Goal: Task Accomplishment & Management: Manage account settings

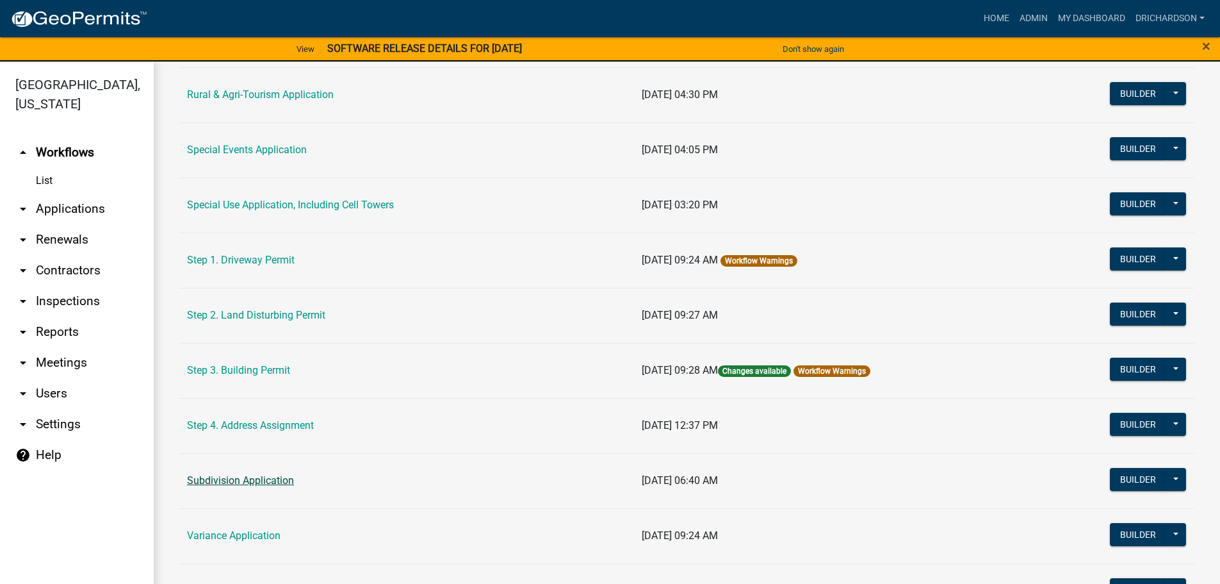
scroll to position [577, 0]
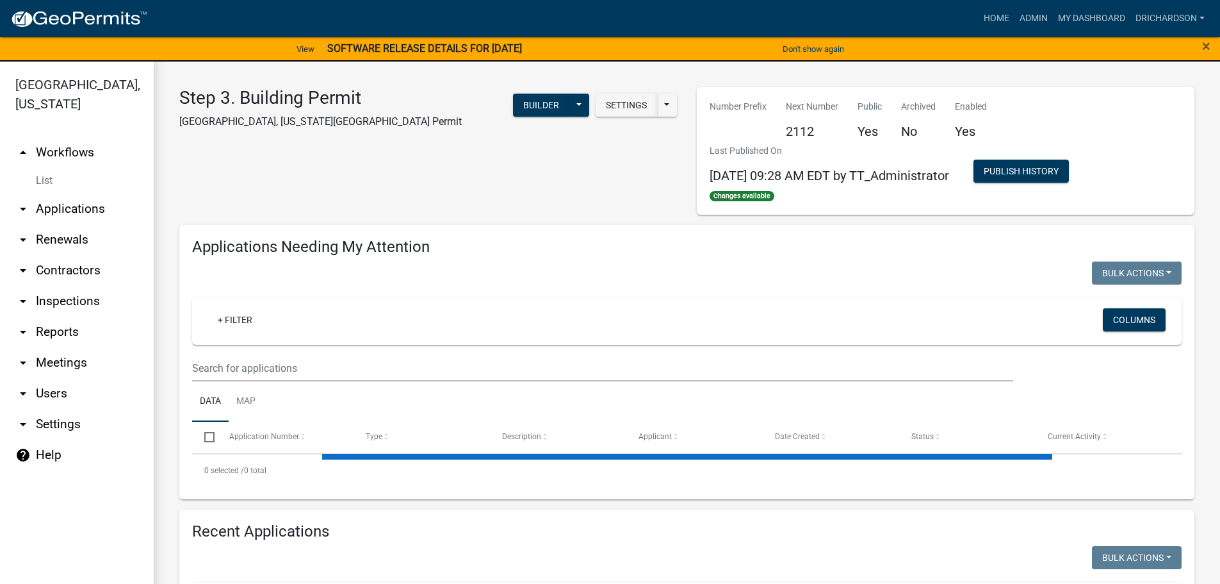
select select "1: 25"
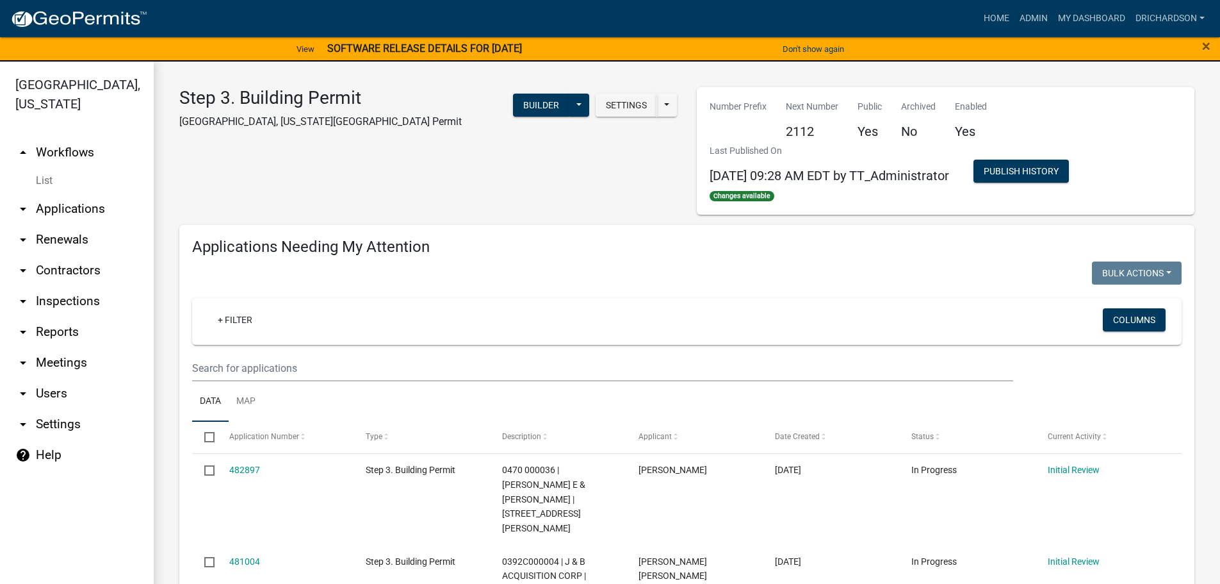
click at [69, 137] on link "arrow_drop_up Workflows" at bounding box center [77, 152] width 154 height 31
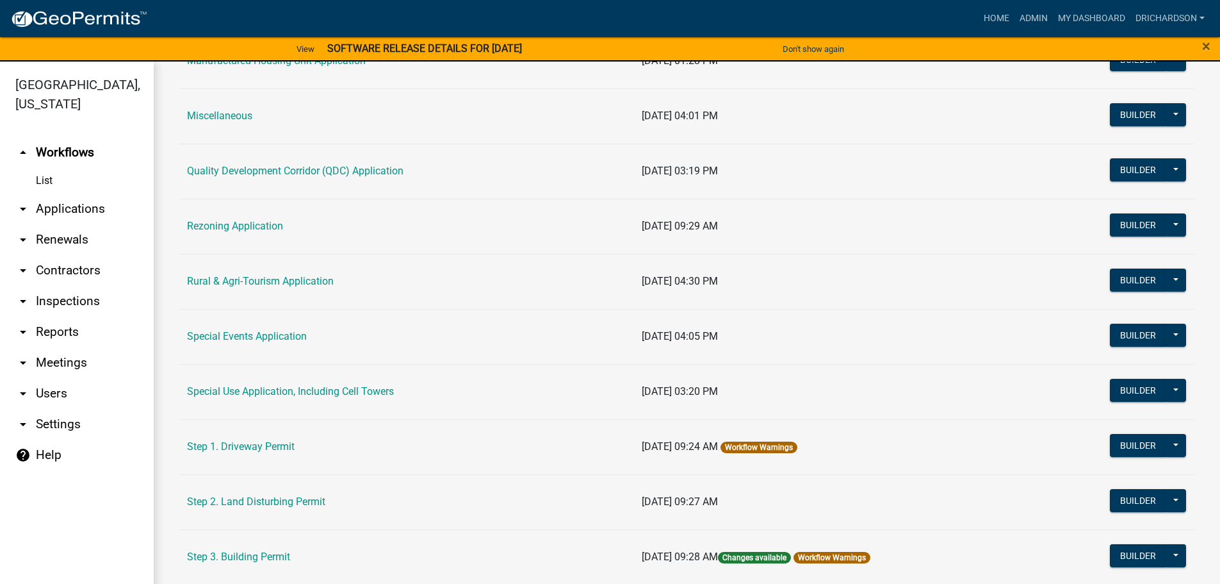
scroll to position [577, 0]
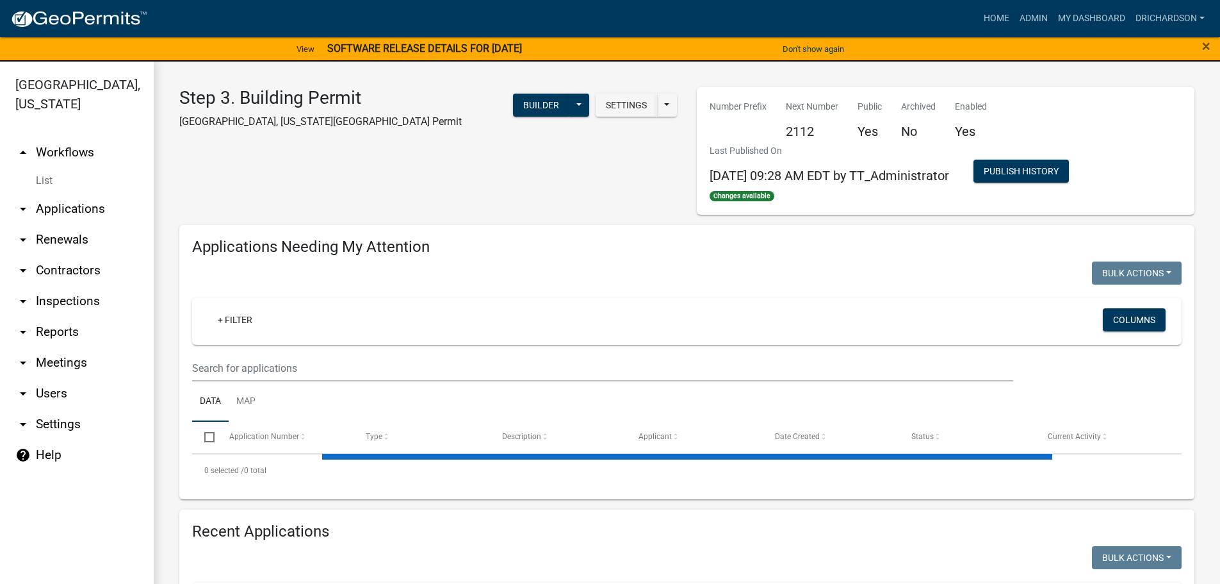
select select "1: 25"
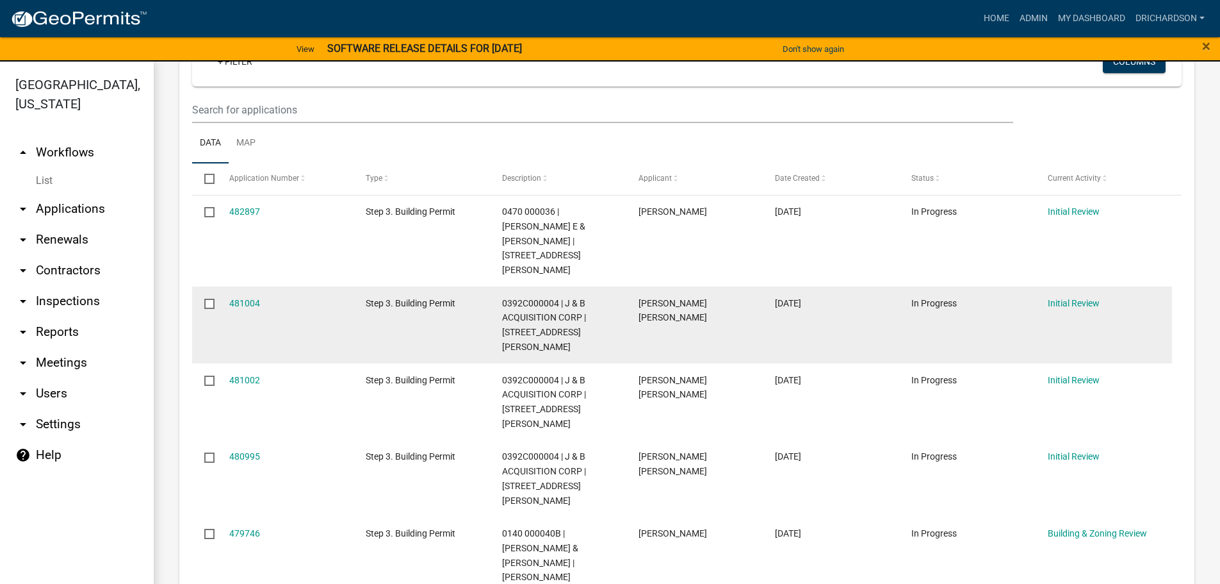
scroll to position [256, 0]
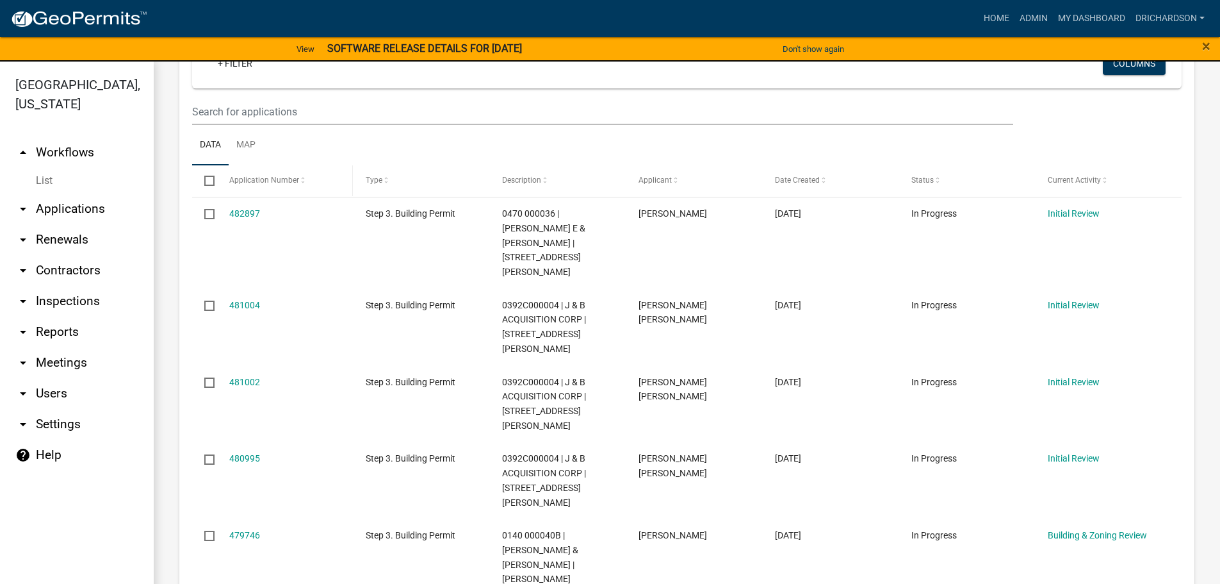
click at [291, 181] on span "Application Number" at bounding box center [264, 180] width 70 height 9
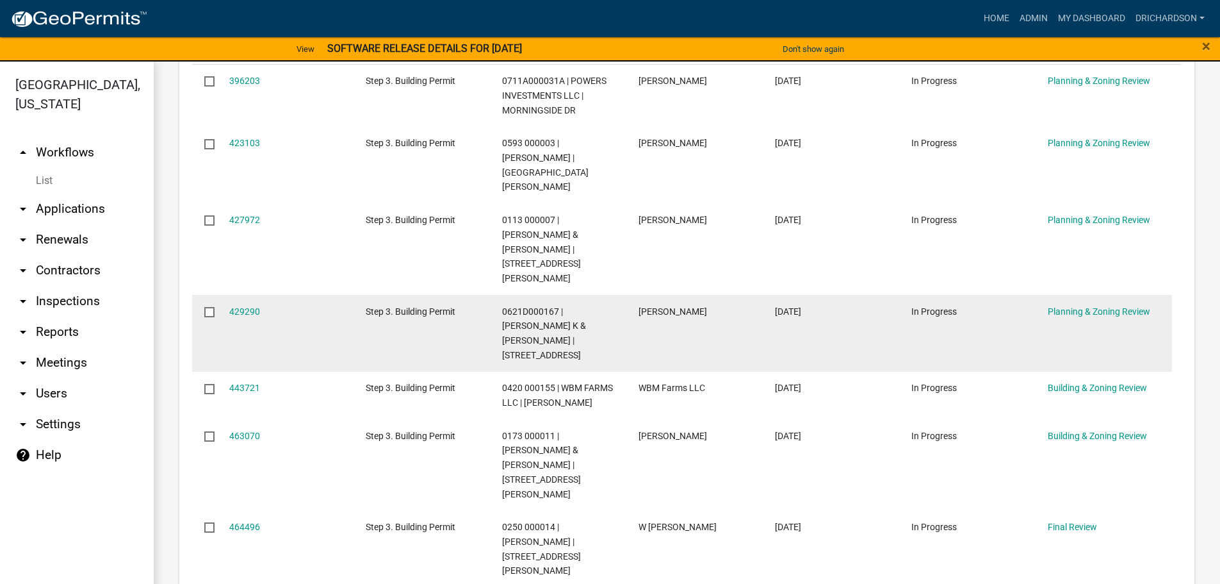
scroll to position [384, 0]
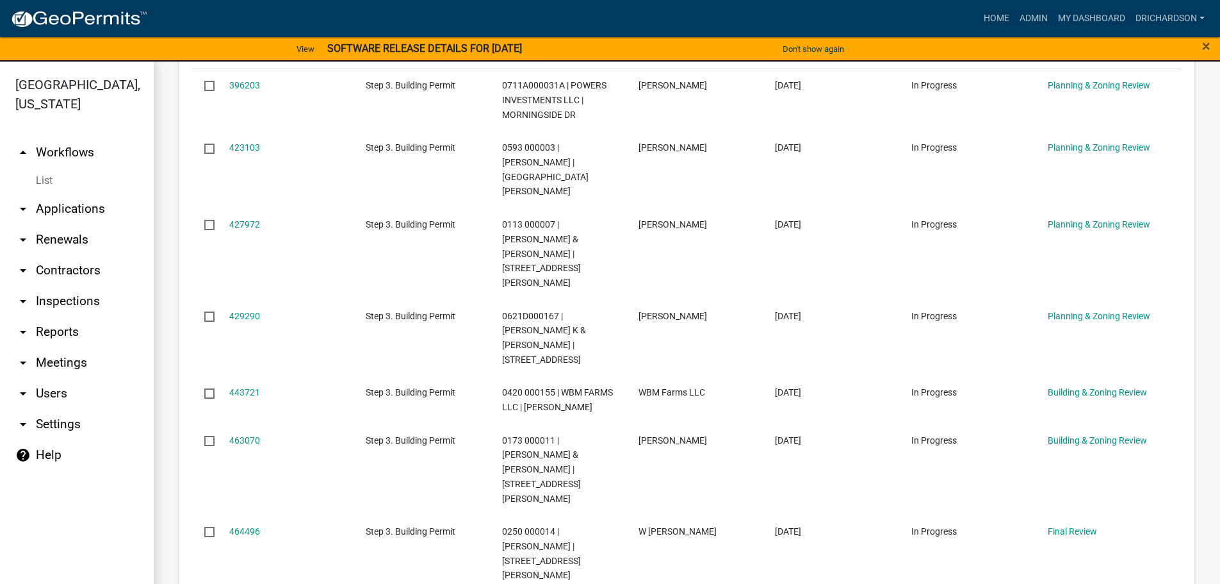
click at [72, 286] on link "arrow_drop_down Inspections" at bounding box center [77, 301] width 154 height 31
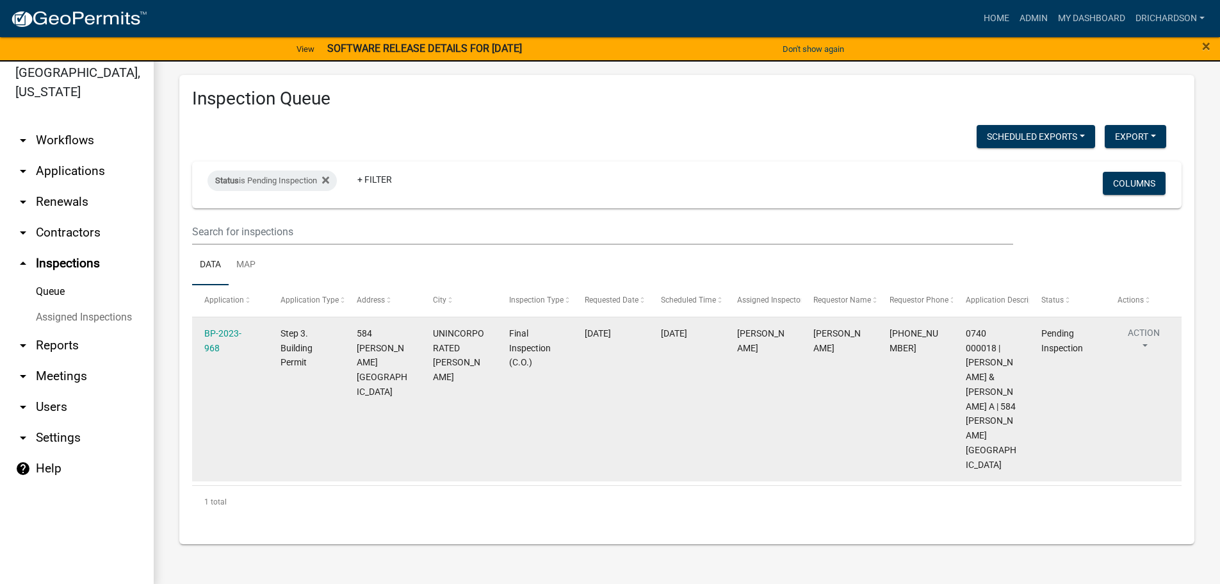
scroll to position [15, 0]
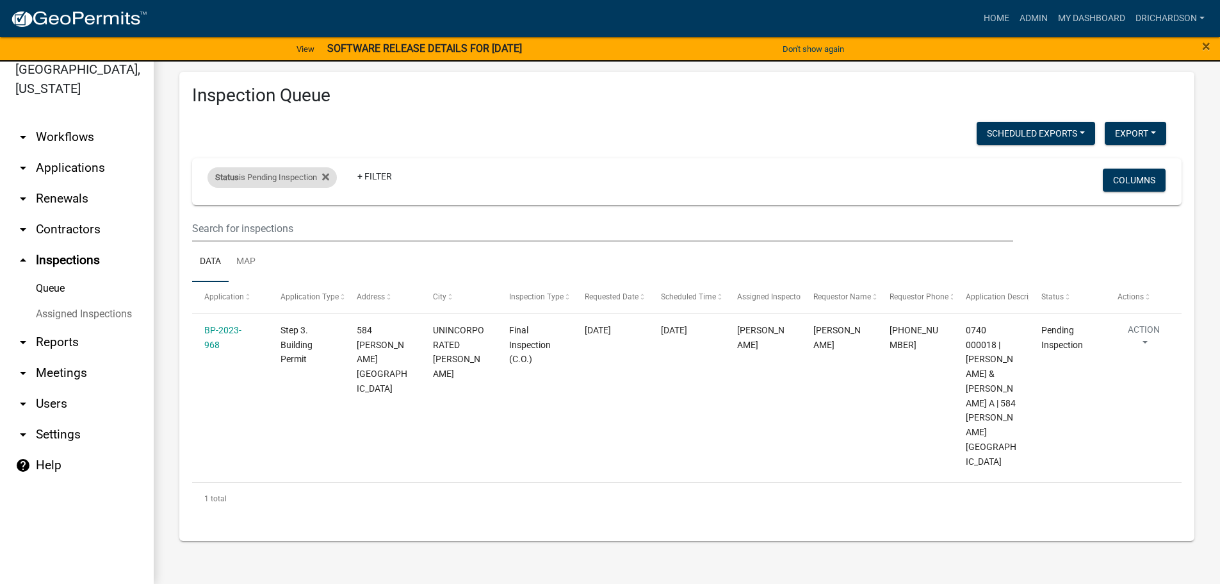
click at [290, 177] on div "Status is Pending Inspection" at bounding box center [272, 177] width 129 height 21
click at [267, 227] on select "Select an option Pending Schedule Pending Inspection Approved Denied Deleted Vo…" at bounding box center [274, 225] width 128 height 26
select select "0"
click at [210, 212] on select "Select an option Pending Schedule Pending Inspection Approved Denied Deleted Vo…" at bounding box center [274, 225] width 128 height 26
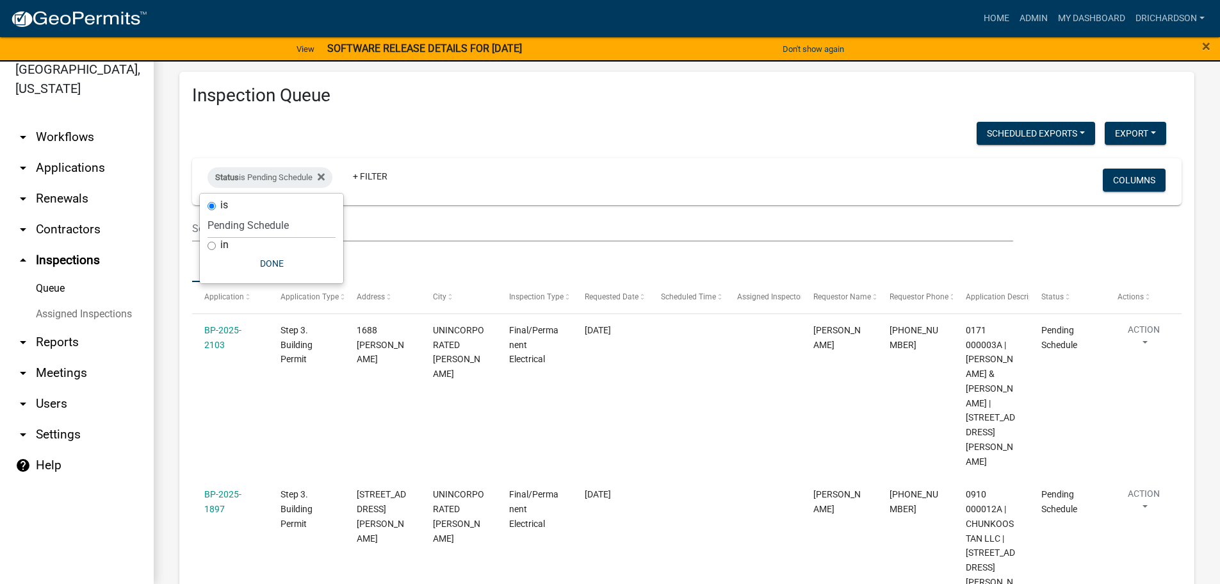
click at [557, 127] on div "Scheduled Exports + Create New Daily Inspection List Export Excel Format (.xlsx…" at bounding box center [680, 135] width 994 height 26
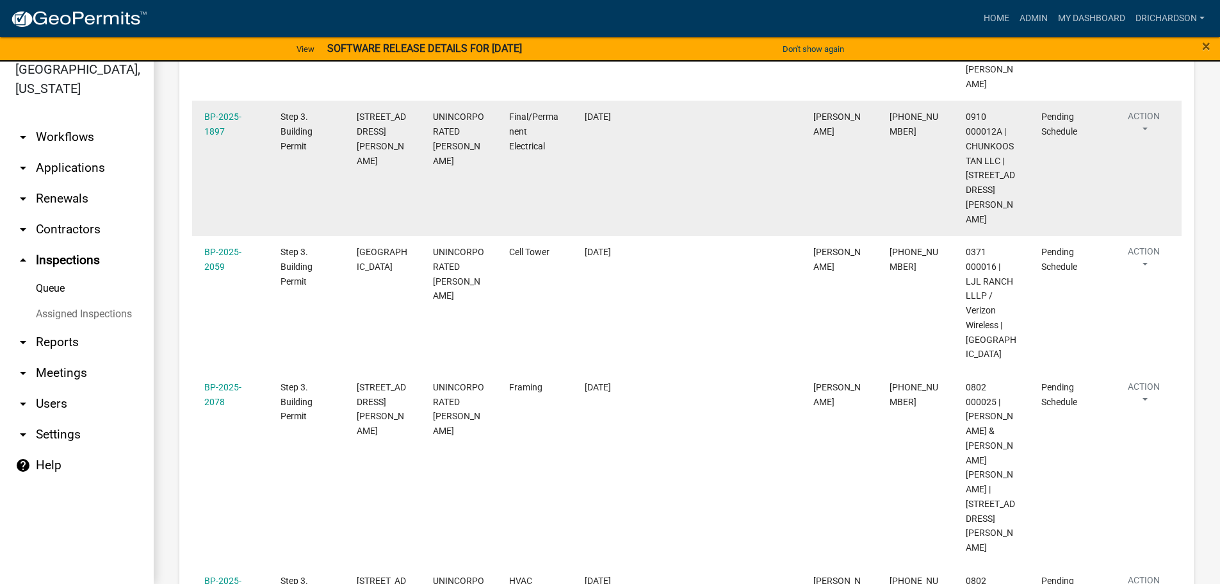
scroll to position [0, 0]
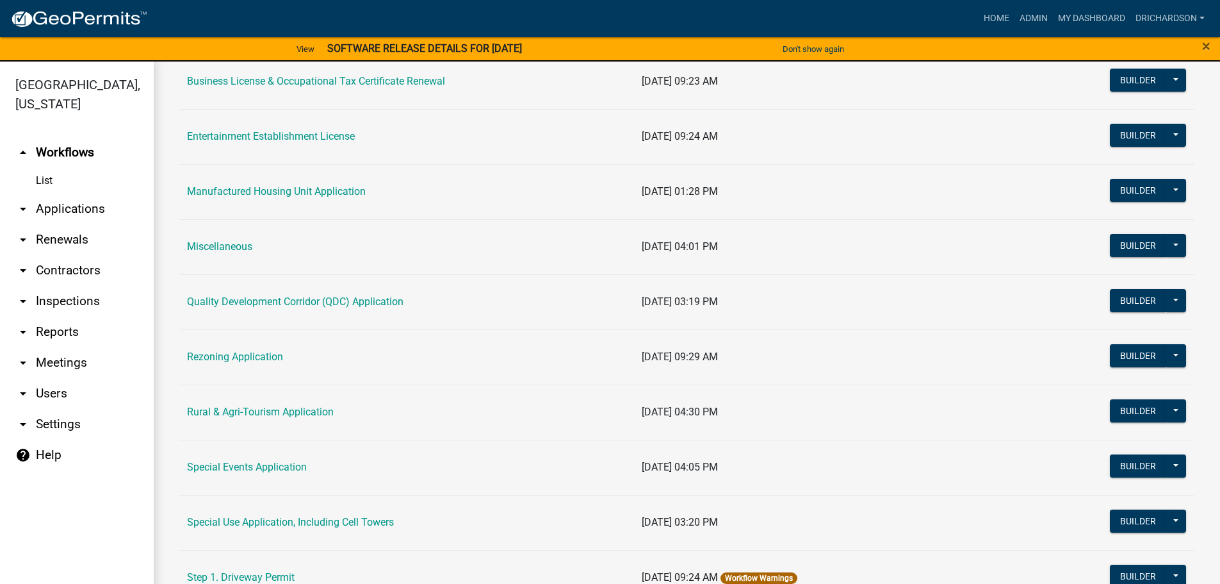
scroll to position [256, 0]
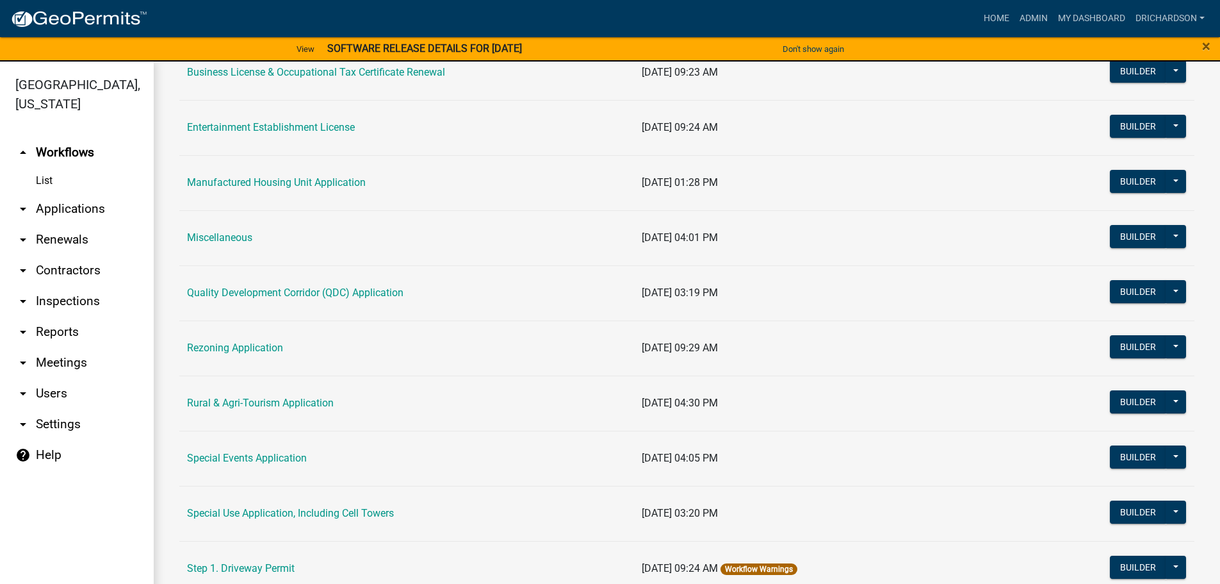
click at [76, 193] on link "arrow_drop_down Applications" at bounding box center [77, 208] width 154 height 31
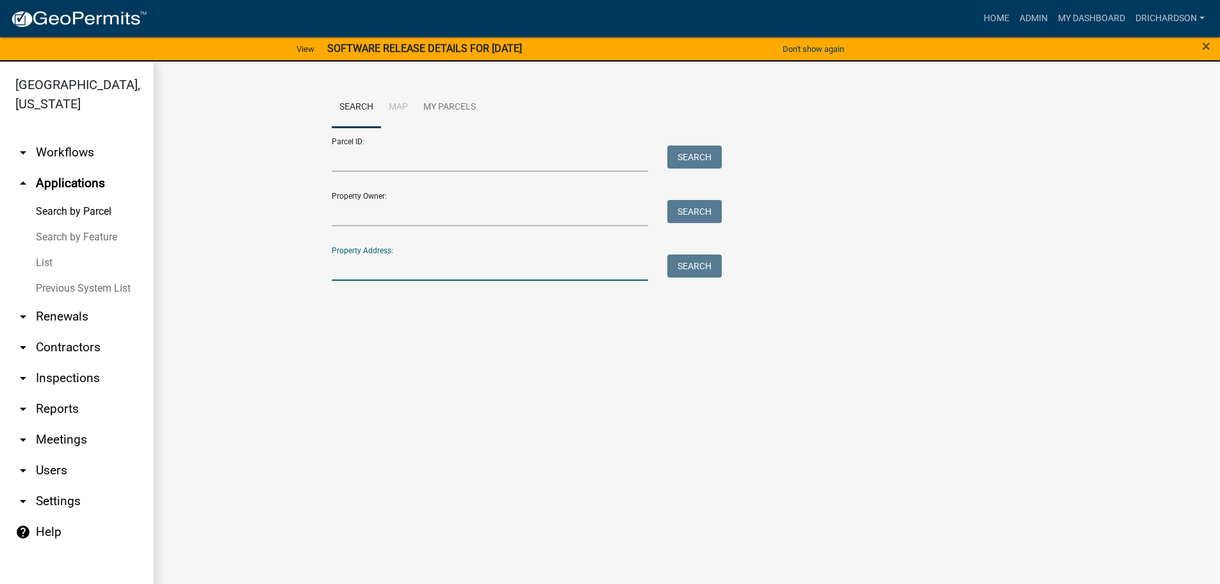
click at [400, 266] on input "Property Address:" at bounding box center [490, 267] width 317 height 26
type input "5525 r"
click at [712, 263] on button "Search" at bounding box center [695, 265] width 54 height 23
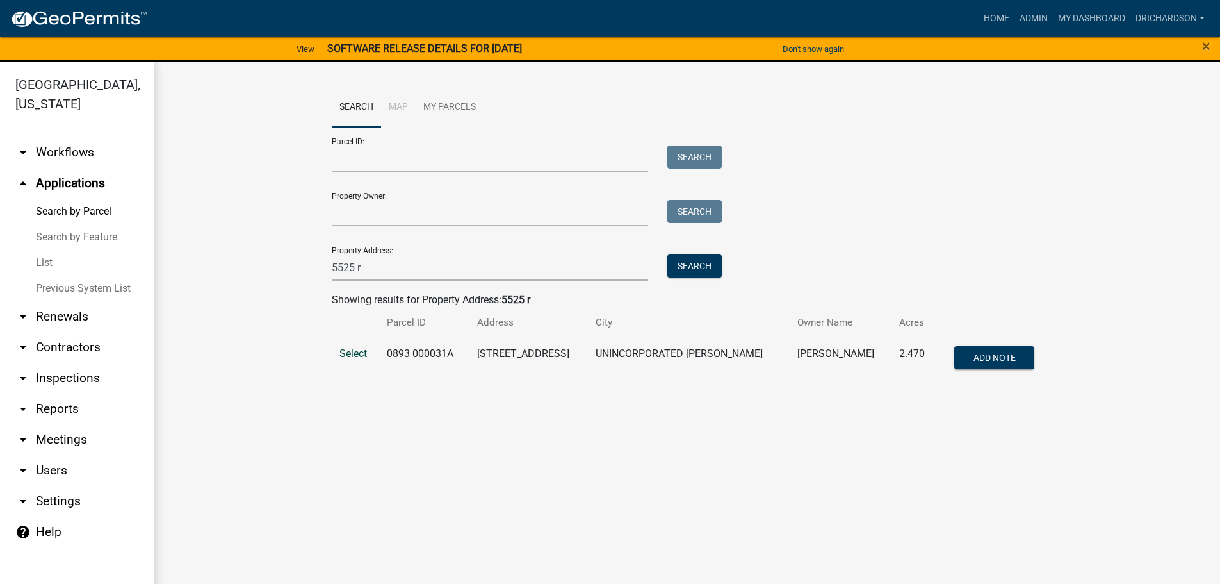
click at [360, 349] on span "Select" at bounding box center [354, 353] width 28 height 12
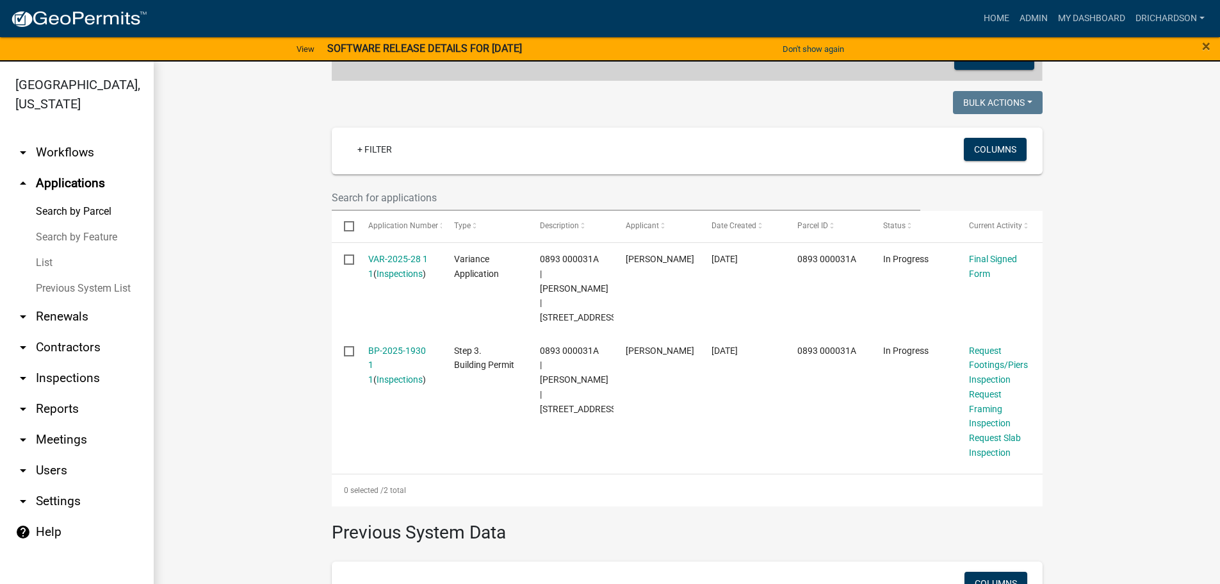
scroll to position [320, 0]
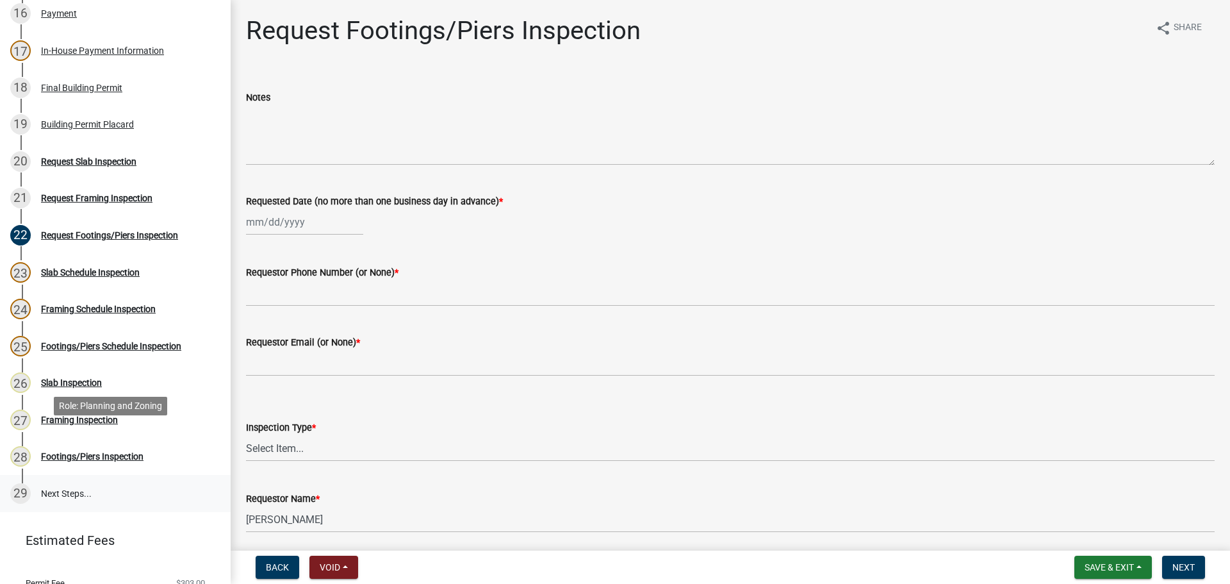
scroll to position [769, 0]
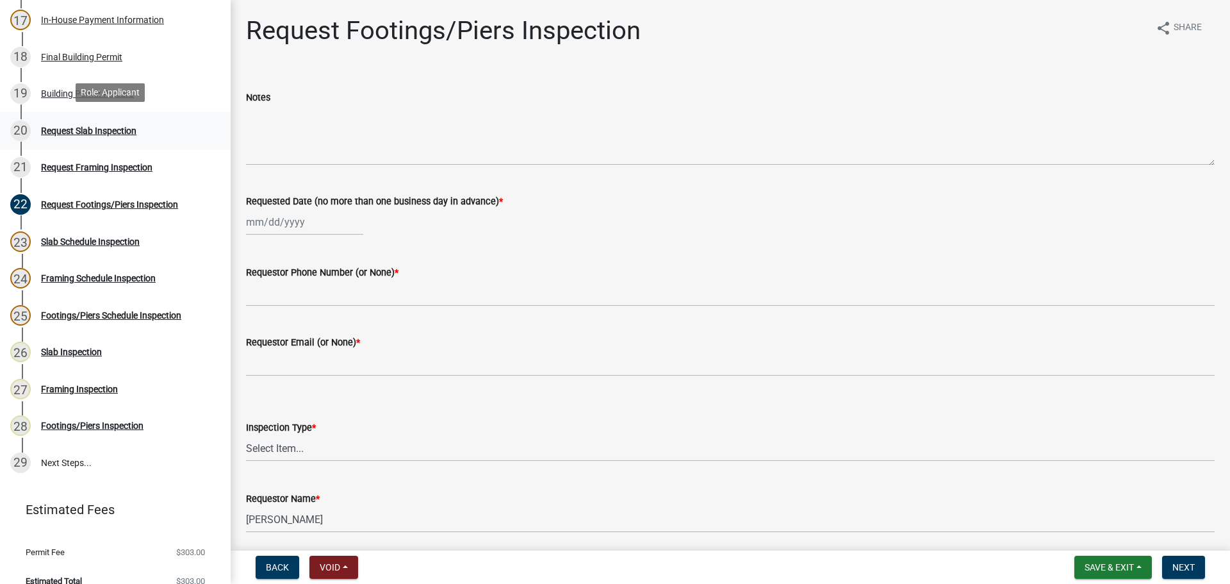
click at [69, 129] on div "Request Slab Inspection" at bounding box center [88, 130] width 95 height 9
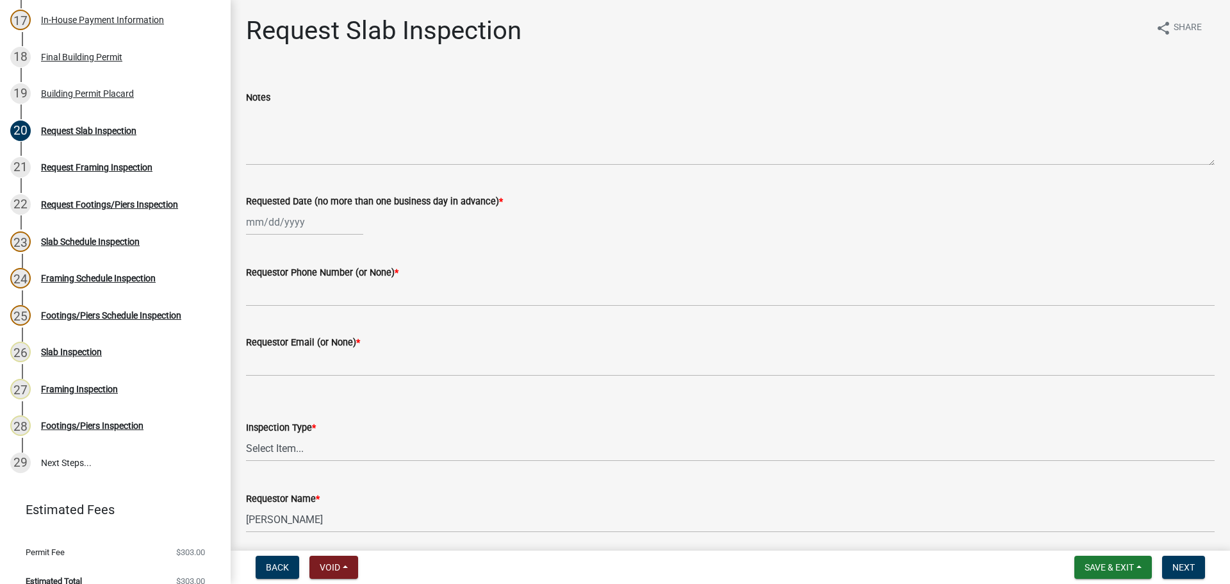
click at [267, 227] on div at bounding box center [304, 222] width 117 height 26
select select "9"
select select "2025"
click at [326, 359] on div "25" at bounding box center [320, 351] width 21 height 21
type input "[DATE]"
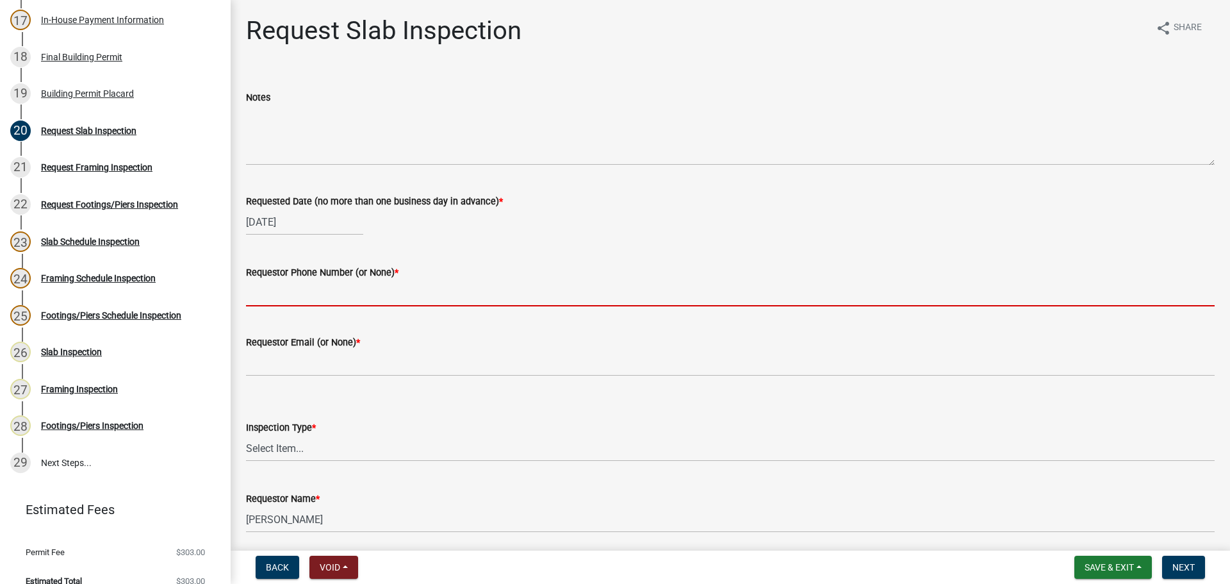
click at [281, 299] on input "Requestor Phone Number (or None) *" at bounding box center [730, 293] width 969 height 26
type input "none"
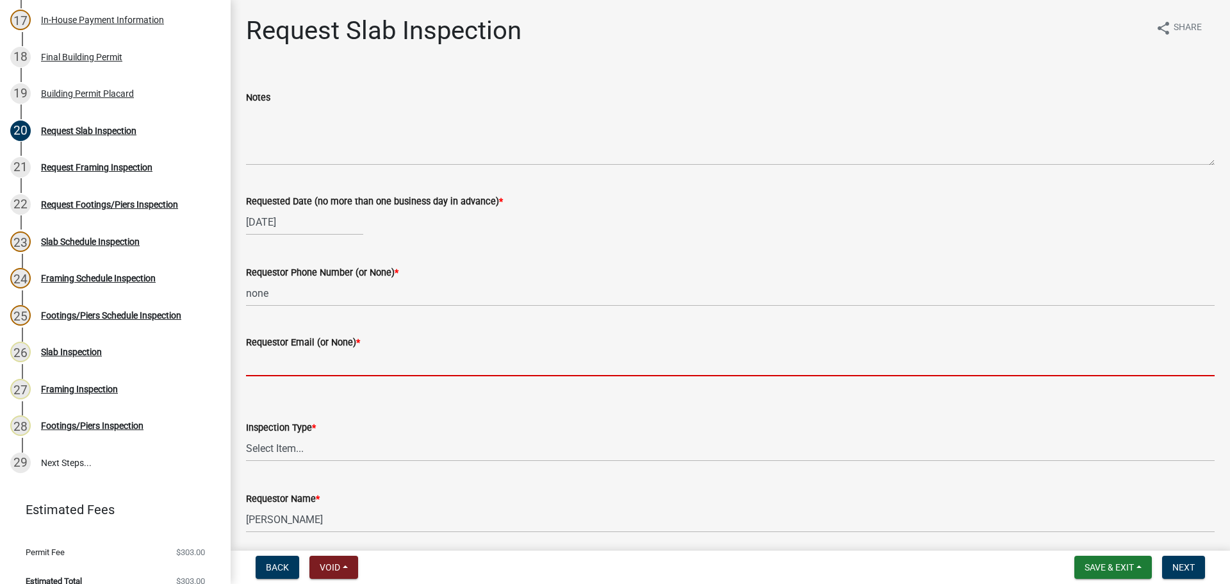
click at [295, 361] on input "Requestor Email (or None) *" at bounding box center [730, 363] width 969 height 26
type input "none"
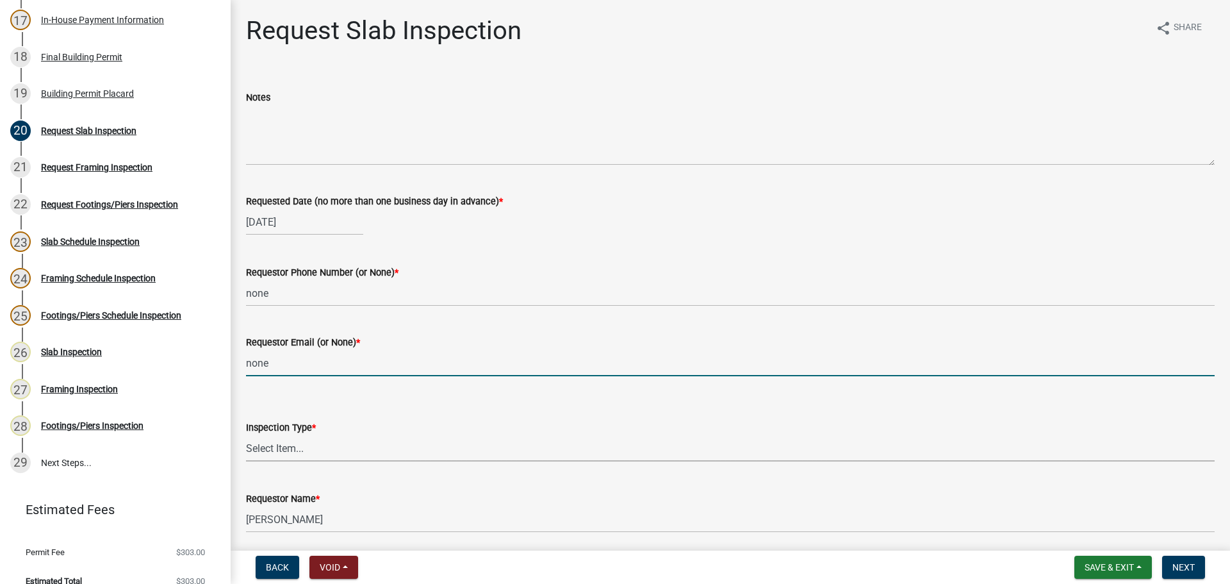
click at [282, 450] on select "Select Item... Slab" at bounding box center [730, 448] width 969 height 26
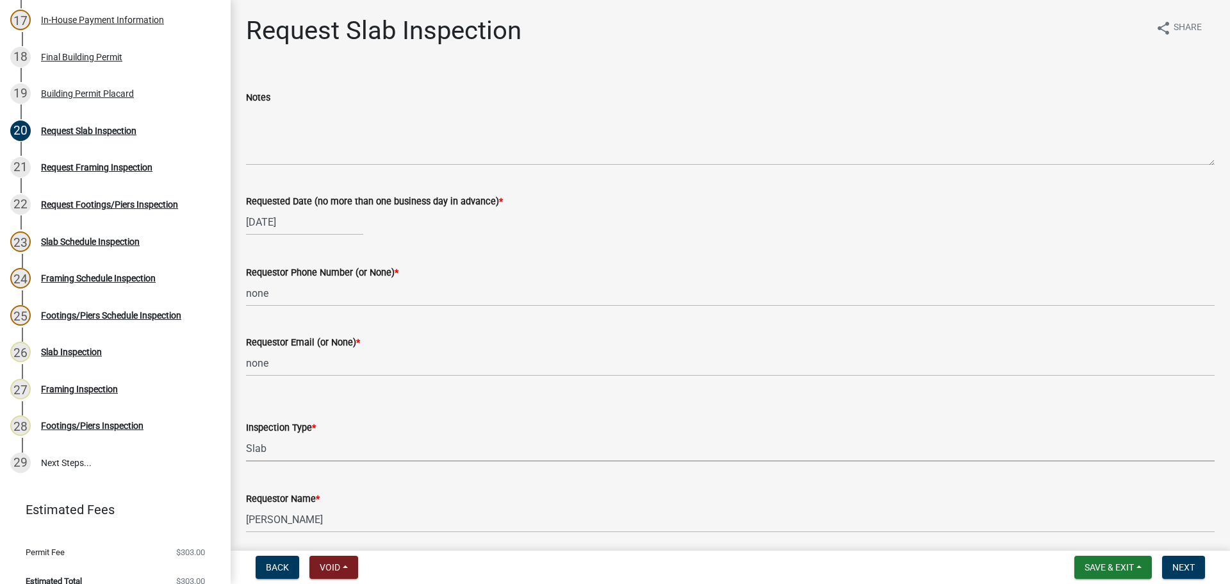
click at [246, 435] on select "Select Item... Slab" at bounding box center [730, 448] width 969 height 26
select select "ab79e0bf-6fbf-48c6-834d-2adc4864fc5e"
click at [1196, 563] on button "Next" at bounding box center [1183, 566] width 43 height 23
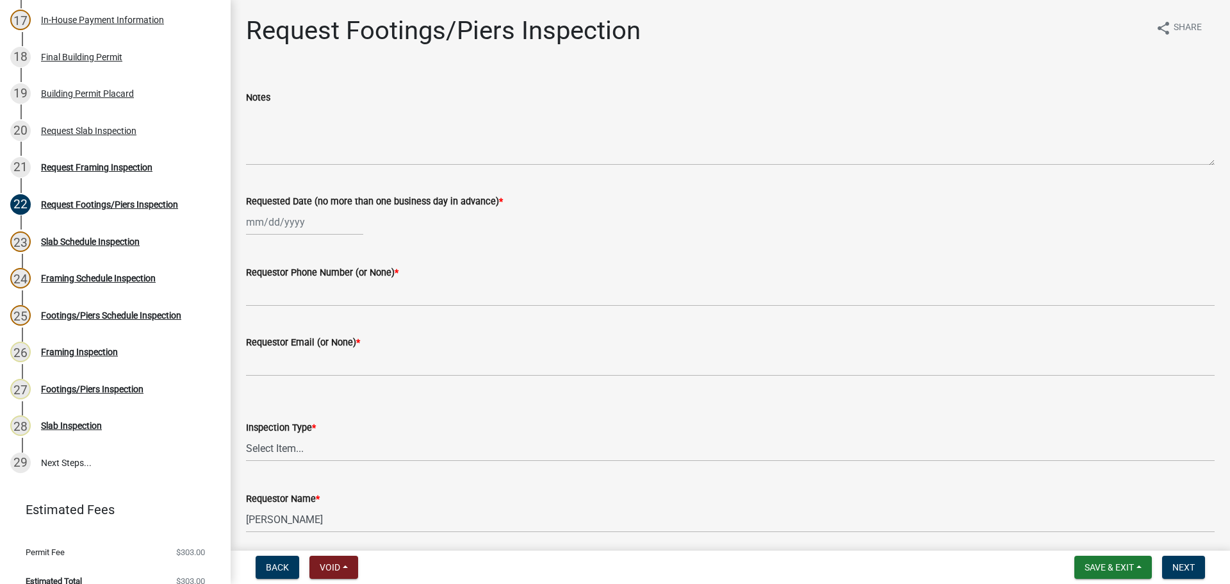
click at [292, 220] on div at bounding box center [304, 222] width 117 height 26
select select "9"
select select "2025"
click at [319, 349] on div "25" at bounding box center [320, 351] width 21 height 21
type input "[DATE]"
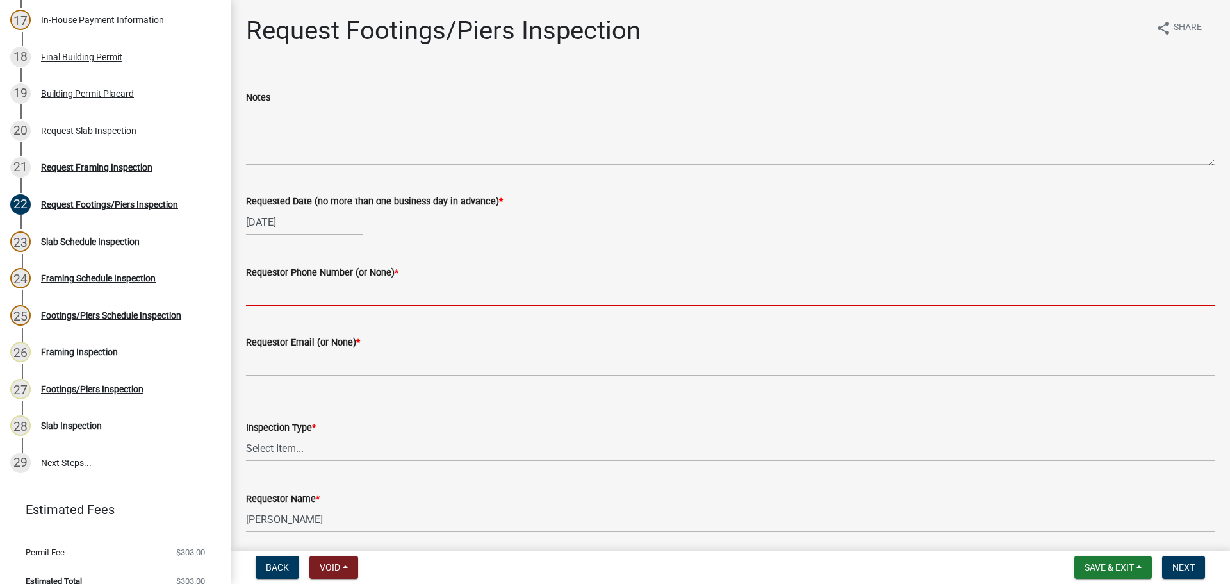
click at [290, 297] on input "Requestor Phone Number (or None) *" at bounding box center [730, 293] width 969 height 26
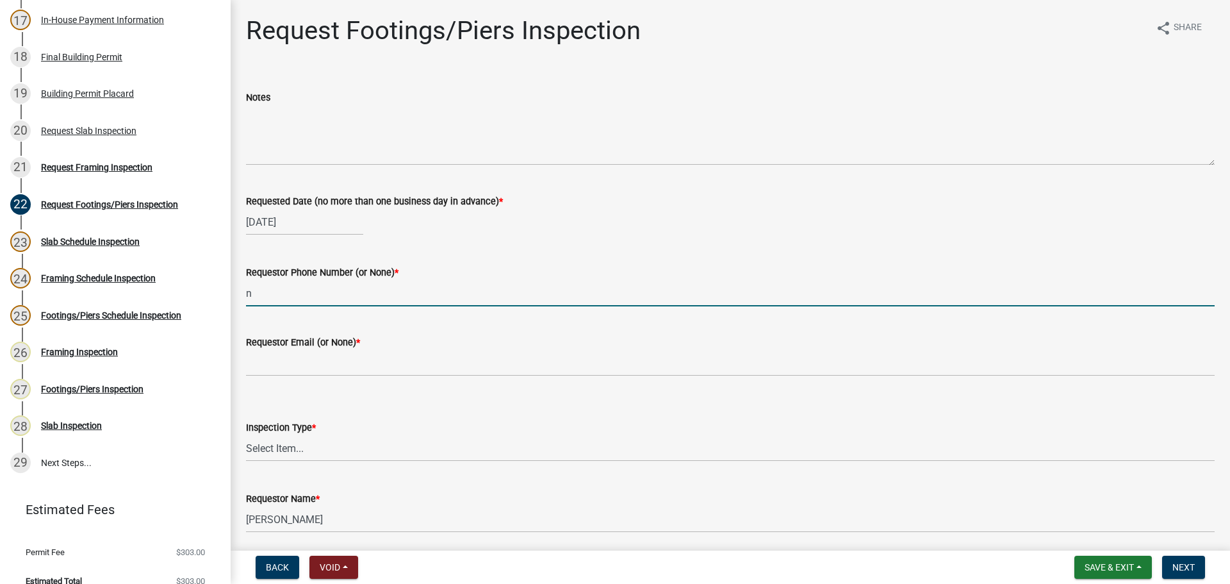
type input "none"
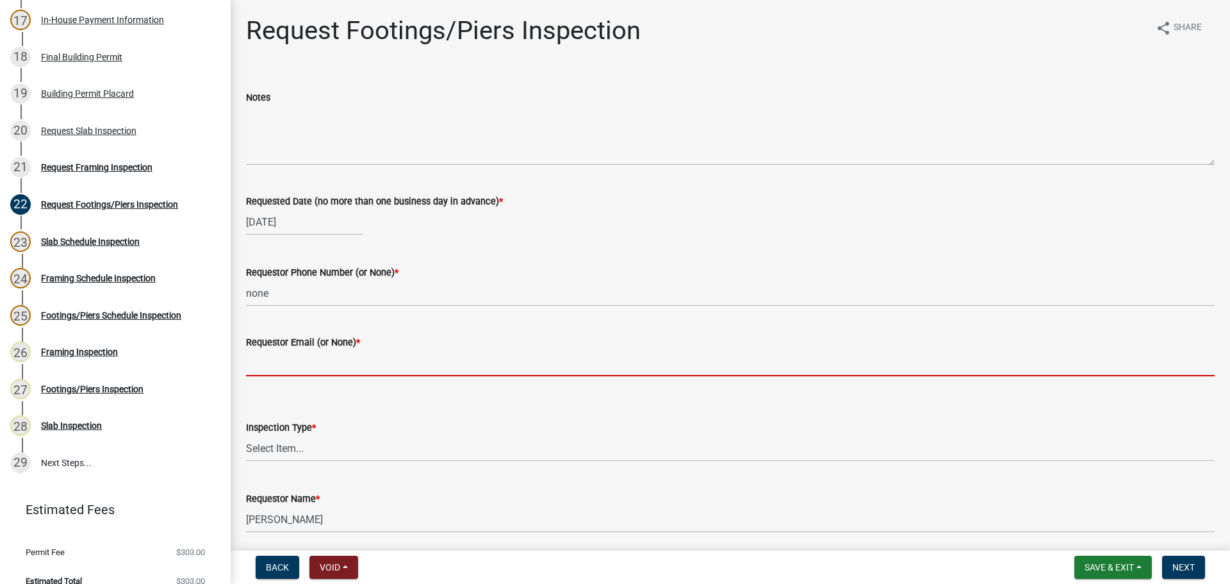
click at [316, 365] on input "Requestor Email (or None) *" at bounding box center [730, 363] width 969 height 26
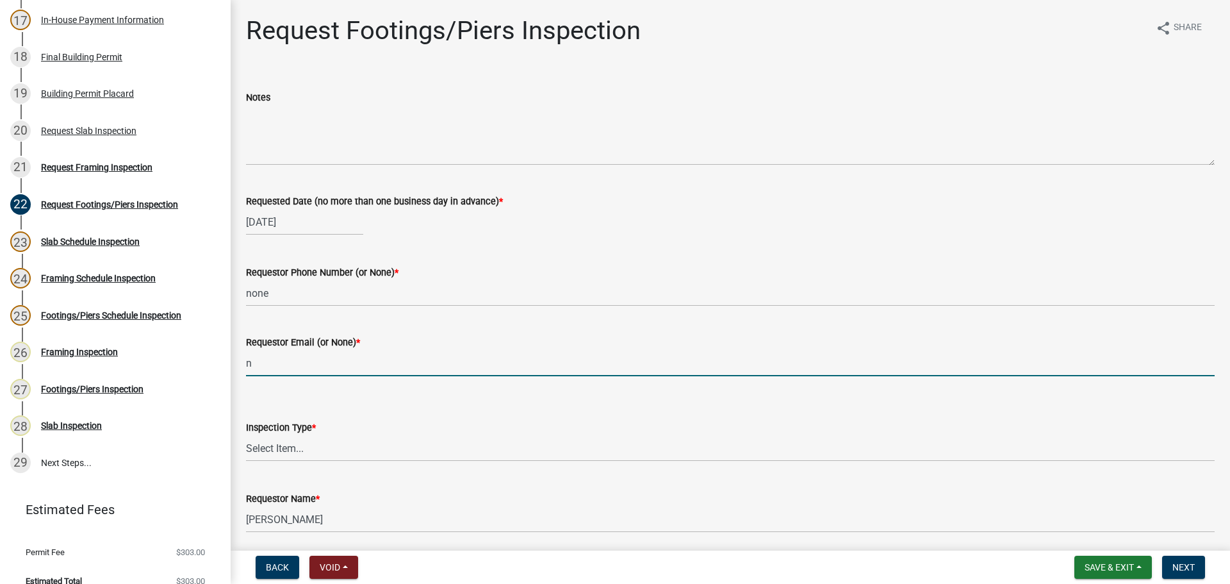
type input "none"
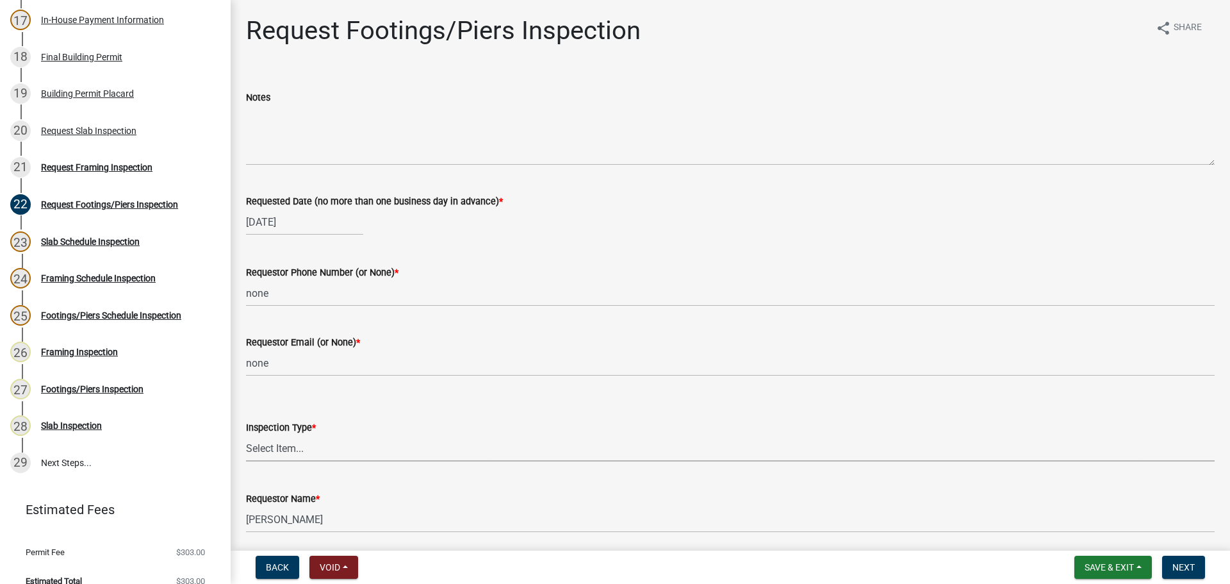
click at [302, 459] on select "Select Item... Footings/Piers" at bounding box center [730, 448] width 969 height 26
click at [246, 435] on select "Select Item... Footings/Piers" at bounding box center [730, 448] width 969 height 26
select select "c3b24c34-84dc-4df5-998e-4aae79418446"
click at [1170, 555] on nav "Back Void Withdraw Lock Expire Void Save & Exit Save Save & Exit Next" at bounding box center [730, 566] width 999 height 33
click at [1196, 573] on button "Next" at bounding box center [1183, 566] width 43 height 23
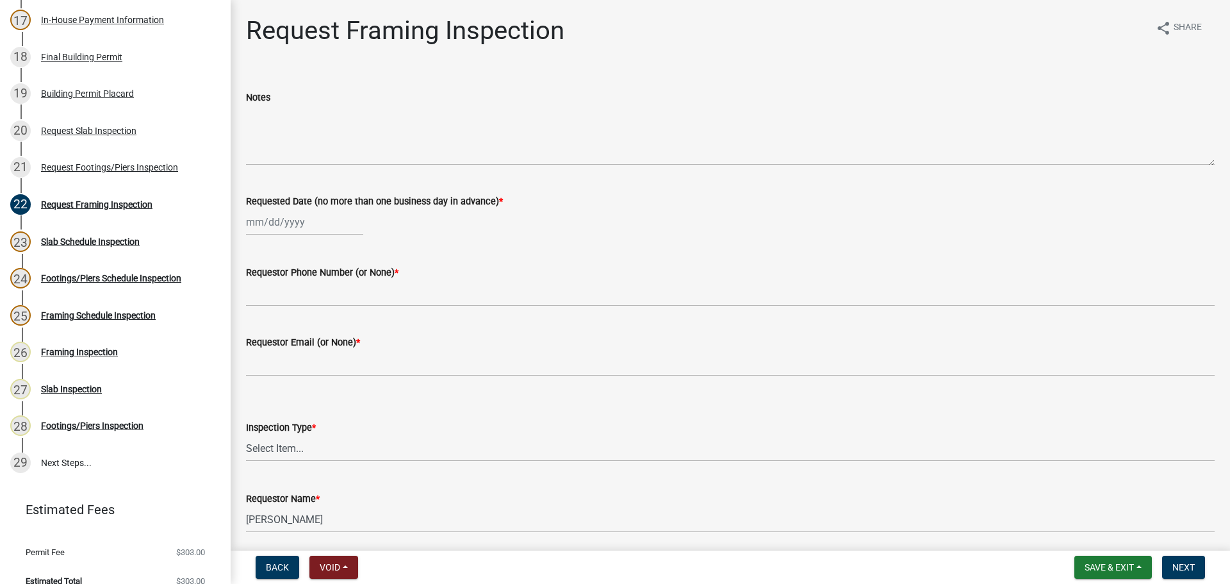
click at [286, 225] on div at bounding box center [304, 222] width 117 height 26
select select "9"
select select "2025"
click at [322, 355] on div "25" at bounding box center [320, 351] width 21 height 21
type input "[DATE]"
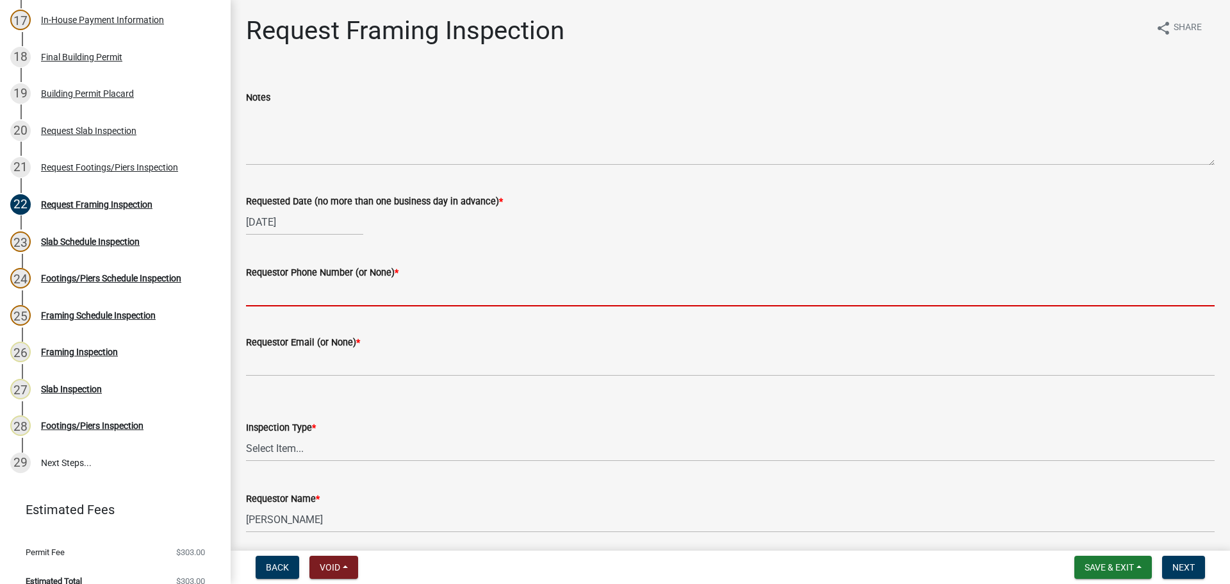
click at [428, 300] on input "Requestor Phone Number (or None) *" at bounding box center [730, 293] width 969 height 26
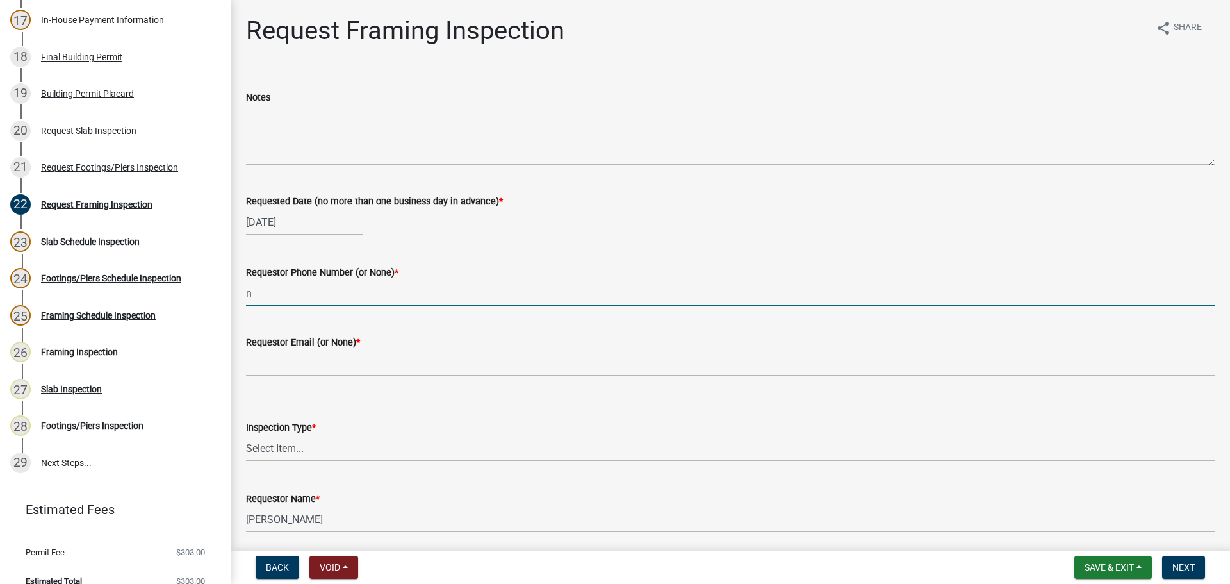
type input "none"
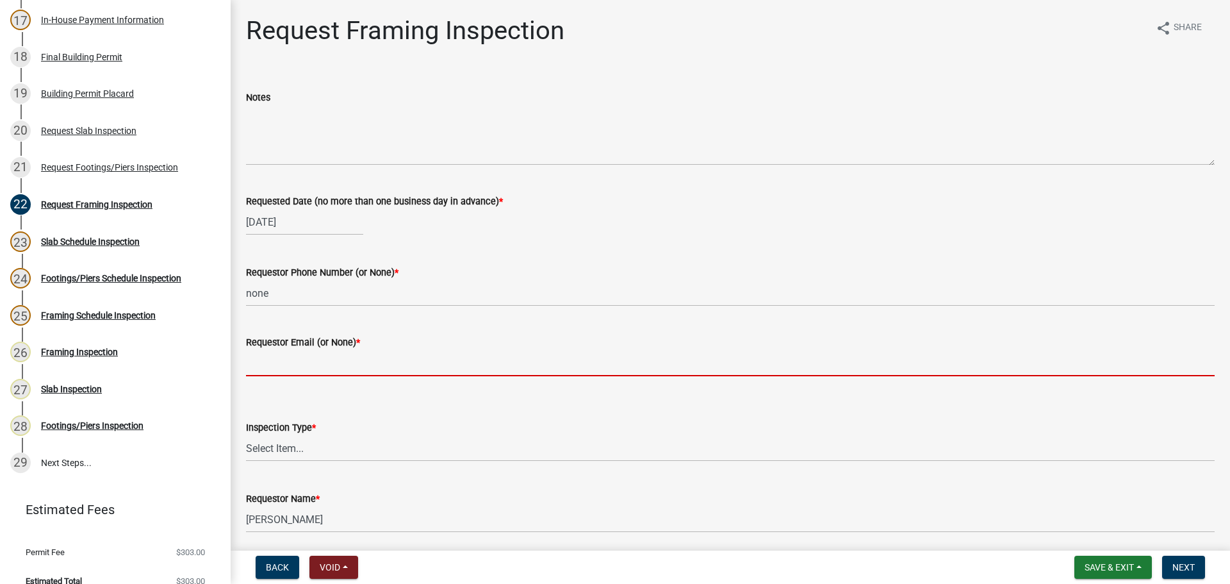
click at [304, 361] on input "Requestor Email (or None) *" at bounding box center [730, 363] width 969 height 26
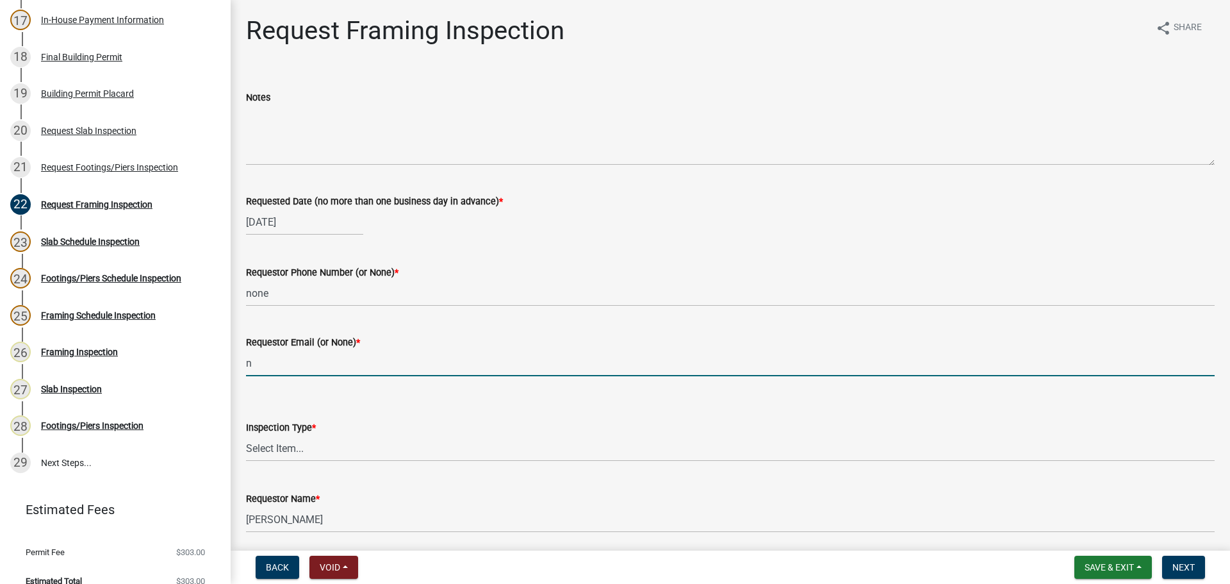
type input "none"
click at [304, 442] on select "Select Item... Framing" at bounding box center [730, 448] width 969 height 26
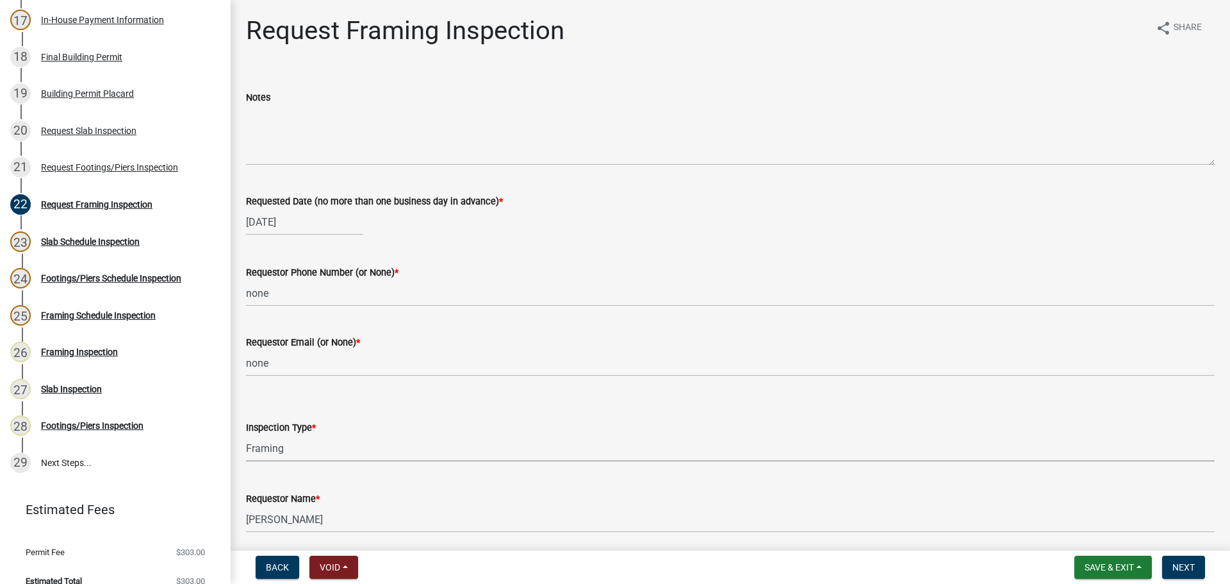
click at [246, 435] on select "Select Item... Framing" at bounding box center [730, 448] width 969 height 26
select select "37c52e4c-0293-4b91-b6c8-f52d35843f6a"
click at [1187, 564] on span "Next" at bounding box center [1183, 567] width 22 height 10
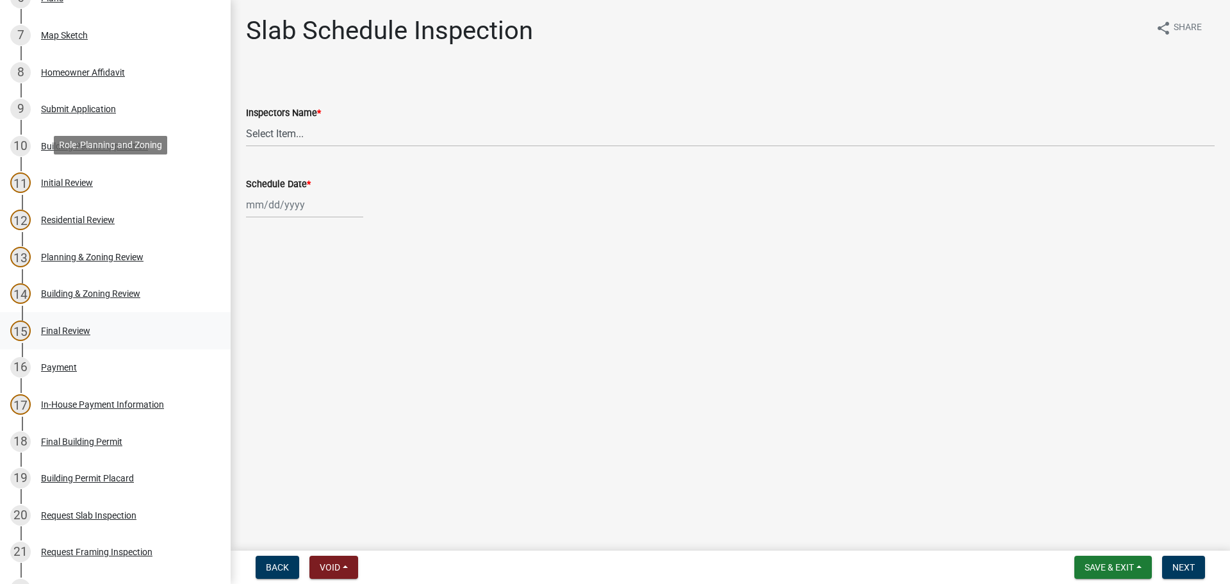
scroll to position [783, 0]
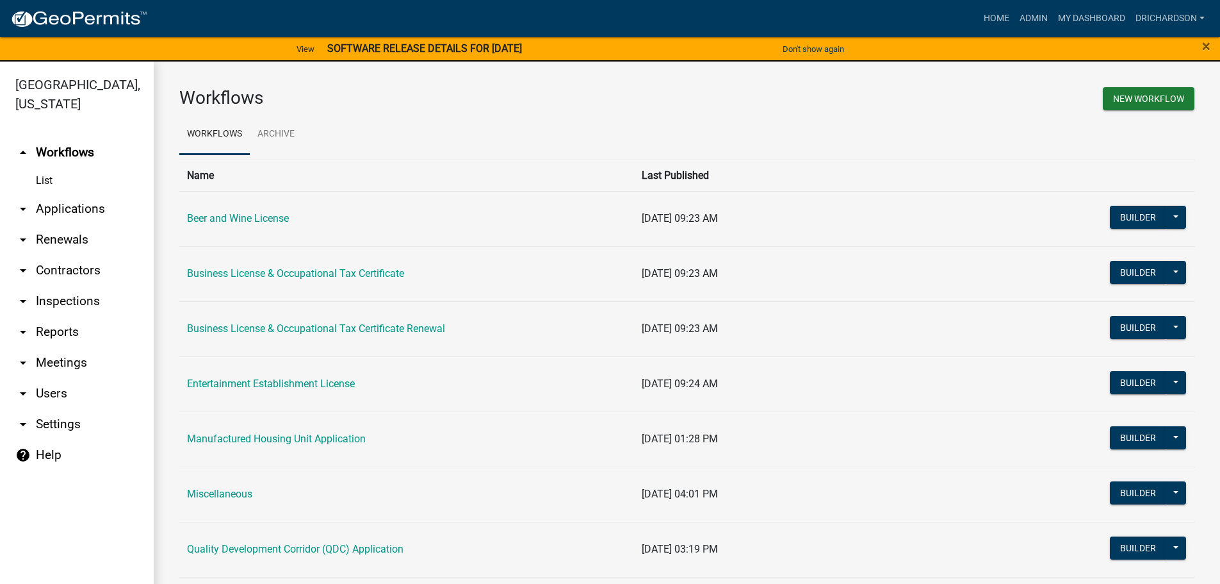
scroll to position [577, 0]
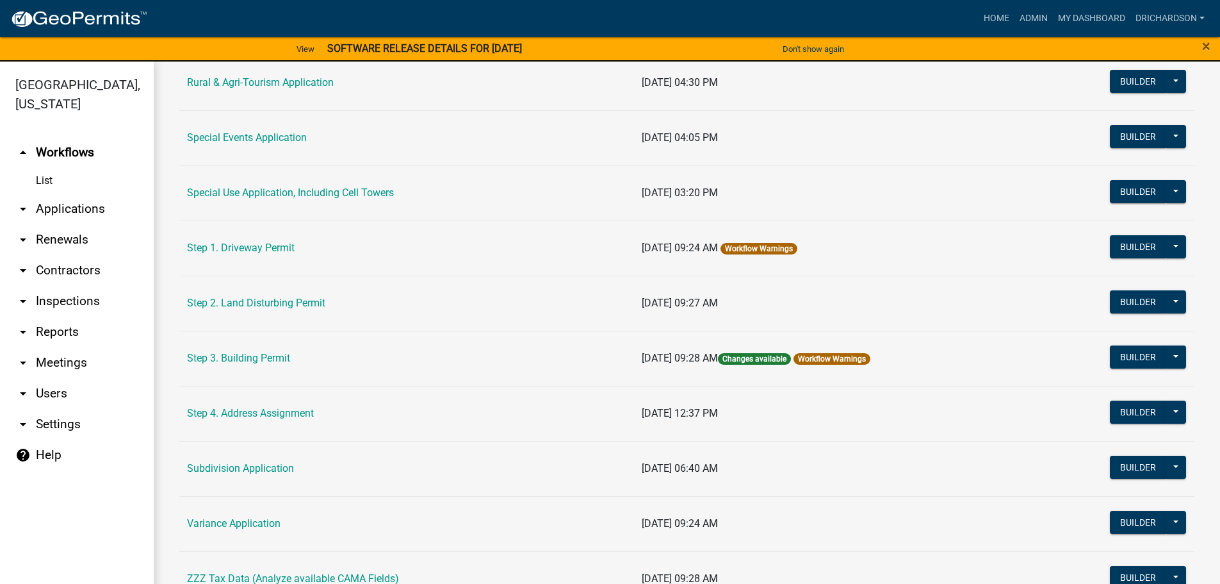
click at [68, 286] on link "arrow_drop_down Inspections" at bounding box center [77, 301] width 154 height 31
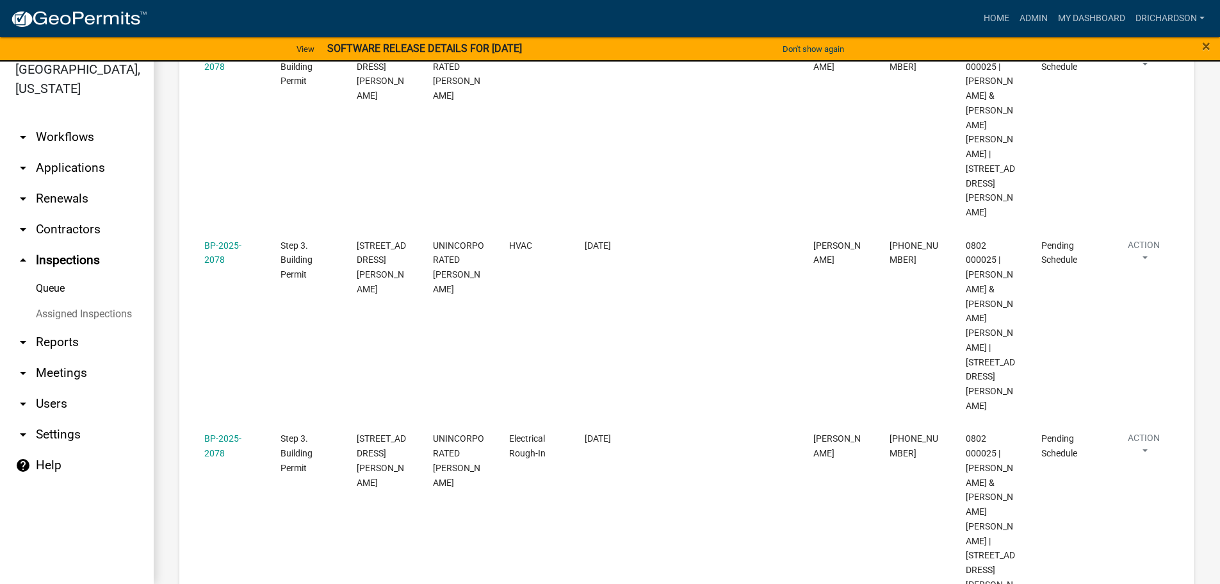
scroll to position [865, 0]
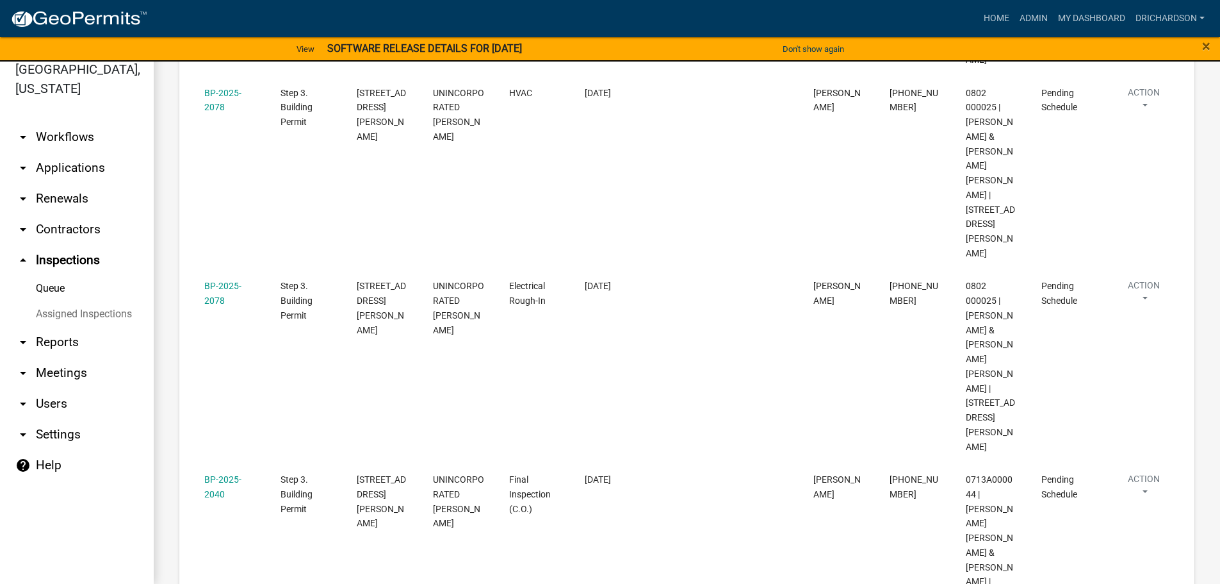
click at [1126, 402] on link "Schedule Inspection" at bounding box center [1108, 401] width 123 height 31
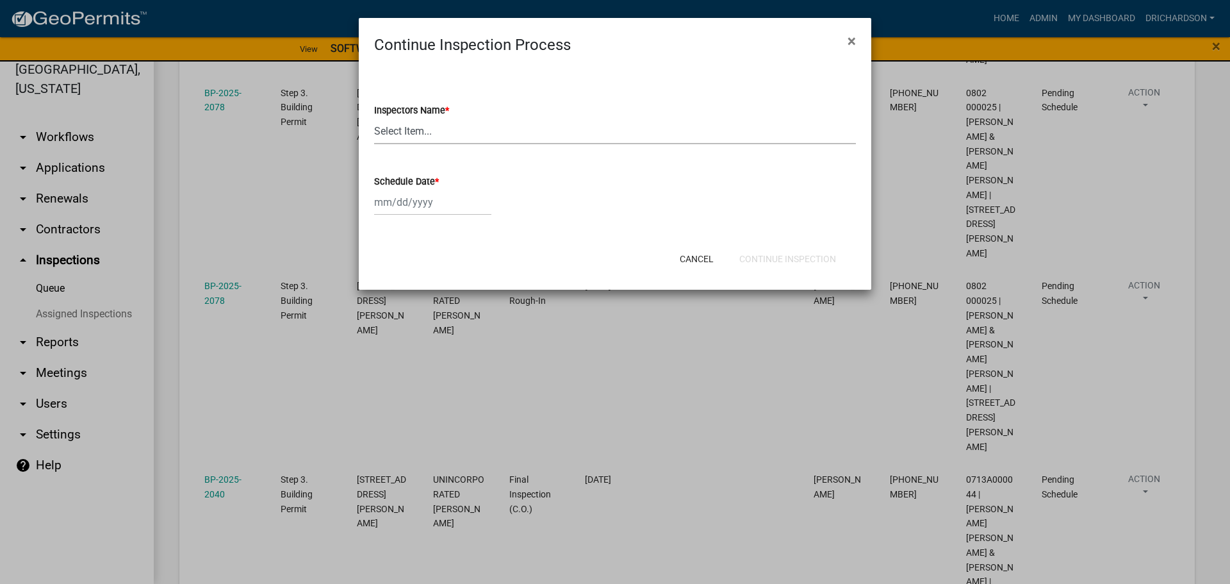
click at [432, 137] on select "Select Item... [PERSON_NAME] ([PERSON_NAME]) drichardson ([PERSON_NAME]) knorre…" at bounding box center [615, 131] width 482 height 26
select select "e20251c8-f858-4aed-a4a0-52e27fd5066e"
click at [374, 118] on select "Select Item... [PERSON_NAME] ([PERSON_NAME]) drichardson ([PERSON_NAME]) knorre…" at bounding box center [615, 131] width 482 height 26
select select "9"
select select "2025"
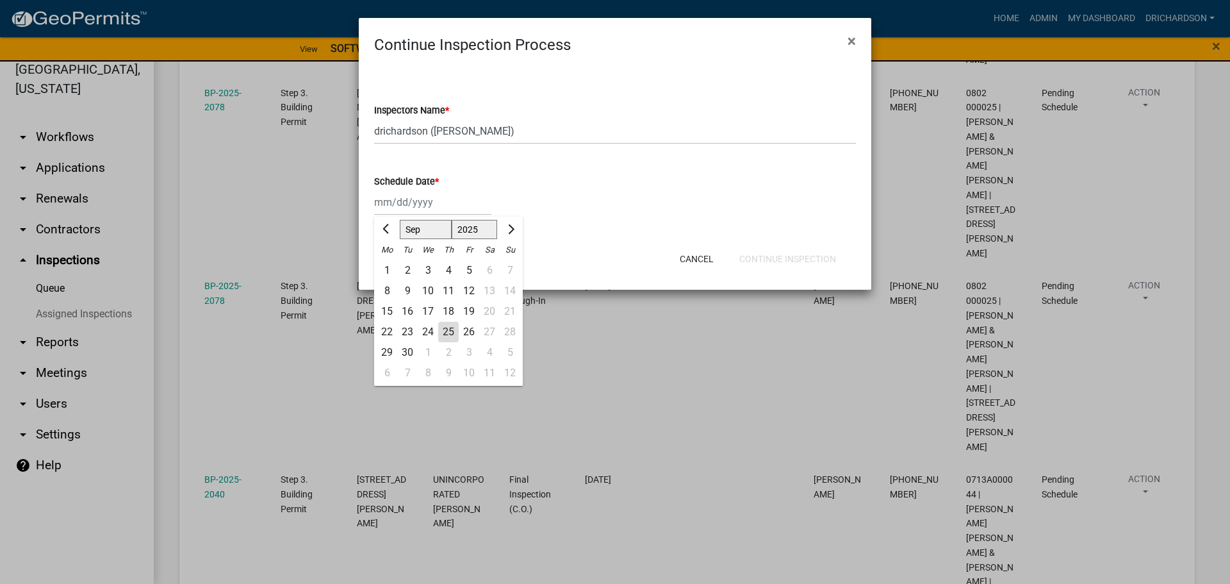
drag, startPoint x: 406, startPoint y: 204, endPoint x: 407, endPoint y: 235, distance: 30.8
click at [406, 204] on div "Jan Feb Mar Apr May Jun Jul Aug Sep Oct Nov Dec 1525 1526 1527 1528 1529 1530 1…" at bounding box center [432, 202] width 117 height 26
click at [442, 334] on div "25" at bounding box center [448, 332] width 21 height 21
type input "[DATE]"
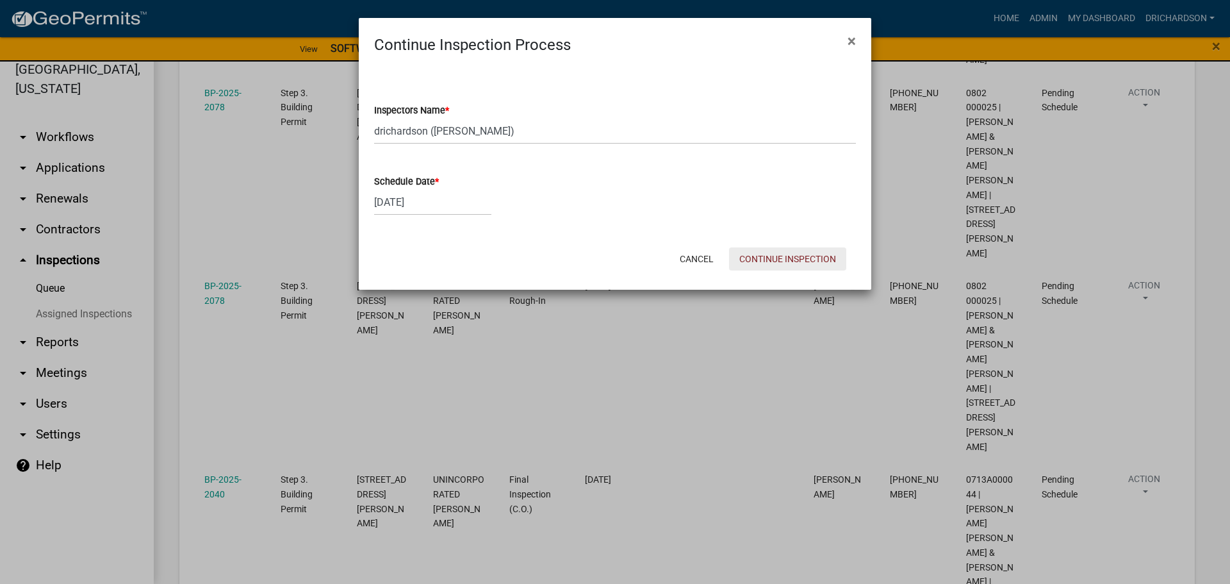
click at [805, 261] on button "Continue Inspection" at bounding box center [787, 258] width 117 height 23
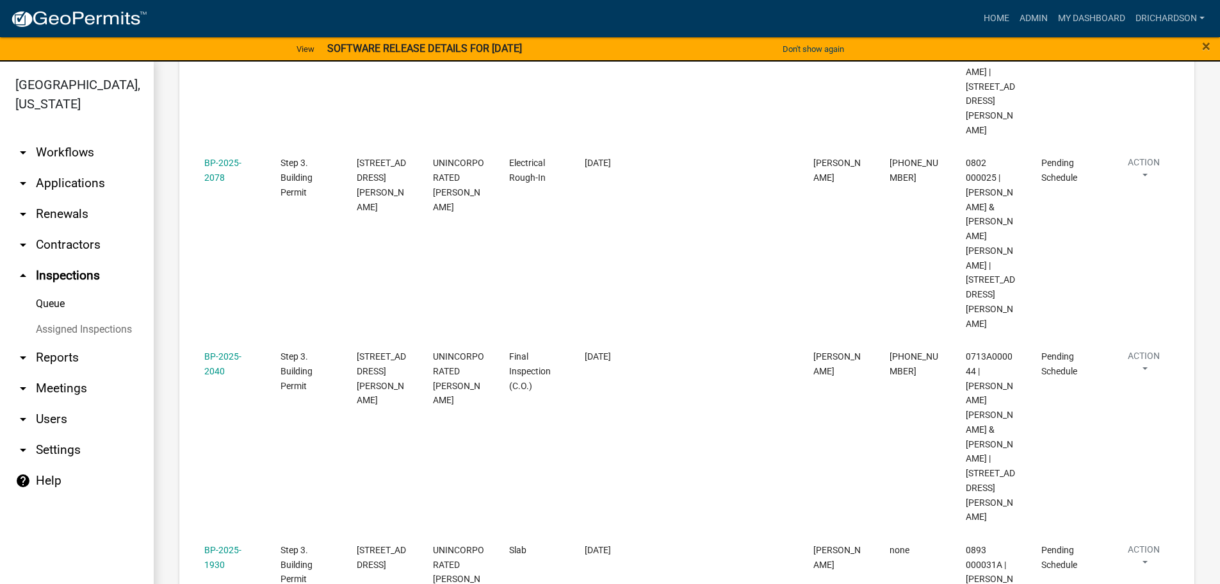
scroll to position [1038, 0]
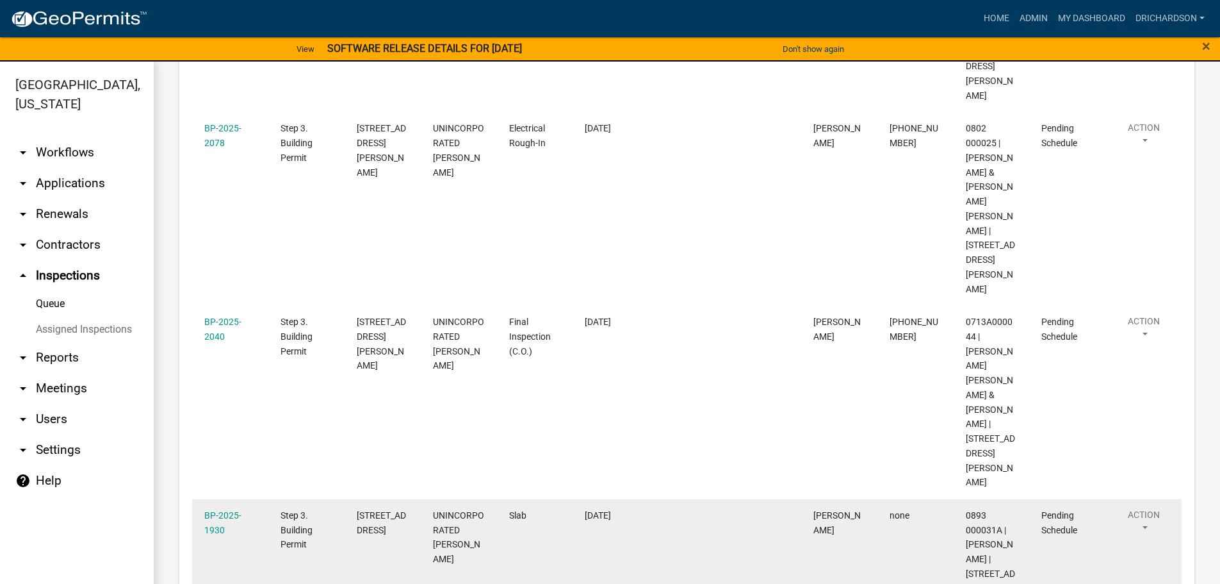
click at [411, 499] on datatable-body-cell "[STREET_ADDRESS]" at bounding box center [383, 552] width 76 height 106
click at [1147, 508] on button "Action" at bounding box center [1144, 524] width 53 height 32
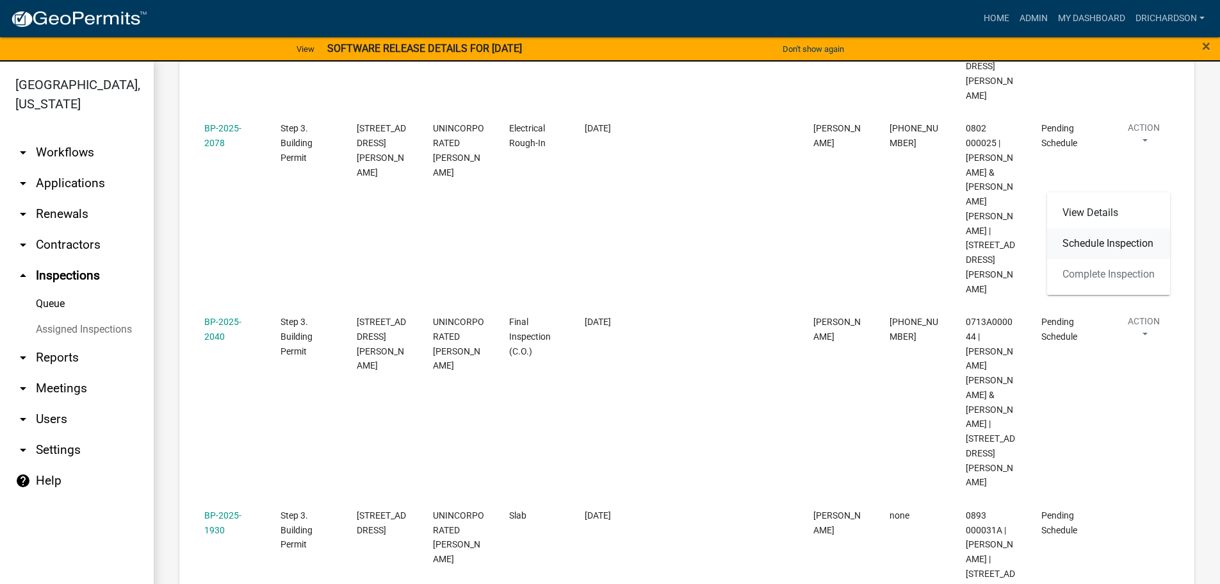
click at [1090, 244] on link "Schedule Inspection" at bounding box center [1108, 243] width 123 height 31
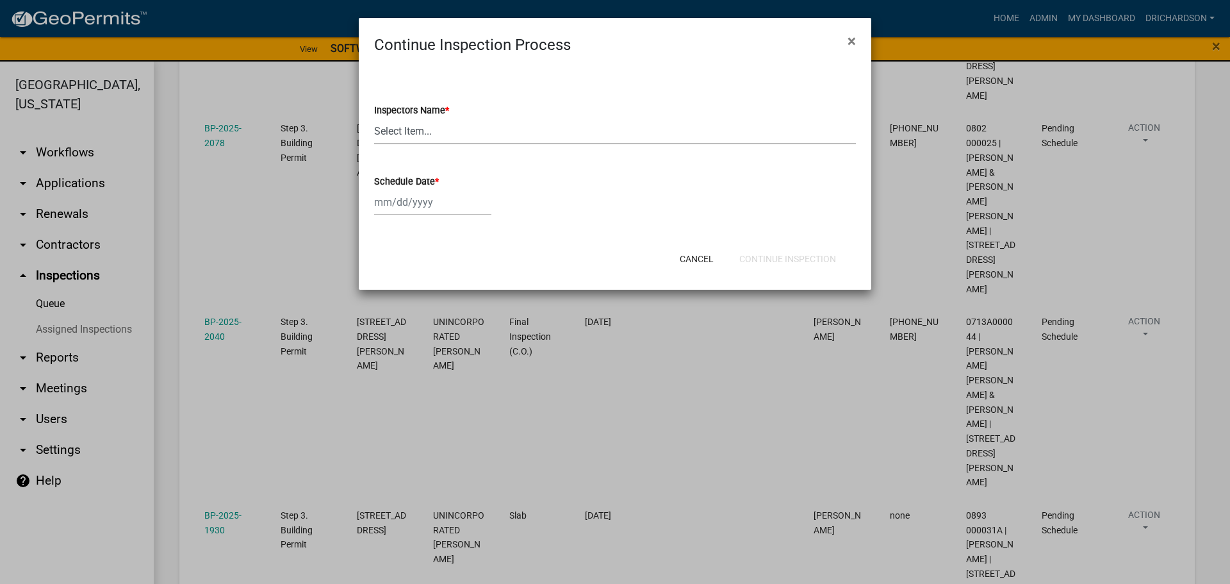
click at [386, 138] on select "Select Item... [PERSON_NAME] ([PERSON_NAME]) drichardson ([PERSON_NAME]) knorre…" at bounding box center [615, 131] width 482 height 26
select select "e20251c8-f858-4aed-a4a0-52e27fd5066e"
click at [374, 118] on select "Select Item... [PERSON_NAME] ([PERSON_NAME]) drichardson ([PERSON_NAME]) knorre…" at bounding box center [615, 131] width 482 height 26
click at [391, 203] on div at bounding box center [432, 202] width 117 height 26
select select "9"
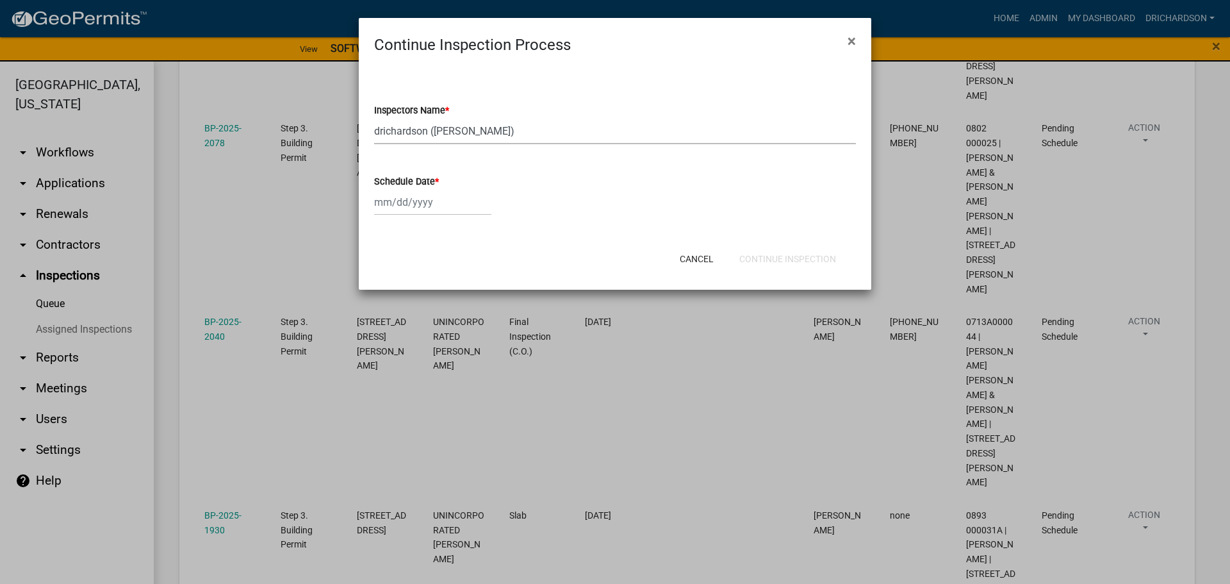
select select "2025"
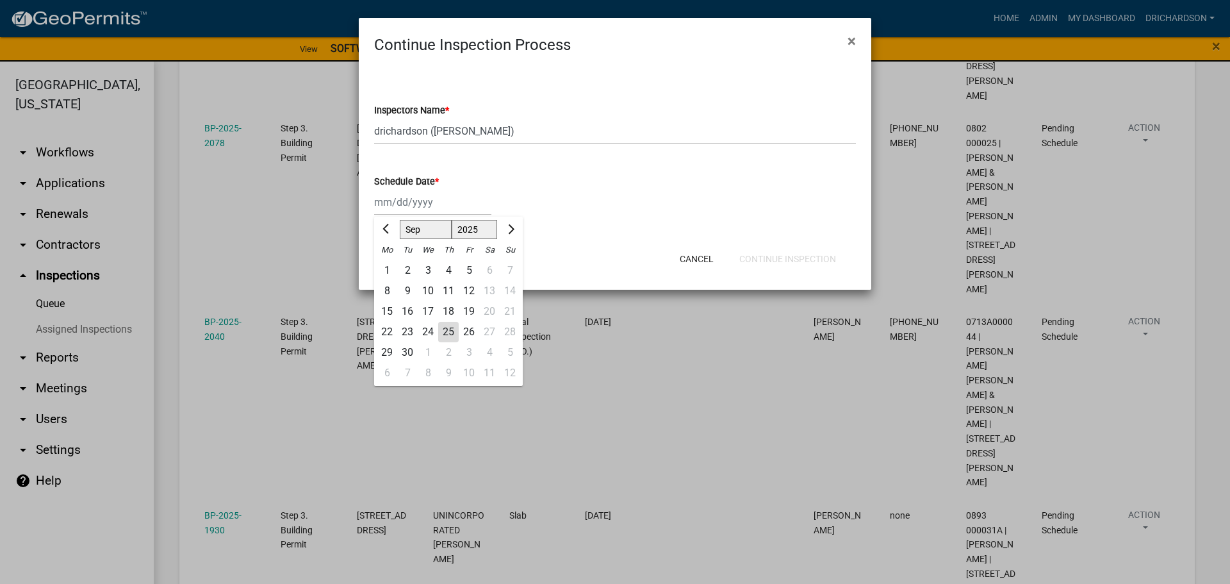
click at [443, 332] on div "25" at bounding box center [448, 332] width 21 height 21
type input "[DATE]"
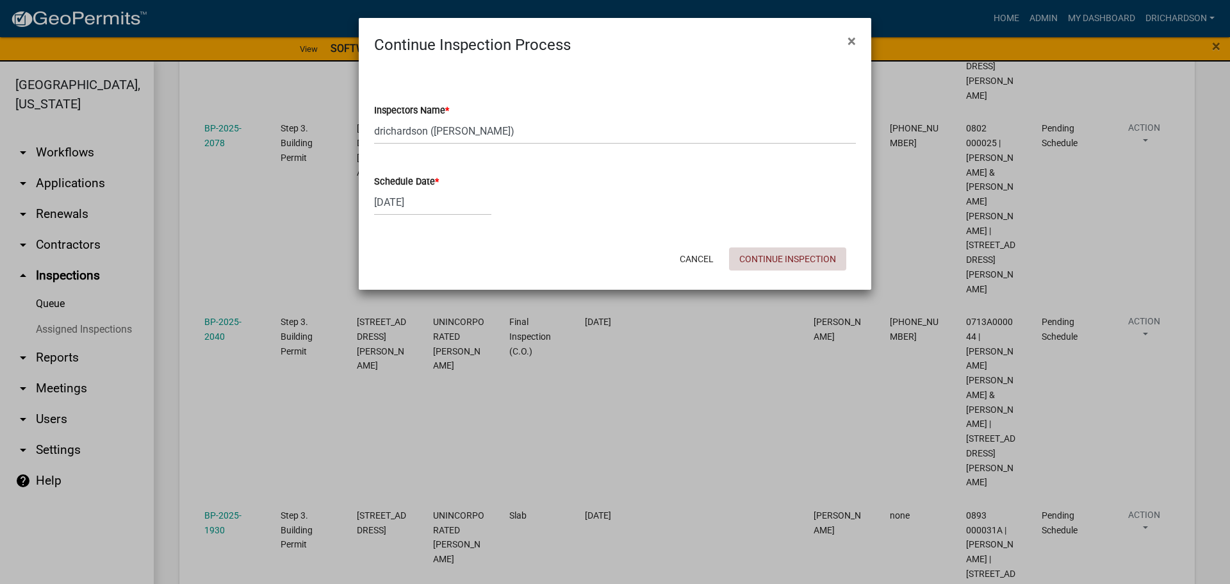
click at [799, 256] on button "Continue Inspection" at bounding box center [787, 258] width 117 height 23
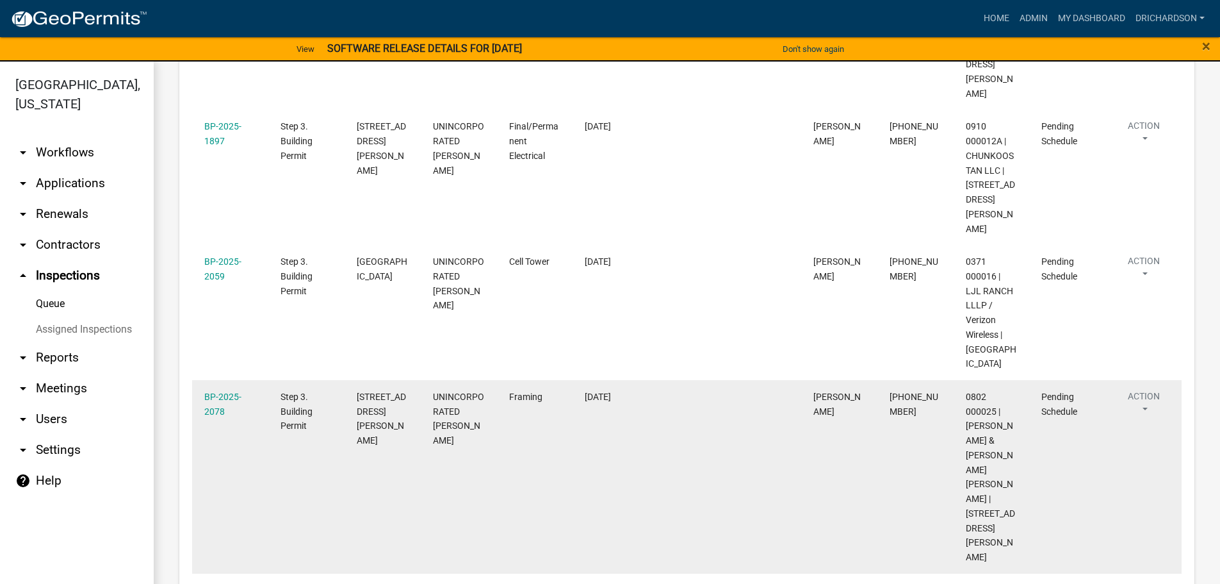
scroll to position [384, 0]
click at [1151, 388] on button "Action" at bounding box center [1144, 404] width 53 height 32
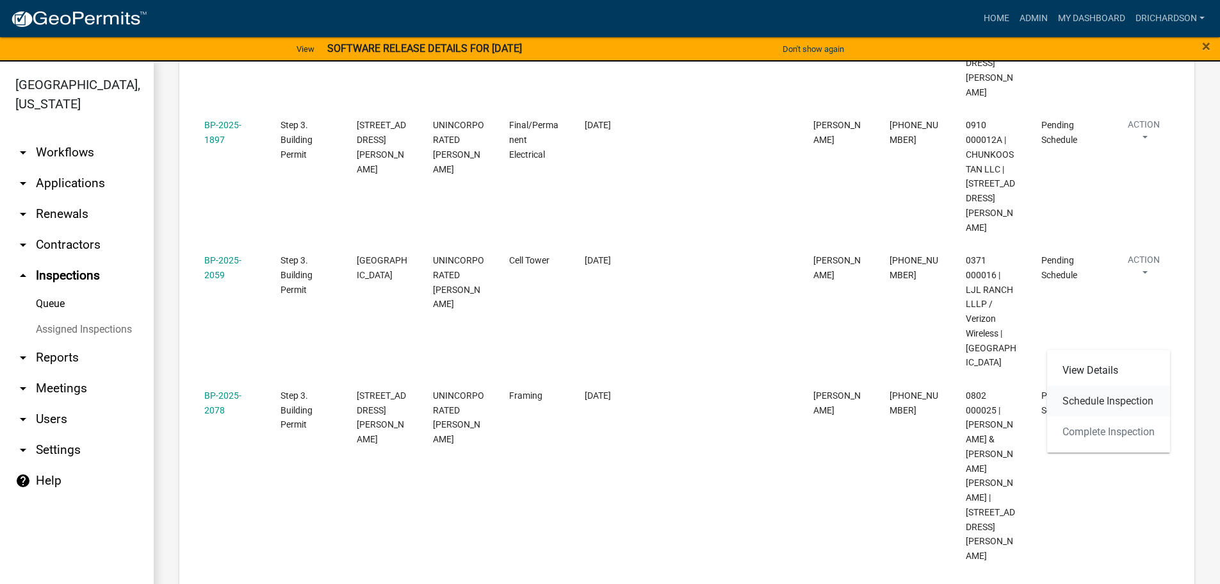
click at [1092, 402] on link "Schedule Inspection" at bounding box center [1108, 401] width 123 height 31
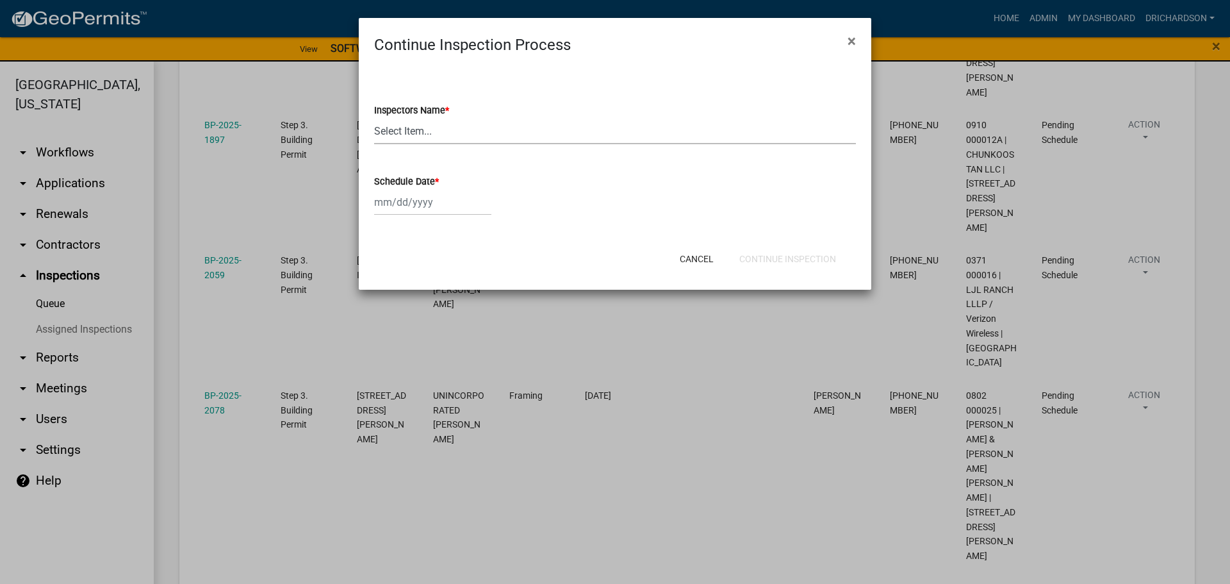
click at [416, 131] on select "Select Item... [PERSON_NAME] ([PERSON_NAME]) drichardson ([PERSON_NAME]) knorre…" at bounding box center [615, 131] width 482 height 26
select select "e20251c8-f858-4aed-a4a0-52e27fd5066e"
click at [374, 118] on select "Select Item... [PERSON_NAME] ([PERSON_NAME]) drichardson ([PERSON_NAME]) knorre…" at bounding box center [615, 131] width 482 height 26
select select "9"
select select "2025"
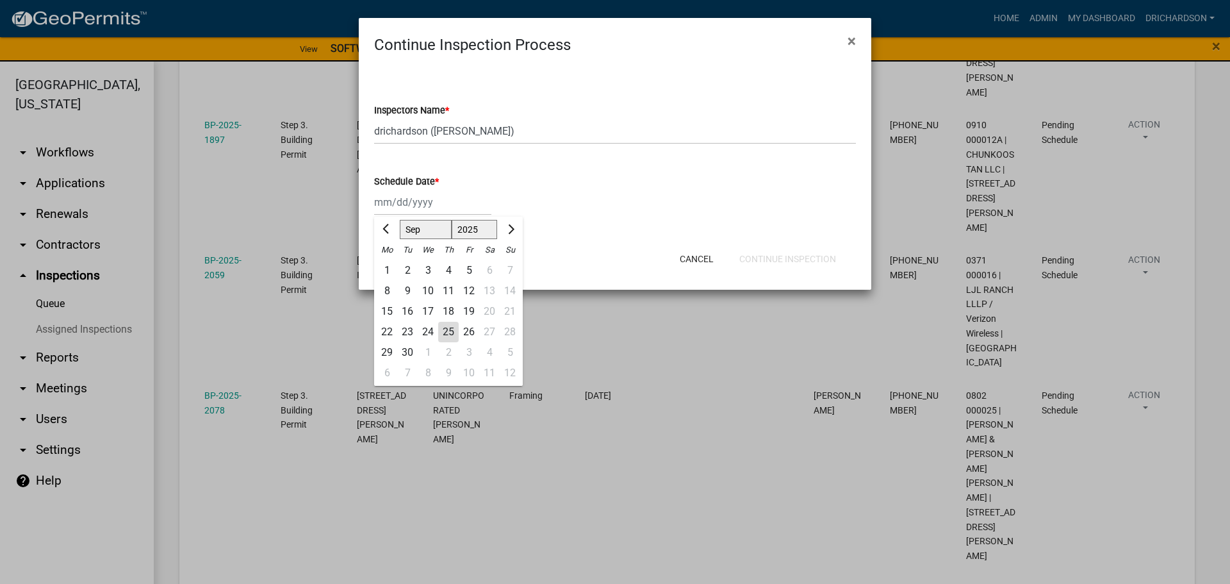
drag, startPoint x: 429, startPoint y: 205, endPoint x: 427, endPoint y: 215, distance: 10.6
click at [429, 205] on div "Jan Feb Mar Apr May Jun Jul Aug Sep Oct Nov Dec 1525 1526 1527 1528 1529 1530 1…" at bounding box center [432, 202] width 117 height 26
click at [446, 330] on div "25" at bounding box center [448, 332] width 21 height 21
type input "[DATE]"
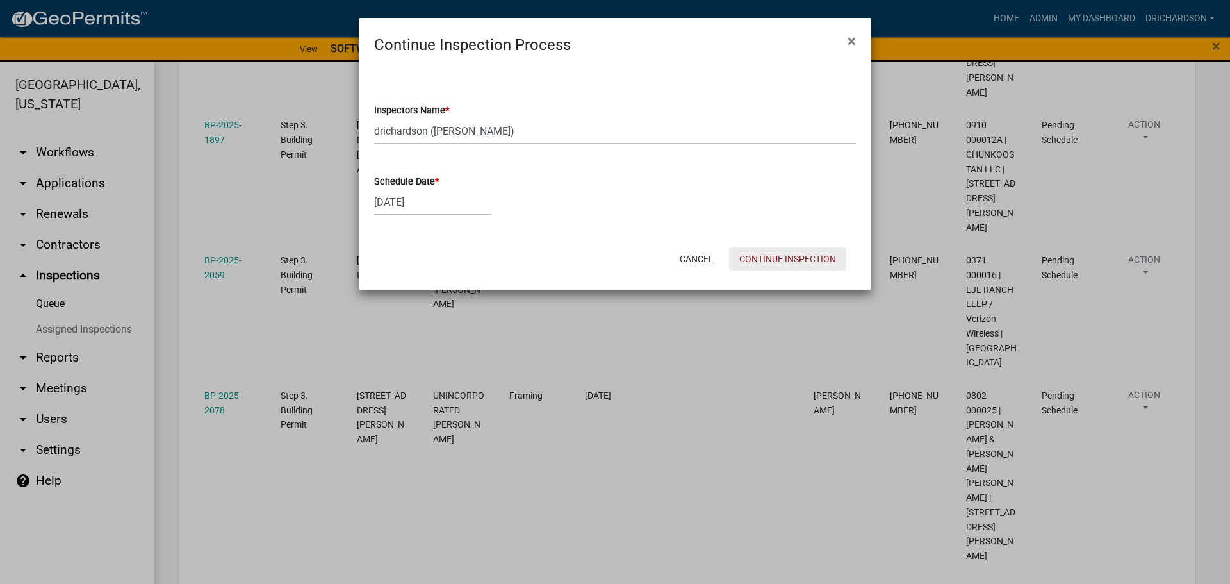
click at [755, 263] on button "Continue Inspection" at bounding box center [787, 258] width 117 height 23
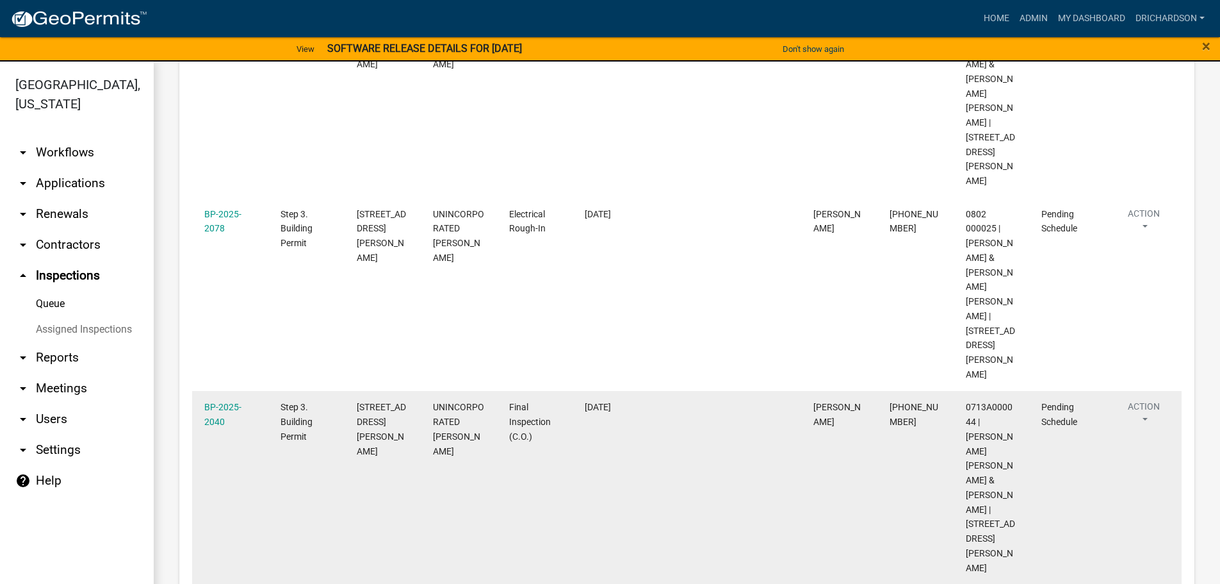
scroll to position [769, 0]
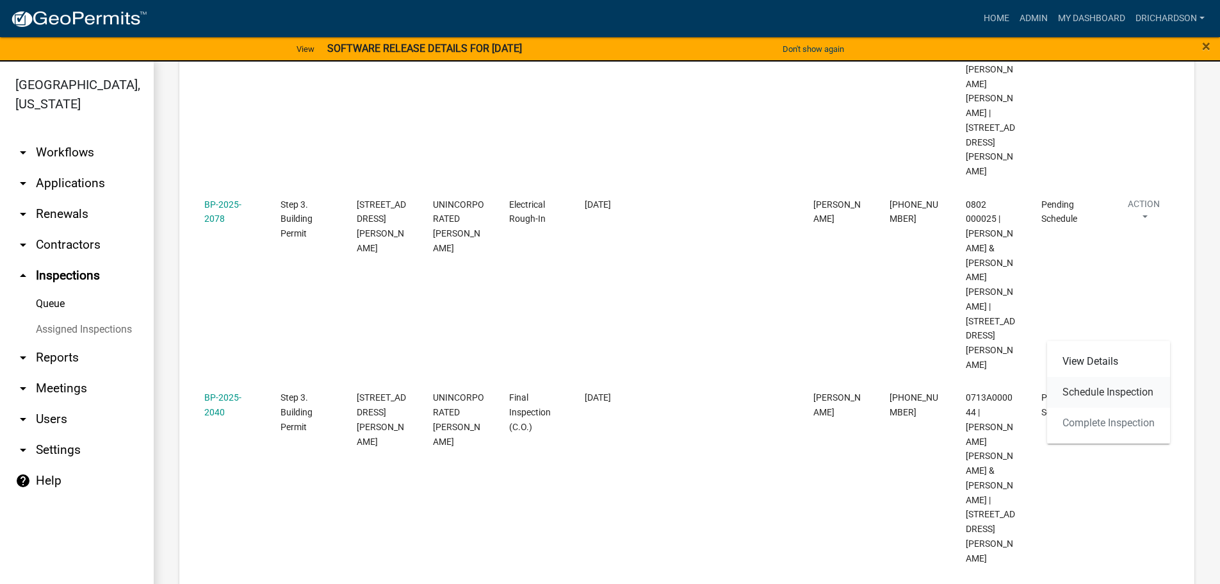
click at [1092, 393] on link "Schedule Inspection" at bounding box center [1108, 392] width 123 height 31
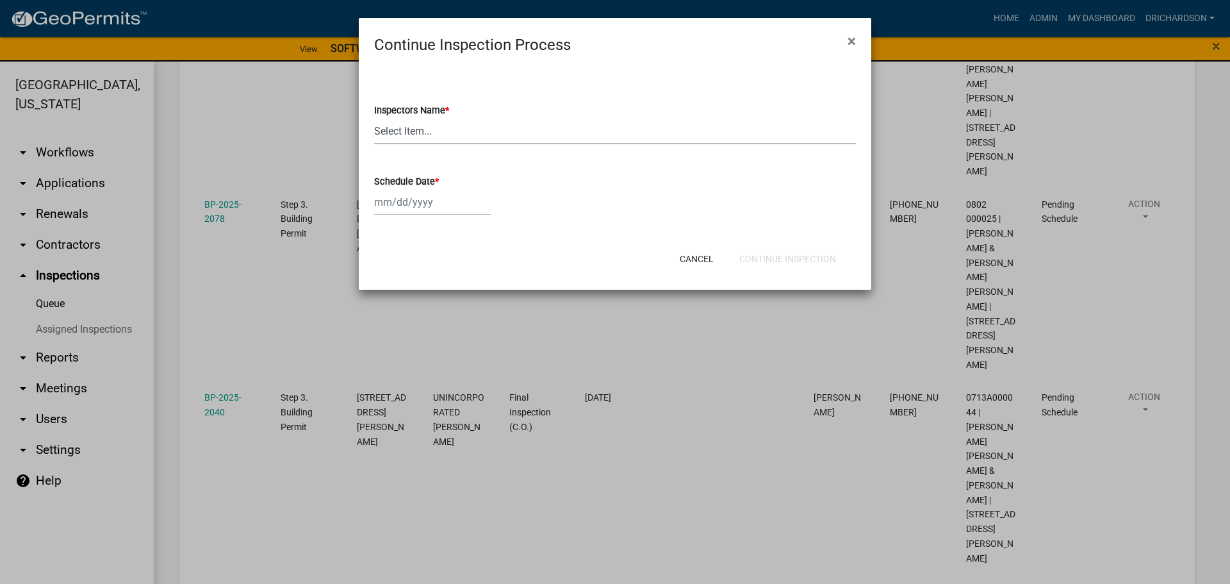
click at [405, 132] on select "Select Item... [PERSON_NAME] ([PERSON_NAME]) drichardson ([PERSON_NAME]) knorre…" at bounding box center [615, 131] width 482 height 26
select select "e20251c8-f858-4aed-a4a0-52e27fd5066e"
click at [374, 118] on select "Select Item... [PERSON_NAME] ([PERSON_NAME]) drichardson ([PERSON_NAME]) knorre…" at bounding box center [615, 131] width 482 height 26
click at [413, 206] on div at bounding box center [432, 202] width 117 height 26
select select "9"
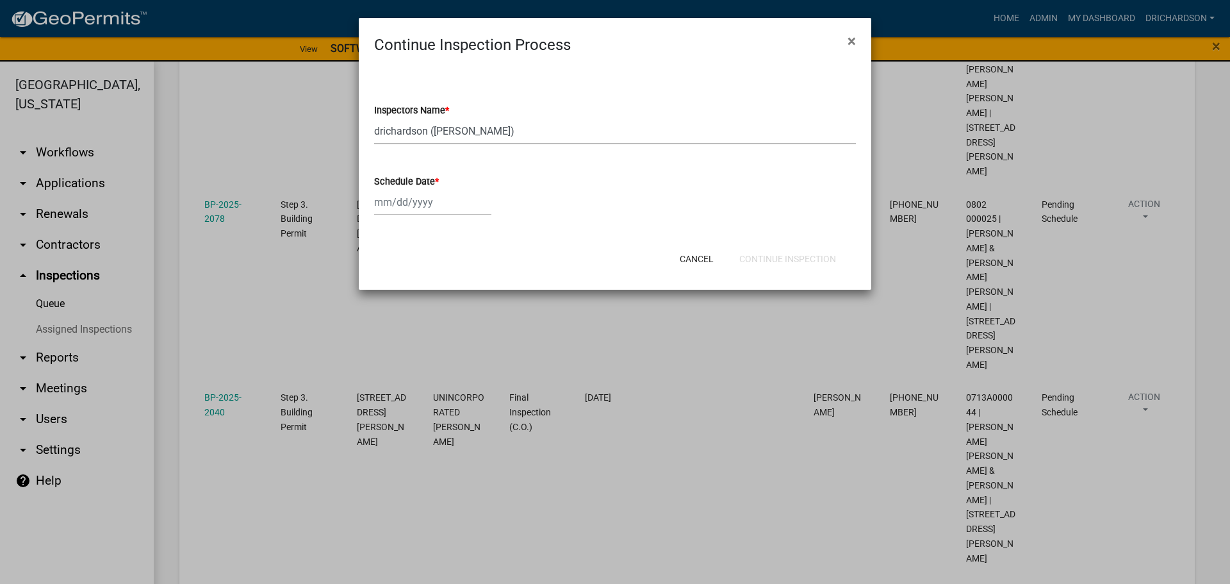
select select "2025"
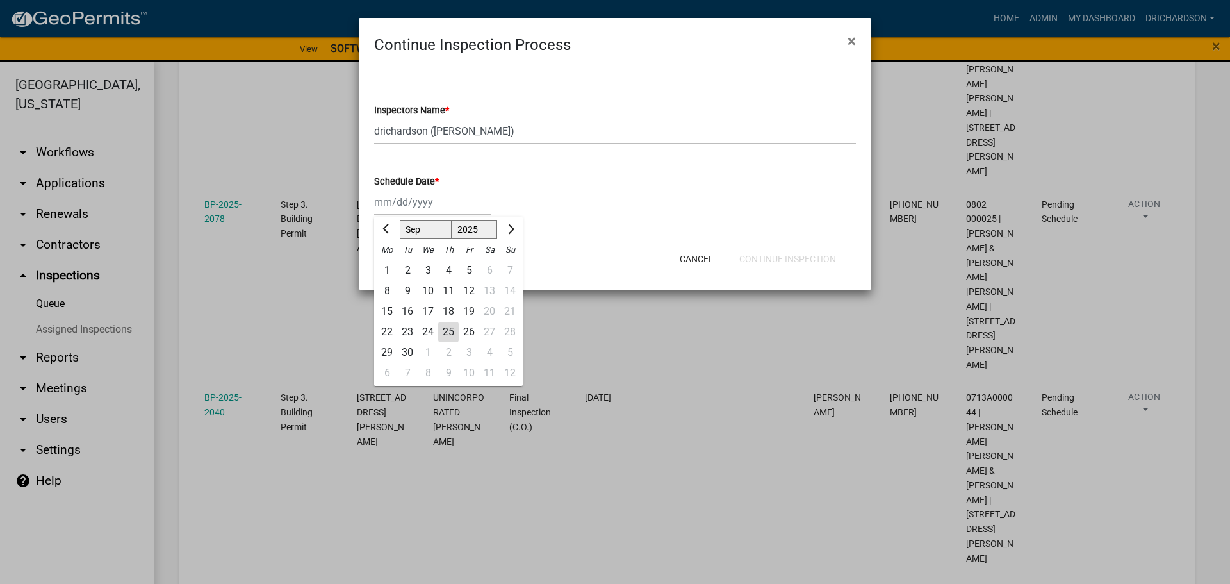
click at [447, 331] on div "25" at bounding box center [448, 332] width 21 height 21
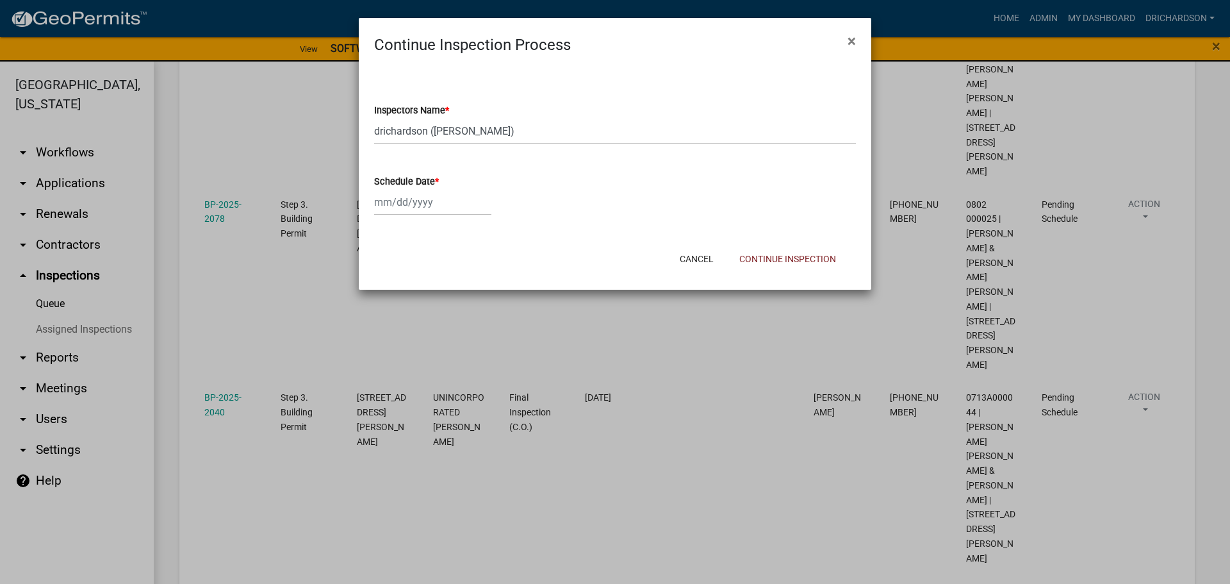
type input "[DATE]"
click at [769, 254] on button "Continue Inspection" at bounding box center [787, 258] width 117 height 23
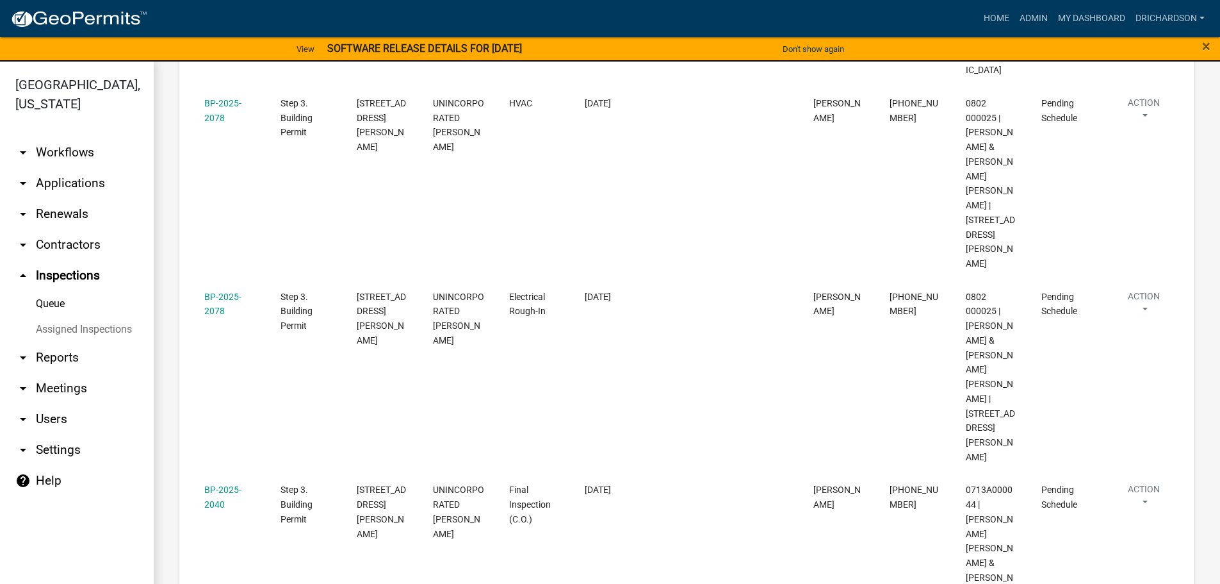
scroll to position [15, 0]
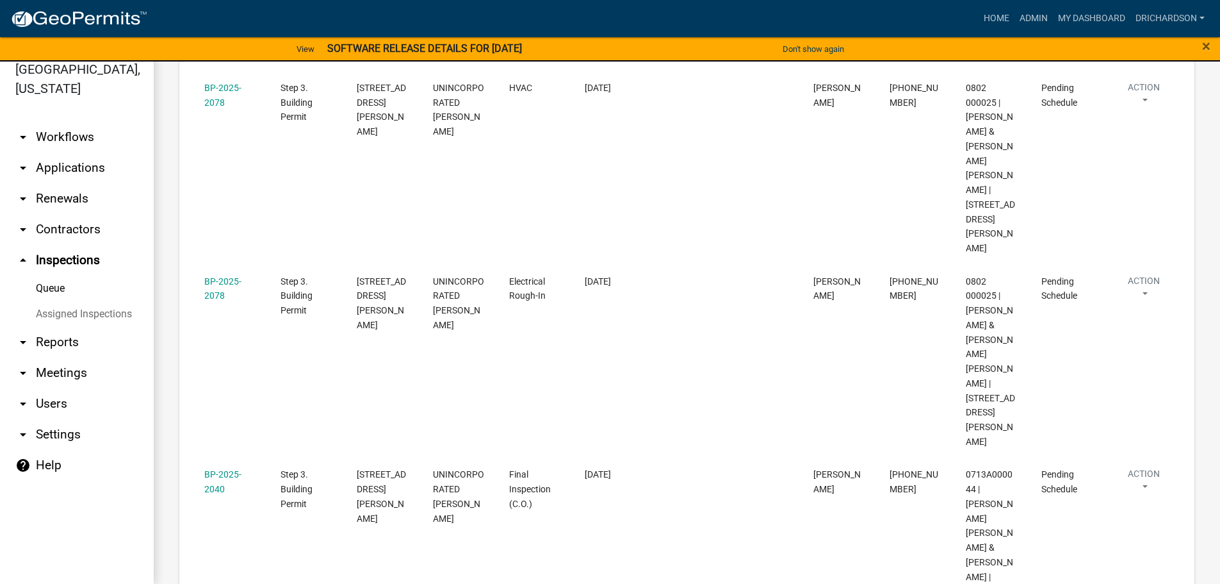
click at [1094, 461] on link "Schedule Inspection" at bounding box center [1108, 469] width 123 height 31
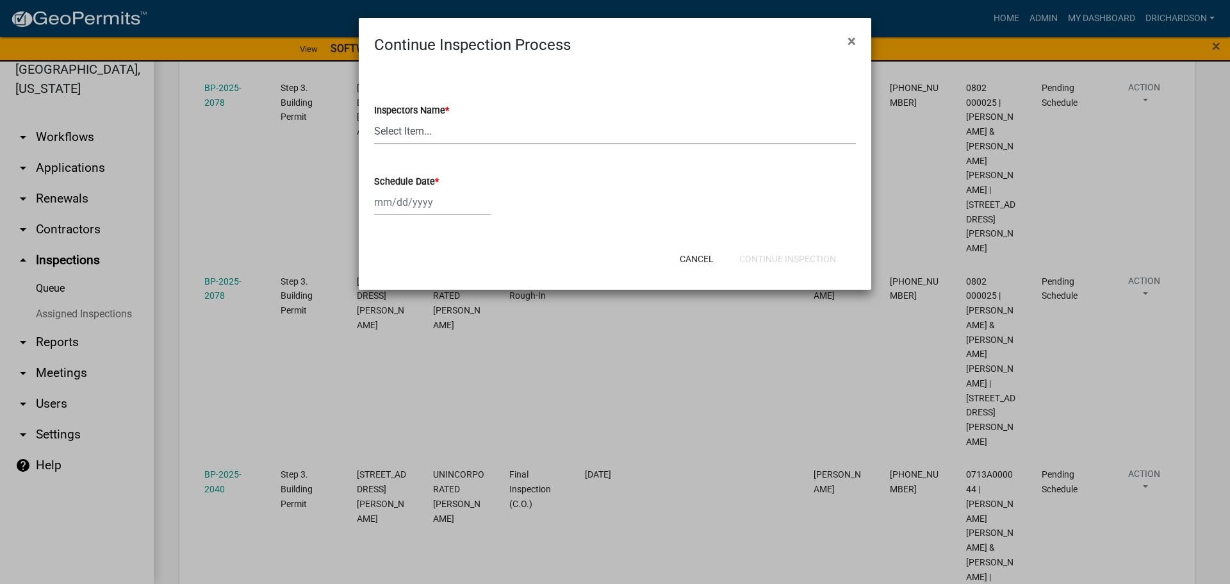
click at [415, 136] on select "Select Item... [PERSON_NAME] ([PERSON_NAME]) drichardson ([PERSON_NAME]) knorre…" at bounding box center [615, 131] width 482 height 26
select select "e20251c8-f858-4aed-a4a0-52e27fd5066e"
click at [374, 118] on select "Select Item... [PERSON_NAME] ([PERSON_NAME]) drichardson ([PERSON_NAME]) knorre…" at bounding box center [615, 131] width 482 height 26
click at [432, 201] on div at bounding box center [432, 202] width 117 height 26
select select "9"
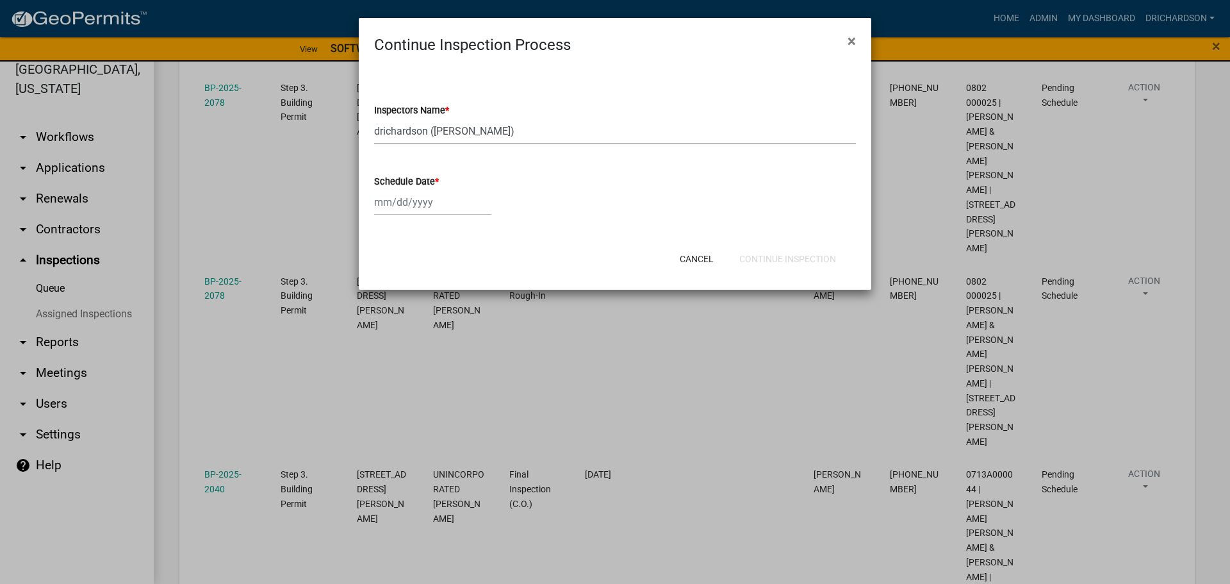
select select "2025"
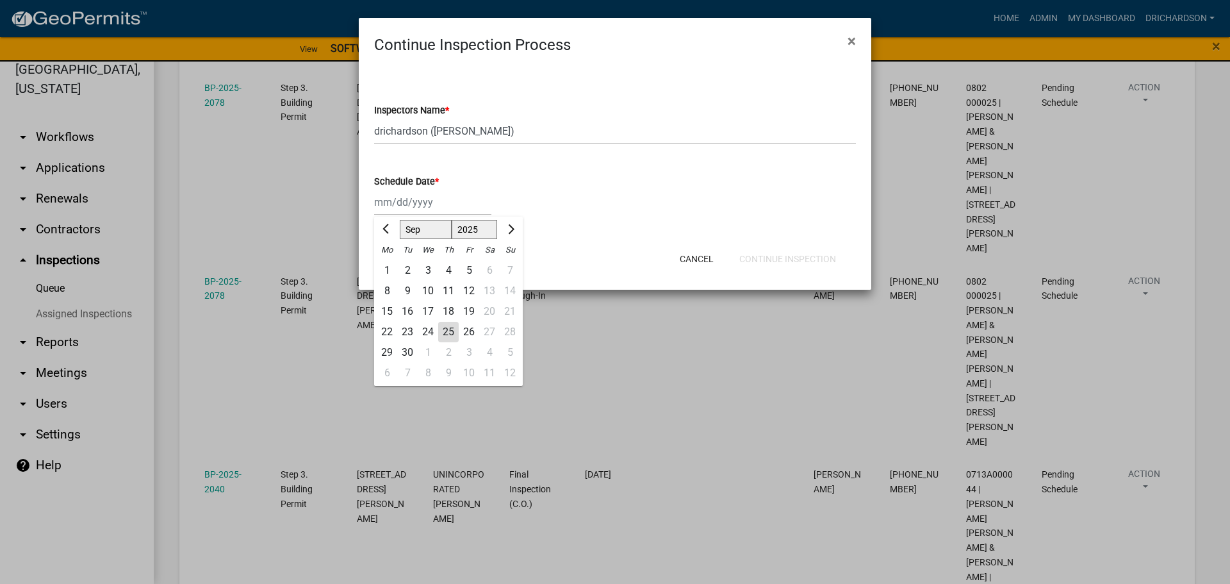
click at [452, 329] on div "25" at bounding box center [448, 332] width 21 height 21
type input "[DATE]"
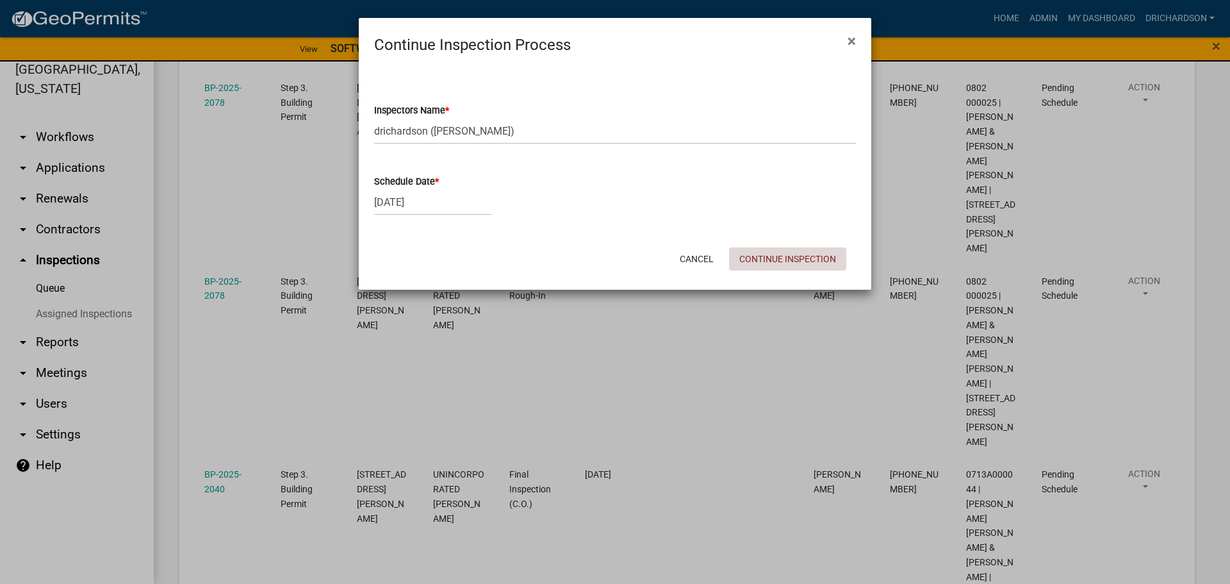
click at [784, 259] on button "Continue Inspection" at bounding box center [787, 258] width 117 height 23
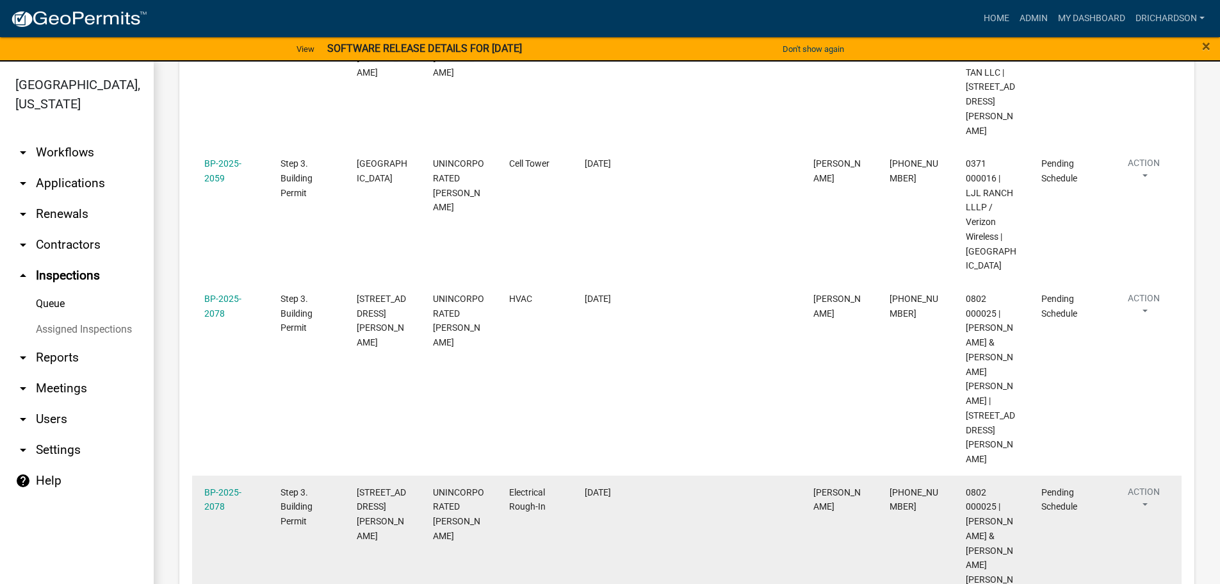
scroll to position [492, 0]
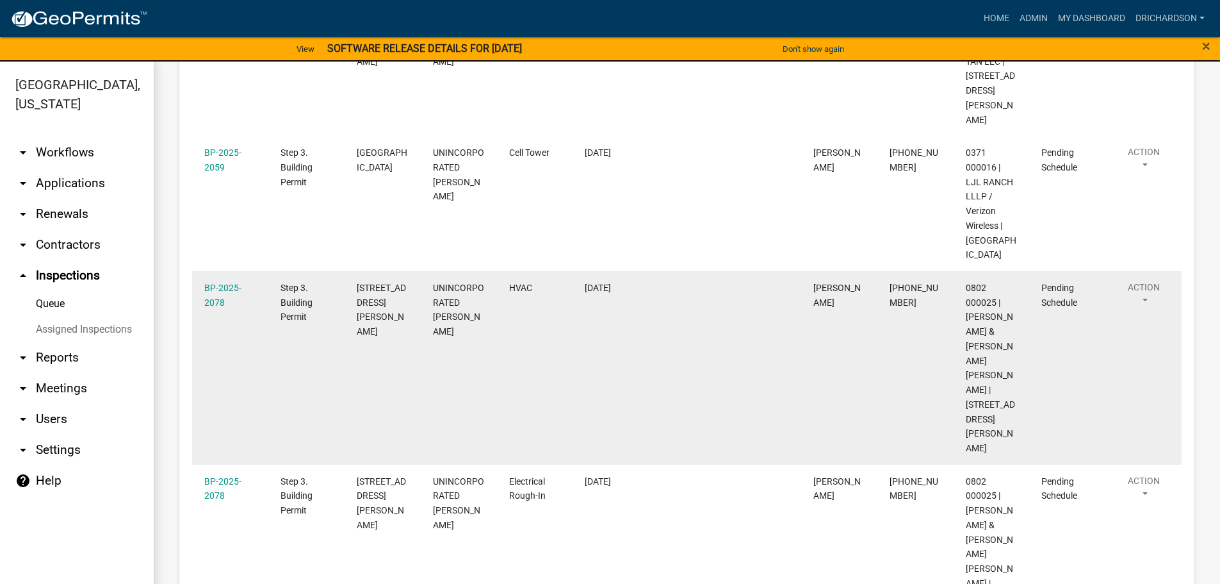
click at [1146, 281] on button "Action" at bounding box center [1144, 297] width 53 height 32
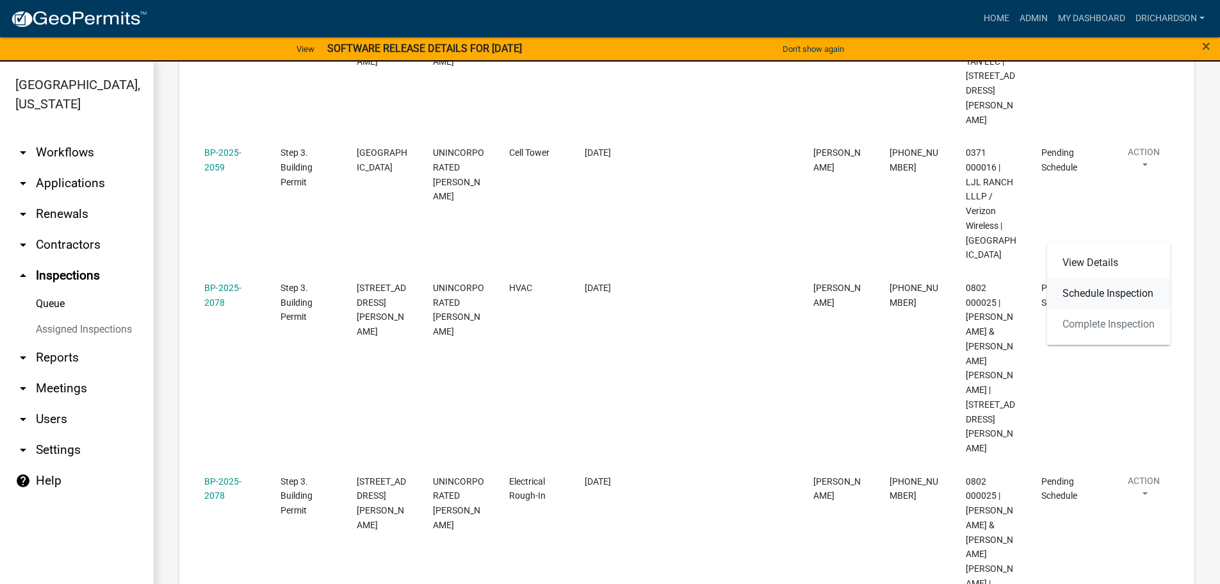
click at [1135, 290] on link "Schedule Inspection" at bounding box center [1108, 293] width 123 height 31
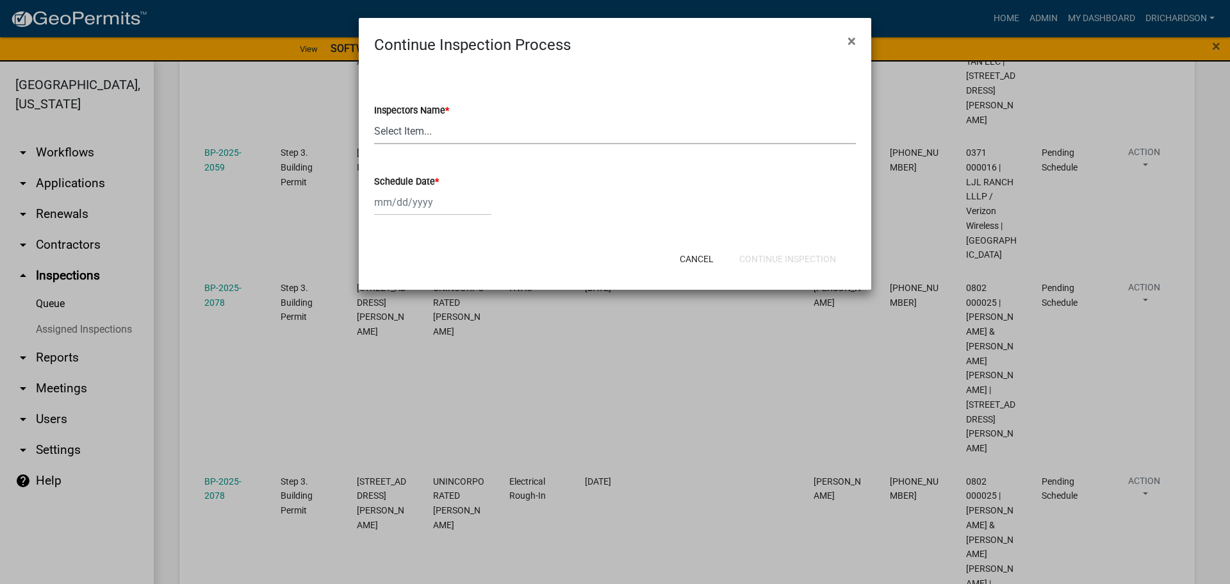
click at [409, 128] on select "Select Item... [PERSON_NAME] ([PERSON_NAME]) drichardson ([PERSON_NAME]) knorre…" at bounding box center [615, 131] width 482 height 26
select select "e20251c8-f858-4aed-a4a0-52e27fd5066e"
click at [374, 118] on select "Select Item... [PERSON_NAME] ([PERSON_NAME]) drichardson ([PERSON_NAME]) knorre…" at bounding box center [615, 131] width 482 height 26
click at [413, 199] on div at bounding box center [432, 202] width 117 height 26
select select "9"
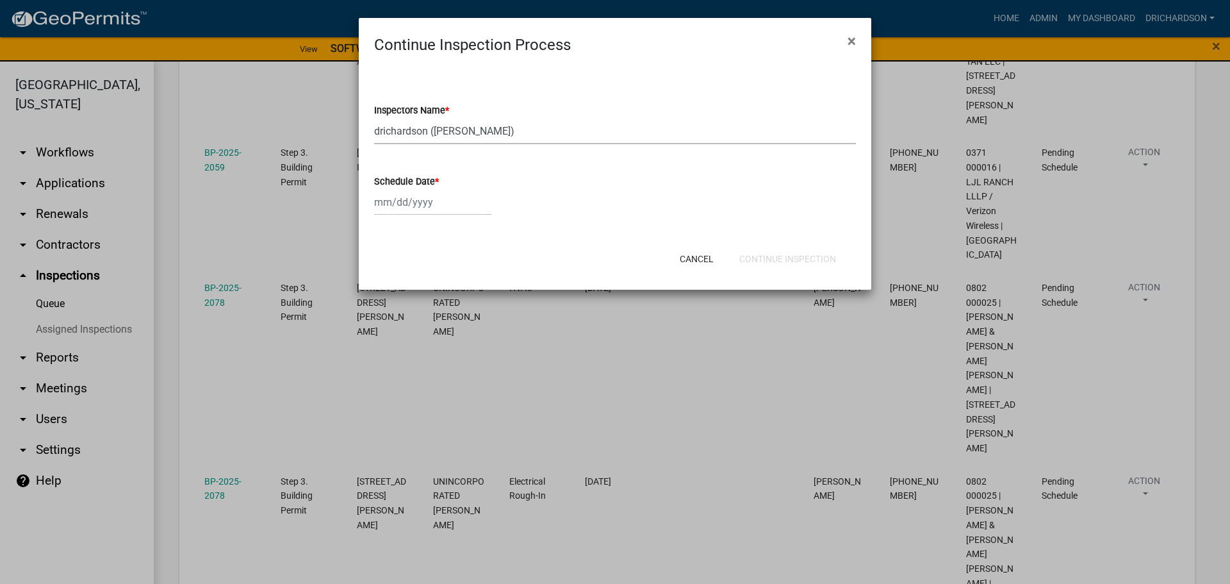
select select "2025"
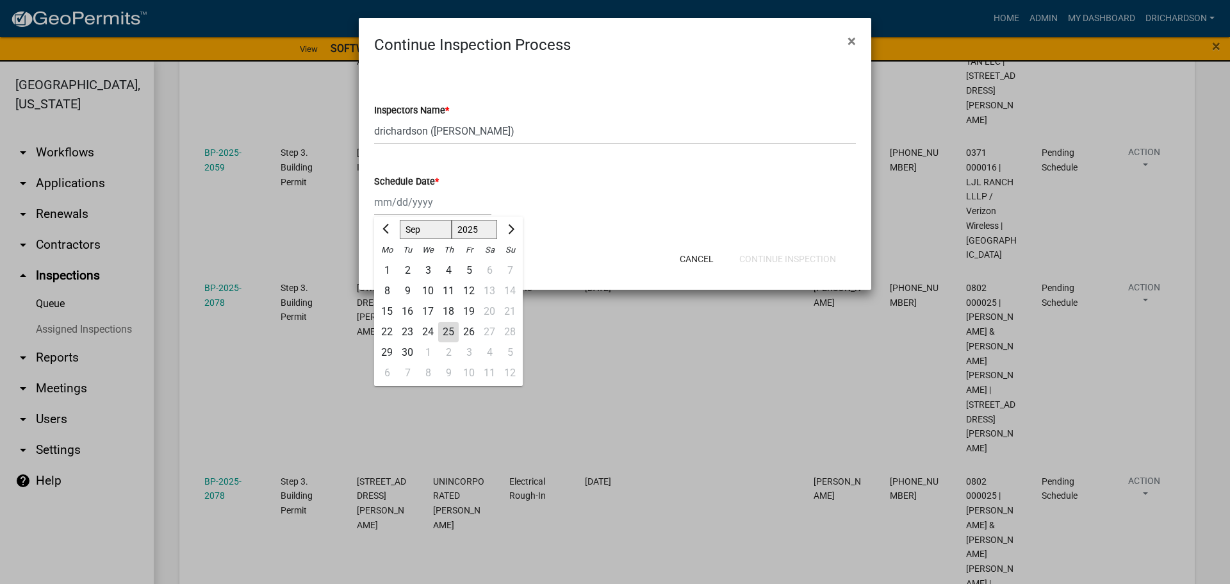
click at [448, 332] on div "25" at bounding box center [448, 332] width 21 height 21
type input "09/25/2025"
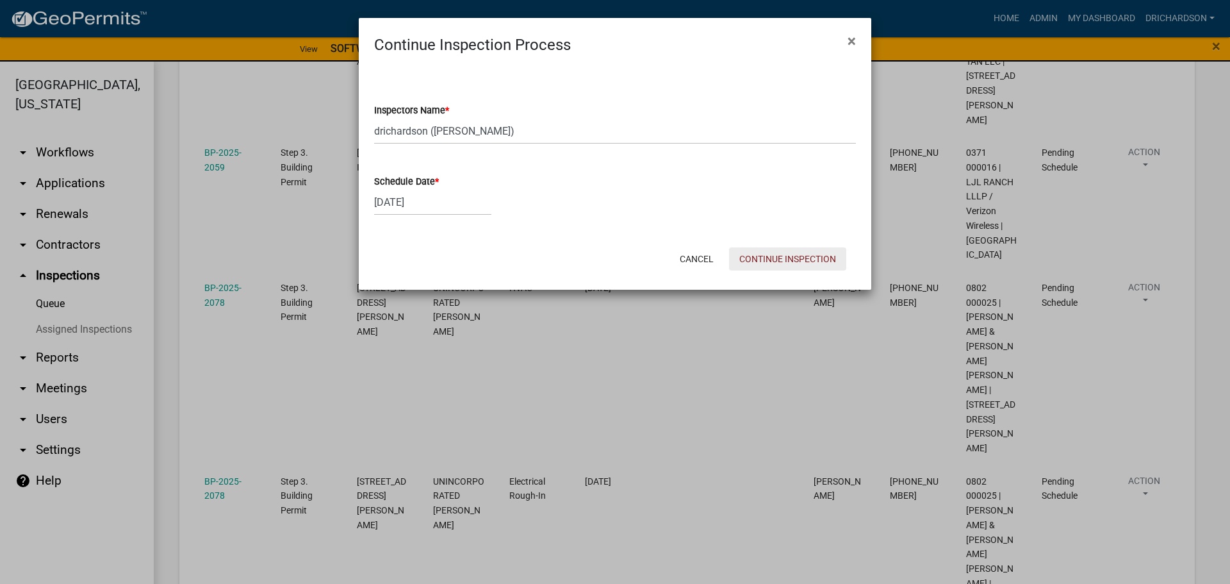
click at [785, 253] on button "Continue Inspection" at bounding box center [787, 258] width 117 height 23
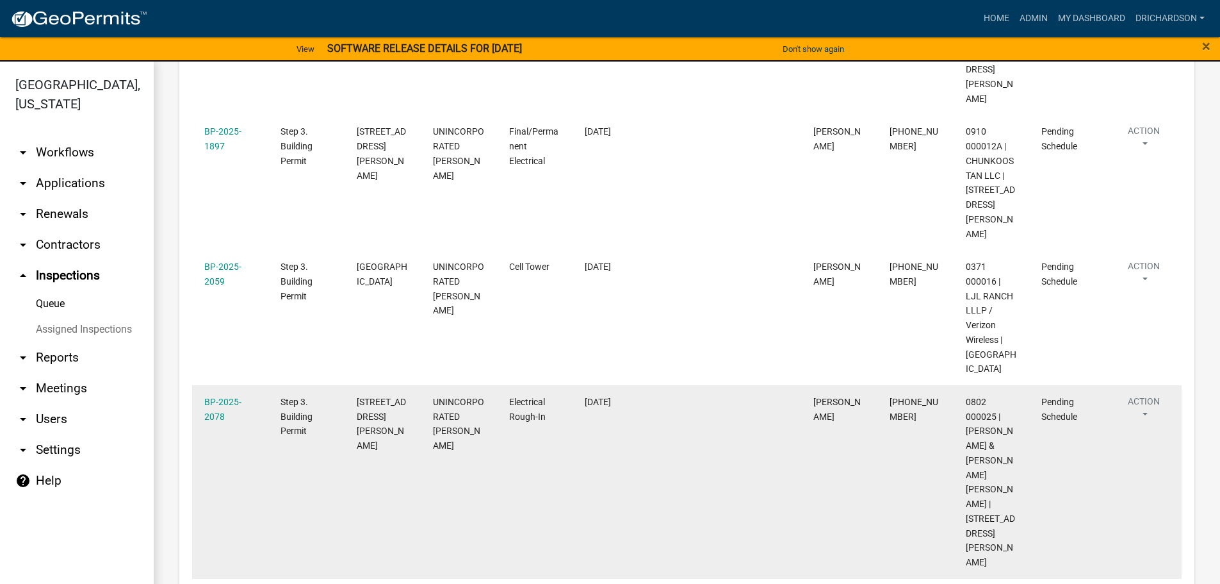
scroll to position [384, 0]
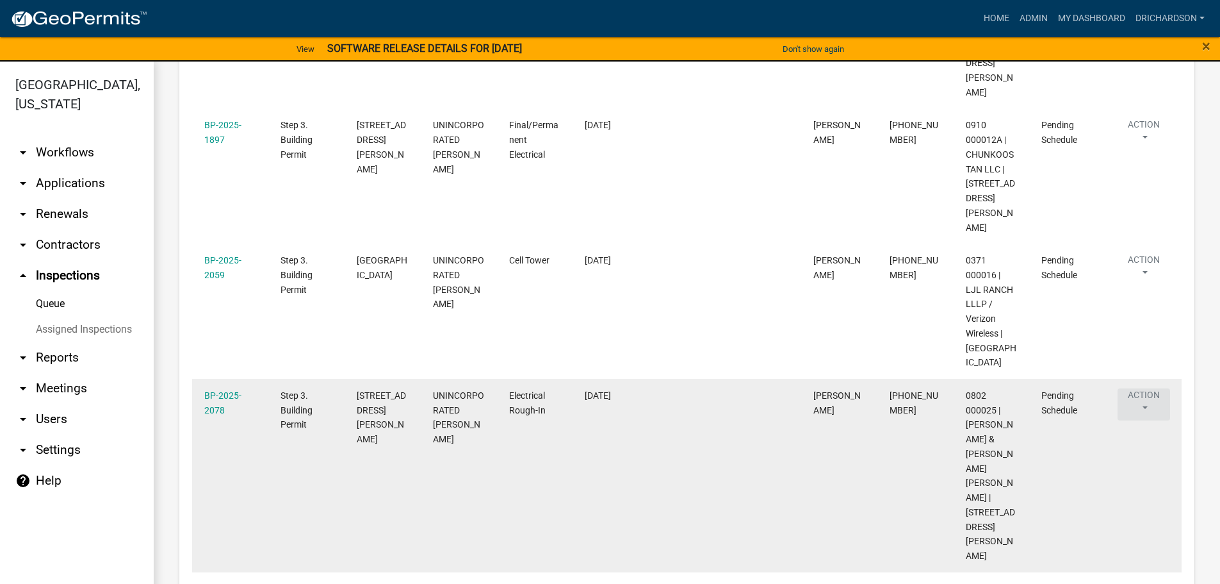
click at [1148, 388] on button "Action" at bounding box center [1144, 404] width 53 height 32
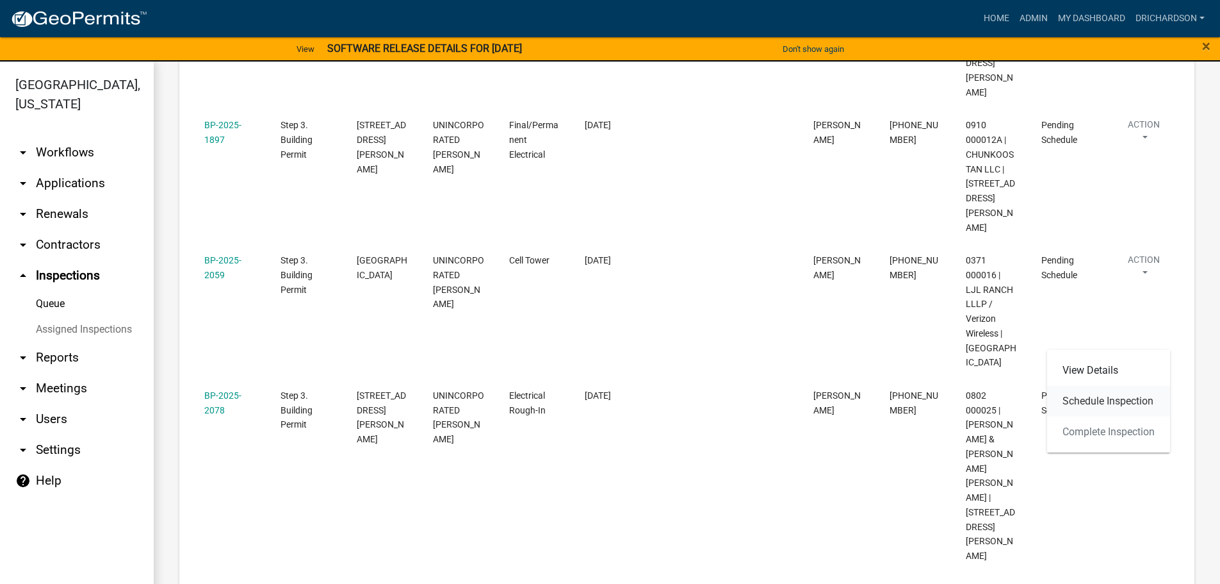
click at [1114, 409] on link "Schedule Inspection" at bounding box center [1108, 401] width 123 height 31
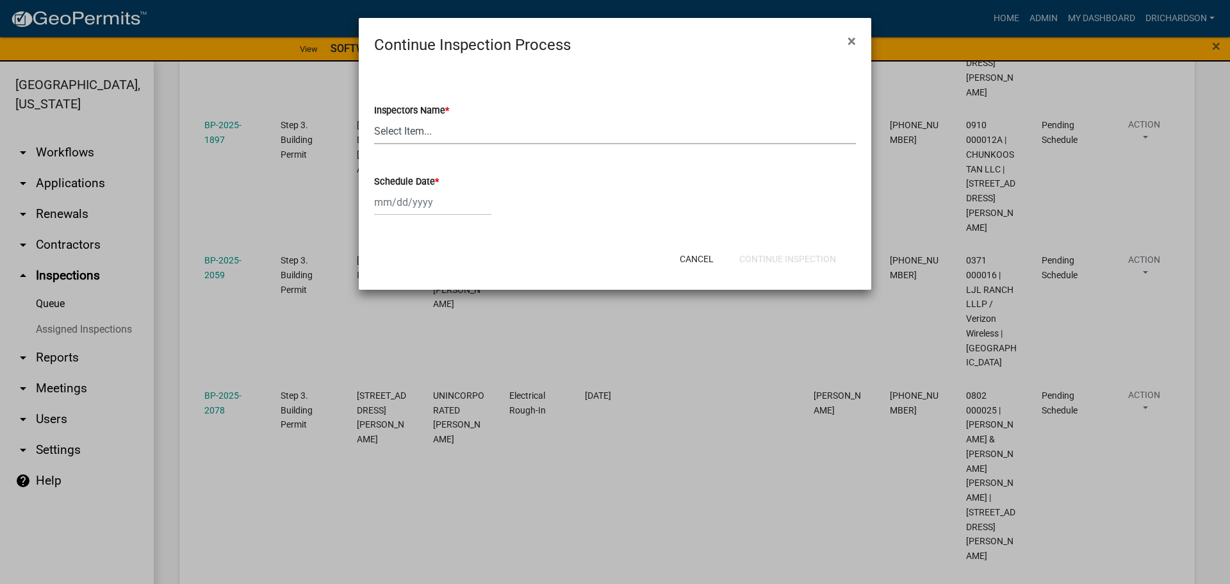
drag, startPoint x: 388, startPoint y: 133, endPoint x: 383, endPoint y: 144, distance: 11.5
click at [387, 133] on select "Select Item... [PERSON_NAME] ([PERSON_NAME]) drichardson ([PERSON_NAME]) knorre…" at bounding box center [615, 131] width 482 height 26
select select "e20251c8-f858-4aed-a4a0-52e27fd5066e"
click at [374, 118] on select "Select Item... [PERSON_NAME] ([PERSON_NAME]) drichardson ([PERSON_NAME]) knorre…" at bounding box center [615, 131] width 482 height 26
click at [398, 203] on div at bounding box center [432, 202] width 117 height 26
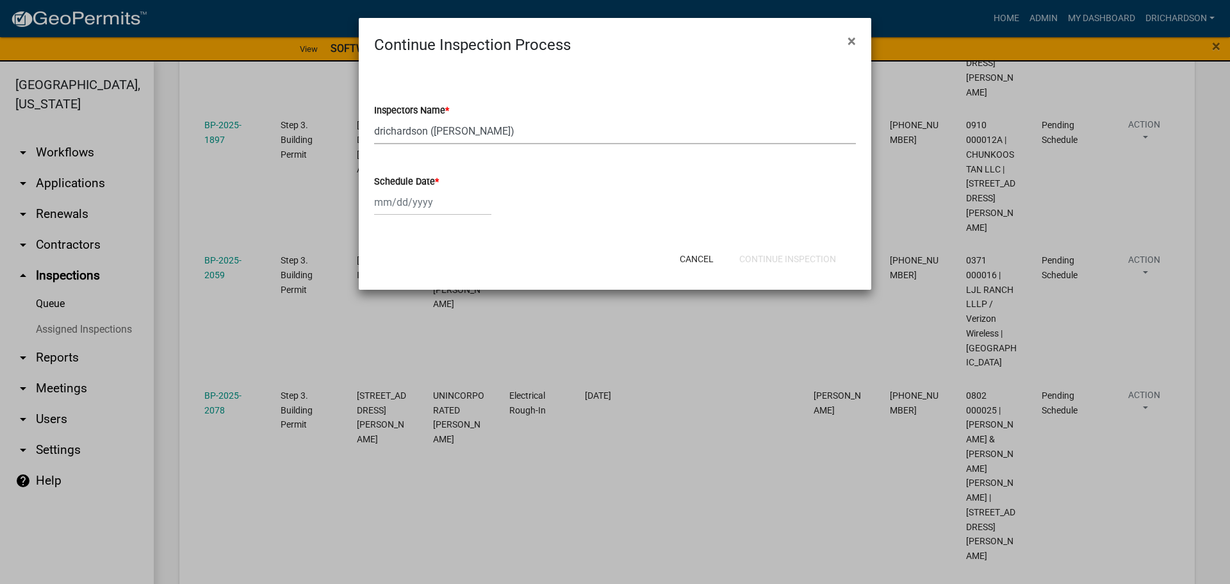
select select "9"
select select "2025"
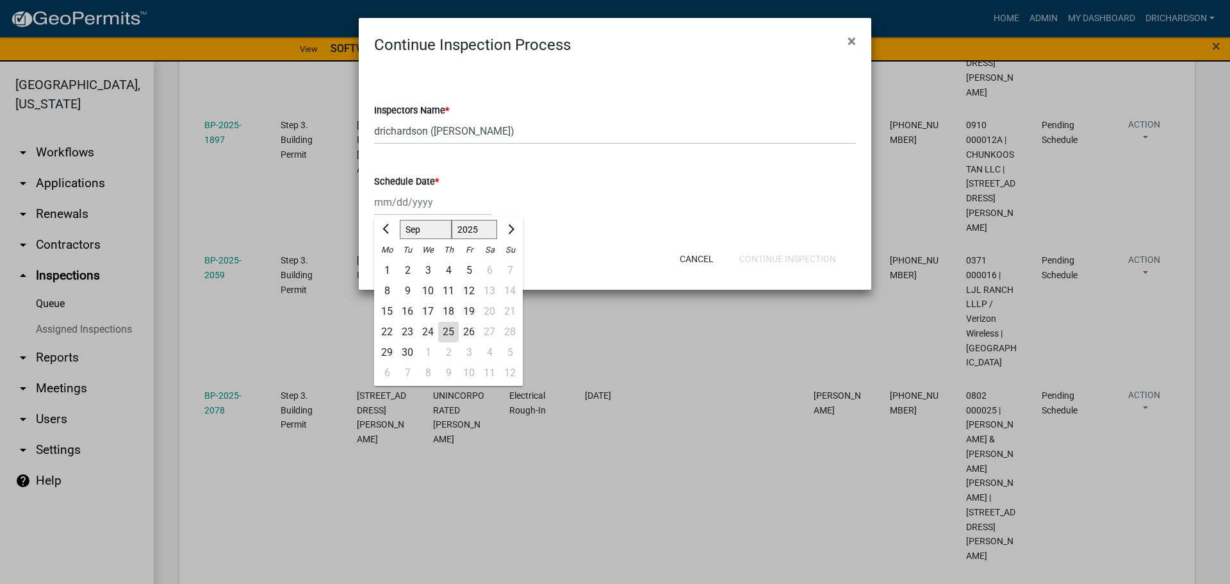
click at [447, 329] on div "25" at bounding box center [448, 332] width 21 height 21
type input "[DATE]"
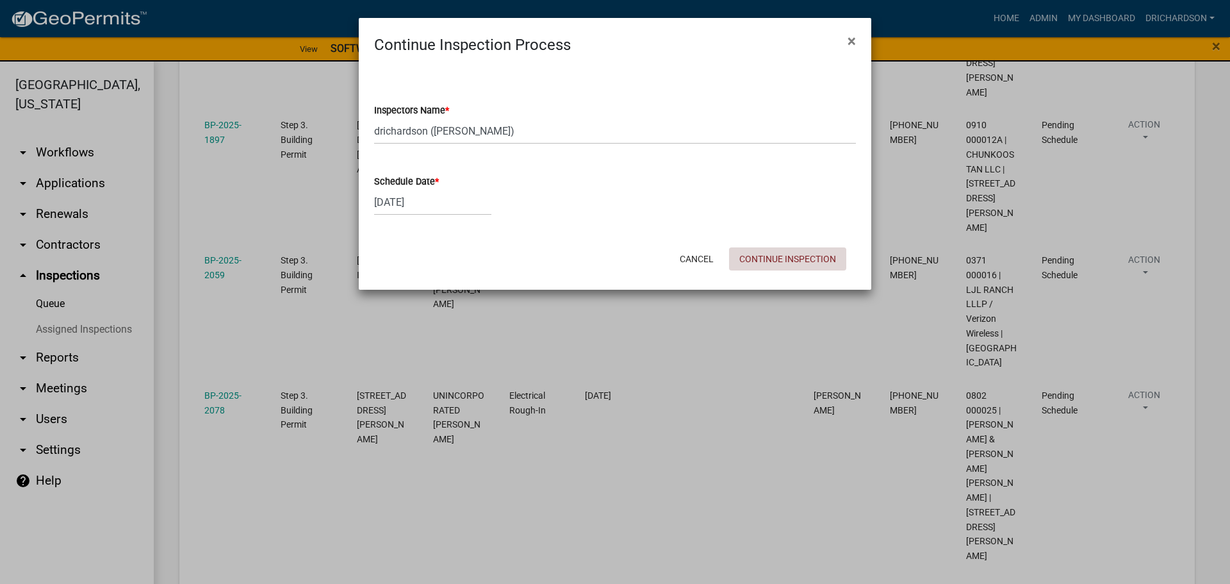
click at [748, 258] on button "Continue Inspection" at bounding box center [787, 258] width 117 height 23
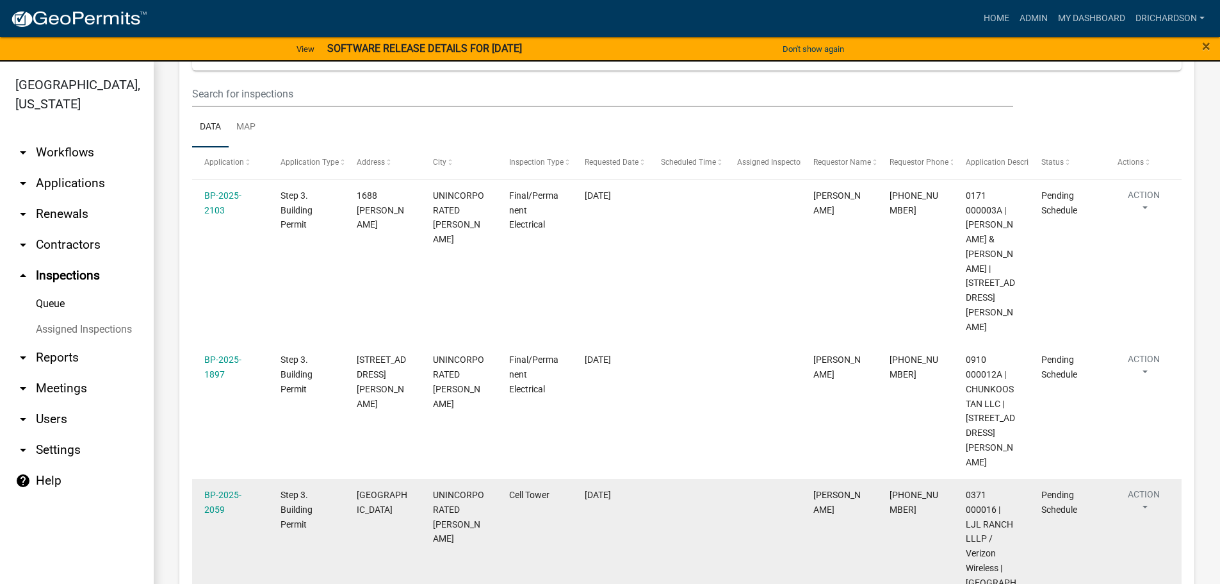
scroll to position [192, 0]
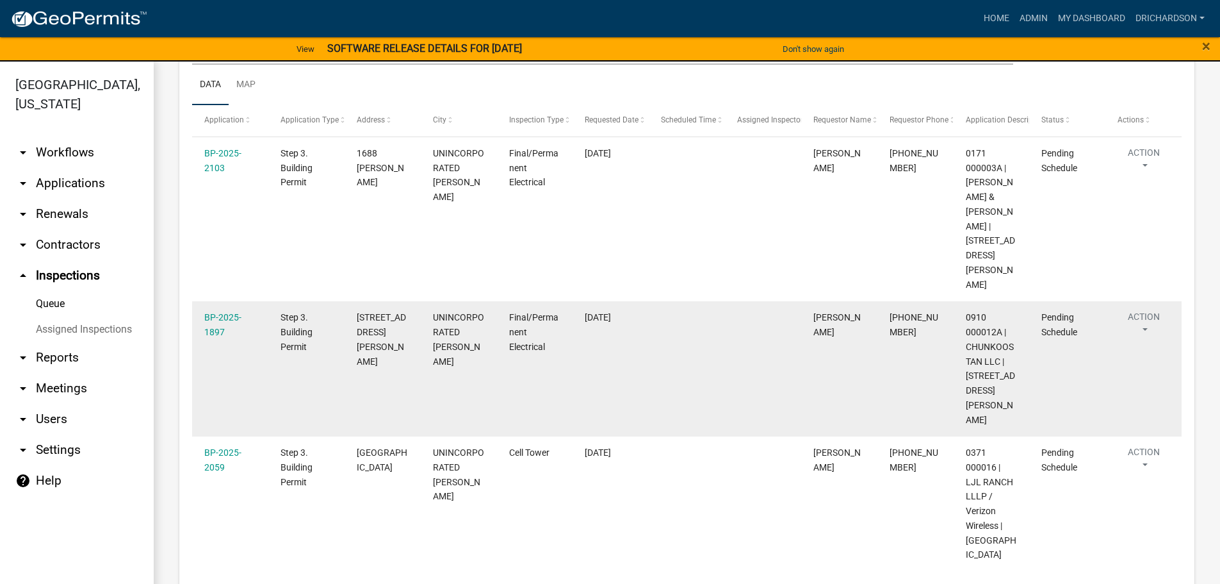
click at [1148, 310] on button "Action" at bounding box center [1144, 326] width 53 height 32
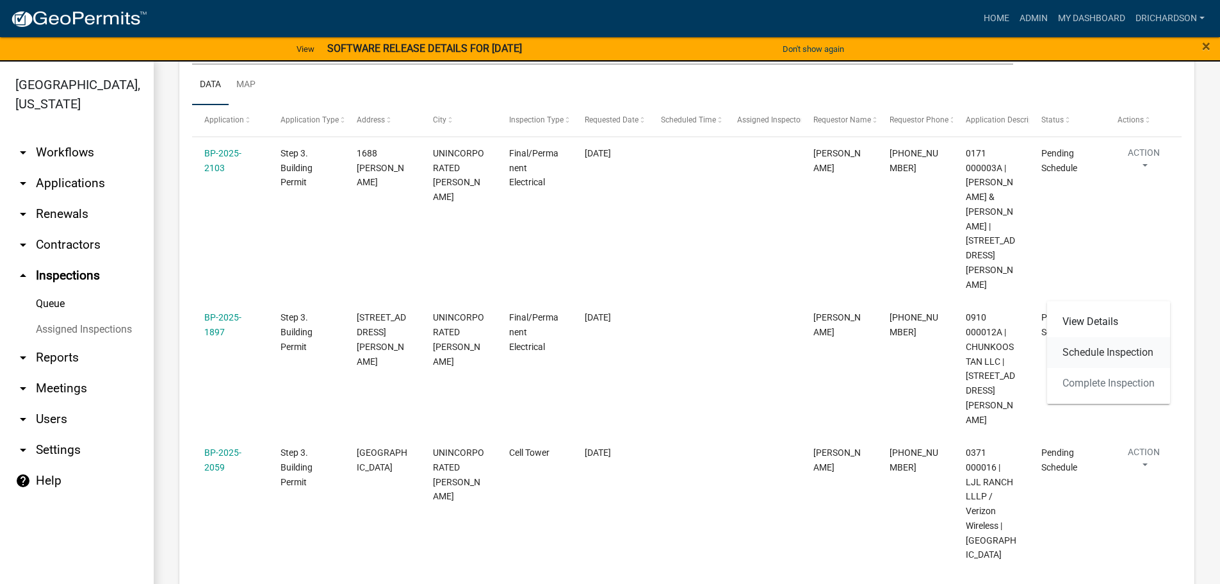
click at [1122, 354] on link "Schedule Inspection" at bounding box center [1108, 352] width 123 height 31
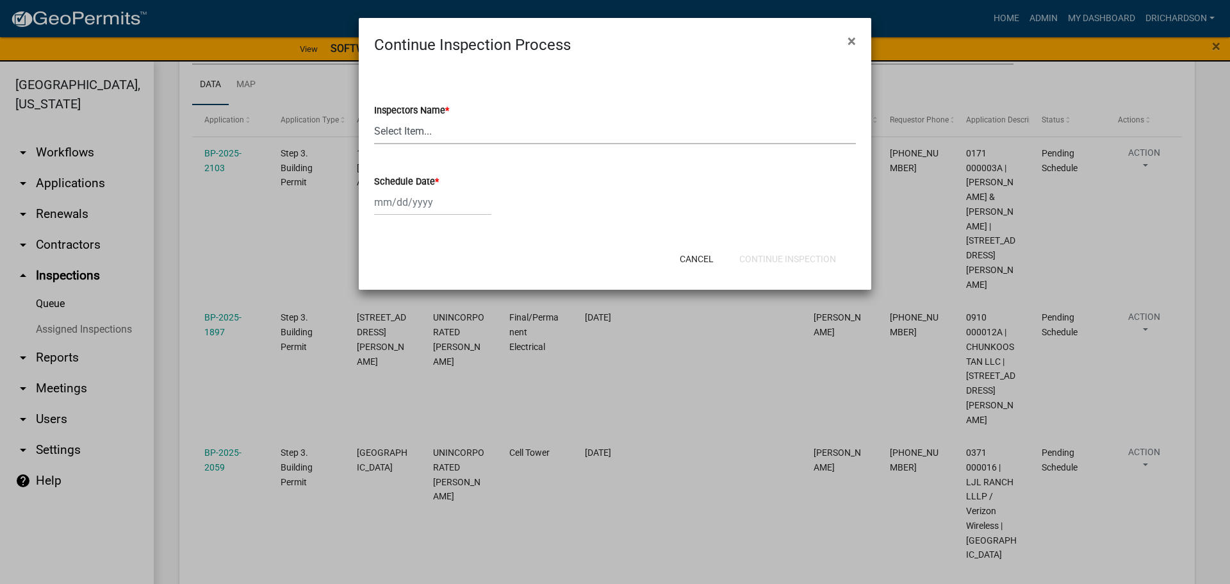
click at [389, 134] on select "Select Item... [PERSON_NAME] ([PERSON_NAME]) drichardson ([PERSON_NAME]) knorre…" at bounding box center [615, 131] width 482 height 26
select select "e20251c8-f858-4aed-a4a0-52e27fd5066e"
click at [374, 118] on select "Select Item... [PERSON_NAME] ([PERSON_NAME]) drichardson ([PERSON_NAME]) knorre…" at bounding box center [615, 131] width 482 height 26
select select "9"
select select "2025"
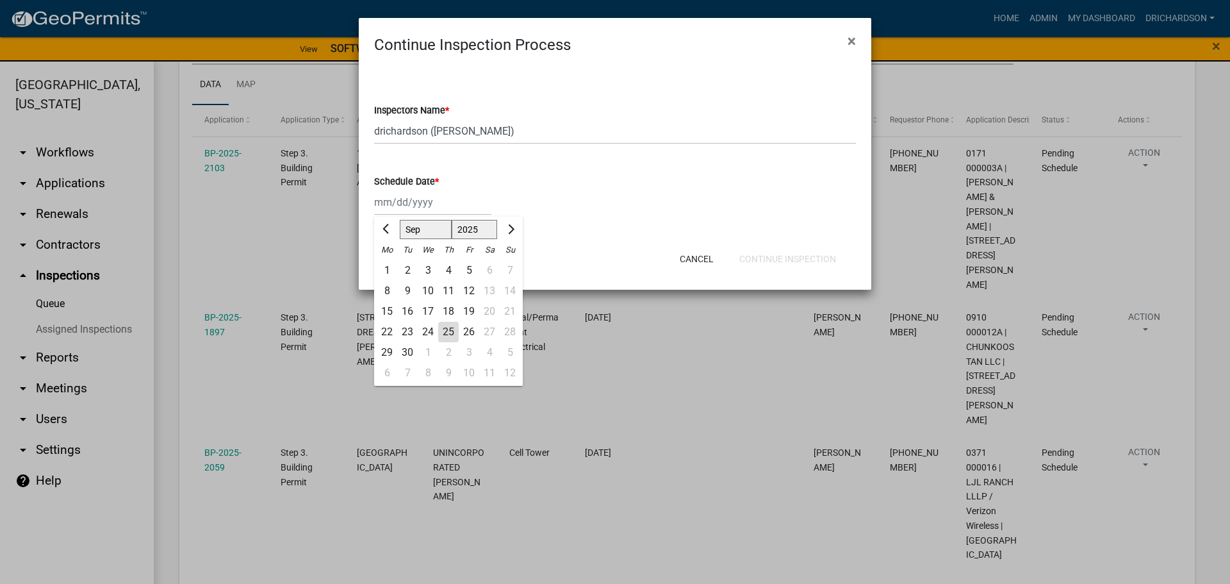
drag, startPoint x: 403, startPoint y: 202, endPoint x: 402, endPoint y: 225, distance: 22.4
click at [403, 202] on div "Jan Feb Mar Apr May Jun Jul Aug Sep Oct Nov Dec 1525 1526 1527 1528 1529 1530 1…" at bounding box center [432, 202] width 117 height 26
click at [425, 331] on div "24" at bounding box center [428, 332] width 21 height 21
type input "[DATE]"
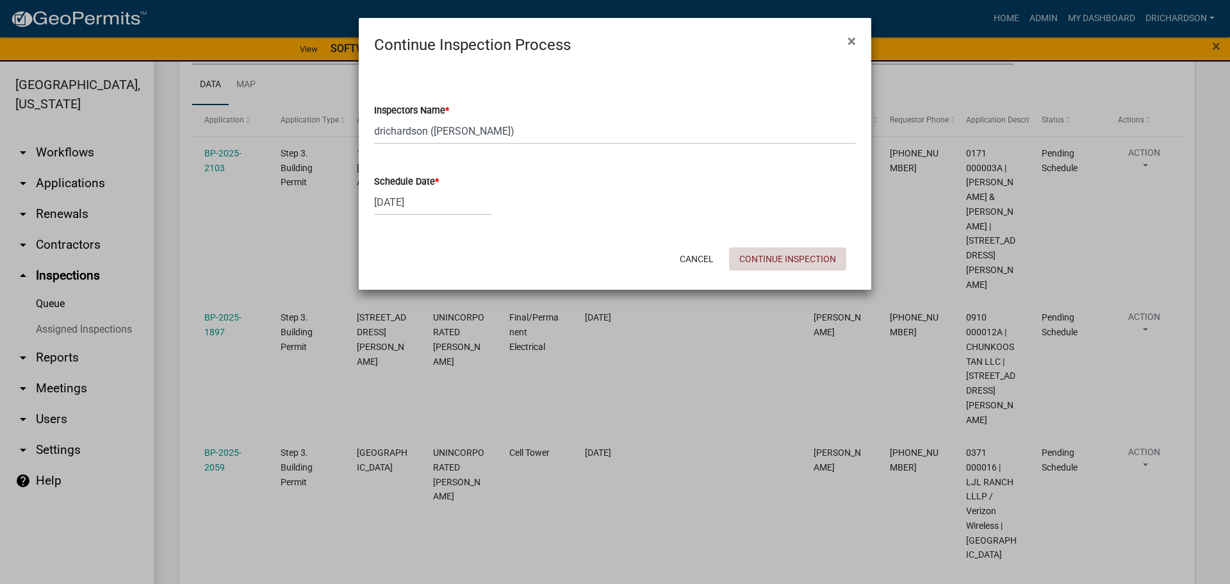
click at [821, 263] on button "Continue Inspection" at bounding box center [787, 258] width 117 height 23
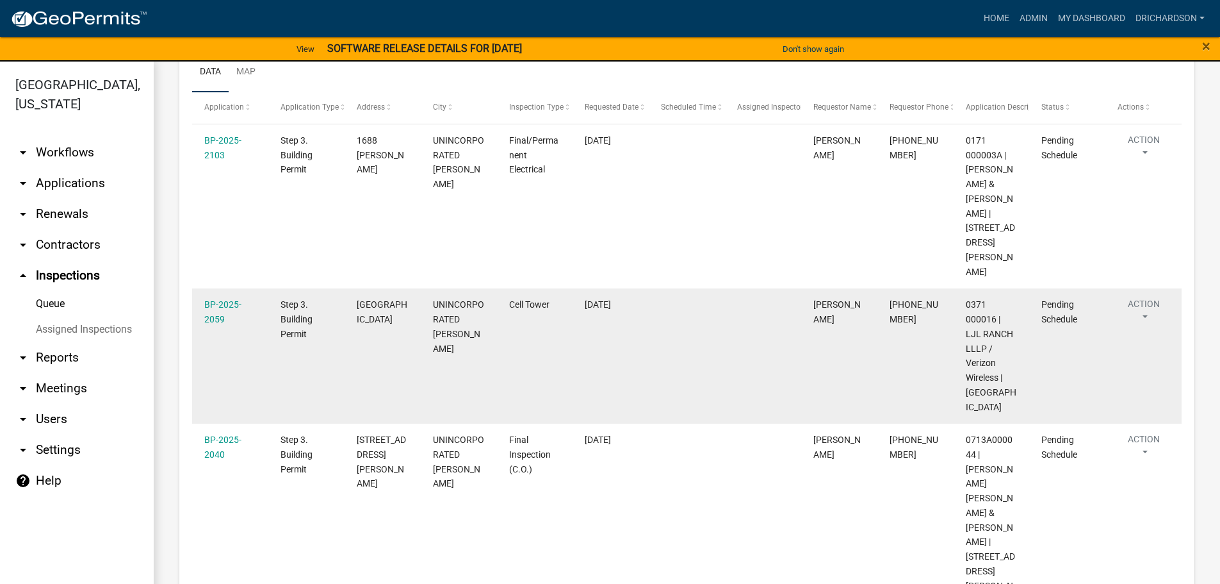
scroll to position [209, 0]
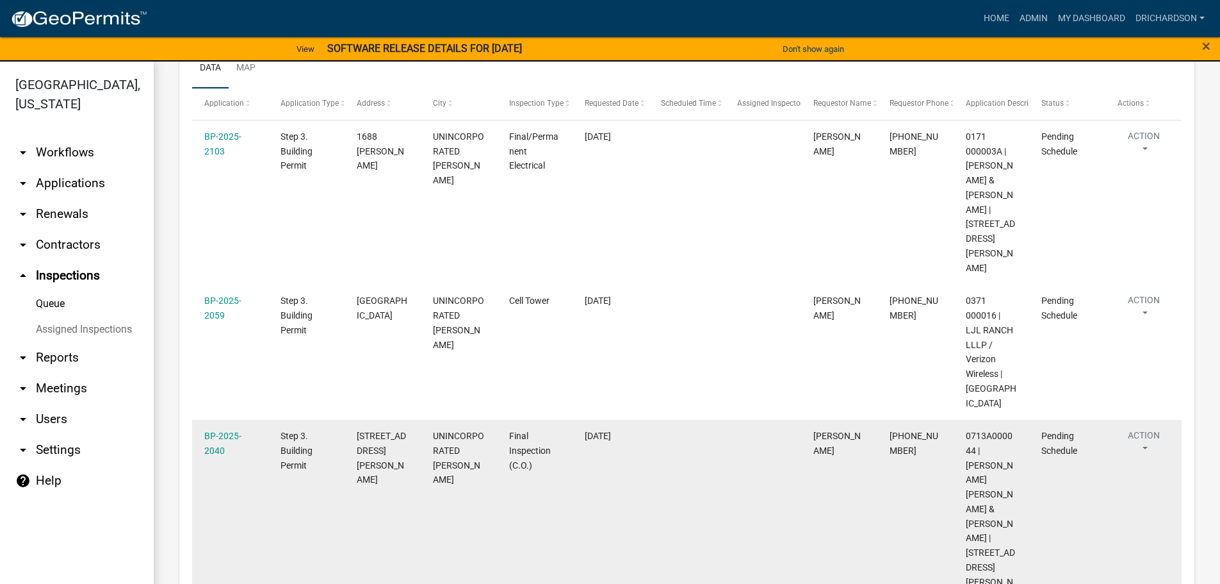
click at [1151, 429] on button "Action" at bounding box center [1144, 445] width 53 height 32
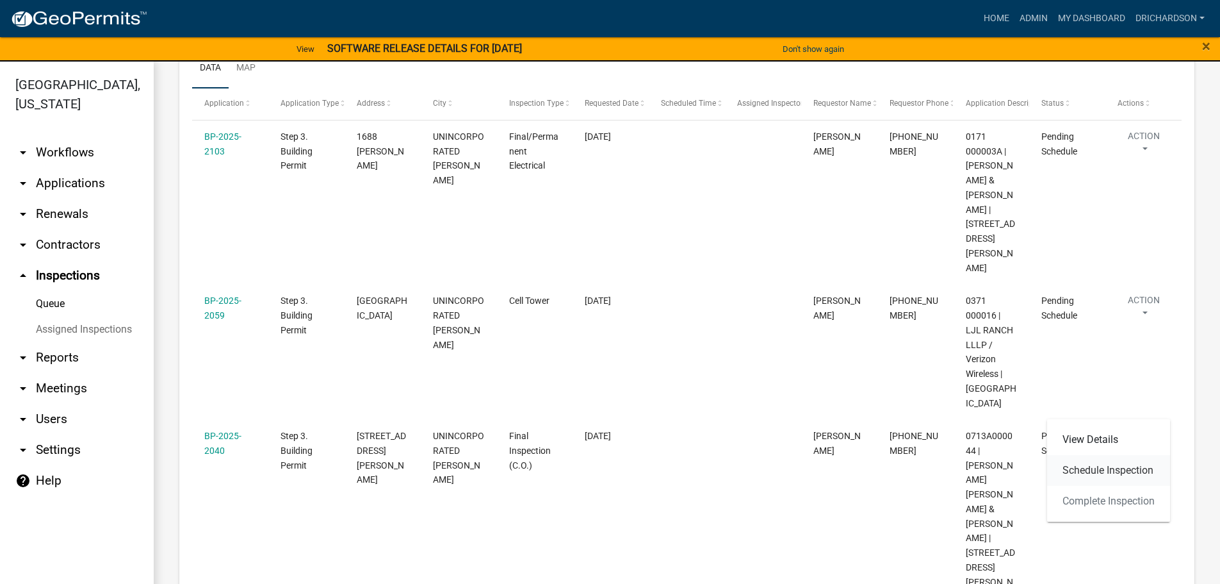
click at [1114, 468] on link "Schedule Inspection" at bounding box center [1108, 470] width 123 height 31
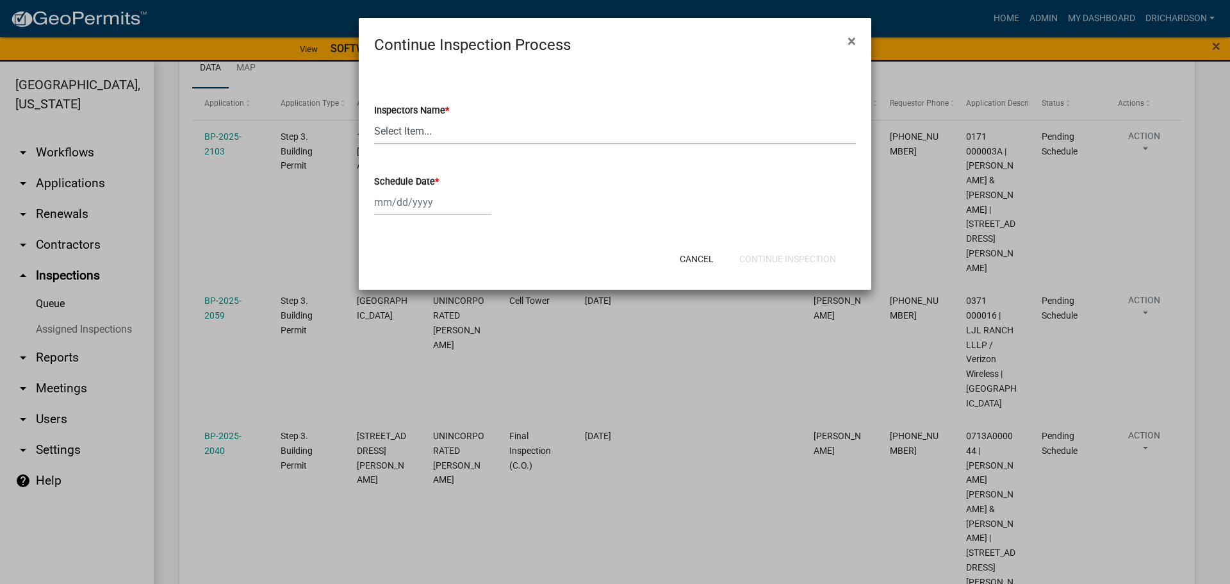
click at [431, 138] on select "Select Item... whuff (William Huff) drichardson (Douglas Richardson) knorred (K…" at bounding box center [615, 131] width 482 height 26
select select "e20251c8-f858-4aed-a4a0-52e27fd5066e"
click at [374, 118] on select "Select Item... [PERSON_NAME] ([PERSON_NAME]) drichardson ([PERSON_NAME]) knorre…" at bounding box center [615, 131] width 482 height 26
click at [416, 200] on div at bounding box center [432, 202] width 117 height 26
select select "9"
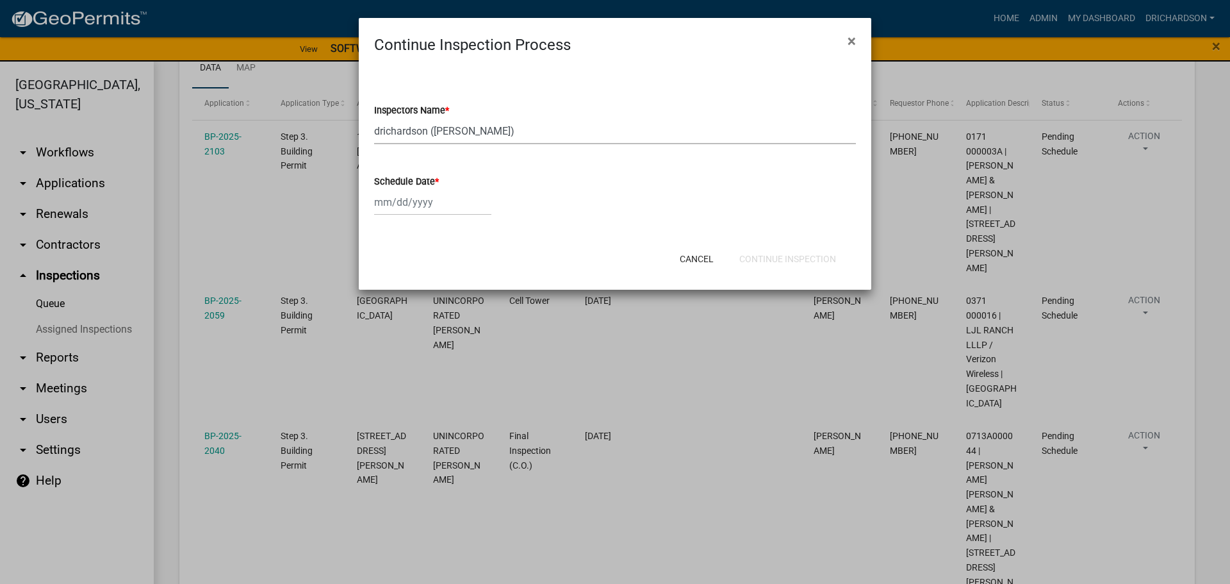
select select "2025"
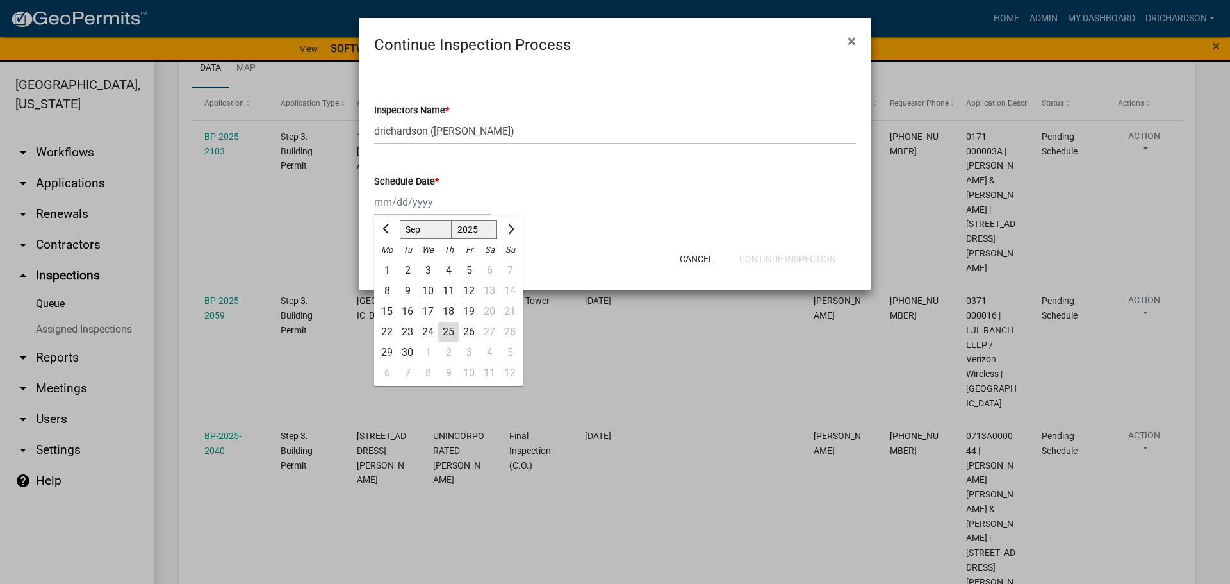
click at [454, 333] on div "25" at bounding box center [448, 332] width 21 height 21
type input "[DATE]"
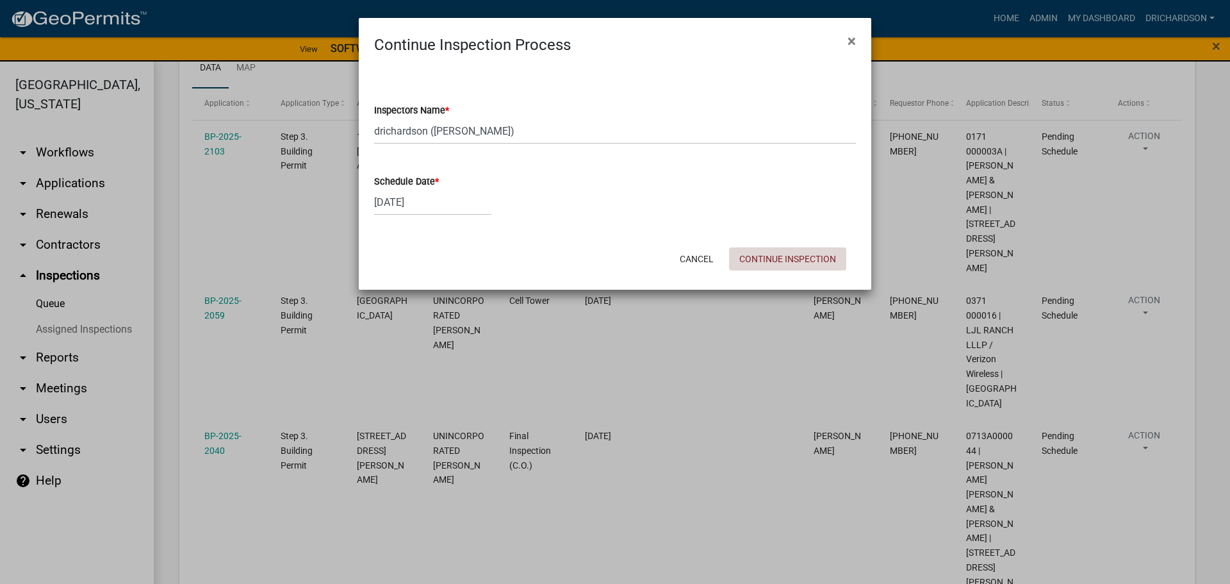
drag, startPoint x: 752, startPoint y: 265, endPoint x: 696, endPoint y: 266, distance: 56.4
click at [752, 266] on button "Continue Inspection" at bounding box center [787, 258] width 117 height 23
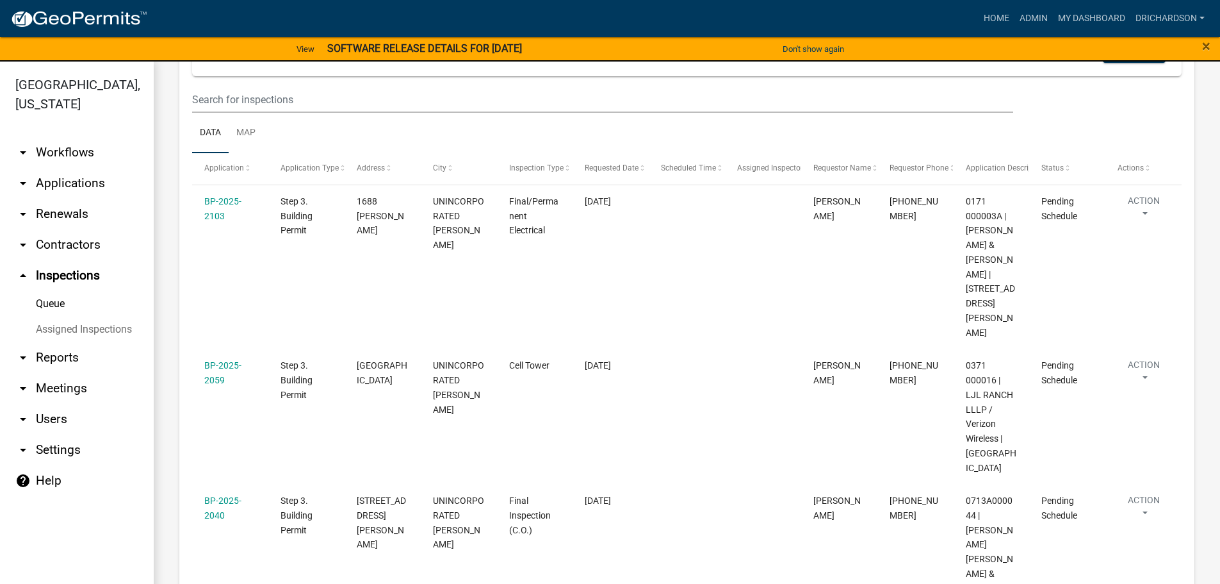
scroll to position [17, 0]
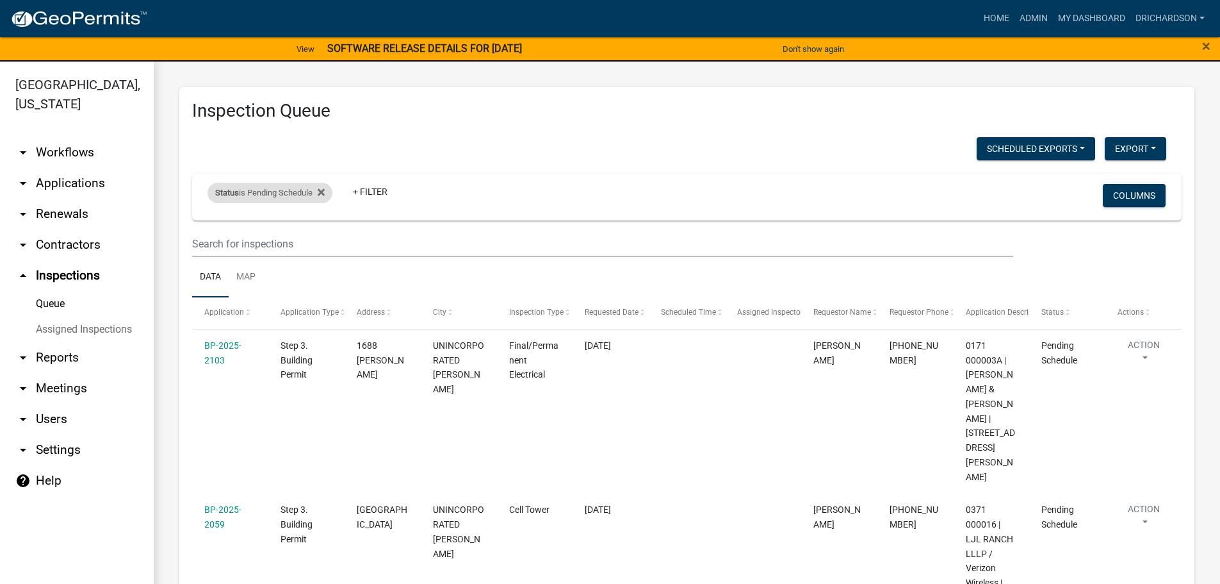
click at [264, 193] on div "Status is Pending Schedule" at bounding box center [270, 193] width 125 height 21
click at [269, 233] on select "Select an option Pending Schedule Pending Inspection Approved Denied Deleted Vo…" at bounding box center [272, 240] width 128 height 26
select select "1"
click at [210, 227] on select "Select an option Pending Schedule Pending Inspection Approved Denied Deleted Vo…" at bounding box center [272, 240] width 128 height 26
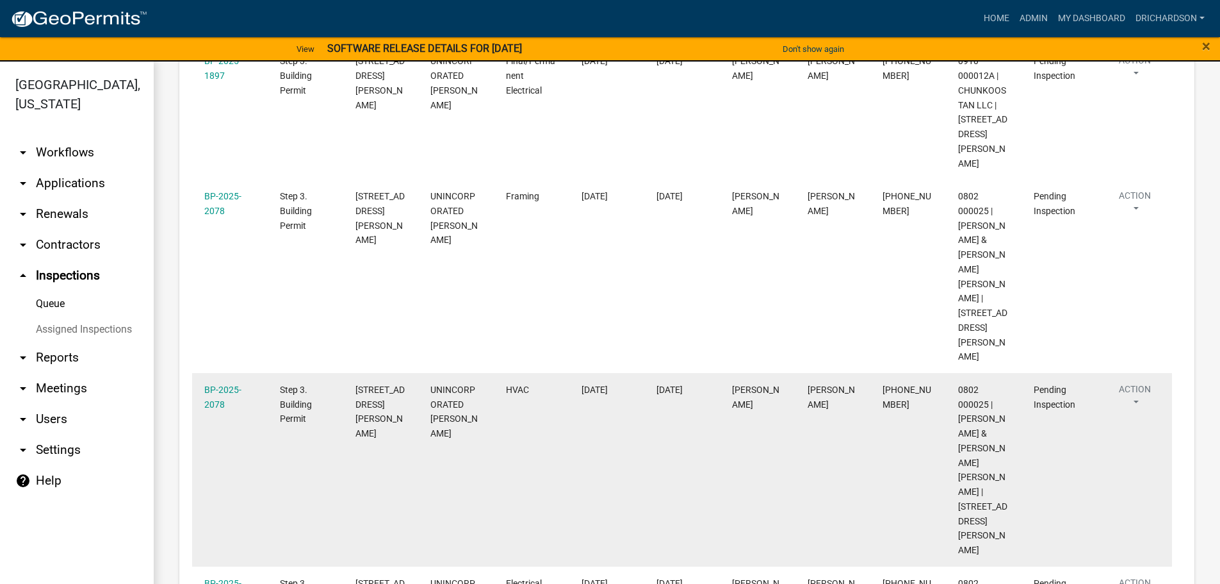
scroll to position [256, 0]
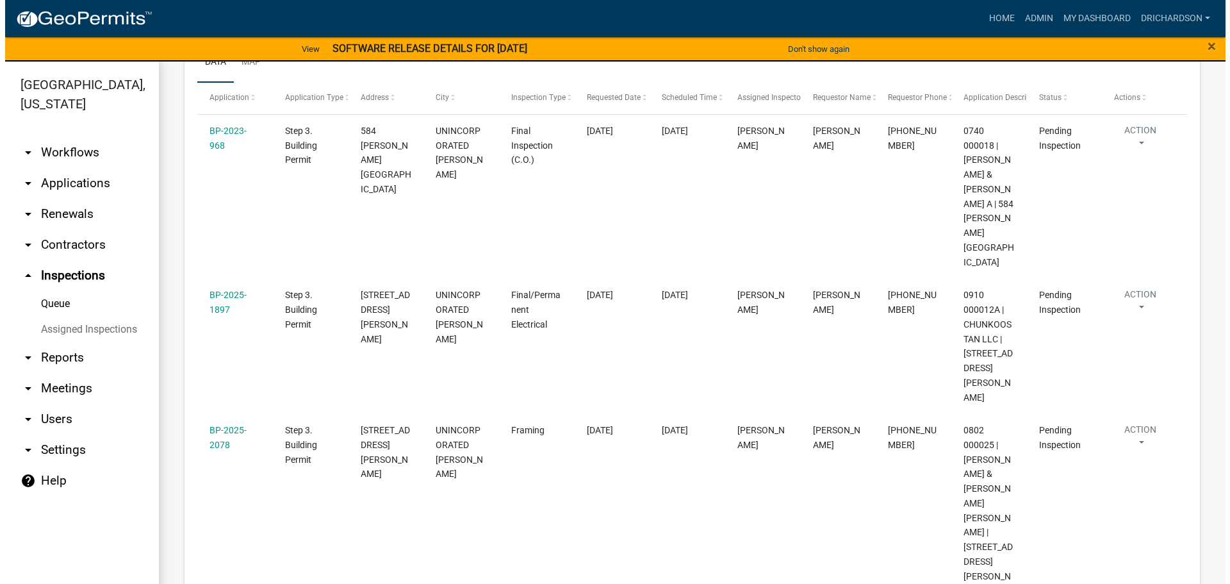
scroll to position [213, 0]
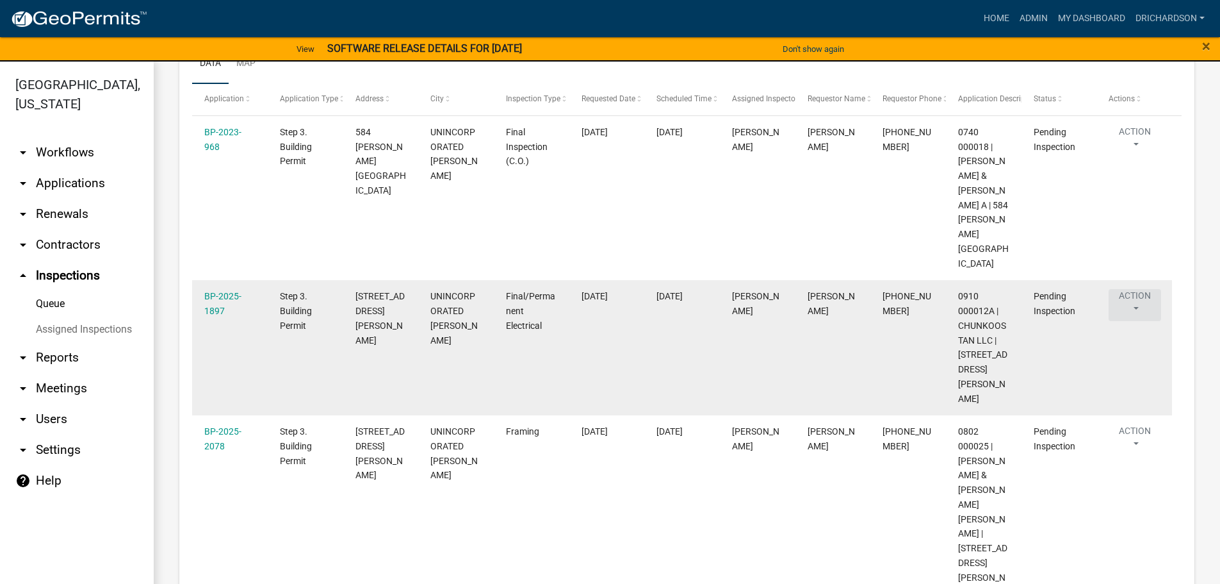
click at [1146, 289] on button "Action" at bounding box center [1135, 305] width 53 height 32
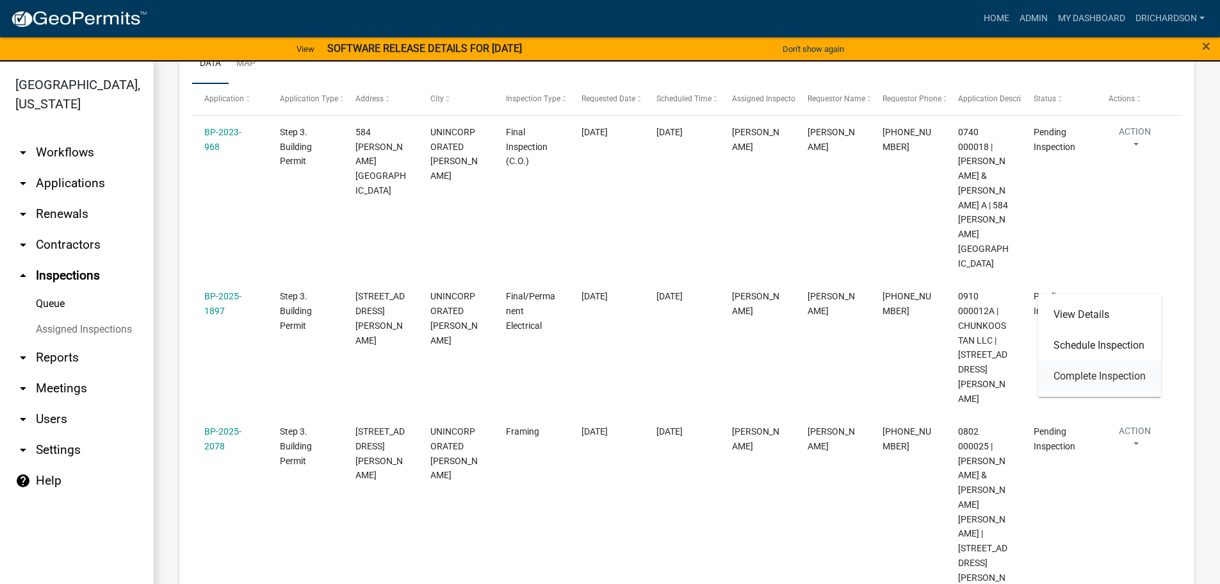
click at [1099, 376] on link "Complete Inspection" at bounding box center [1100, 376] width 123 height 31
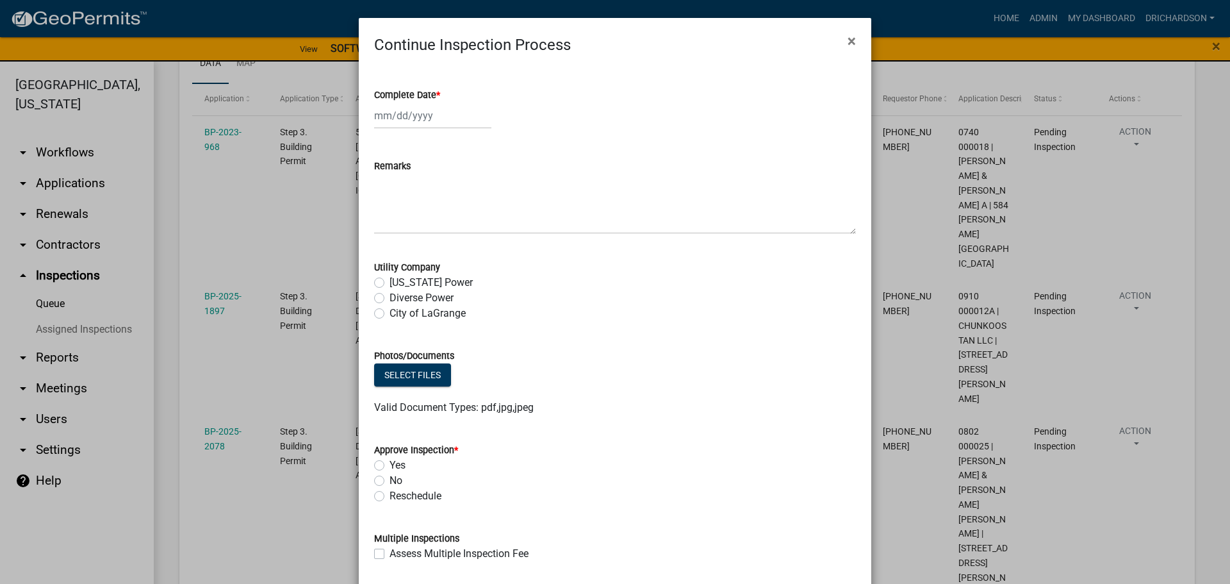
click at [395, 117] on div at bounding box center [432, 116] width 117 height 26
select select "9"
select select "2025"
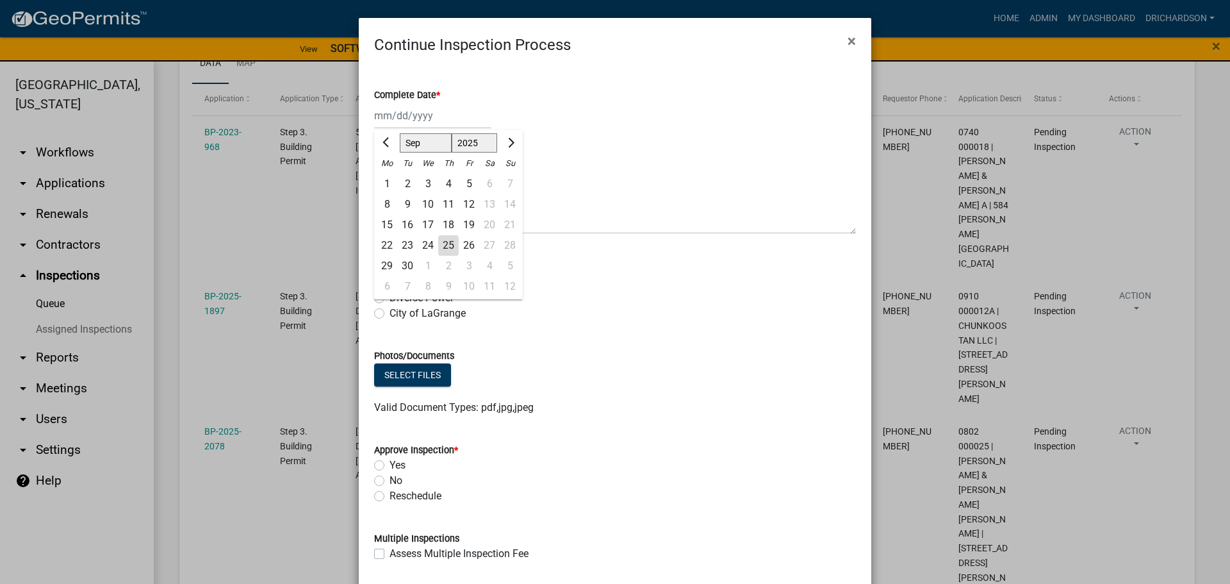
click at [443, 245] on div "25" at bounding box center [448, 245] width 21 height 21
type input "09/25/2025"
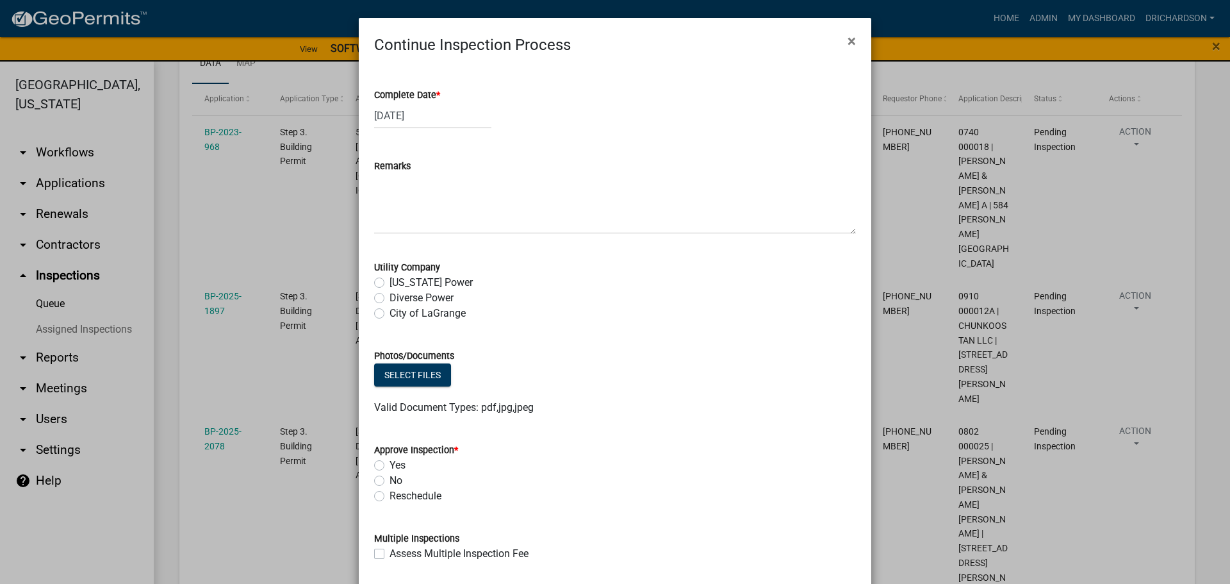
click at [390, 295] on label "Diverse Power" at bounding box center [422, 297] width 64 height 15
click at [390, 295] on input "Diverse Power" at bounding box center [394, 294] width 8 height 8
radio input "true"
click at [390, 464] on label "Yes" at bounding box center [398, 464] width 16 height 15
click at [390, 464] on input "Yes" at bounding box center [394, 461] width 8 height 8
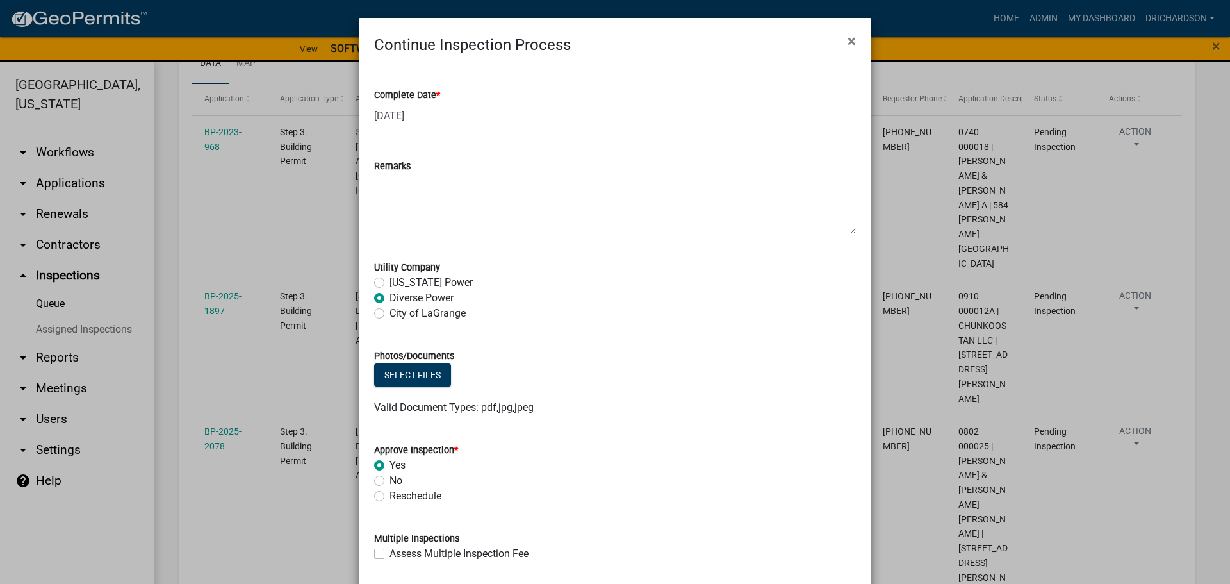
radio input "true"
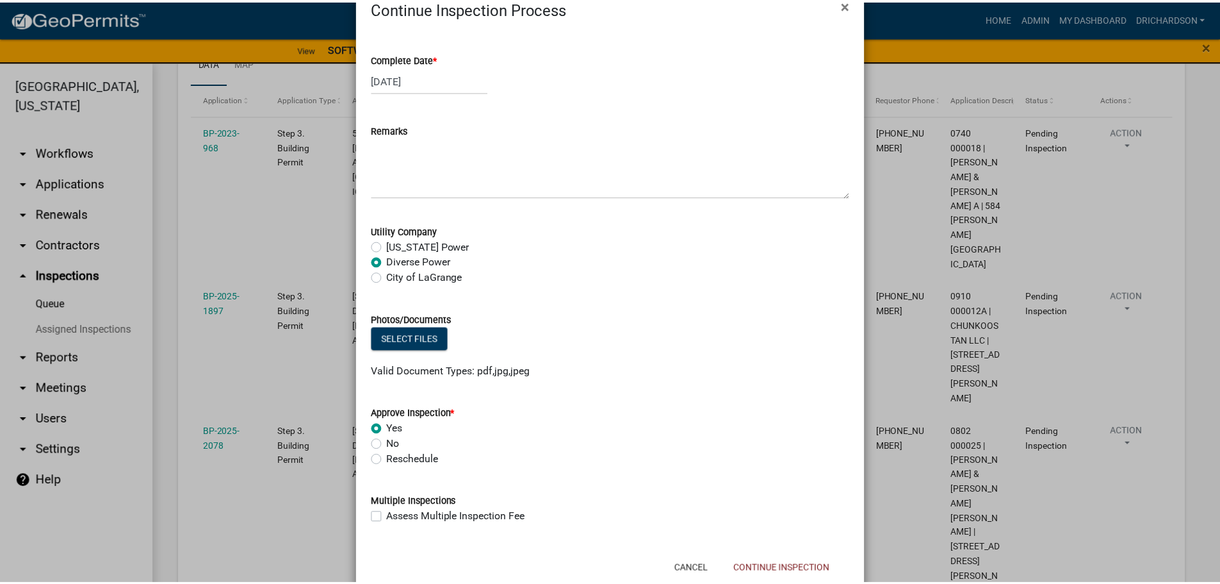
scroll to position [70, 0]
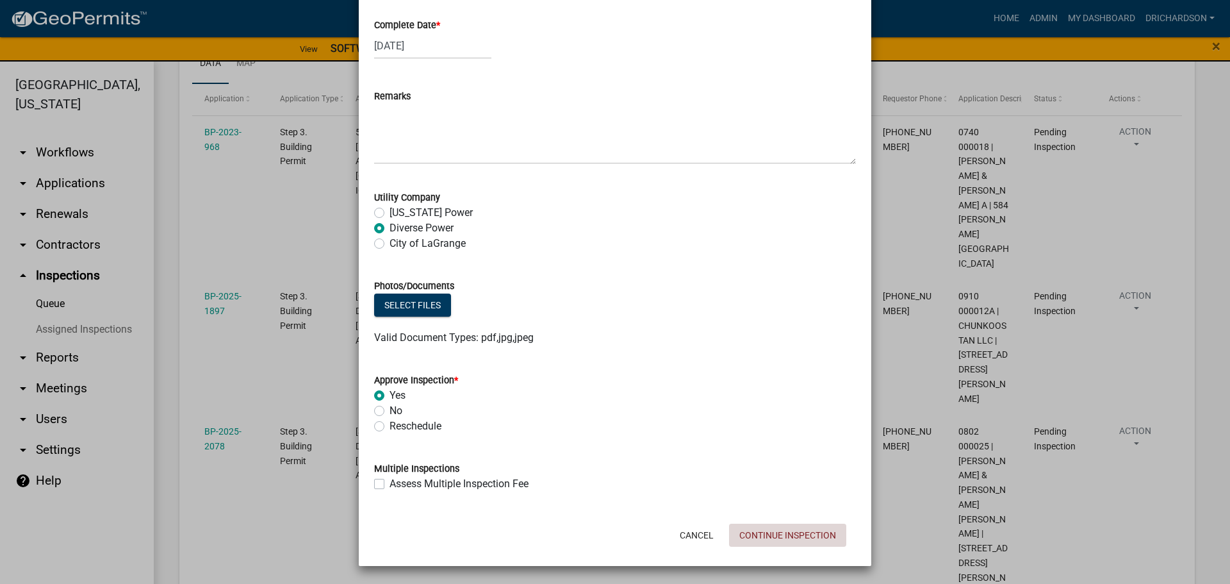
click at [767, 542] on button "Continue Inspection" at bounding box center [787, 534] width 117 height 23
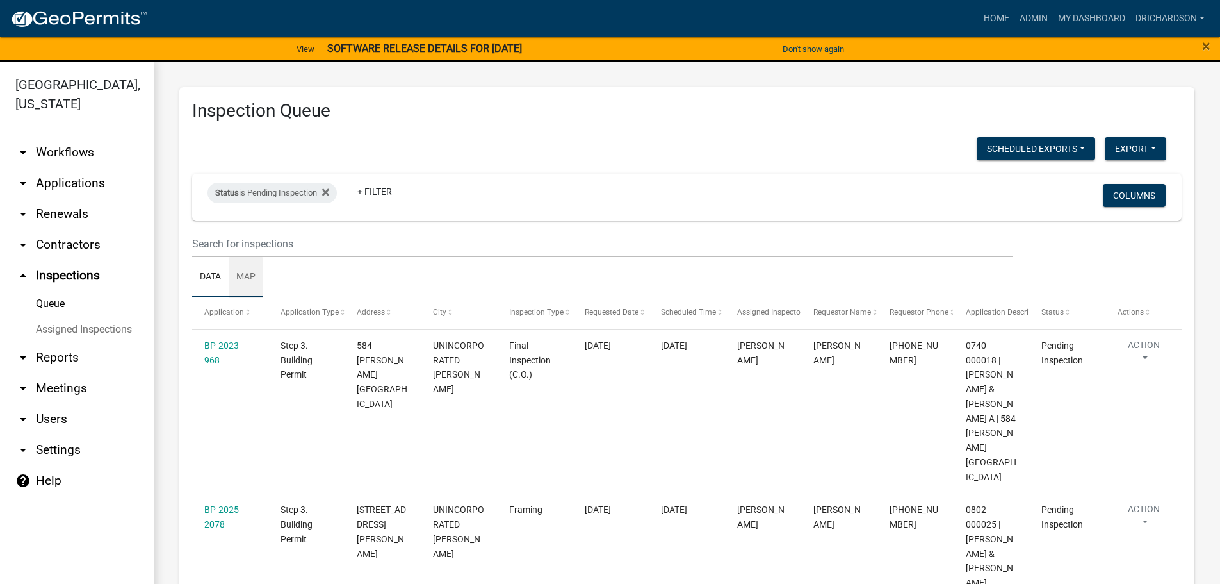
click at [257, 274] on link "Map" at bounding box center [246, 277] width 35 height 41
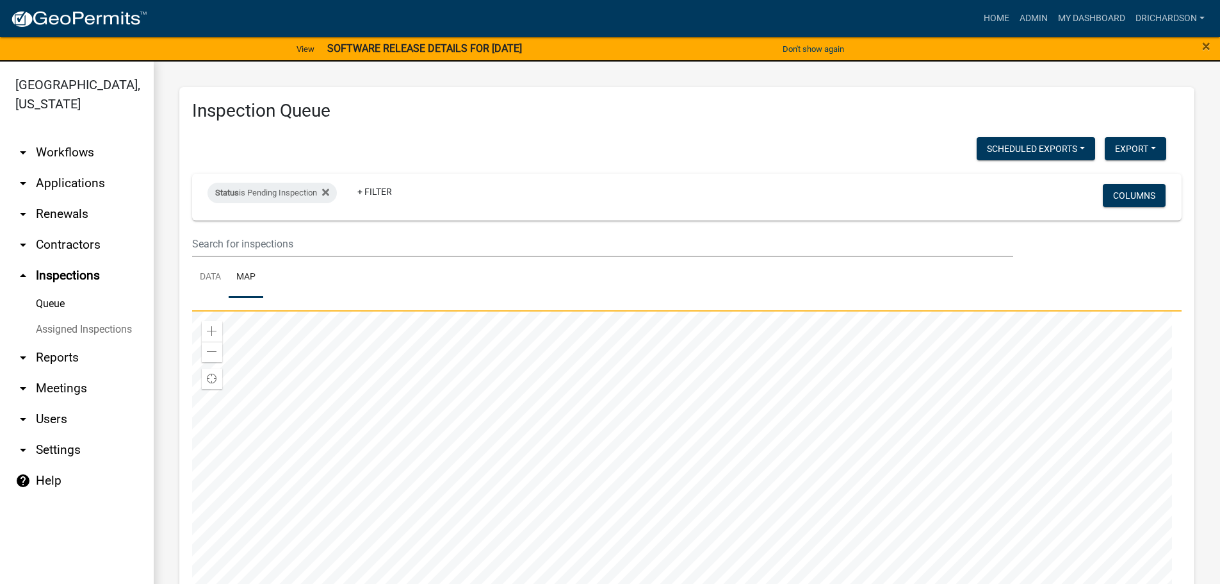
click at [683, 466] on div at bounding box center [687, 471] width 990 height 320
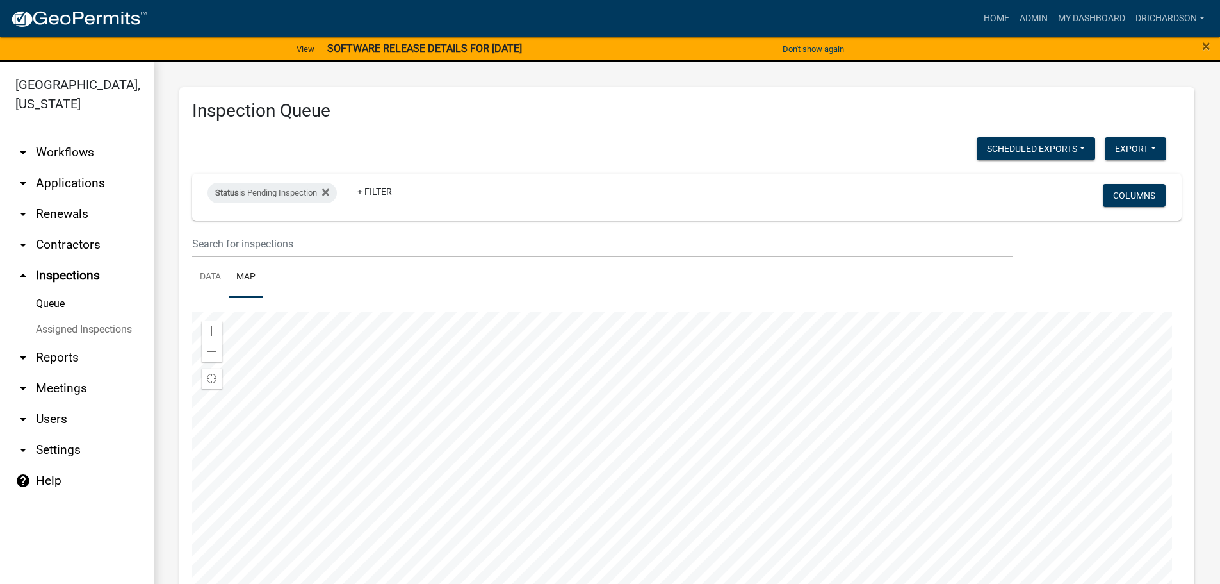
click at [816, 452] on div at bounding box center [687, 471] width 990 height 320
click at [725, 445] on div at bounding box center [687, 471] width 990 height 320
click at [732, 519] on div at bounding box center [687, 471] width 990 height 320
click at [745, 564] on div at bounding box center [687, 471] width 990 height 320
click at [737, 482] on div at bounding box center [687, 471] width 990 height 320
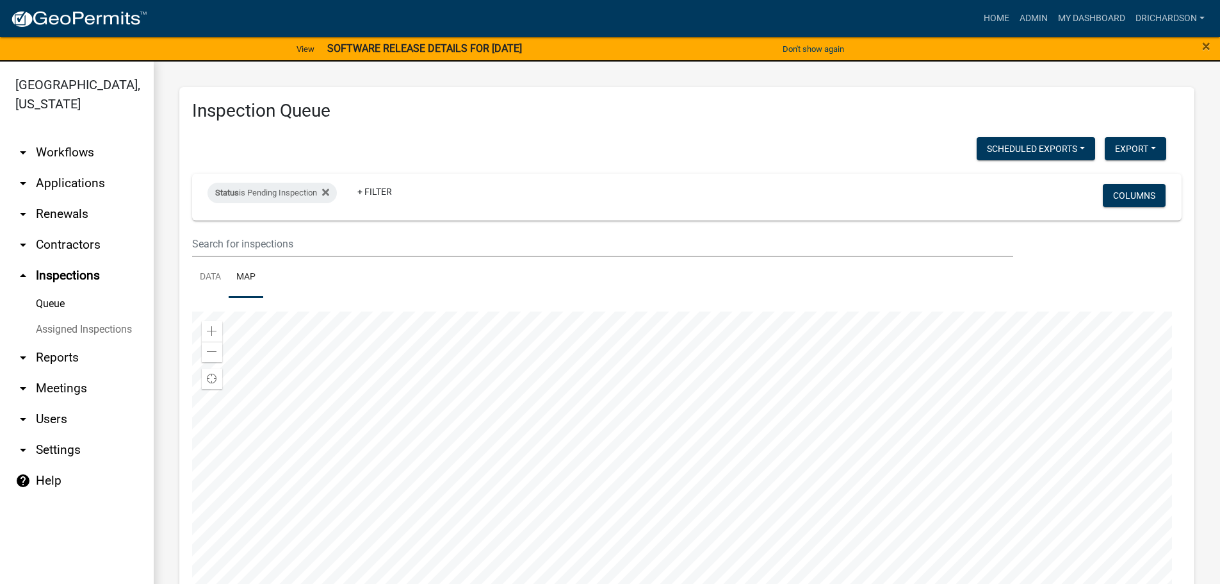
click at [758, 469] on div at bounding box center [687, 471] width 990 height 320
click at [536, 499] on div at bounding box center [687, 471] width 990 height 320
click at [220, 291] on link "Data" at bounding box center [210, 277] width 37 height 41
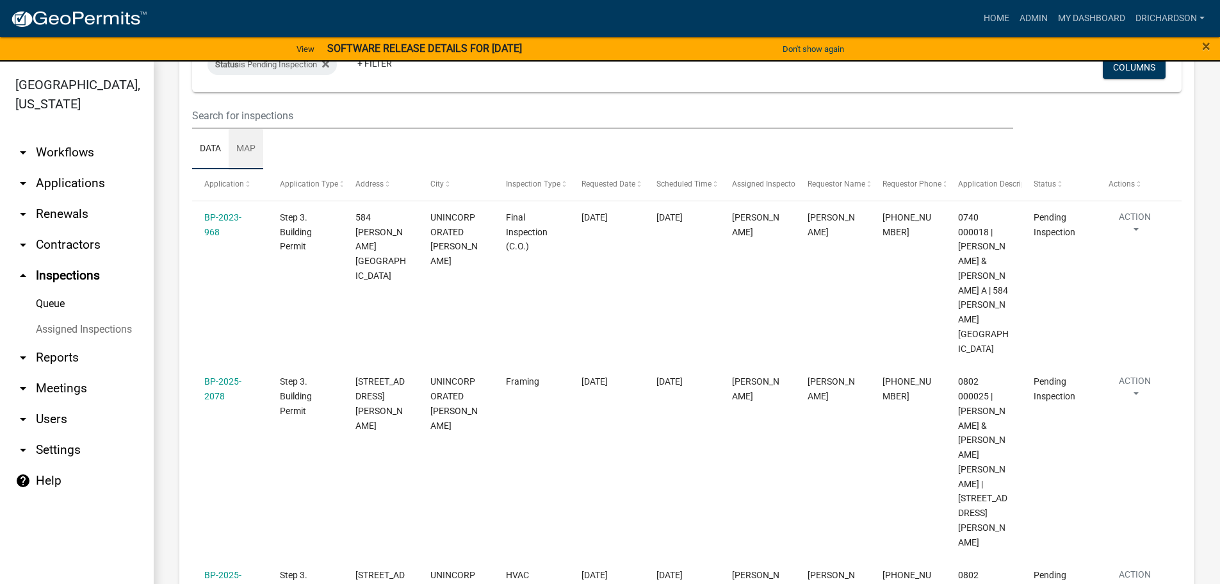
click at [250, 144] on link "Map" at bounding box center [246, 149] width 35 height 41
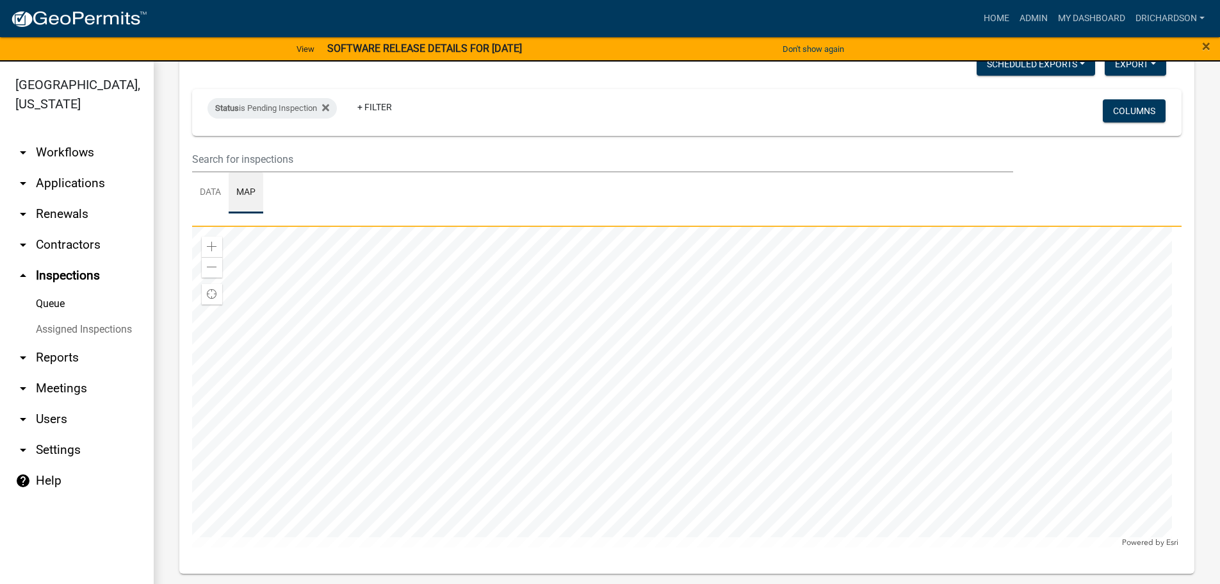
scroll to position [85, 0]
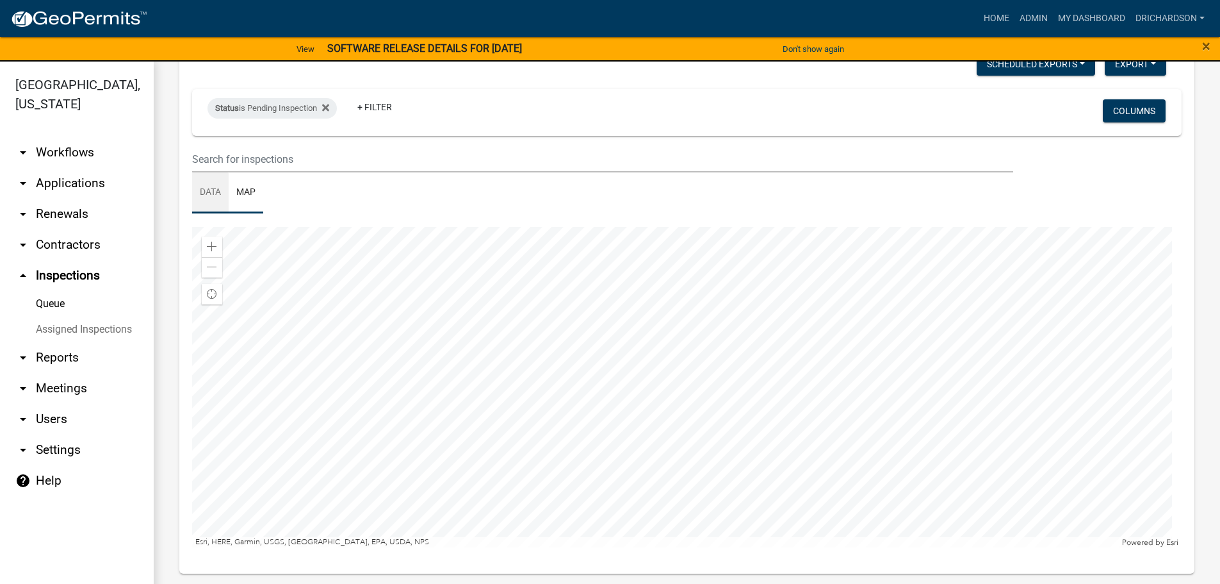
click at [211, 195] on link "Data" at bounding box center [210, 192] width 37 height 41
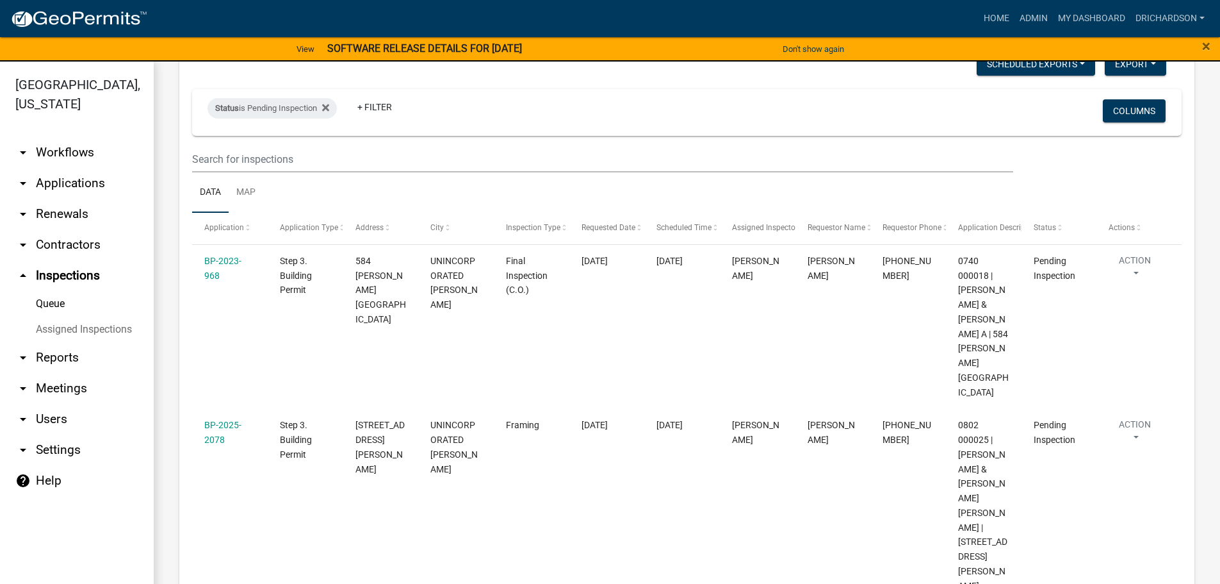
click at [65, 168] on link "arrow_drop_down Applications" at bounding box center [77, 183] width 154 height 31
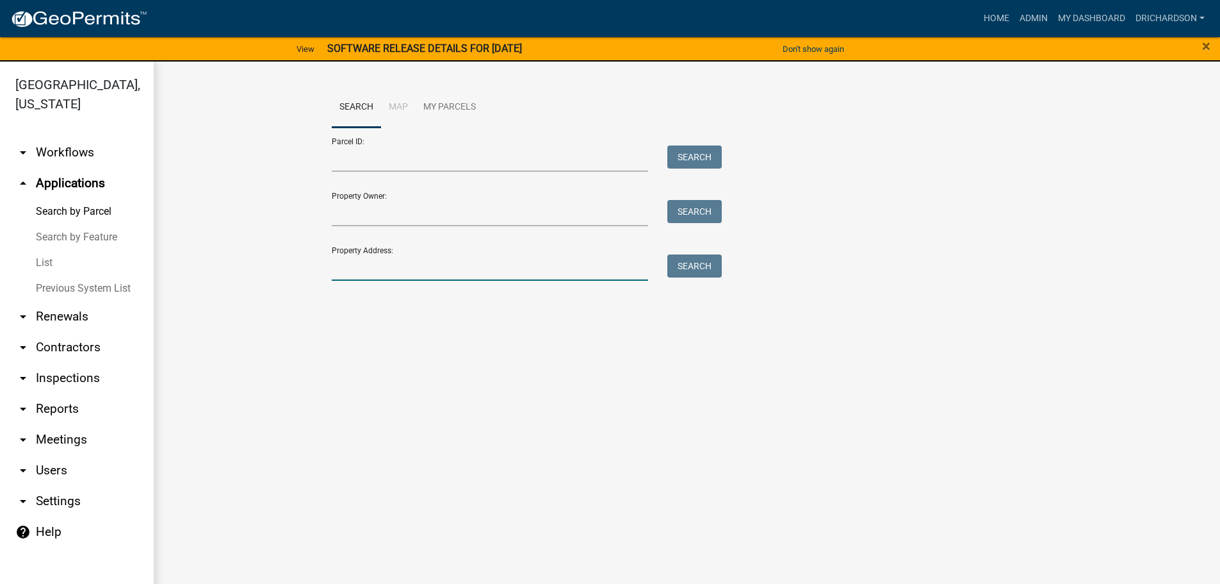
click at [355, 263] on input "Property Address:" at bounding box center [490, 267] width 317 height 26
type input "135 edge"
click at [703, 271] on button "Search" at bounding box center [695, 265] width 54 height 23
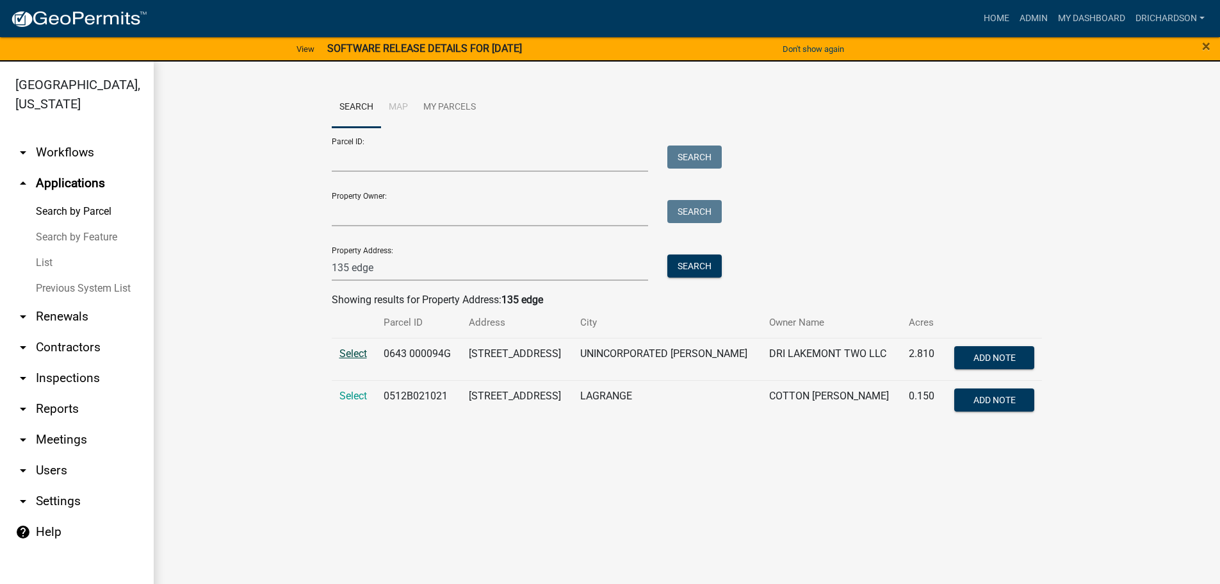
click at [357, 355] on span "Select" at bounding box center [354, 353] width 28 height 12
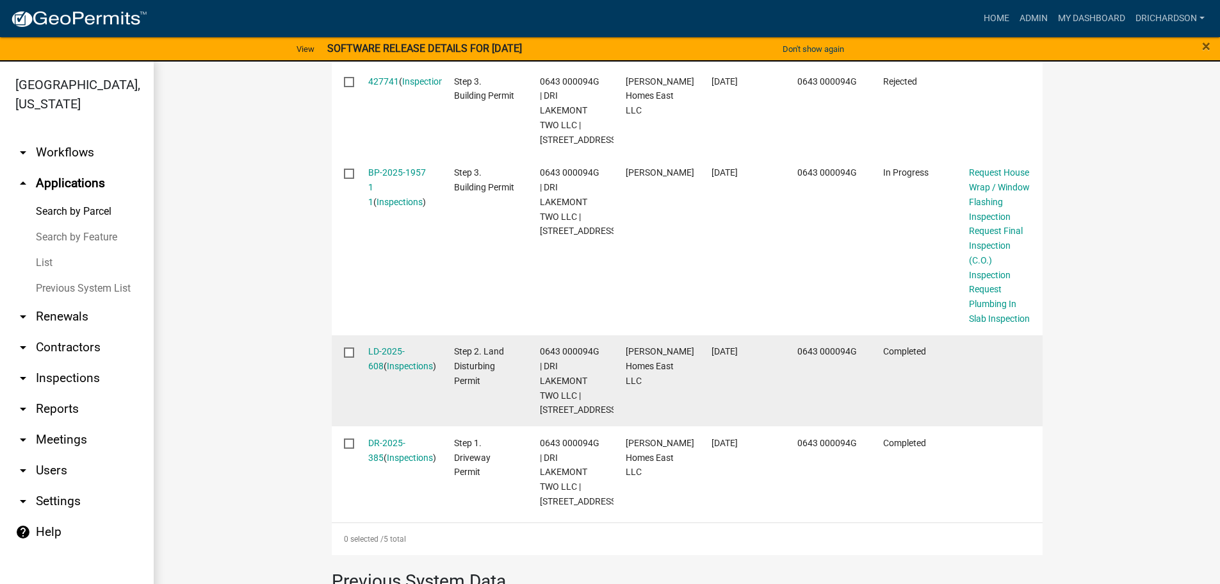
scroll to position [588, 0]
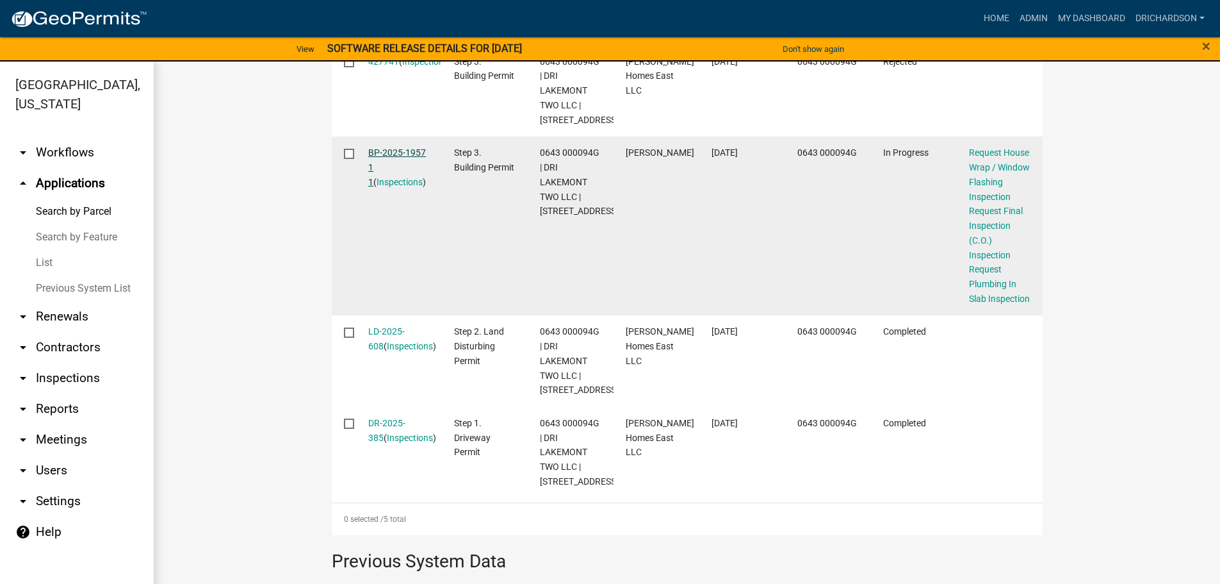
drag, startPoint x: 400, startPoint y: 172, endPoint x: 395, endPoint y: 182, distance: 11.2
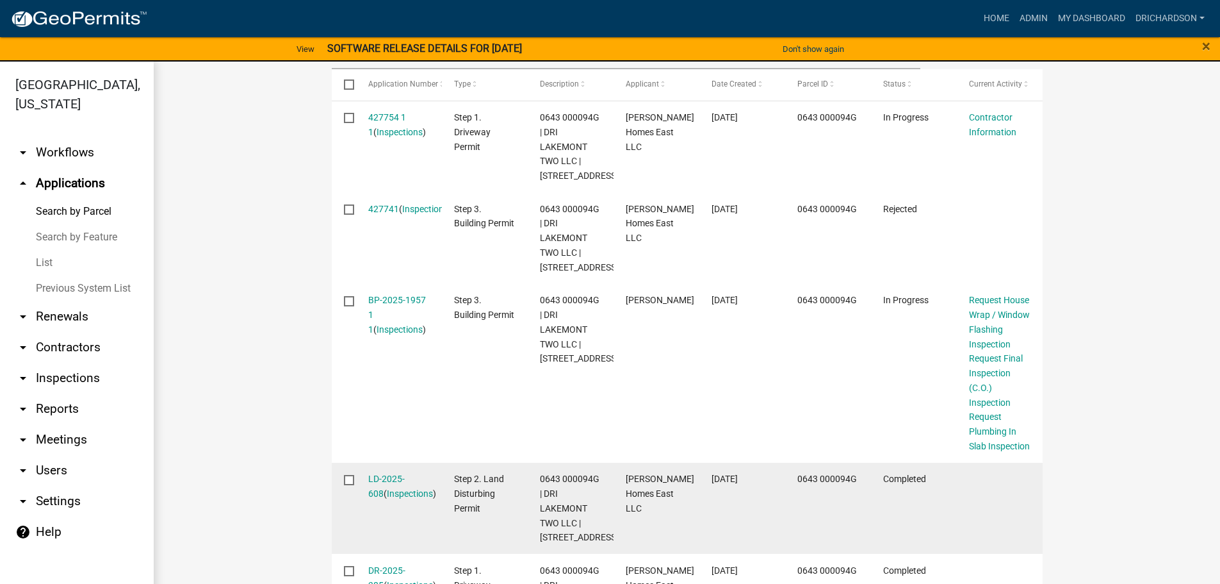
scroll to position [460, 0]
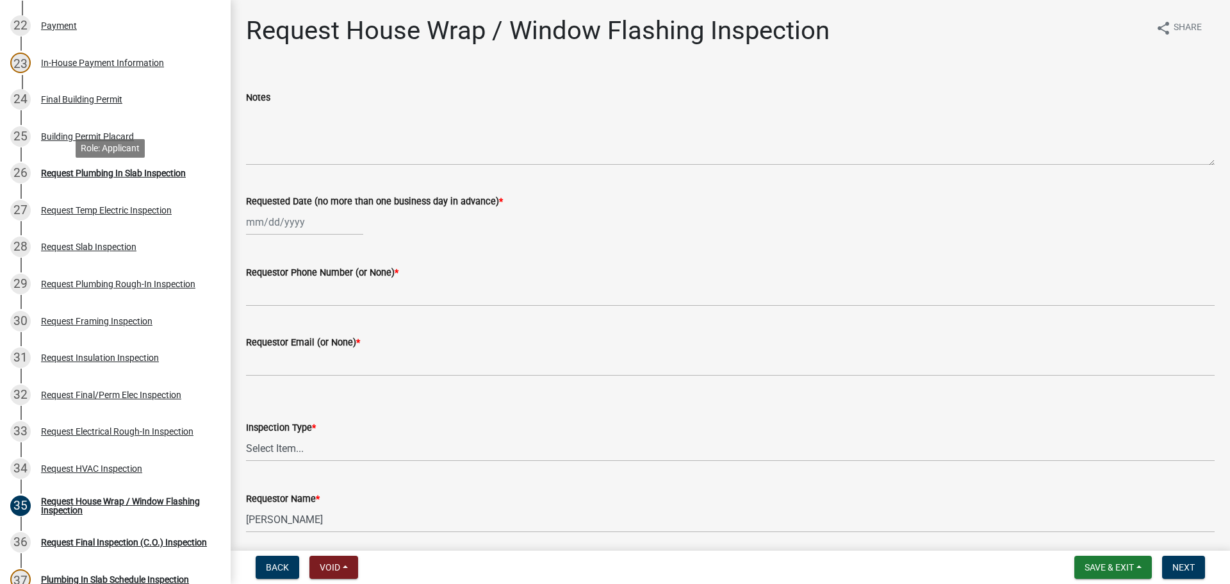
scroll to position [897, 0]
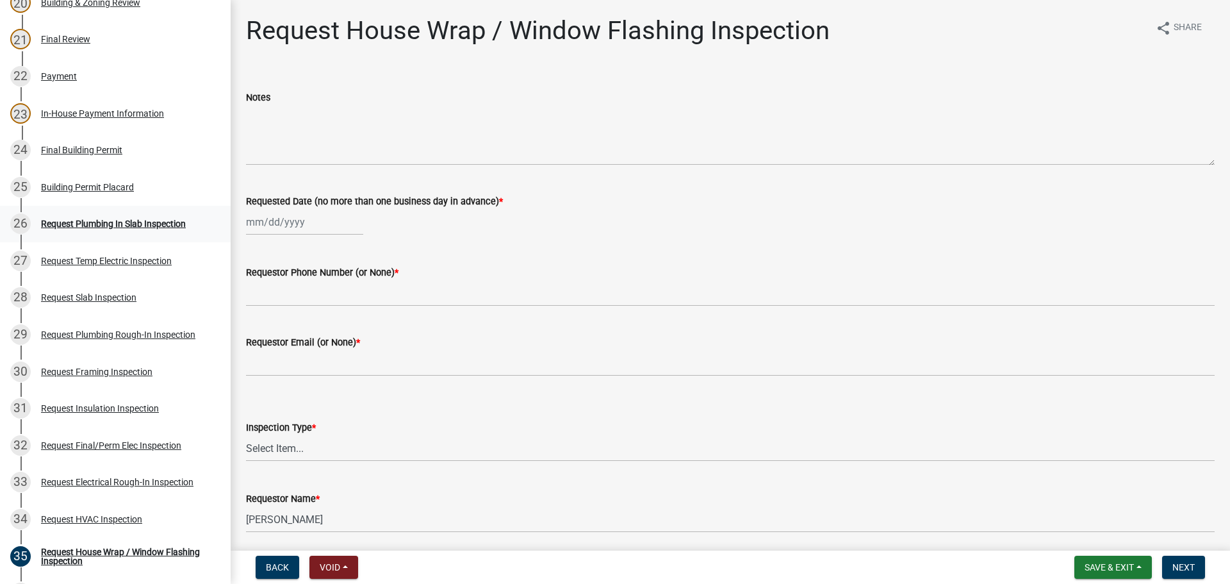
click at [89, 226] on div "Request Plumbing In Slab Inspection" at bounding box center [113, 223] width 145 height 9
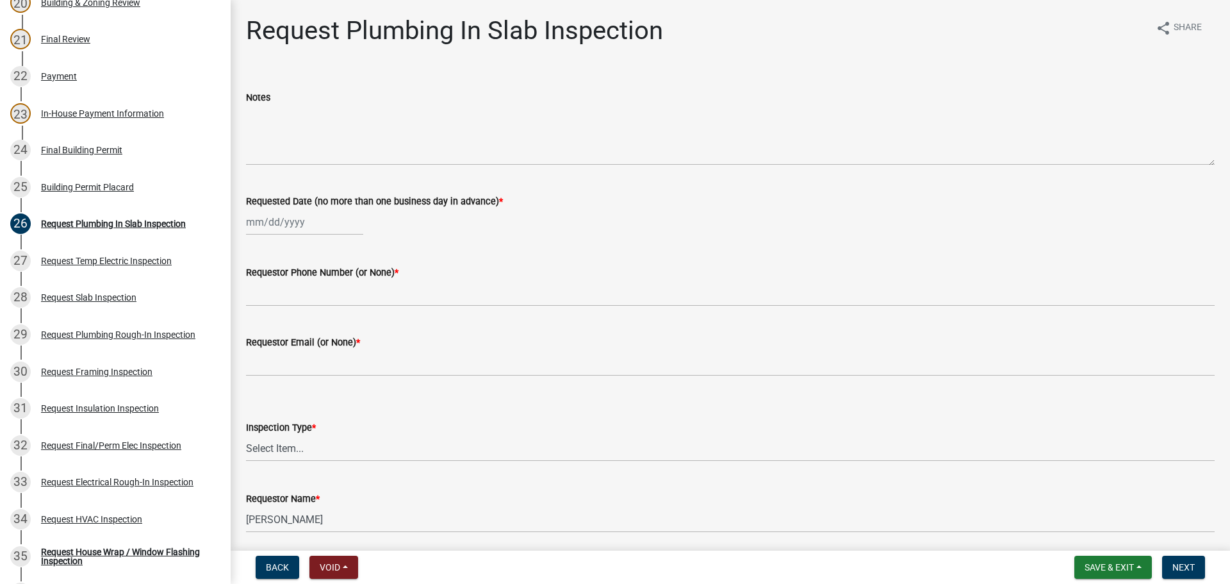
select select "9"
select select "2025"
click at [254, 222] on div "Jan Feb Mar Apr May Jun Jul Aug Sep Oct Nov Dec 1525 1526 1527 1528 1529 1530 1…" at bounding box center [304, 222] width 117 height 26
click at [315, 350] on div "25" at bounding box center [320, 351] width 21 height 21
type input "09/25/2025"
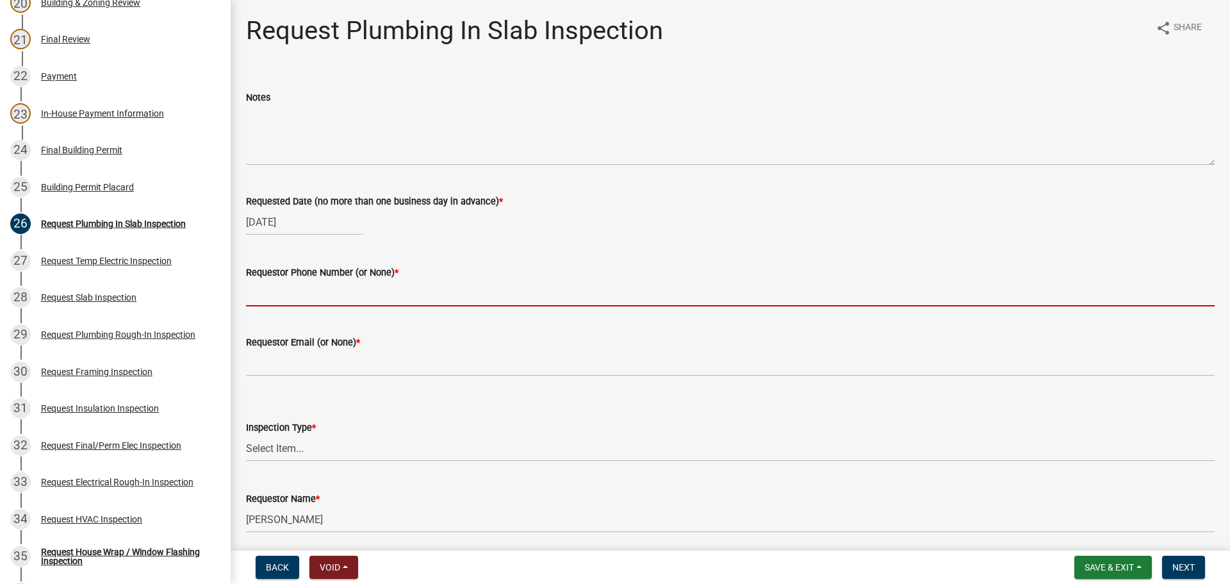
click at [286, 297] on input "Requestor Phone Number (or None) *" at bounding box center [730, 293] width 969 height 26
type input "none"
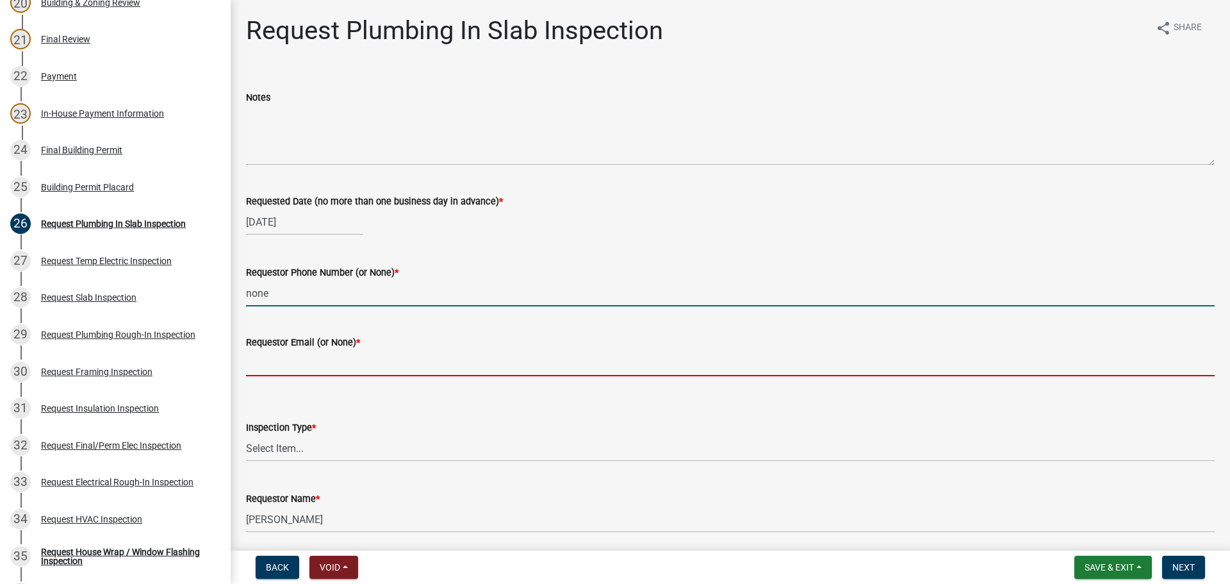
click at [289, 359] on input "Requestor Email (or None) *" at bounding box center [730, 363] width 969 height 26
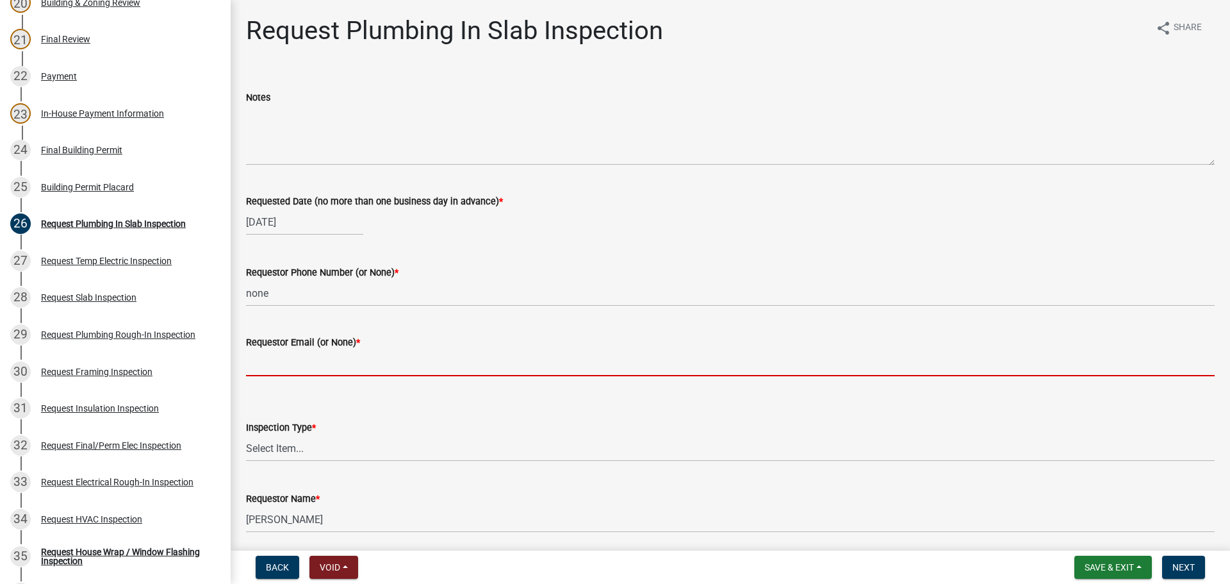
type input "none"
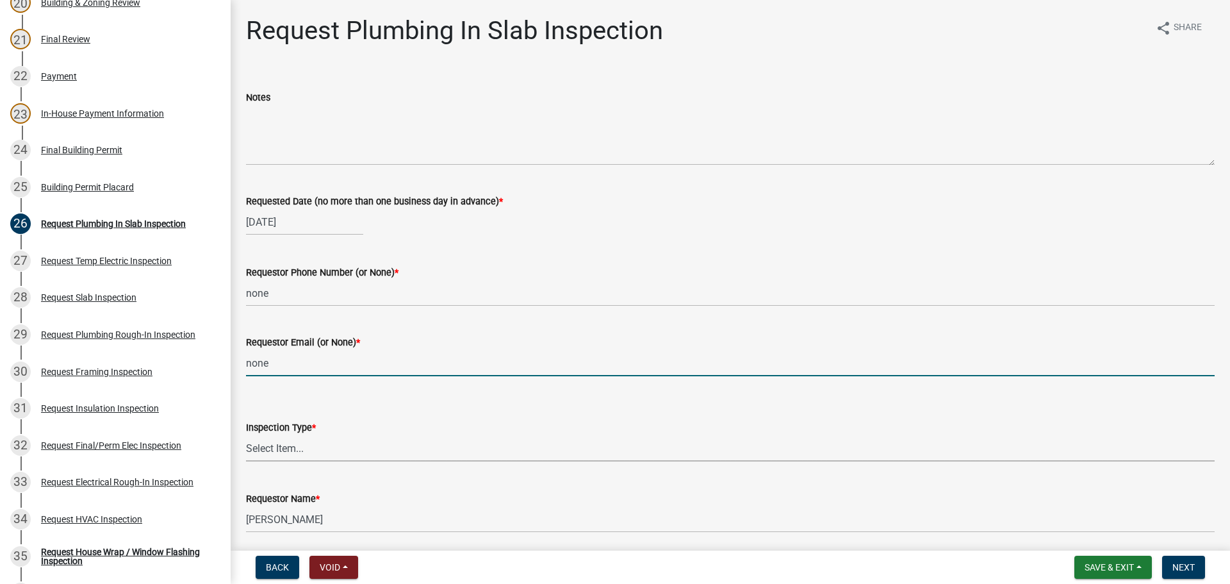
click at [309, 450] on select "Select Item... Plumbing In Slab" at bounding box center [730, 448] width 969 height 26
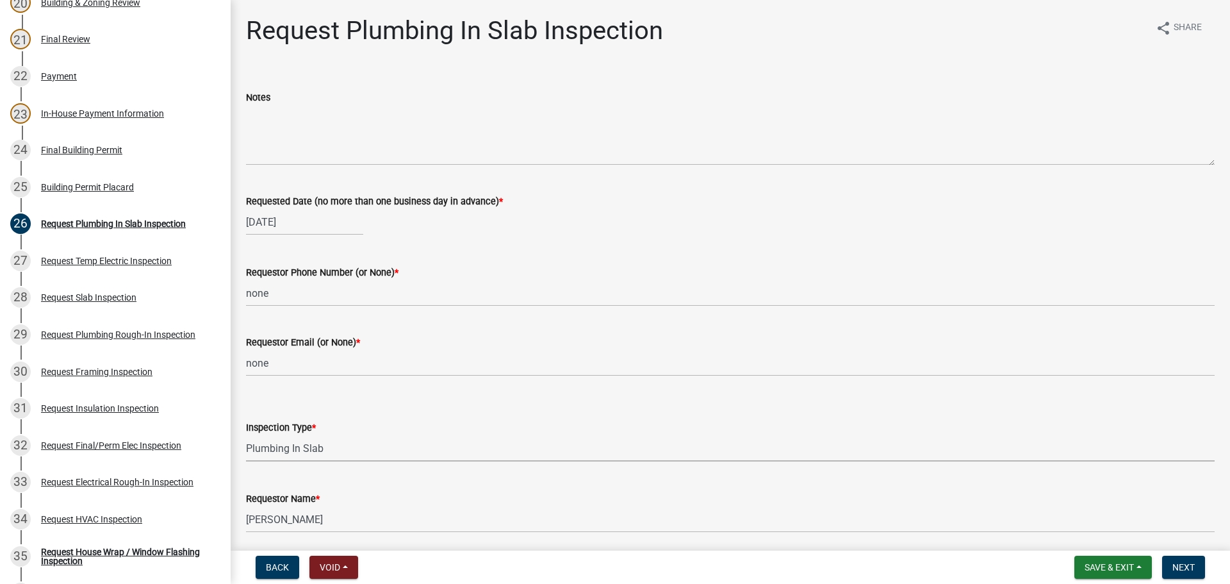
click at [246, 435] on select "Select Item... Plumbing In Slab" at bounding box center [730, 448] width 969 height 26
select select "0ba09e3c-889e-4090-ba6e-bf435437813b"
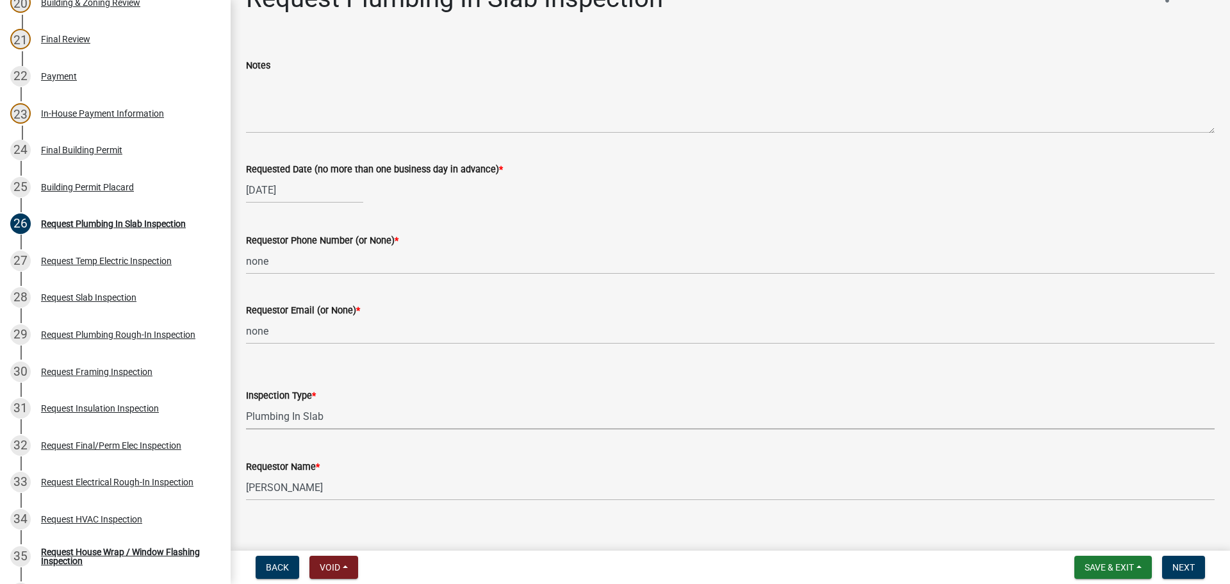
scroll to position [47, 0]
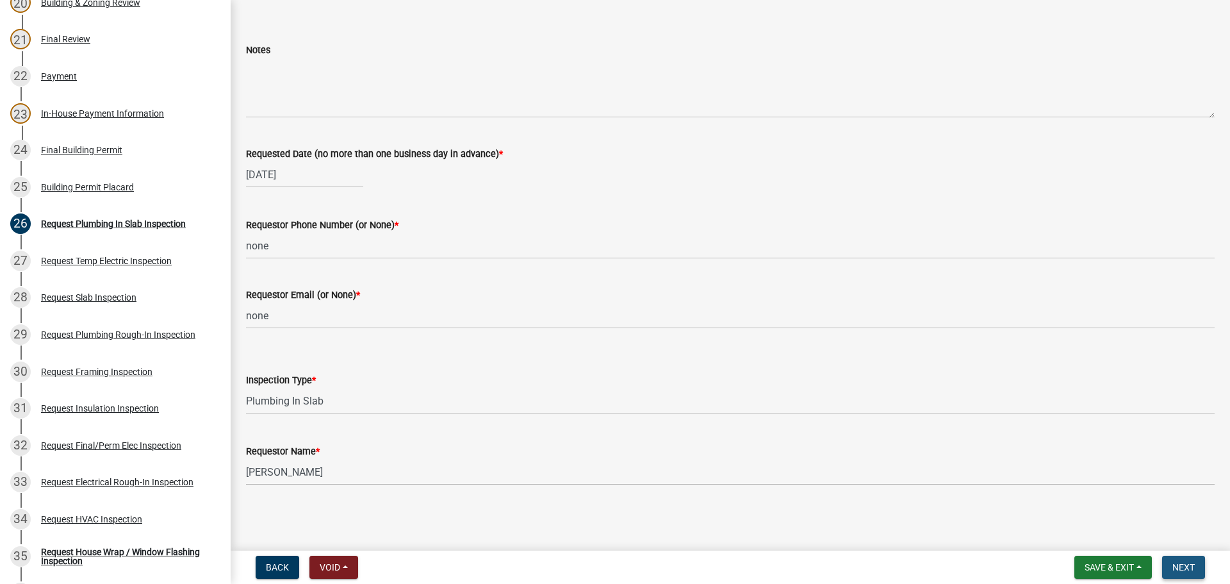
click at [1192, 562] on span "Next" at bounding box center [1183, 567] width 22 height 10
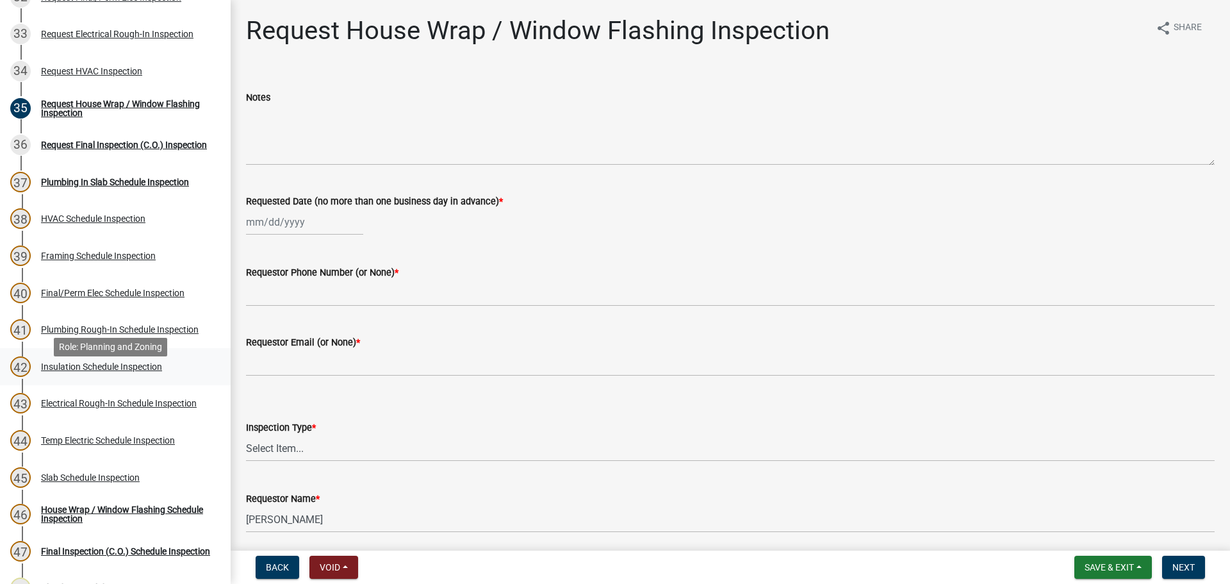
scroll to position [1345, 0]
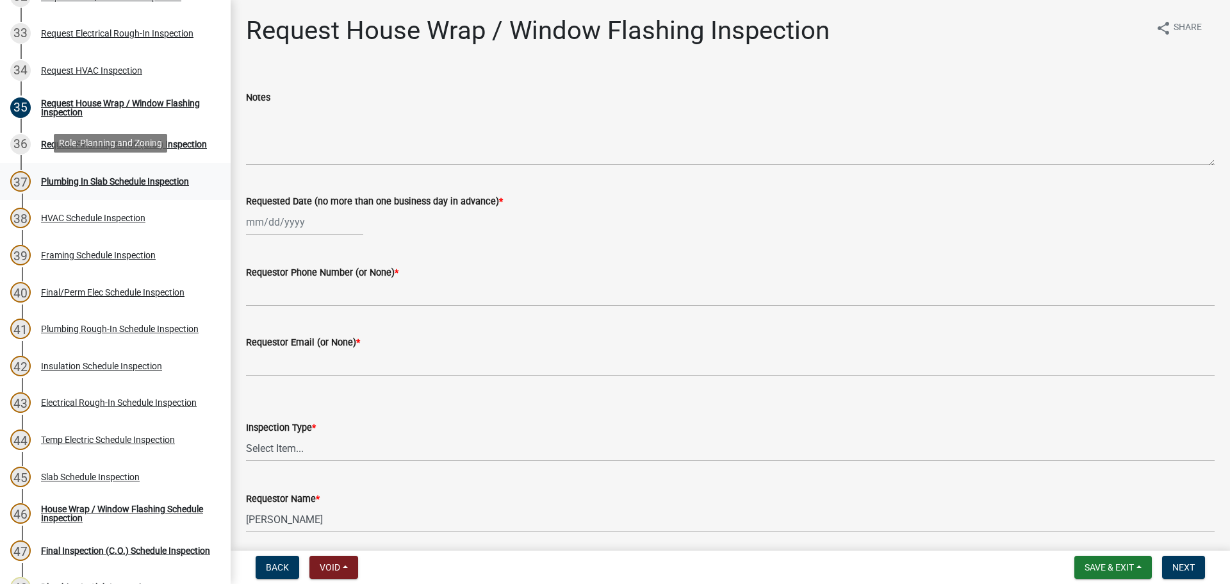
click at [136, 184] on div "37 Plumbing In Slab Schedule Inspection" at bounding box center [110, 181] width 200 height 21
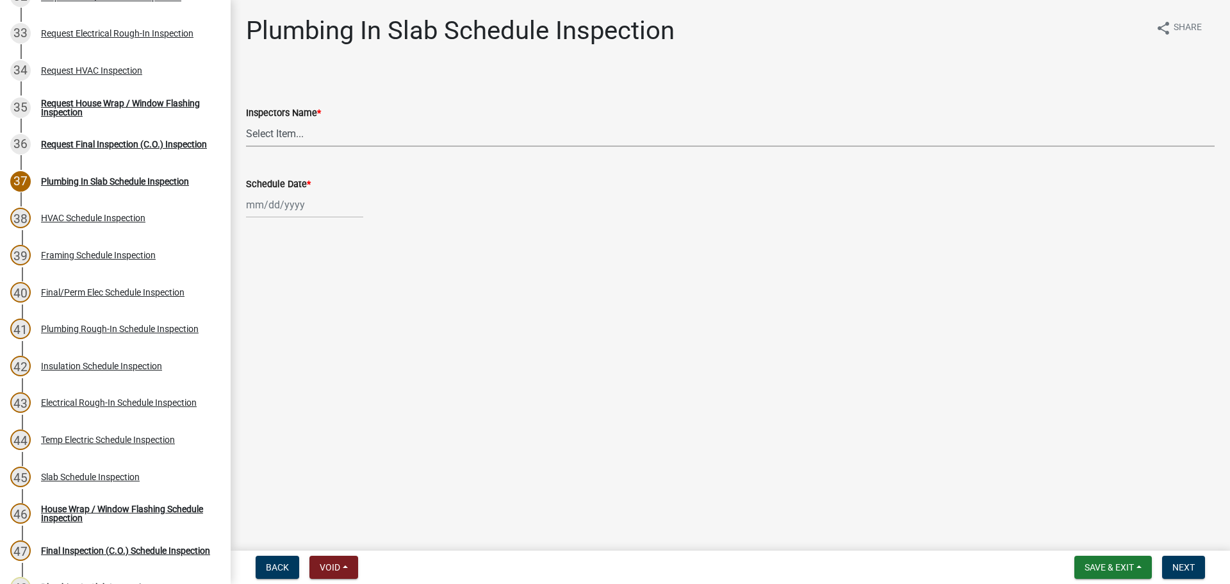
click at [291, 136] on select "Select Item... whuff (William Huff) drichardson (Douglas Richardson) knorred (K…" at bounding box center [730, 133] width 969 height 26
select select "e20251c8-f858-4aed-a4a0-52e27fd5066e"
click at [246, 120] on select "Select Item... whuff (William Huff) drichardson (Douglas Richardson) knorred (K…" at bounding box center [730, 133] width 969 height 26
click at [290, 208] on div at bounding box center [304, 205] width 117 height 26
select select "9"
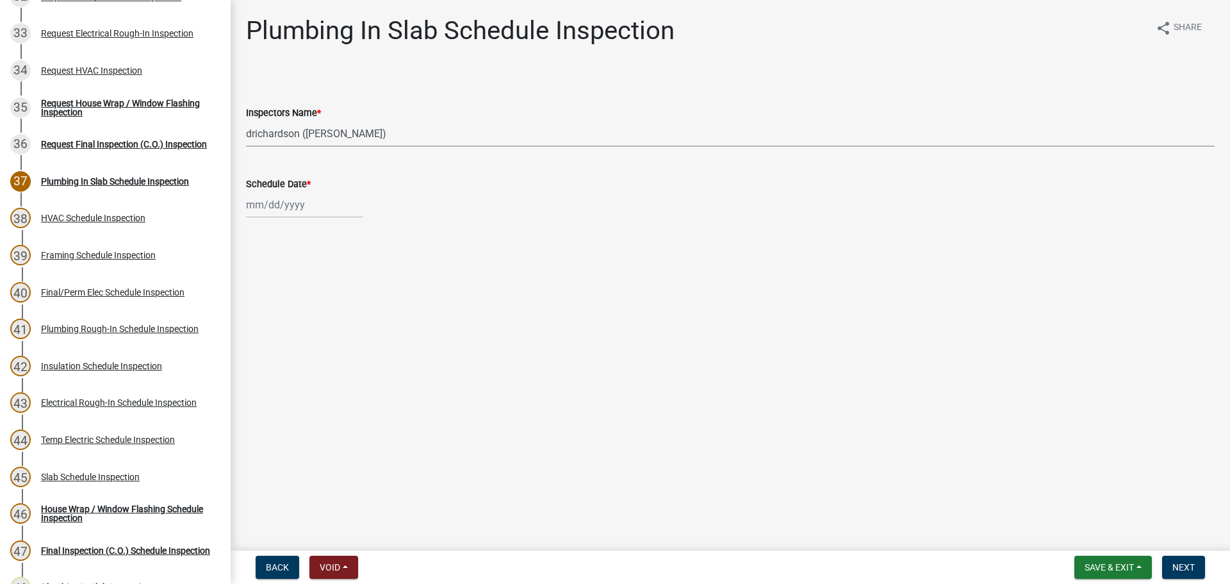
select select "2025"
click at [320, 334] on div "25" at bounding box center [320, 334] width 21 height 21
type input "09/25/2025"
click at [1179, 567] on span "Next" at bounding box center [1183, 567] width 22 height 10
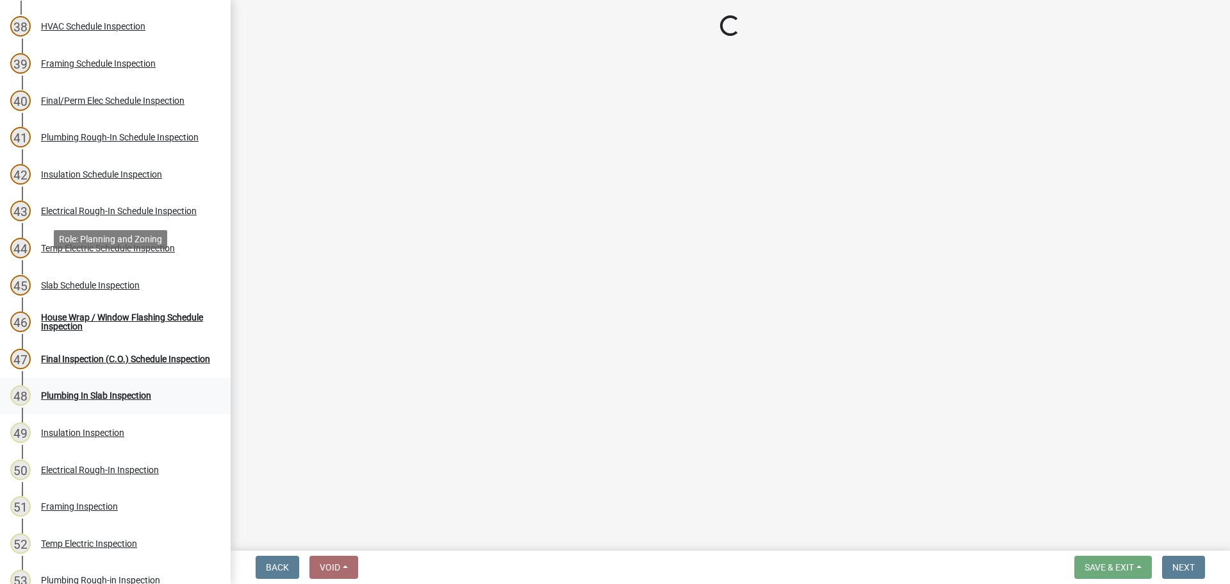
scroll to position [1538, 0]
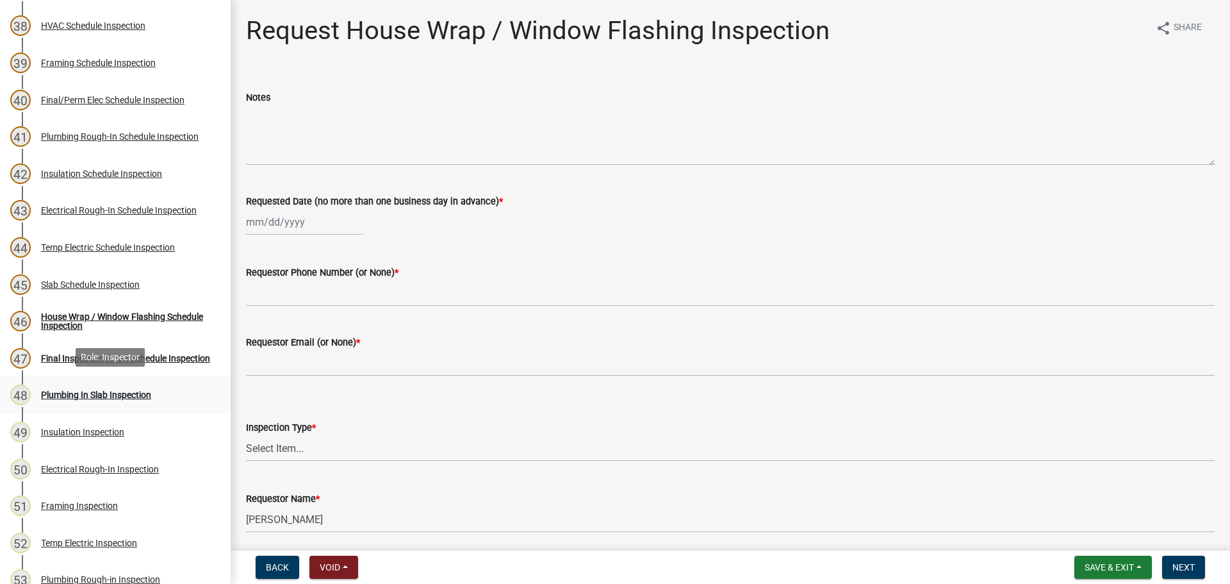
click at [117, 391] on div "Plumbing In Slab Inspection" at bounding box center [96, 394] width 110 height 9
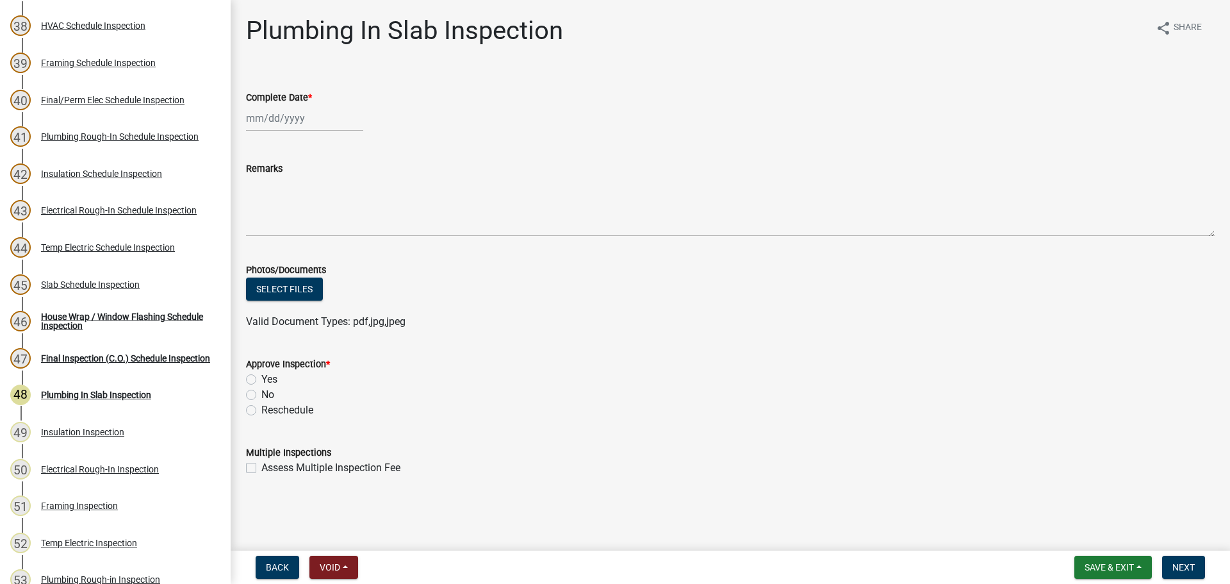
click at [261, 379] on label "Yes" at bounding box center [269, 379] width 16 height 15
click at [261, 379] on input "Yes" at bounding box center [265, 376] width 8 height 8
radio input "true"
select select "9"
select select "2025"
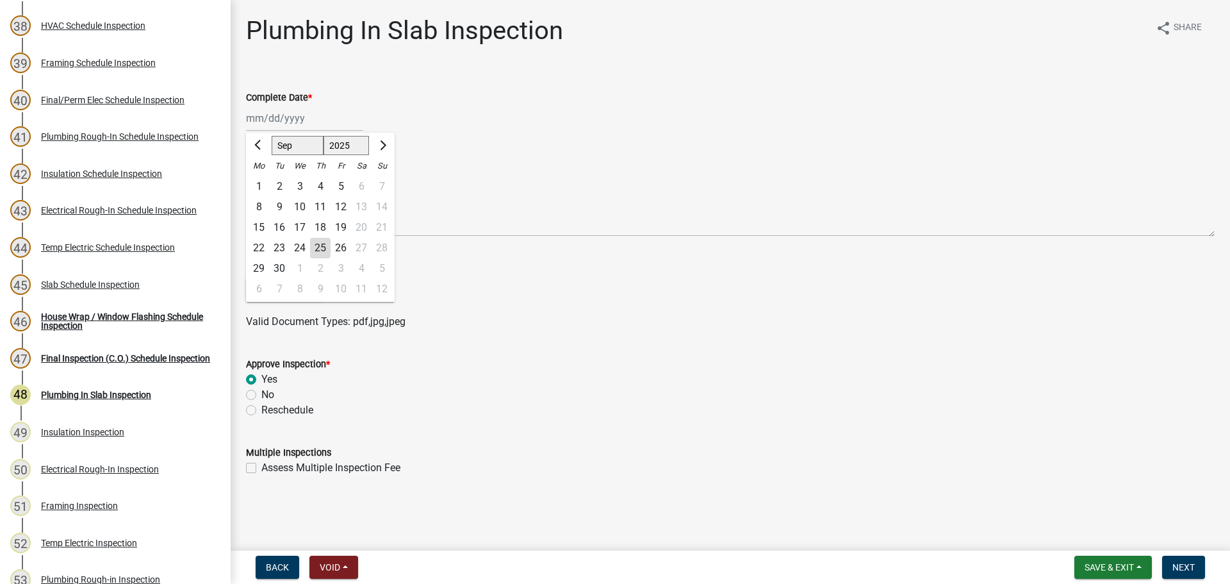
click at [279, 125] on div "Jan Feb Mar Apr May Jun Jul Aug Sep Oct Nov Dec 1525 1526 1527 1528 1529 1530 1…" at bounding box center [304, 118] width 117 height 26
click at [324, 252] on div "25" at bounding box center [320, 248] width 21 height 21
type input "09/25/2025"
click at [1176, 562] on span "Next" at bounding box center [1183, 567] width 22 height 10
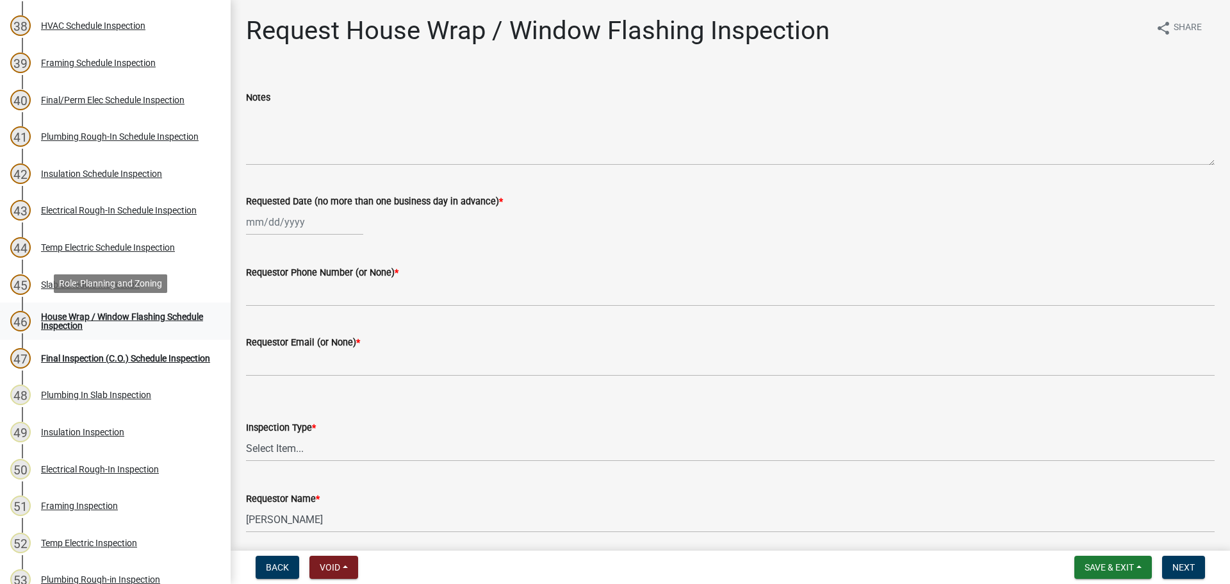
click at [84, 318] on div "House Wrap / Window Flashing Schedule Inspection" at bounding box center [125, 321] width 169 height 18
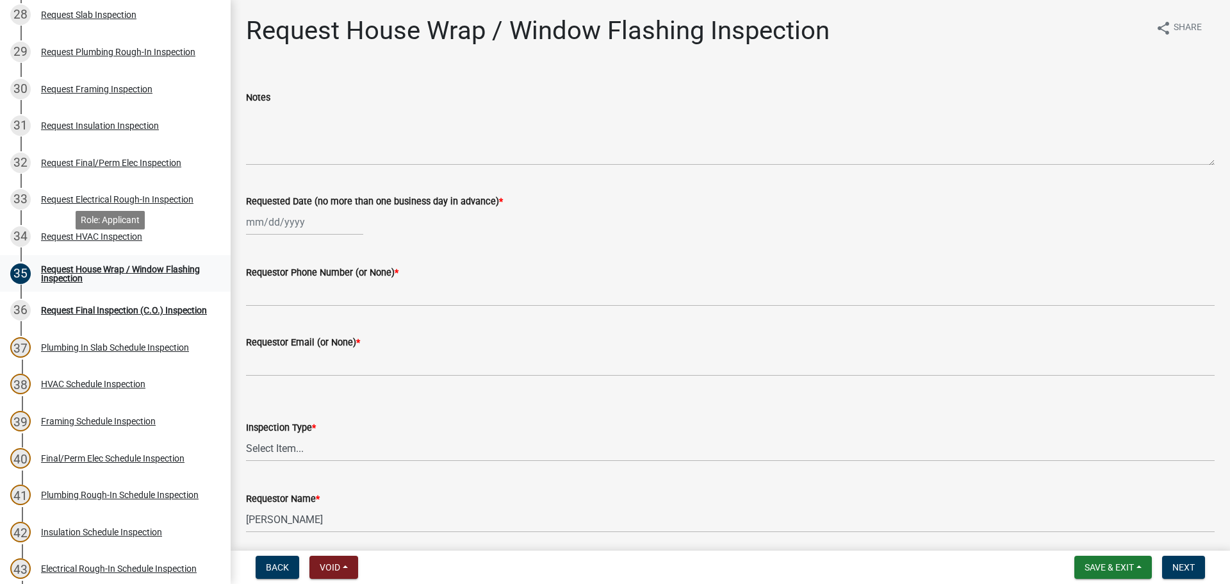
scroll to position [1185, 0]
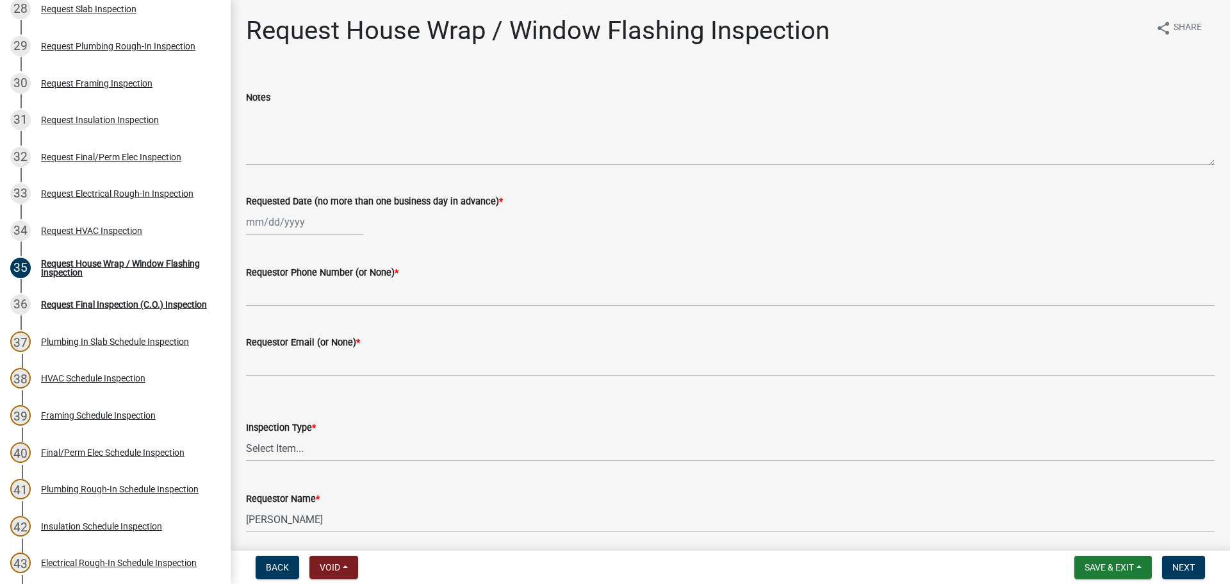
click at [285, 225] on div at bounding box center [304, 222] width 117 height 26
select select "9"
select select "2025"
click at [168, 225] on div "34 Request HVAC Inspection" at bounding box center [110, 230] width 200 height 21
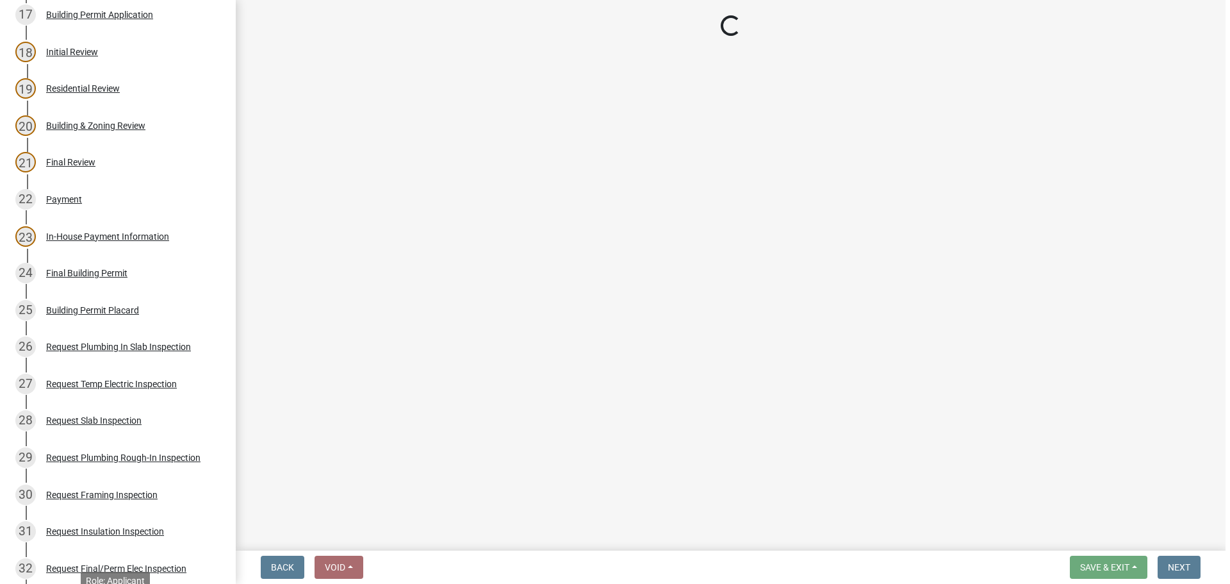
scroll to position [737, 0]
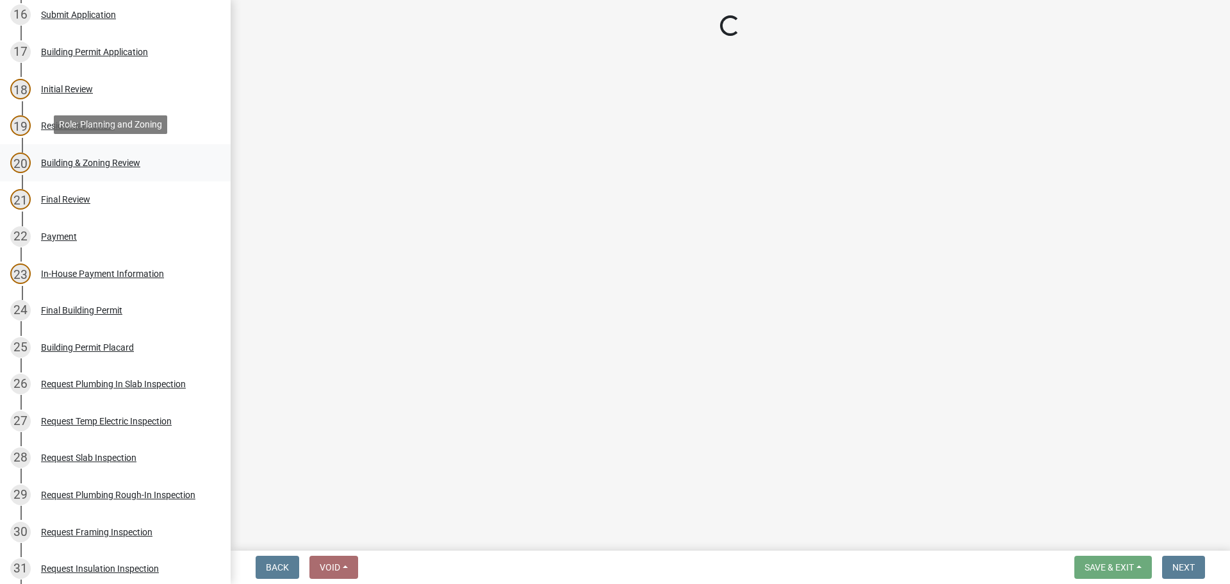
select select "9f61f643-e90c-48cb-862c-7dc940cfcd85"
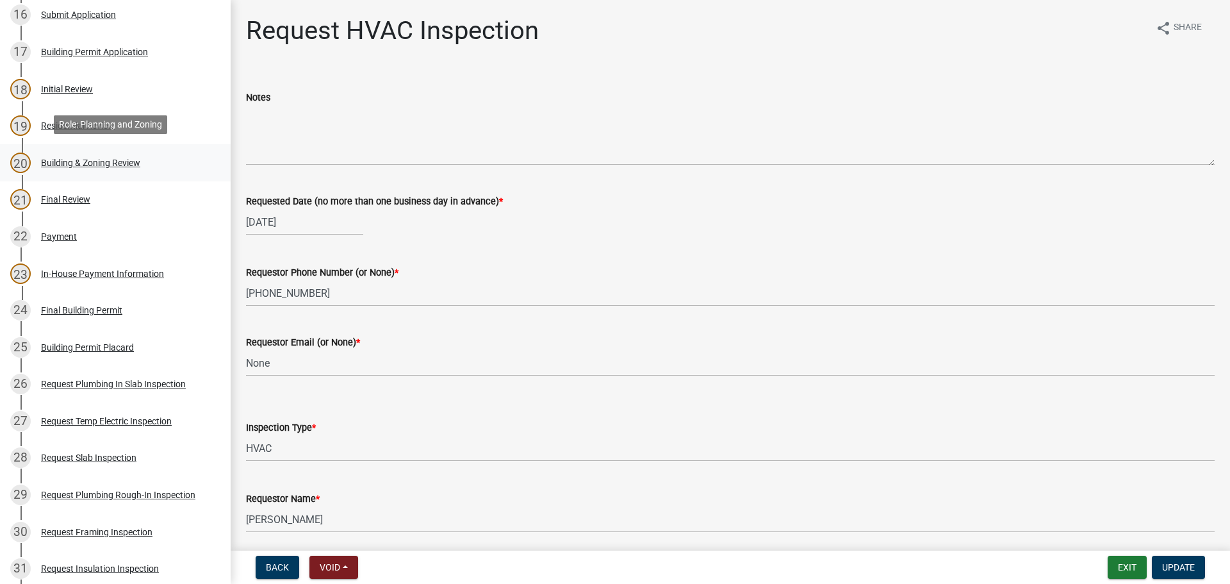
click at [105, 160] on div "Building & Zoning Review" at bounding box center [90, 162] width 99 height 9
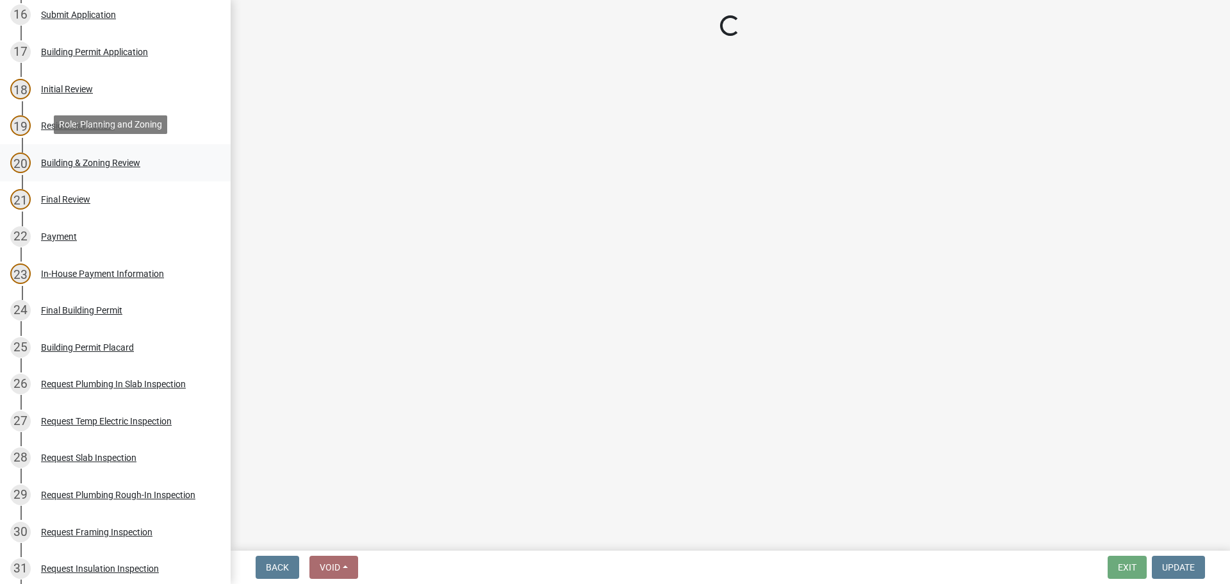
click at [105, 160] on div "Building & Zoning Review" at bounding box center [90, 162] width 99 height 9
select select "68ced6f9-1cde-4df4-873a-f2fb2a9a9b51"
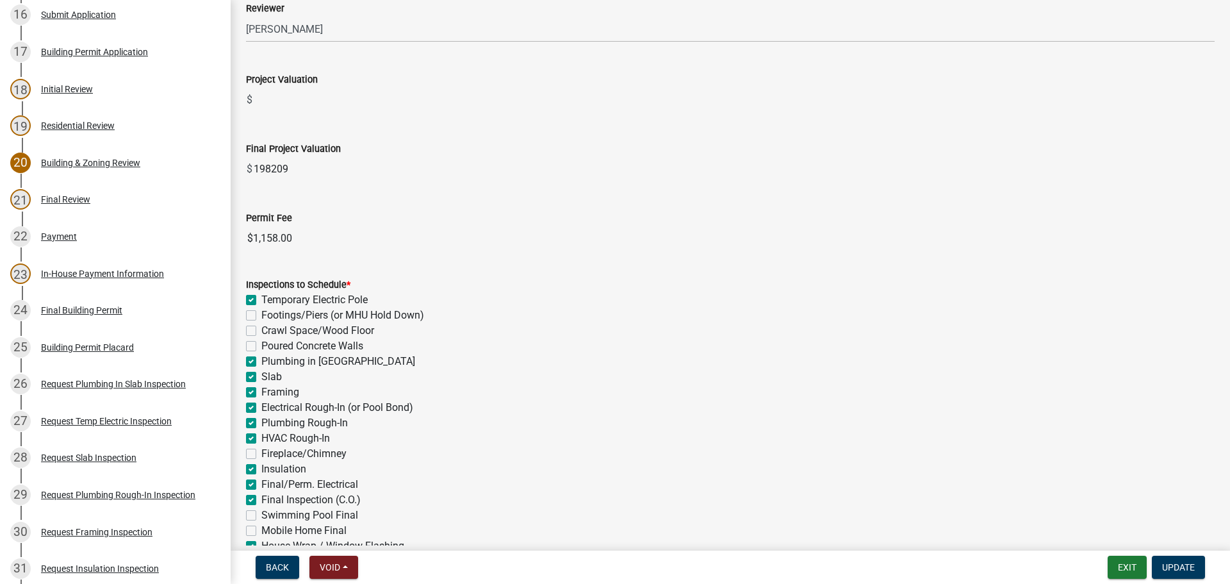
scroll to position [256, 0]
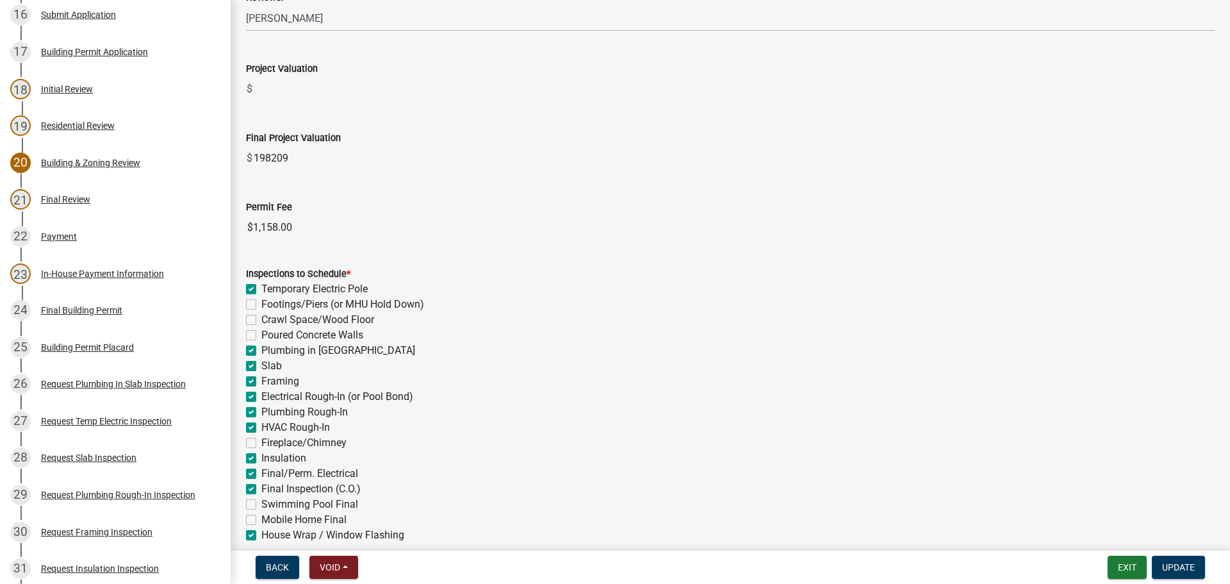
select select "68ced6f9-1cde-4df4-873a-f2fb2a9a9b51"
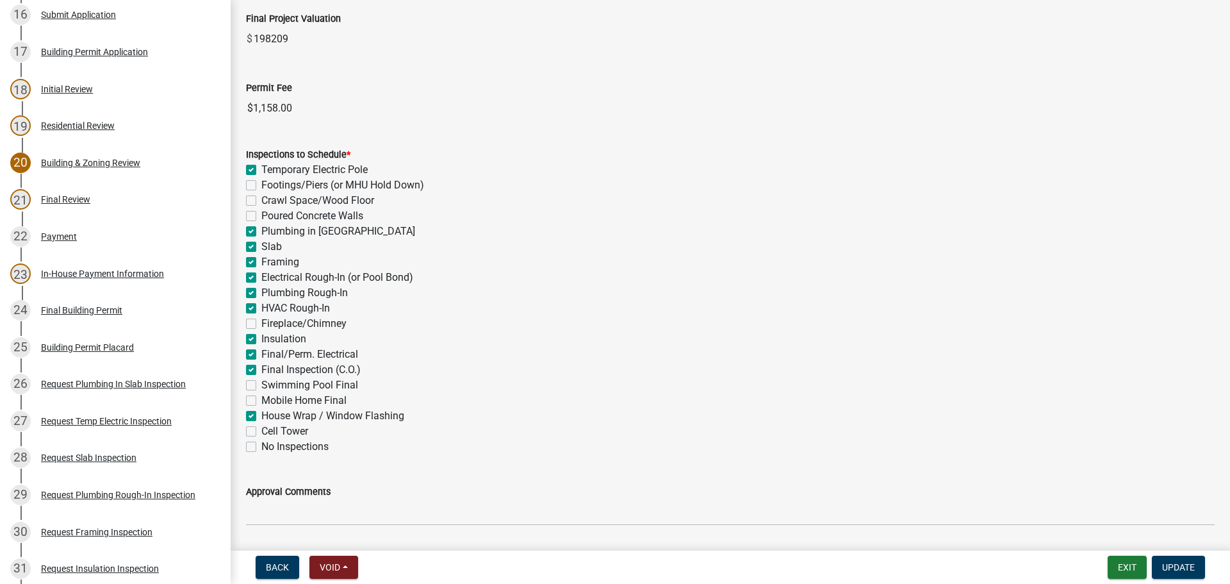
scroll to position [384, 0]
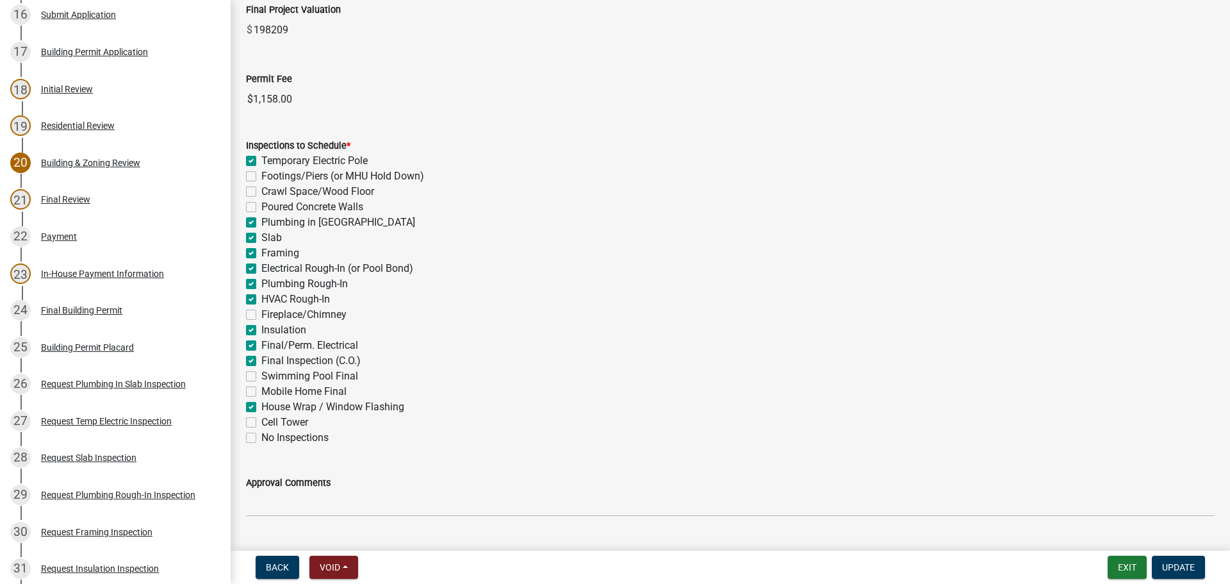
click at [261, 409] on label "House Wrap / Window Flashing" at bounding box center [332, 406] width 143 height 15
click at [261, 407] on input "House Wrap / Window Flashing" at bounding box center [265, 403] width 8 height 8
checkbox input "false"
checkbox input "true"
checkbox input "false"
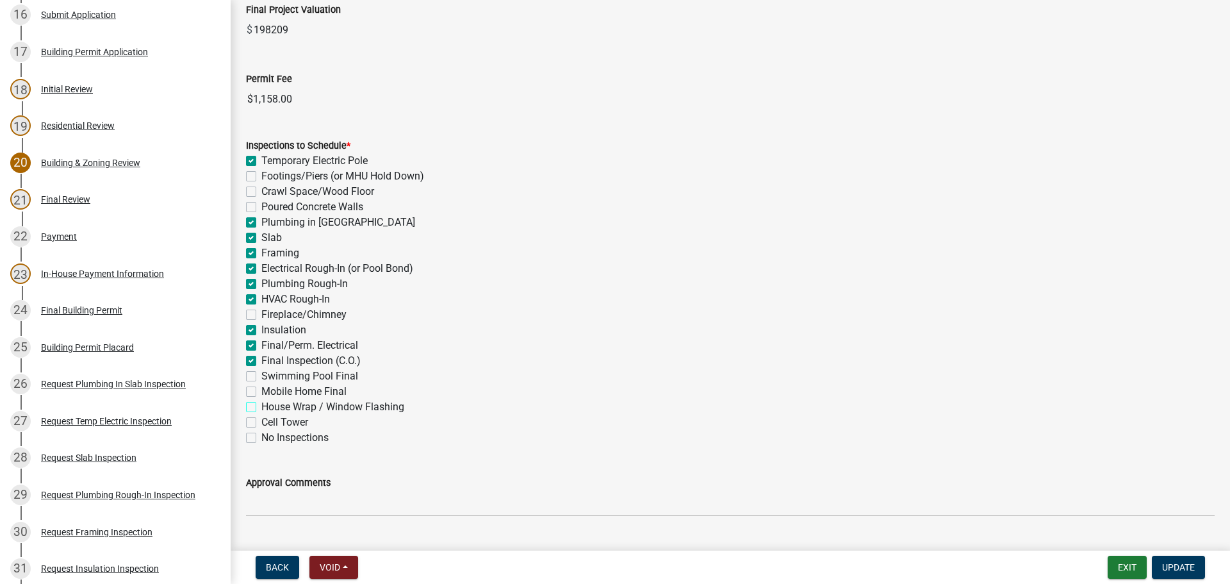
checkbox input "false"
checkbox input "true"
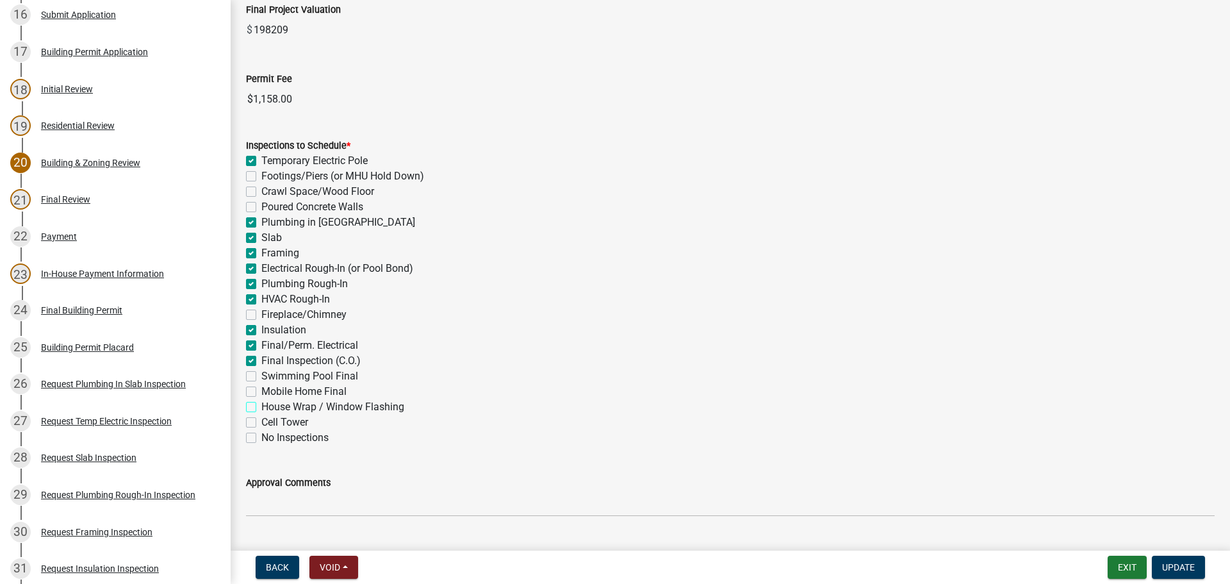
checkbox input "true"
checkbox input "false"
checkbox input "true"
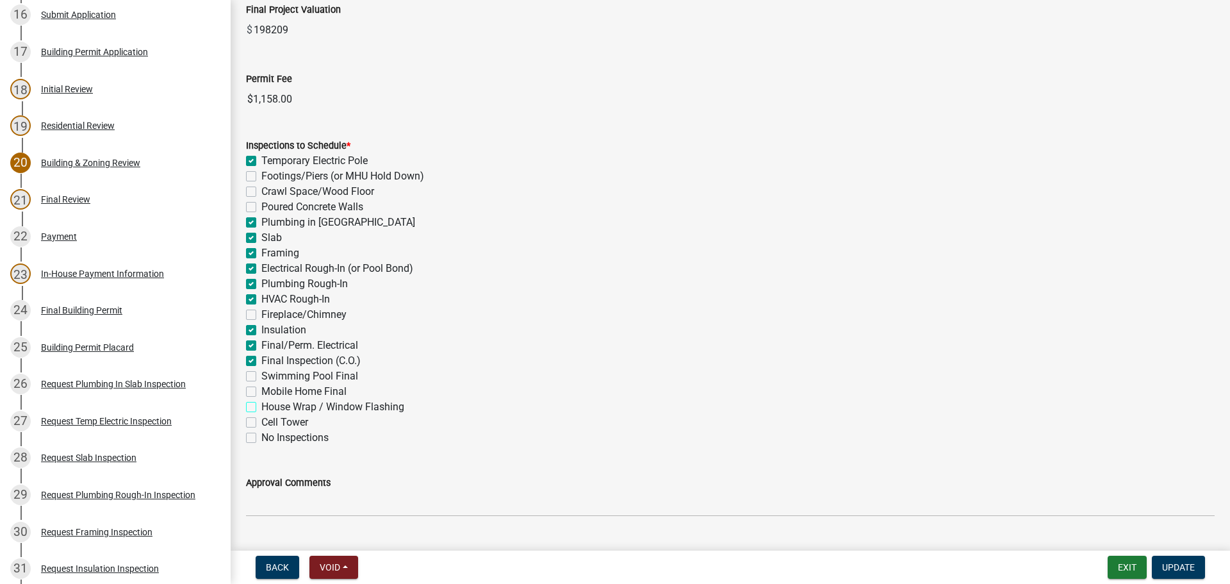
checkbox input "true"
checkbox input "false"
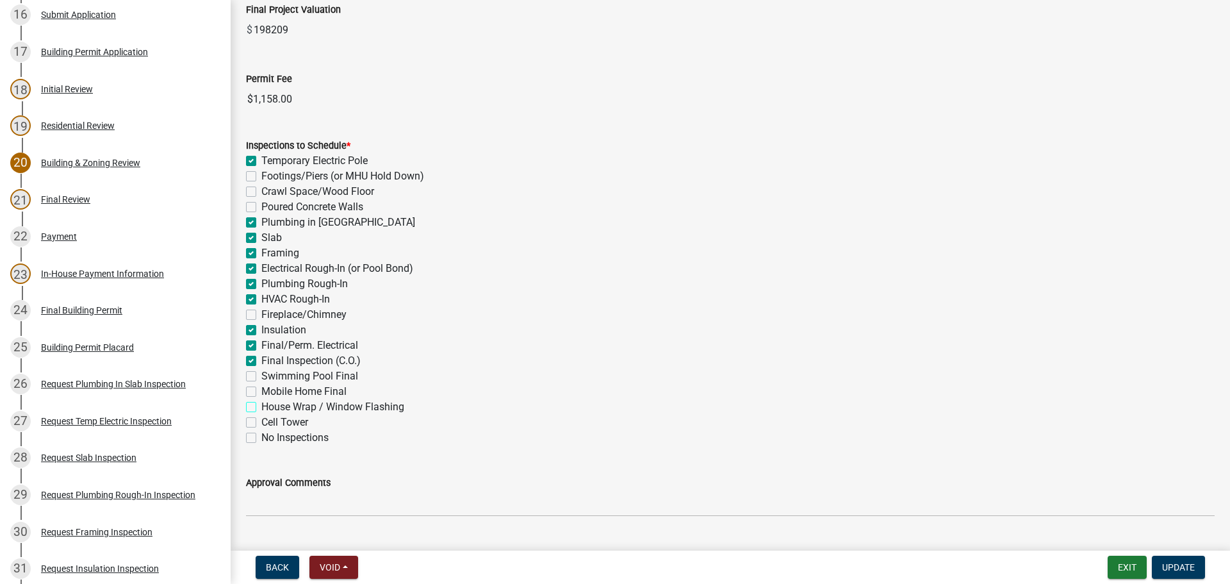
checkbox input "false"
click at [1172, 566] on span "Update" at bounding box center [1178, 567] width 33 height 10
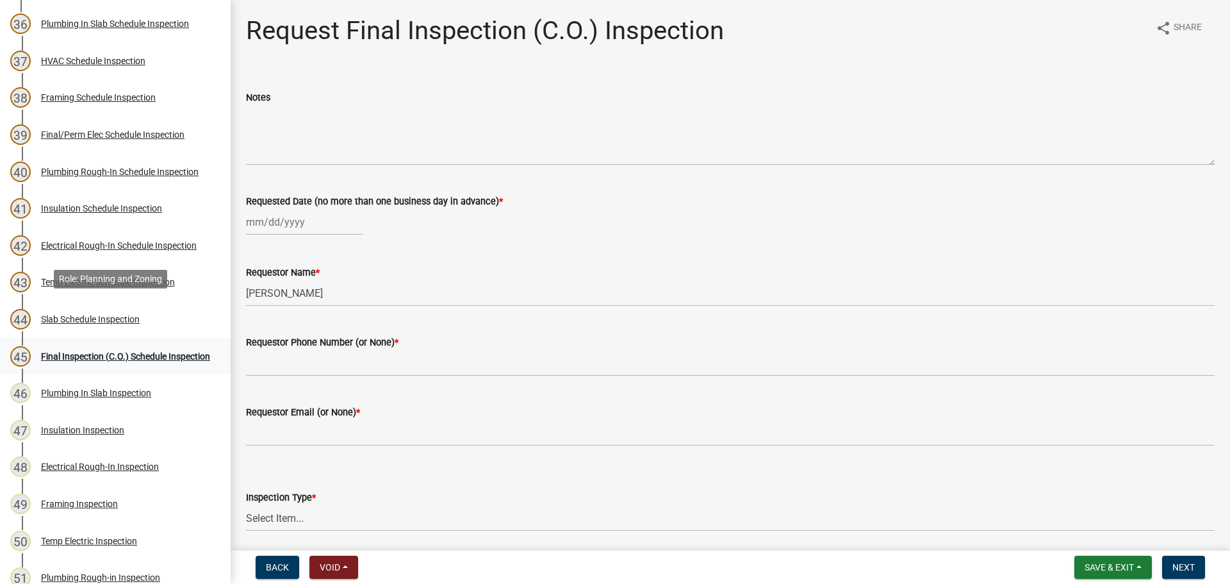
scroll to position [1506, 0]
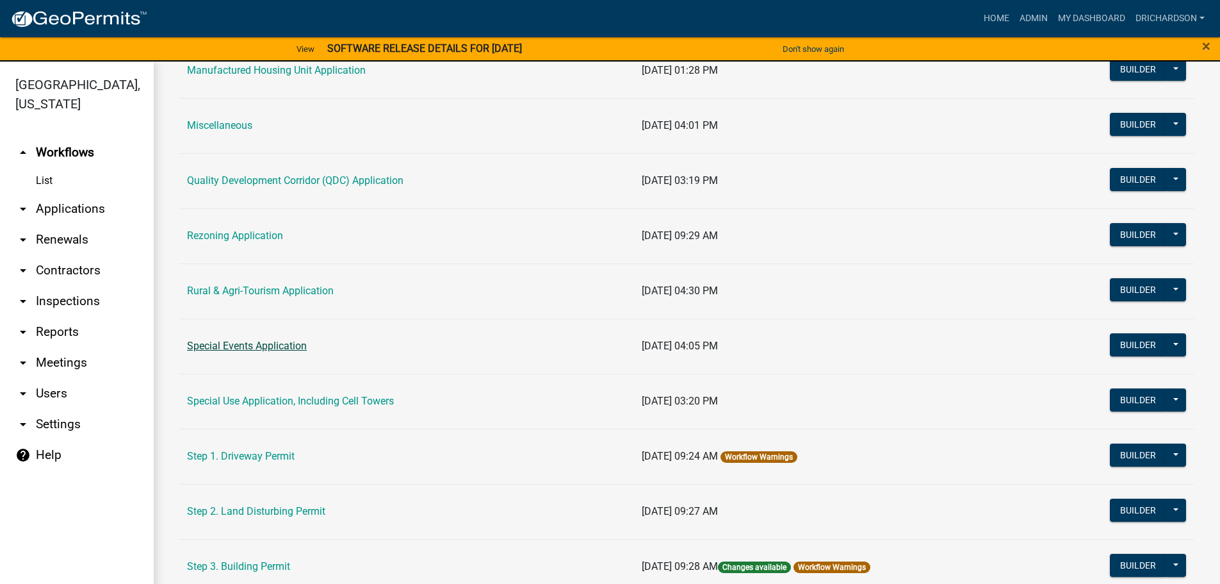
scroll to position [513, 0]
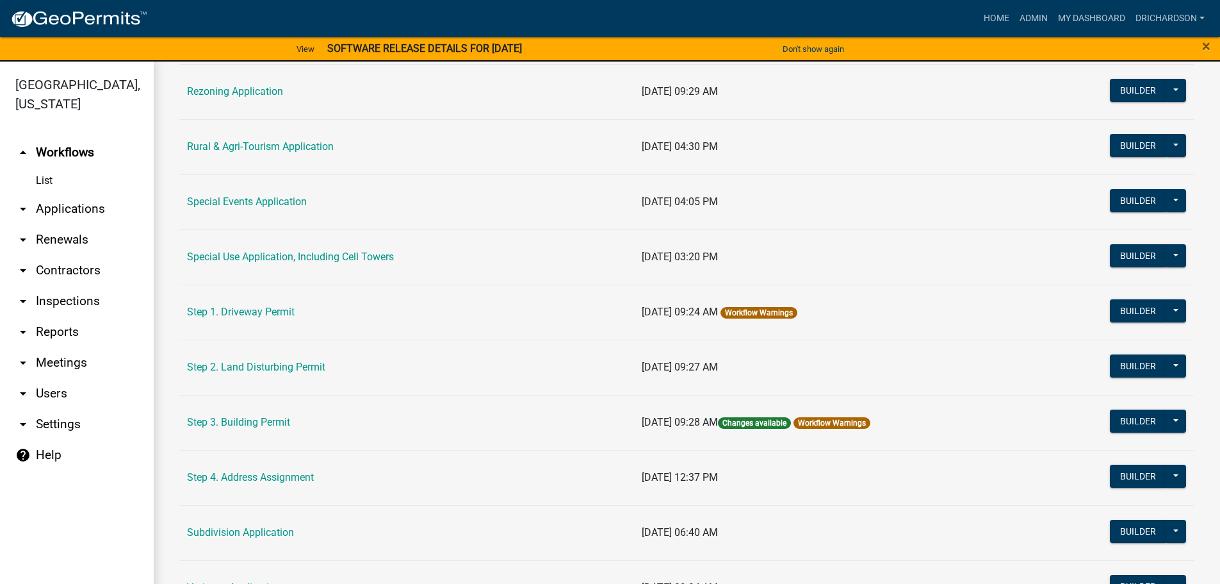
click at [242, 418] on link "Step 3. Building Permit" at bounding box center [238, 422] width 103 height 12
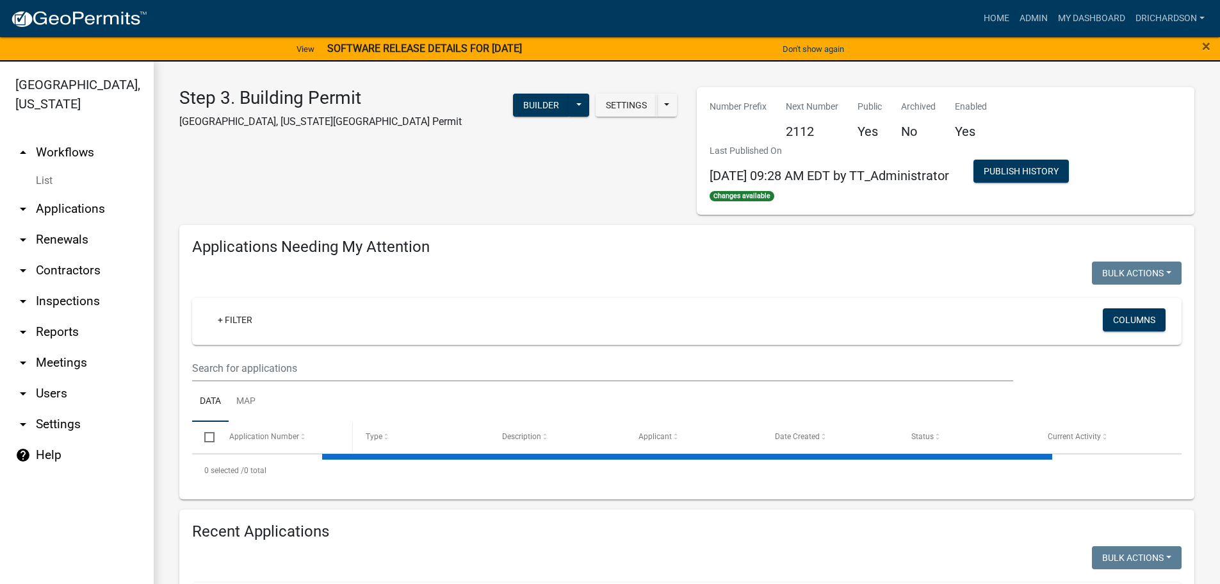
select select "1: 25"
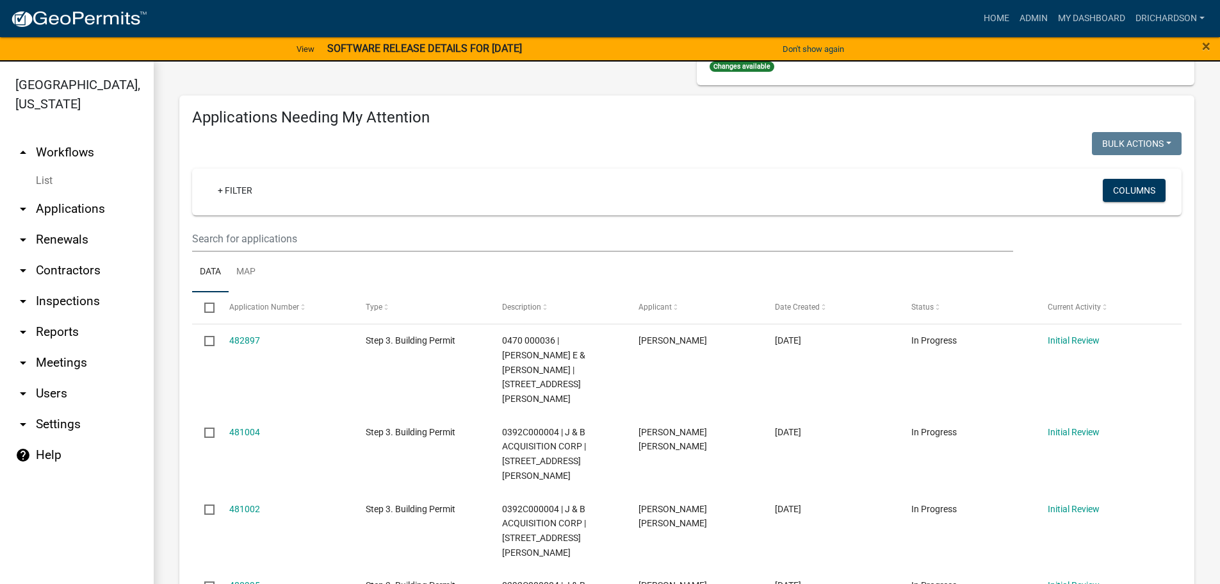
scroll to position [128, 0]
click at [246, 271] on link "Map" at bounding box center [246, 273] width 35 height 41
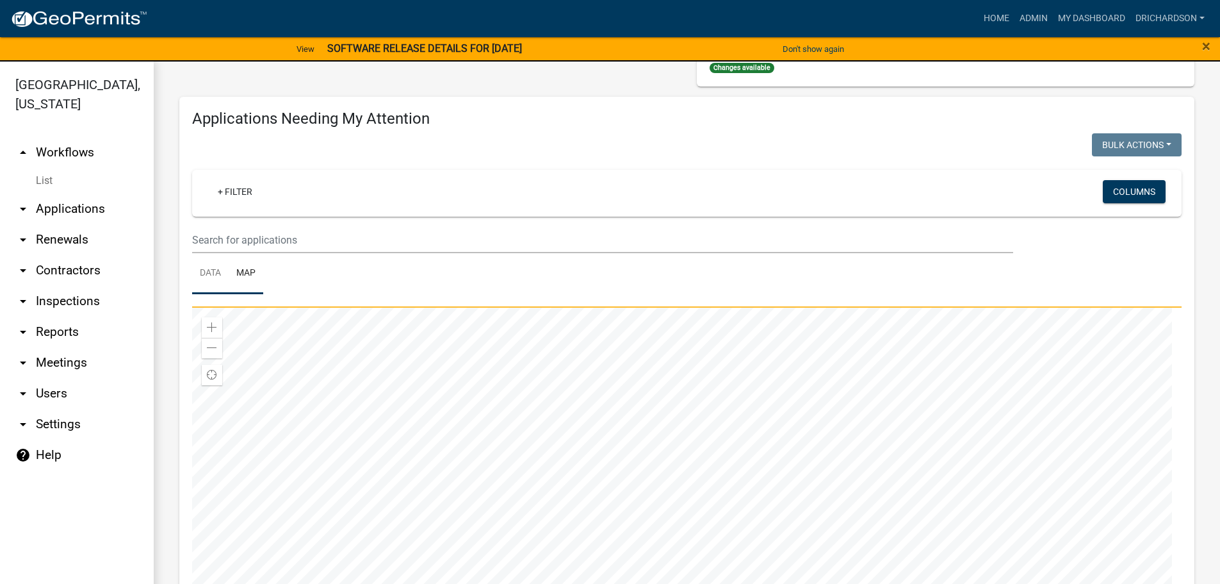
click at [215, 274] on link "Data" at bounding box center [210, 273] width 37 height 41
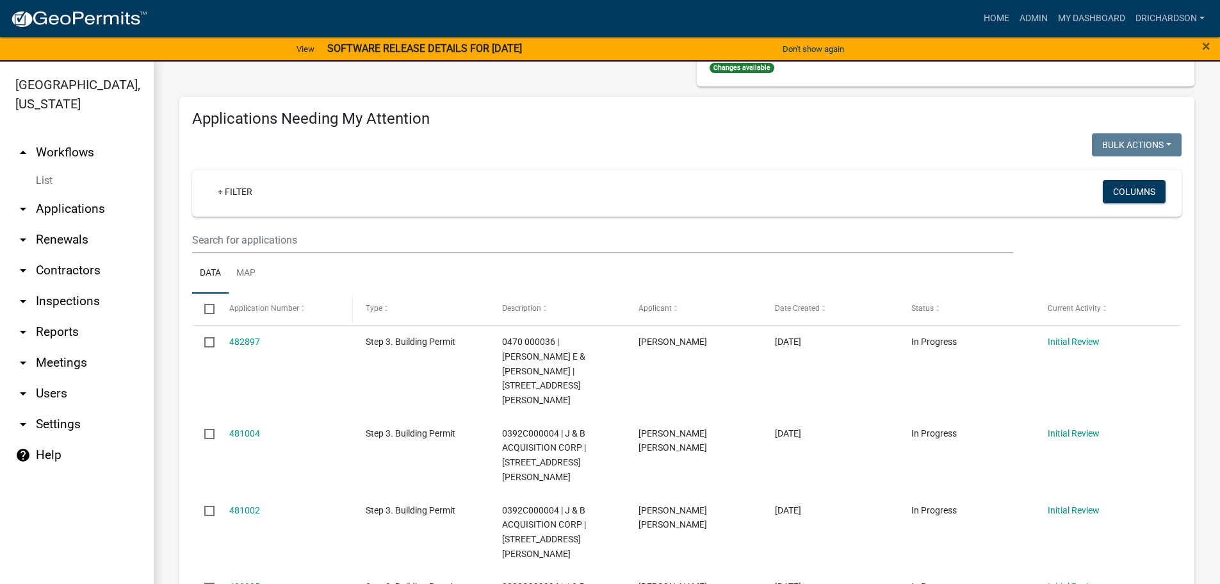
click at [278, 311] on span "Application Number" at bounding box center [264, 308] width 70 height 9
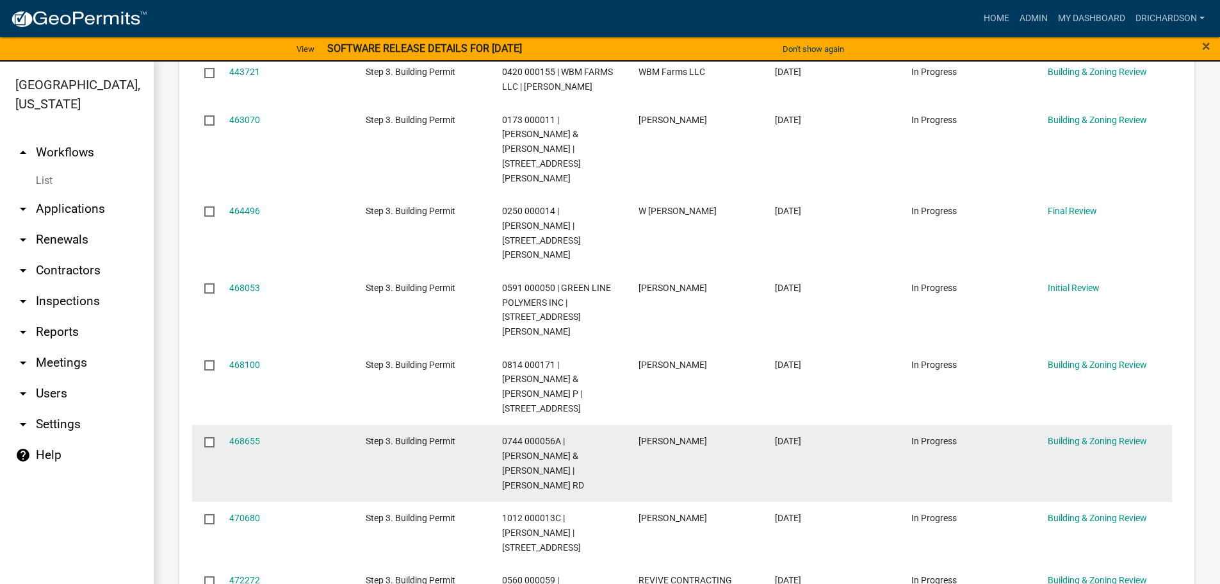
scroll to position [769, 0]
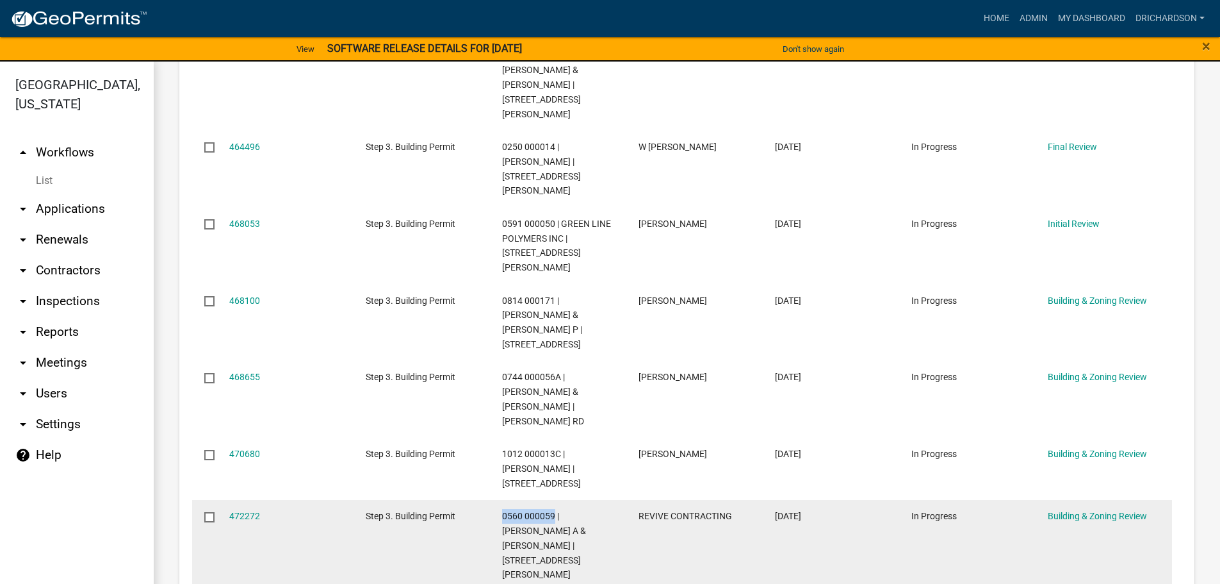
drag, startPoint x: 502, startPoint y: 413, endPoint x: 553, endPoint y: 416, distance: 51.4
click at [553, 511] on span "0560 000059 | [PERSON_NAME] A & [PERSON_NAME] | [STREET_ADDRESS][PERSON_NAME]" at bounding box center [544, 545] width 84 height 69
copy span "0560 000059"
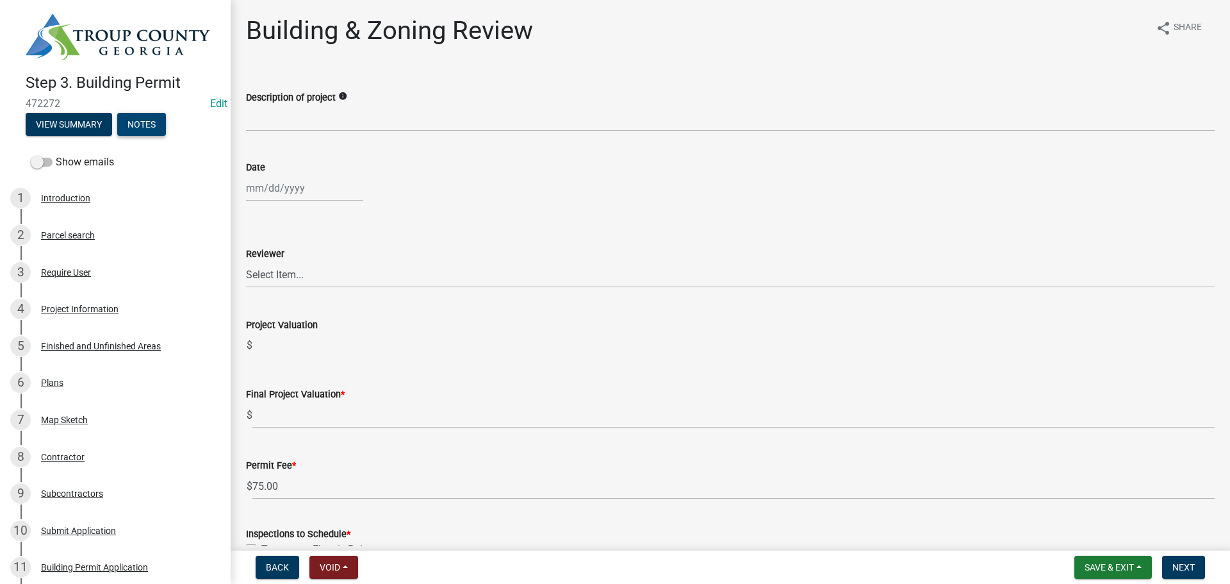
click at [140, 121] on button "Notes" at bounding box center [141, 124] width 49 height 23
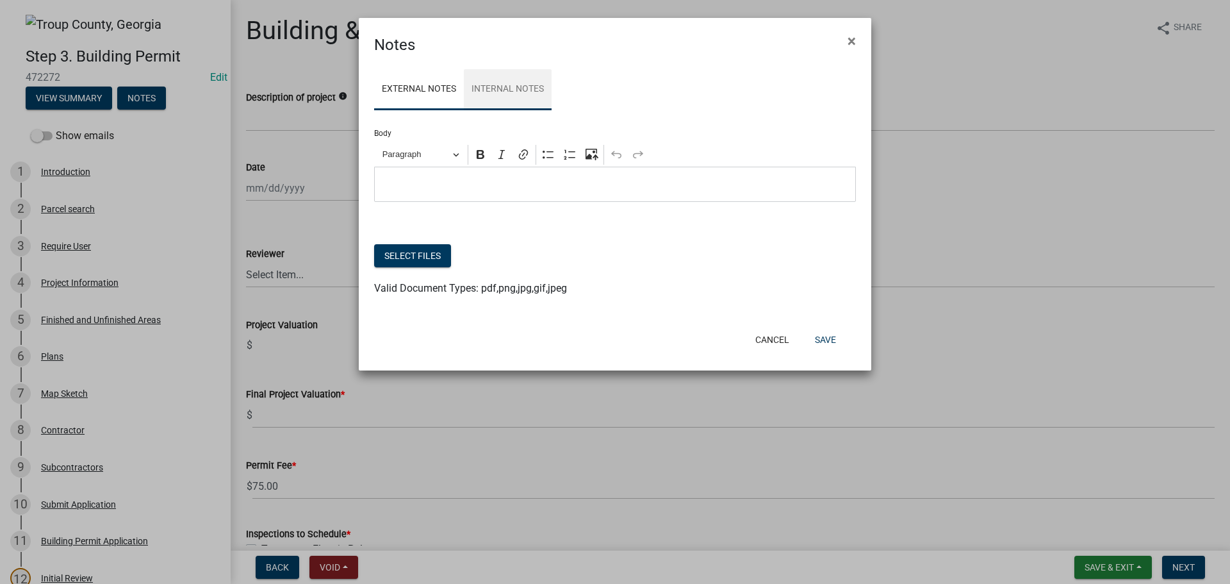
click at [522, 89] on link "Internal Notes" at bounding box center [508, 89] width 88 height 41
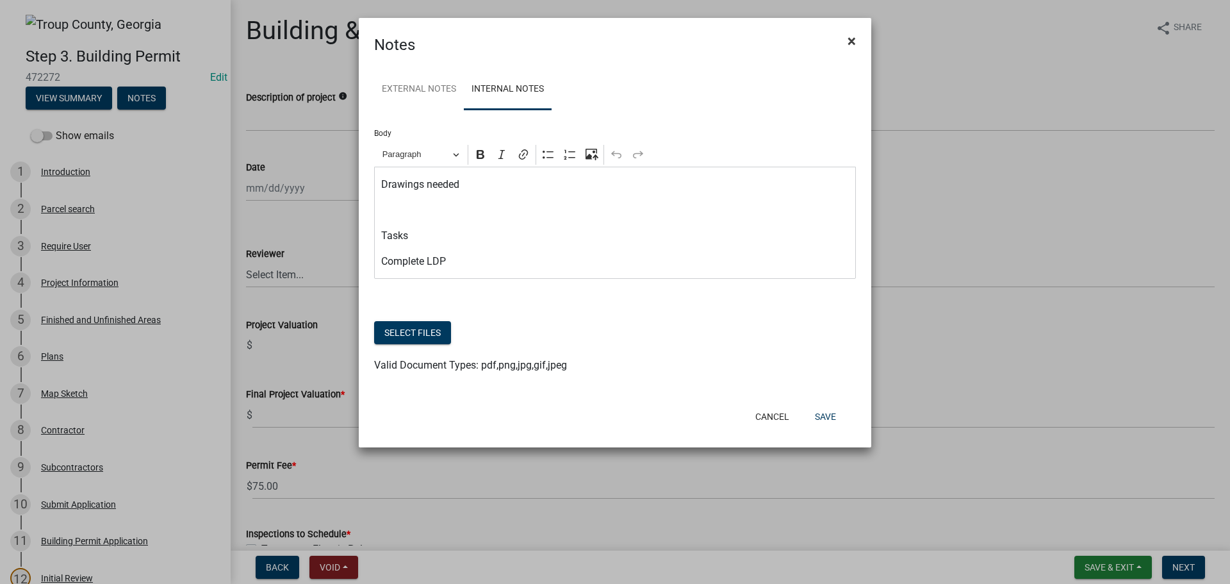
click at [851, 37] on span "×" at bounding box center [852, 41] width 8 height 18
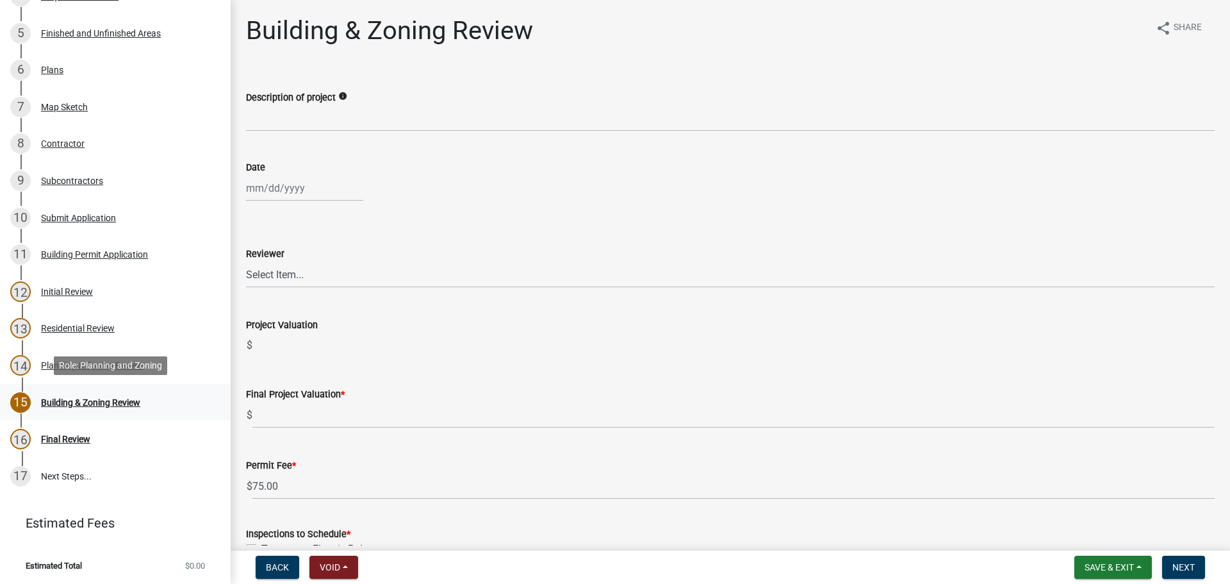
scroll to position [288, 0]
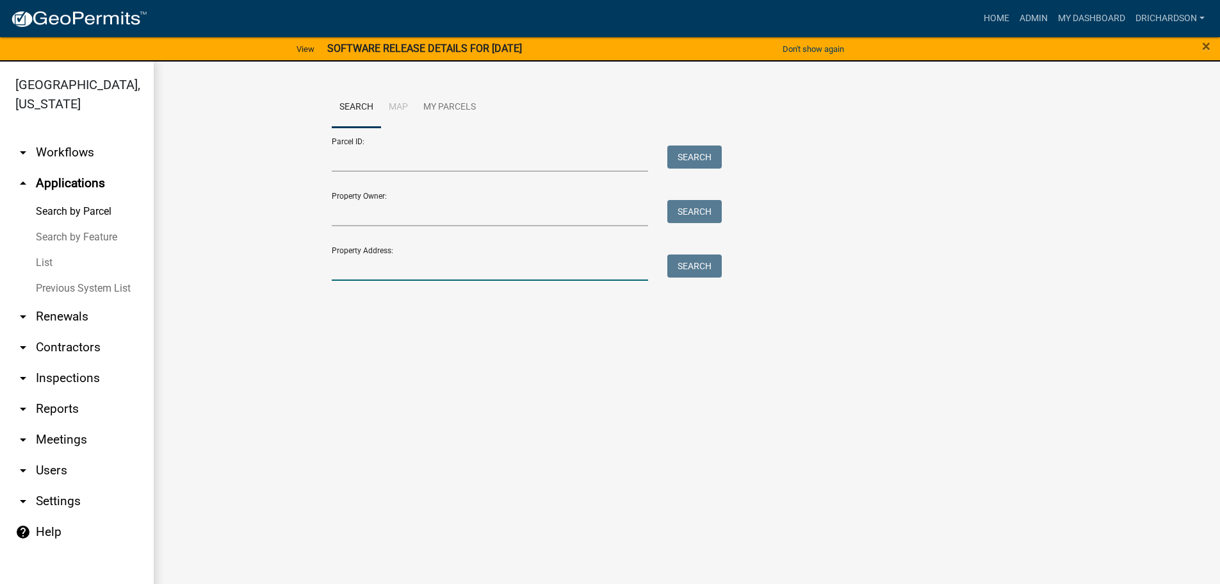
click at [357, 266] on input "Property Address:" at bounding box center [490, 267] width 317 height 26
paste input "0560 000059"
type input "0560 000059"
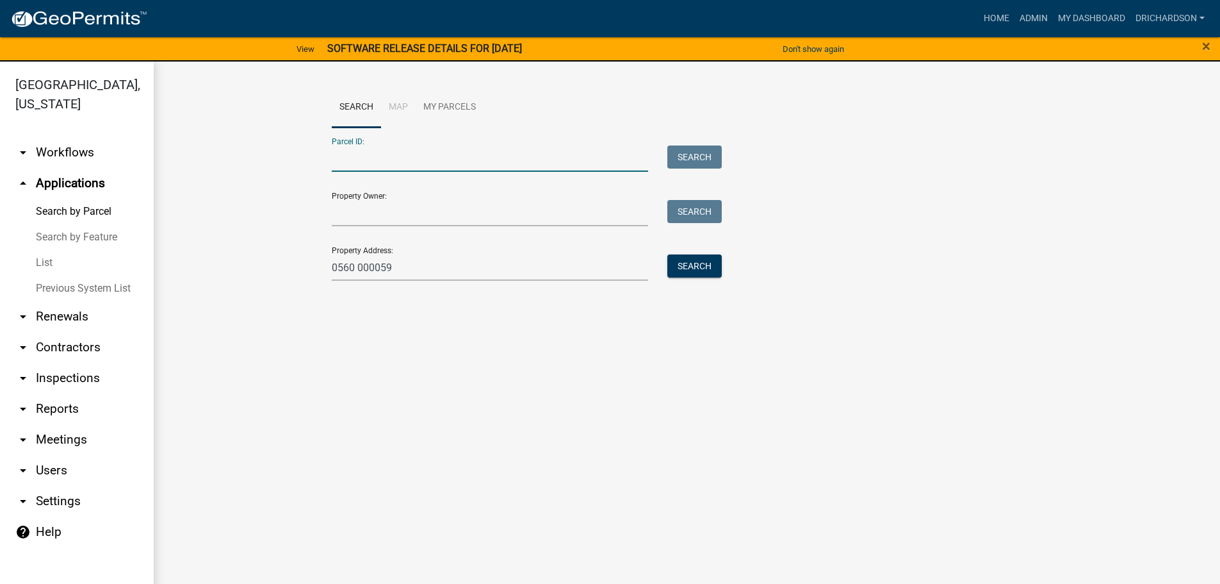
click at [363, 160] on input "Parcel ID:" at bounding box center [490, 158] width 317 height 26
paste input "0560 000059"
type input "0560 000059"
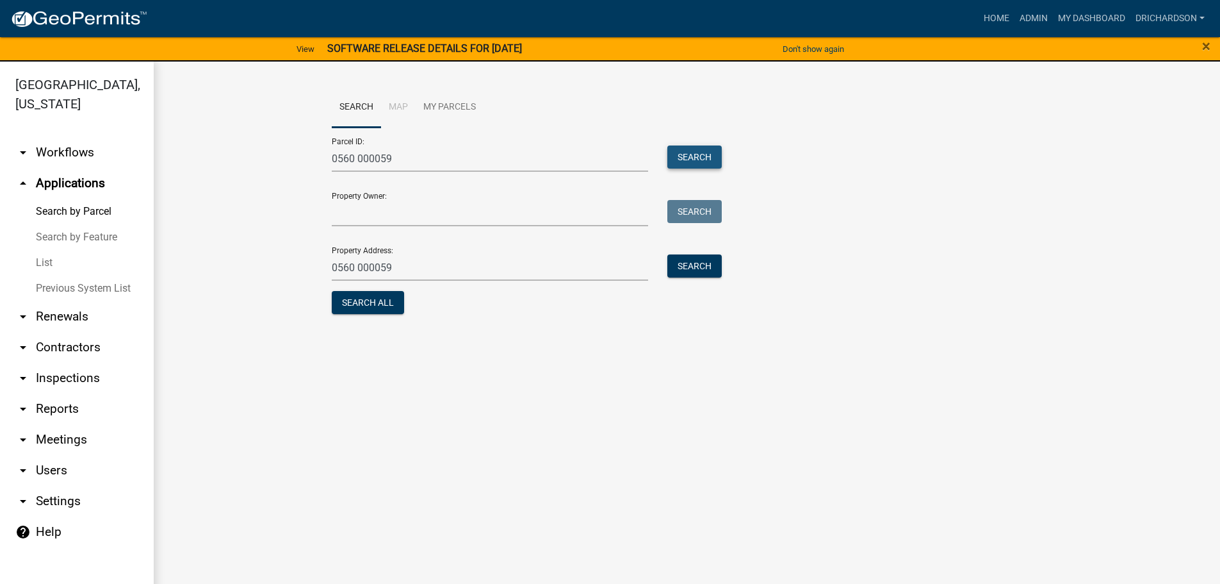
click at [703, 158] on button "Search" at bounding box center [695, 156] width 54 height 23
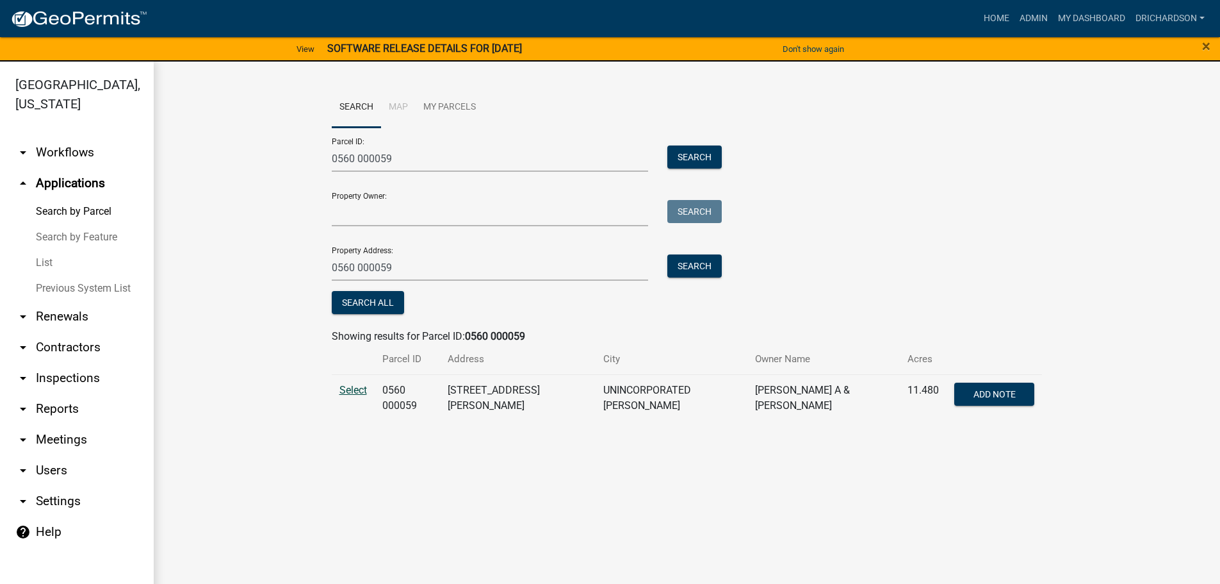
click at [363, 395] on span "Select" at bounding box center [354, 390] width 28 height 12
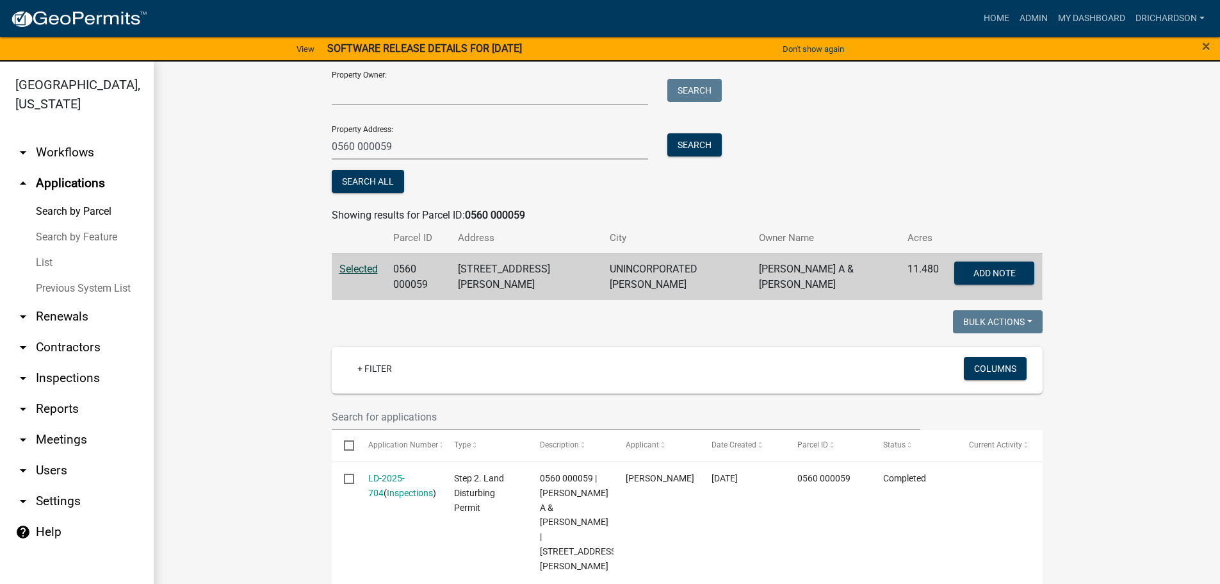
scroll to position [112, 0]
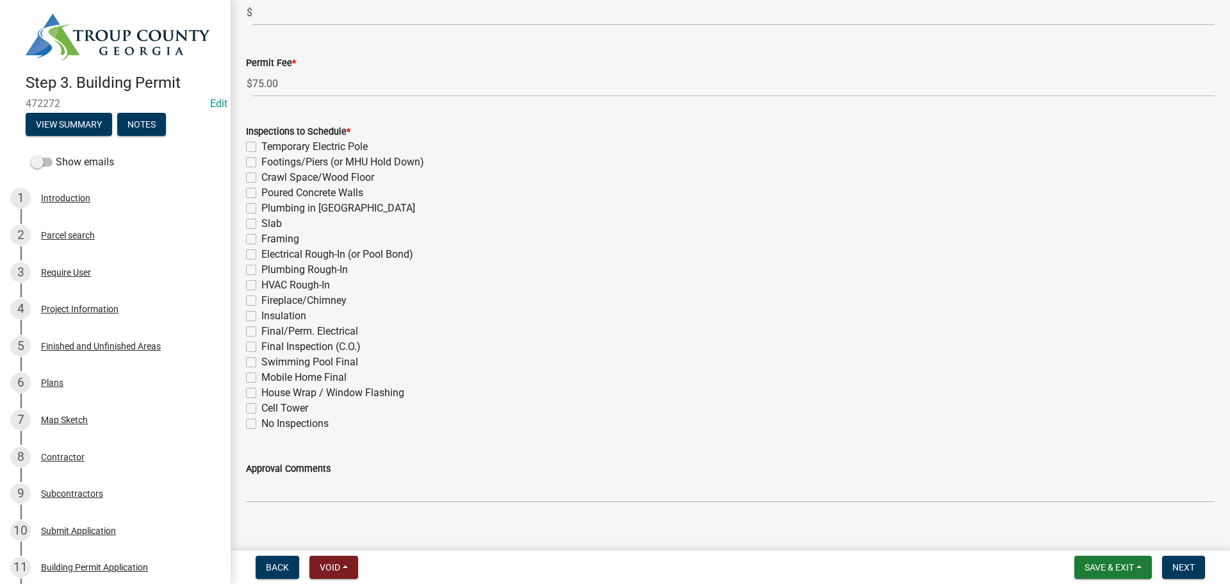
scroll to position [420, 0]
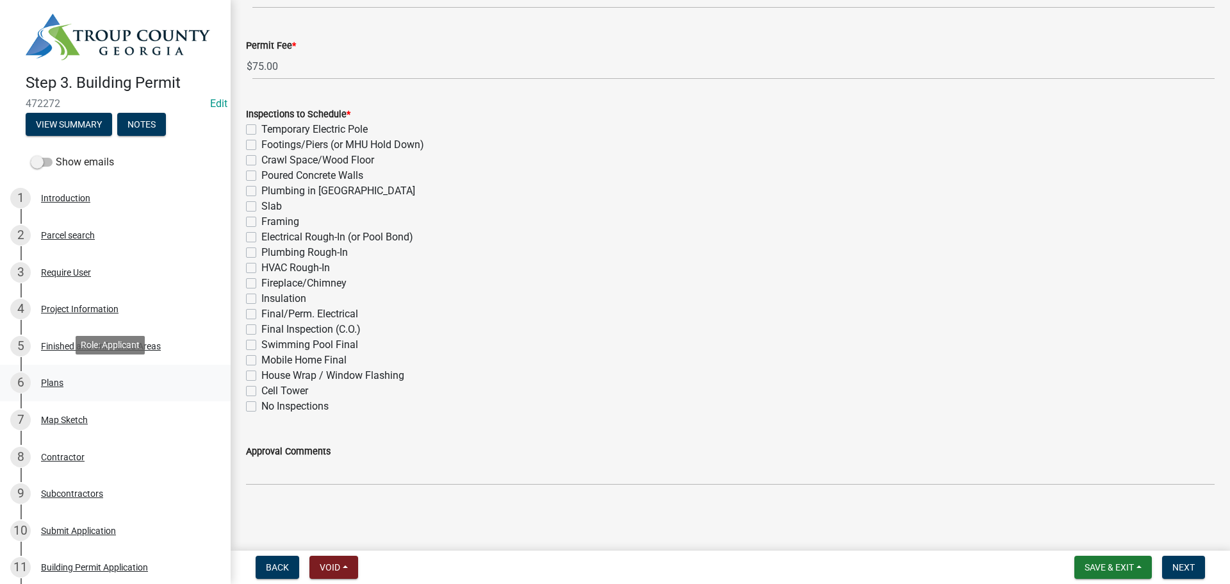
click at [76, 381] on div "6 Plans" at bounding box center [110, 382] width 200 height 21
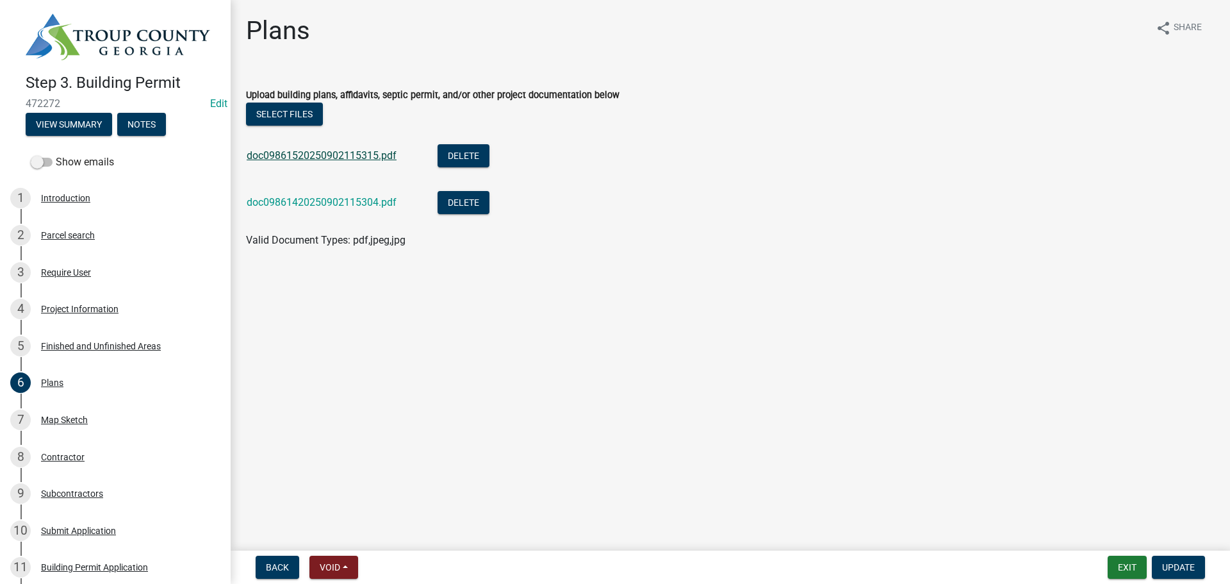
click at [330, 153] on link "doc09861520250902115315.pdf" at bounding box center [322, 155] width 150 height 12
click at [346, 202] on link "doc09861420250902115304.pdf" at bounding box center [322, 202] width 150 height 12
click at [68, 304] on div "Project Information" at bounding box center [80, 308] width 78 height 9
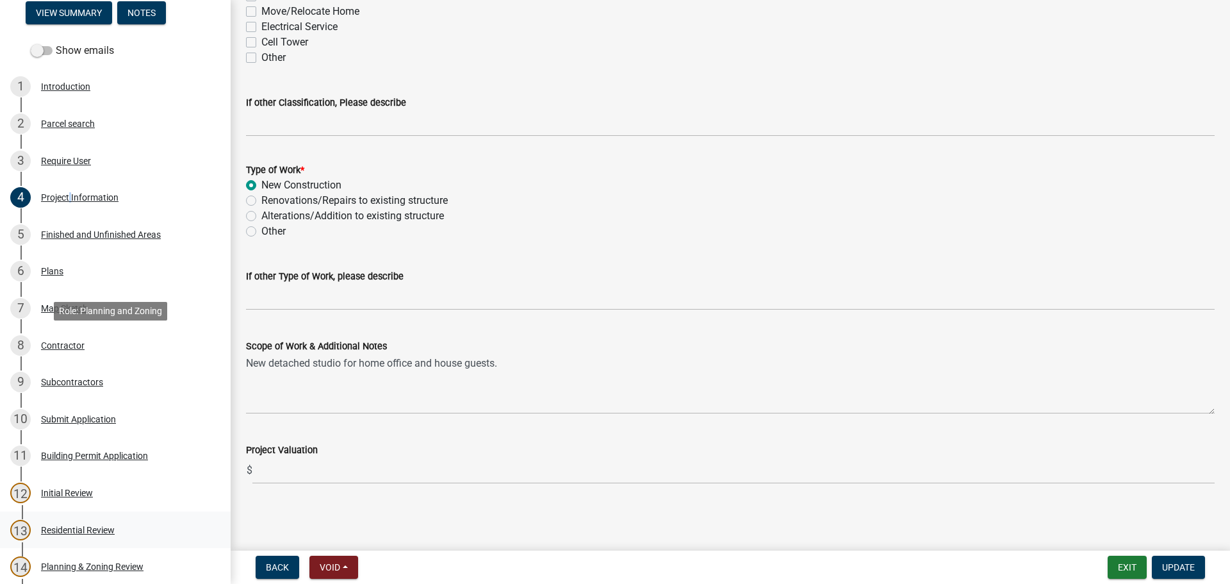
scroll to position [311, 0]
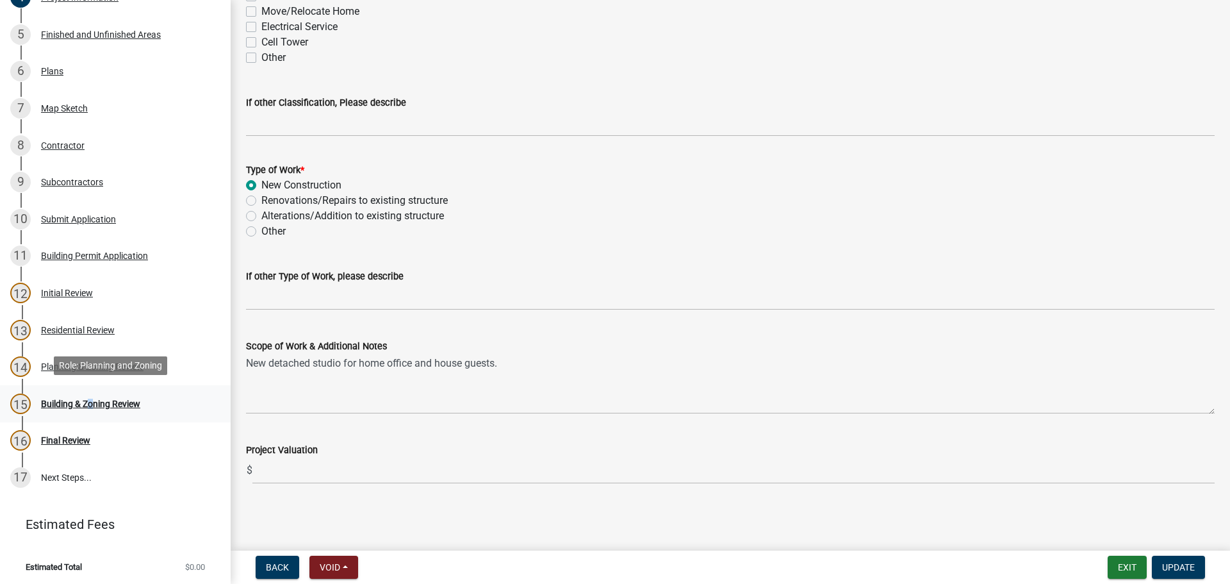
click at [86, 399] on div "Building & Zoning Review" at bounding box center [90, 403] width 99 height 9
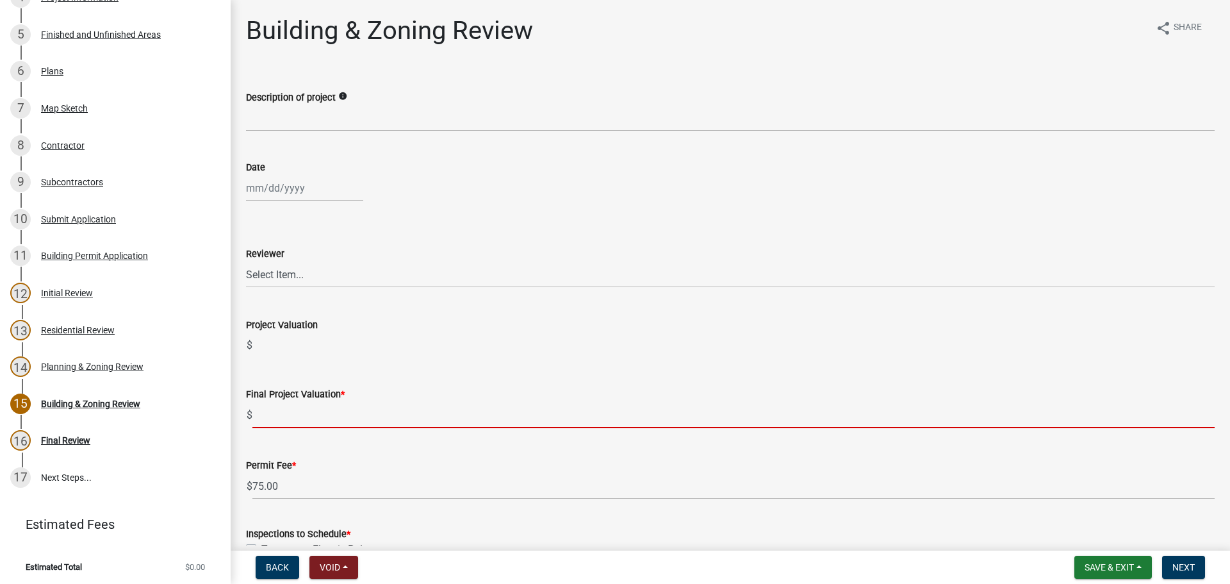
click at [281, 423] on input "text" at bounding box center [733, 415] width 962 height 26
paste input "$97,363.00"
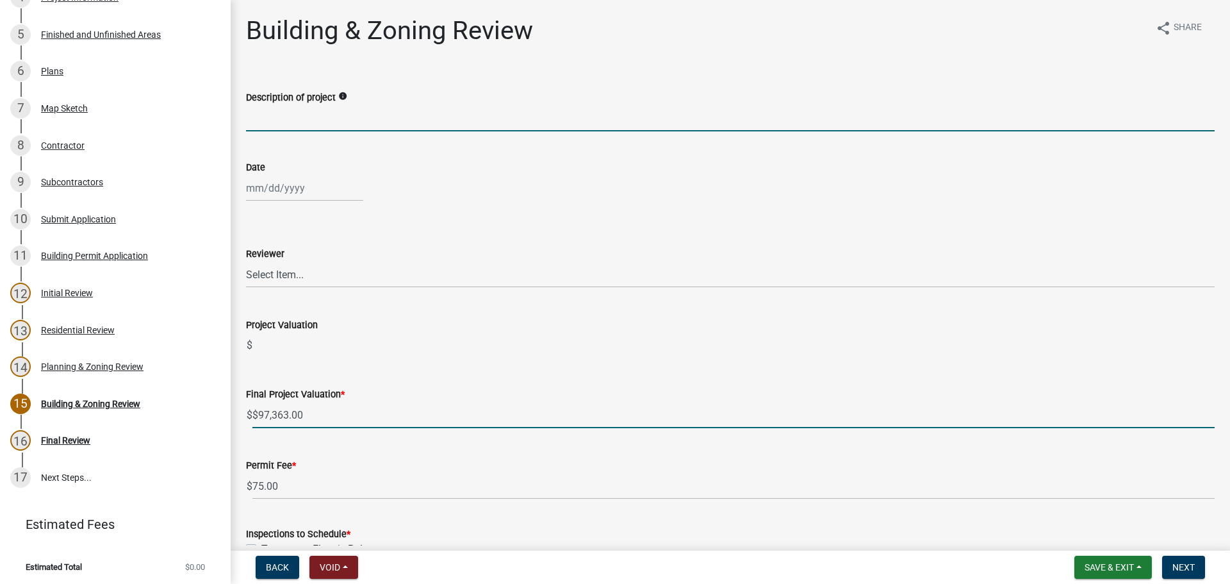
type input "97363"
click at [348, 113] on input "Description of project" at bounding box center [730, 118] width 969 height 26
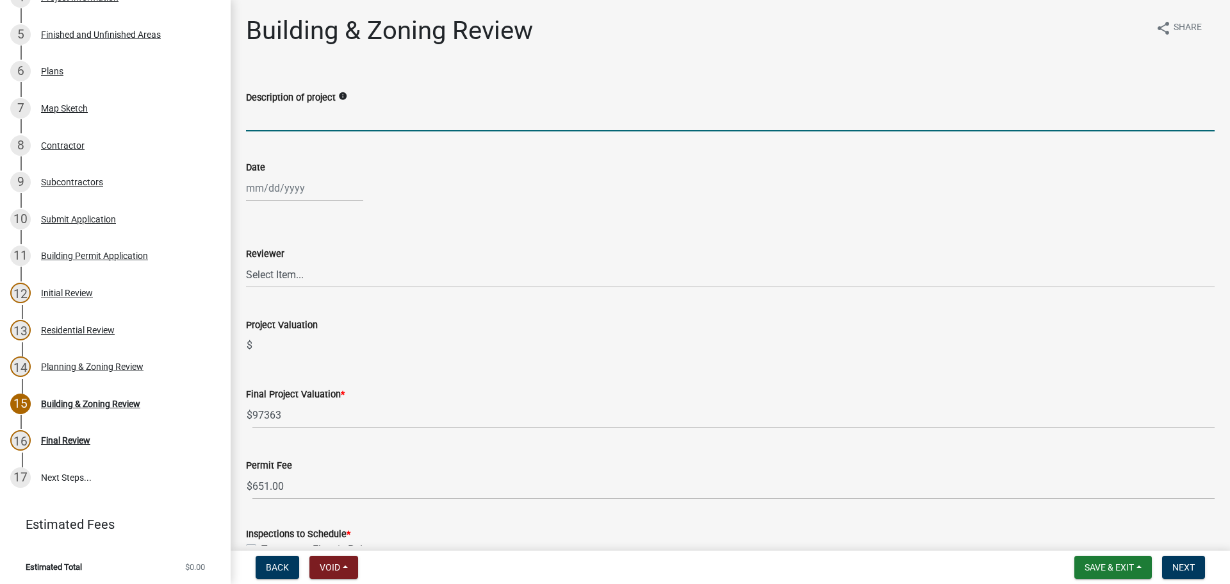
click at [320, 117] on input "Description of project" at bounding box center [730, 118] width 969 height 26
type input "Studio Dwelling"
select select "9"
select select "2025"
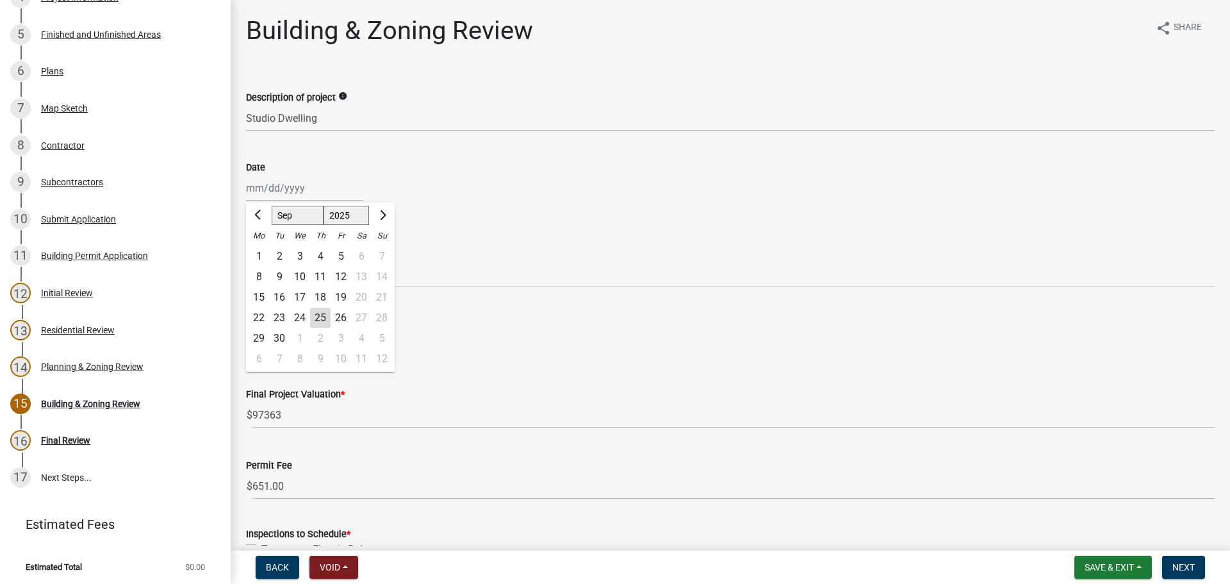
click at [304, 184] on div "[PERSON_NAME] Feb Mar Apr [PERSON_NAME][DATE] Oct Nov [DATE] 1526 1527 1528 152…" at bounding box center [304, 188] width 117 height 26
click at [318, 318] on div "25" at bounding box center [320, 318] width 21 height 21
type input "[DATE]"
click at [284, 275] on select "Select Item... [PERSON_NAME] [PERSON_NAME] [PERSON_NAME] [PERSON_NAME]" at bounding box center [730, 274] width 969 height 26
click at [246, 261] on select "Select Item... [PERSON_NAME] [PERSON_NAME] [PERSON_NAME] [PERSON_NAME]" at bounding box center [730, 274] width 969 height 26
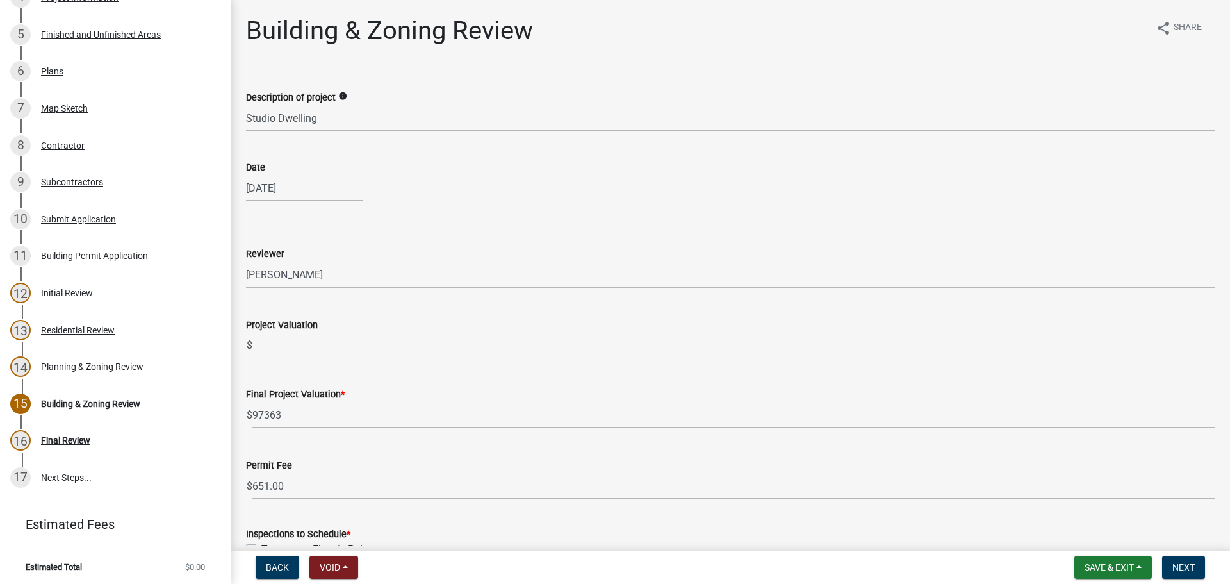
select select "d688b2a4-394c-4e7e-bf27-4f07b97f5404"
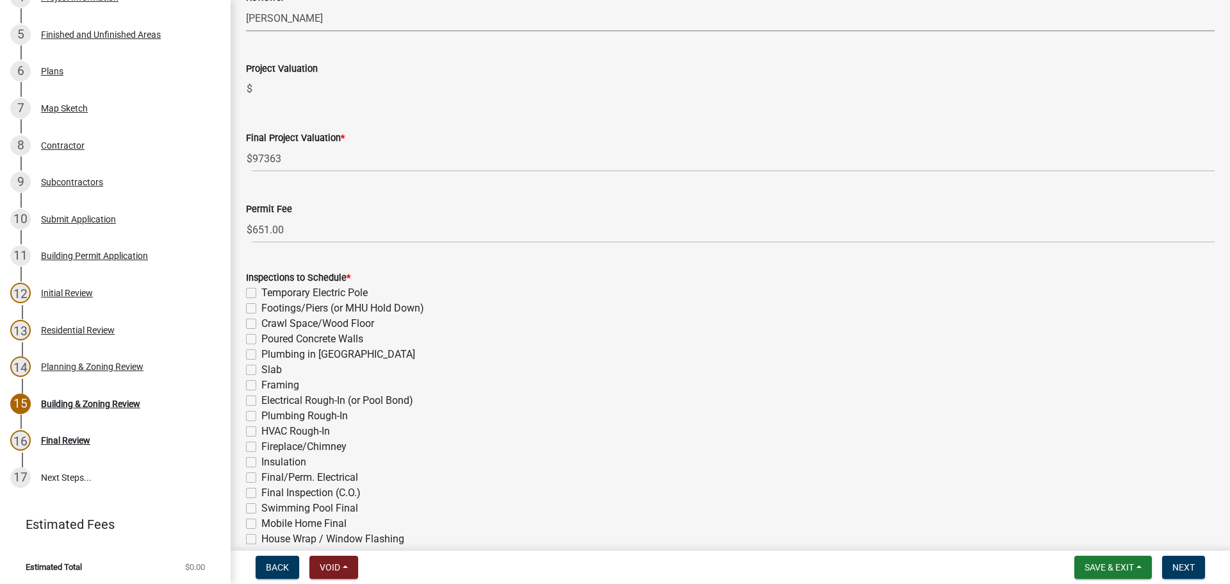
scroll to position [384, 0]
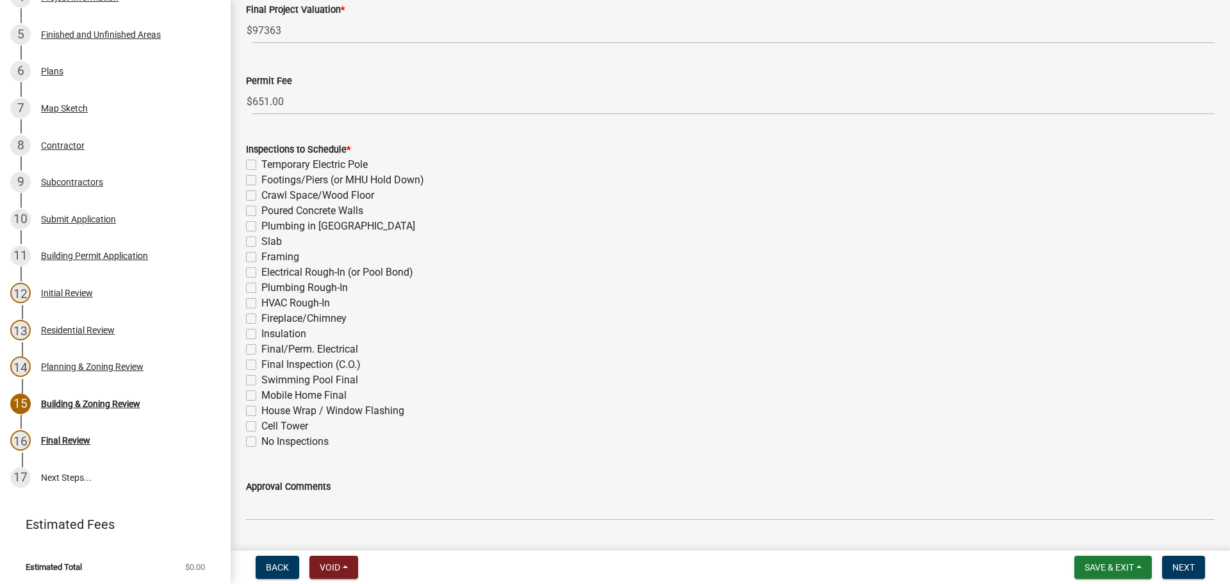
click at [261, 181] on label "Footings/Piers (or MHU Hold Down)" at bounding box center [342, 179] width 163 height 15
click at [261, 181] on input "Footings/Piers (or MHU Hold Down)" at bounding box center [265, 176] width 8 height 8
checkbox input "true"
checkbox input "false"
checkbox input "true"
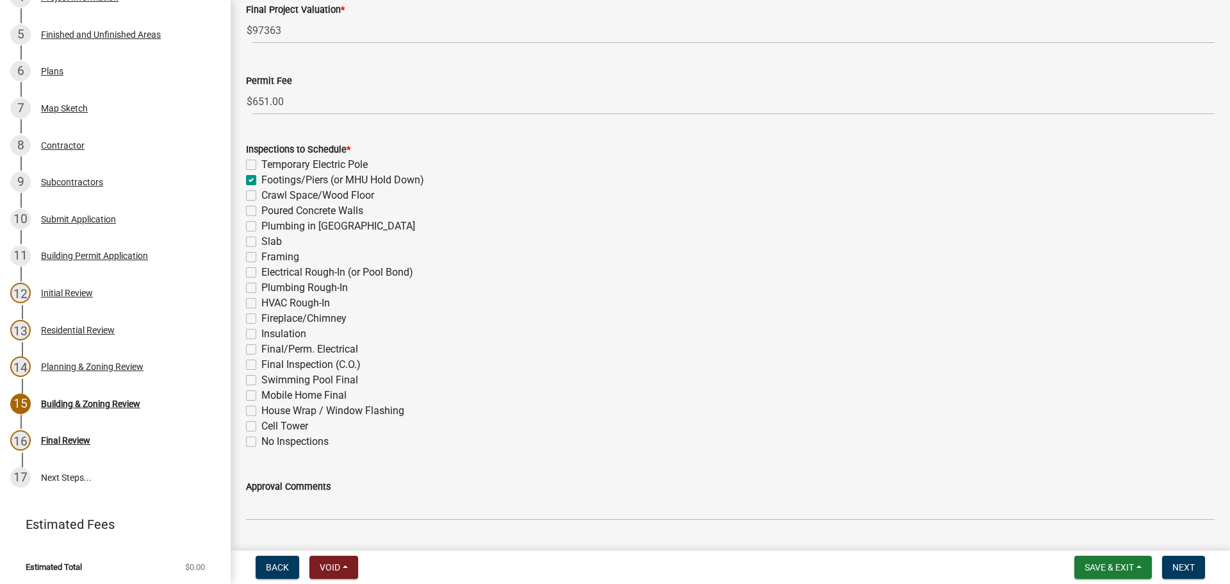
checkbox input "false"
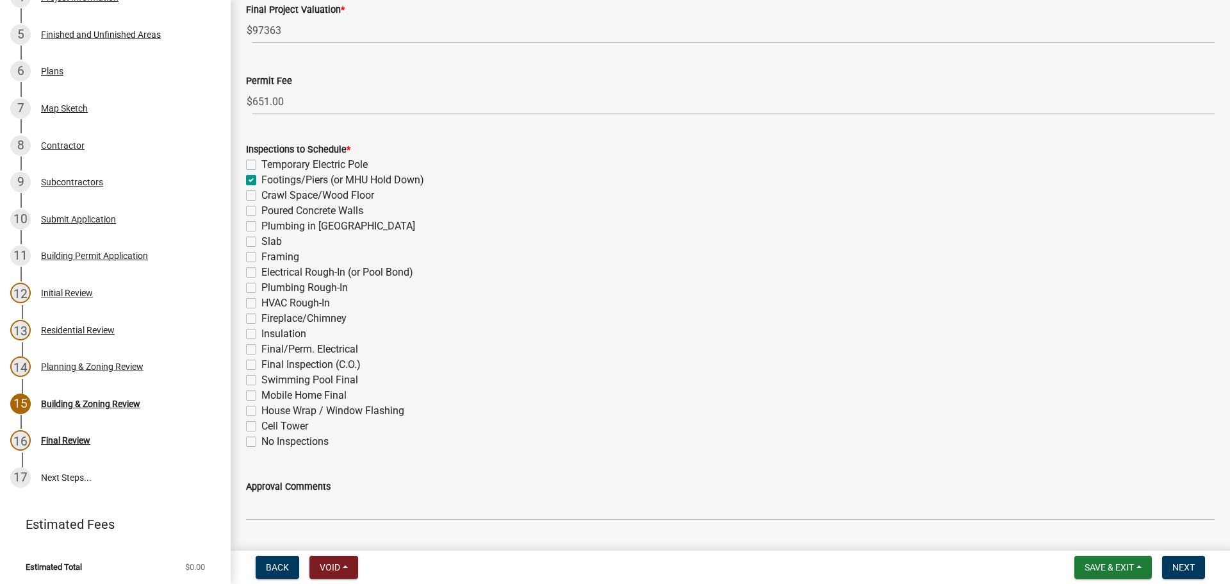
checkbox input "false"
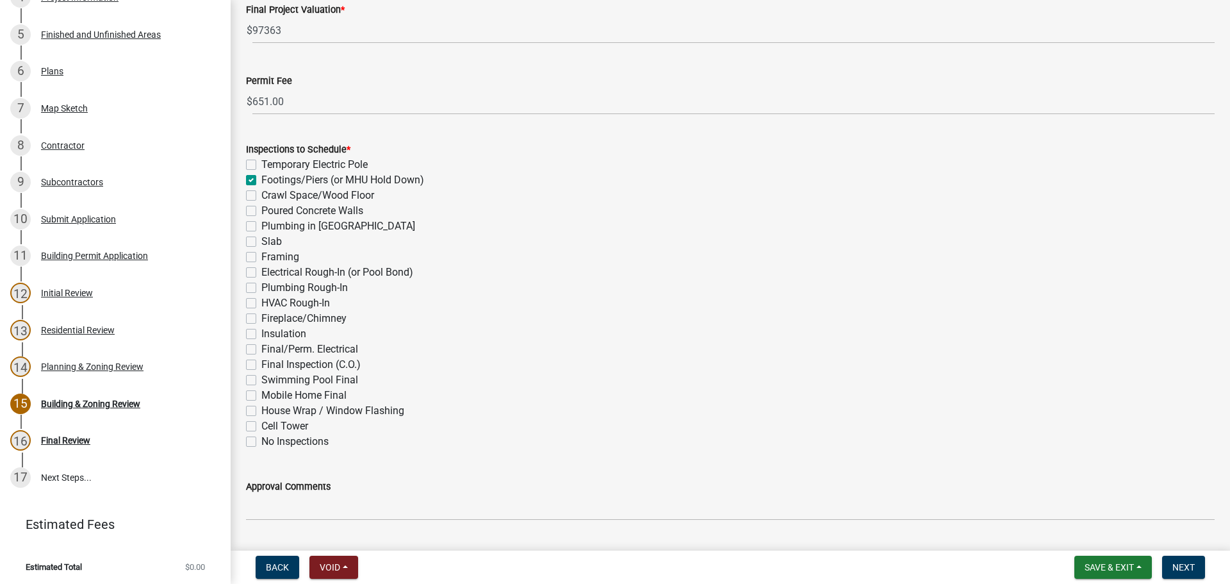
checkbox input "false"
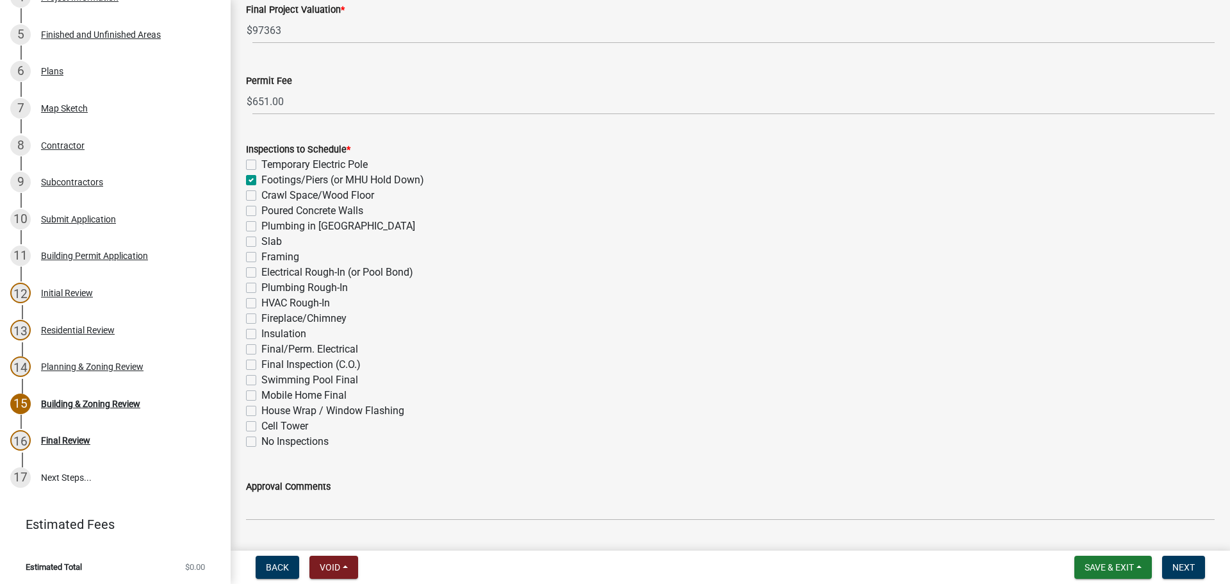
checkbox input "false"
click at [261, 240] on label "Slab" at bounding box center [271, 241] width 21 height 15
click at [261, 240] on input "Slab" at bounding box center [265, 238] width 8 height 8
checkbox input "true"
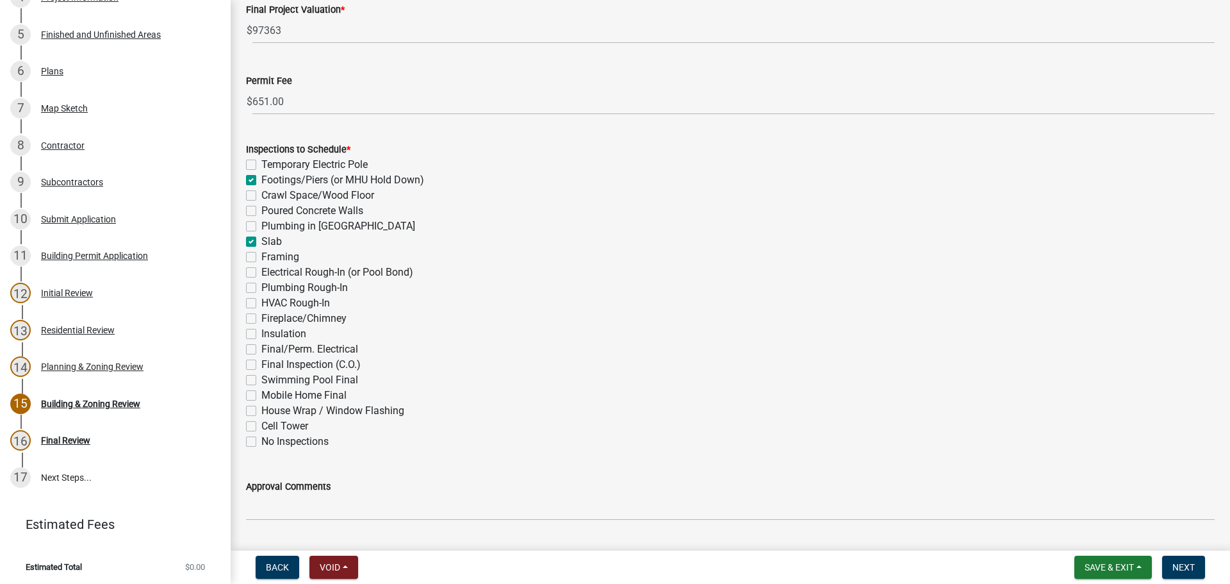
checkbox input "false"
checkbox input "true"
checkbox input "false"
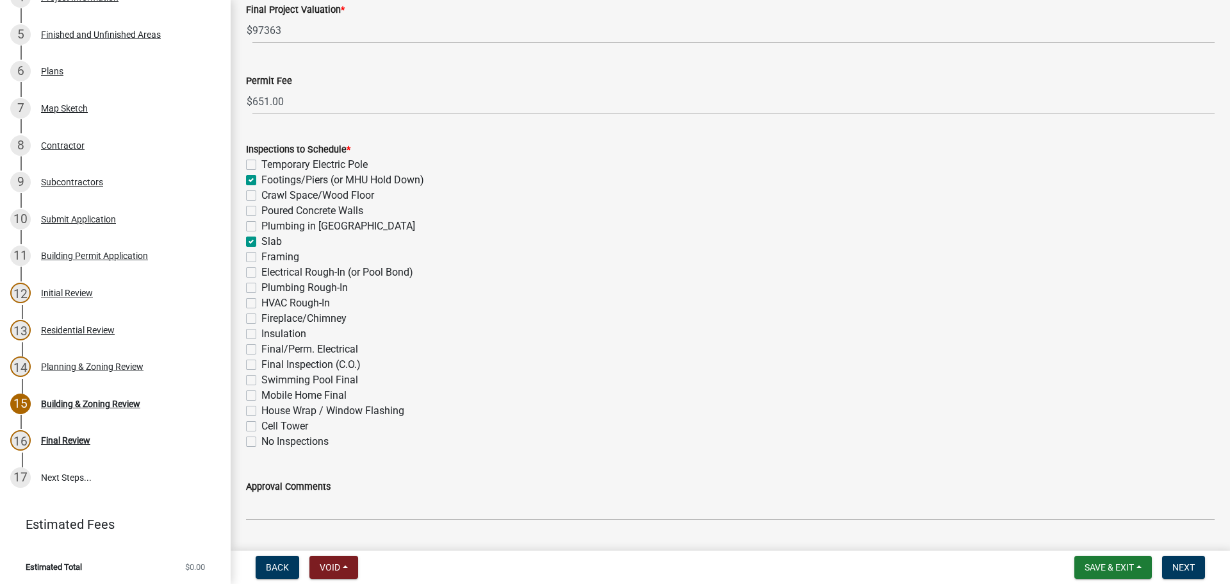
checkbox input "true"
checkbox input "false"
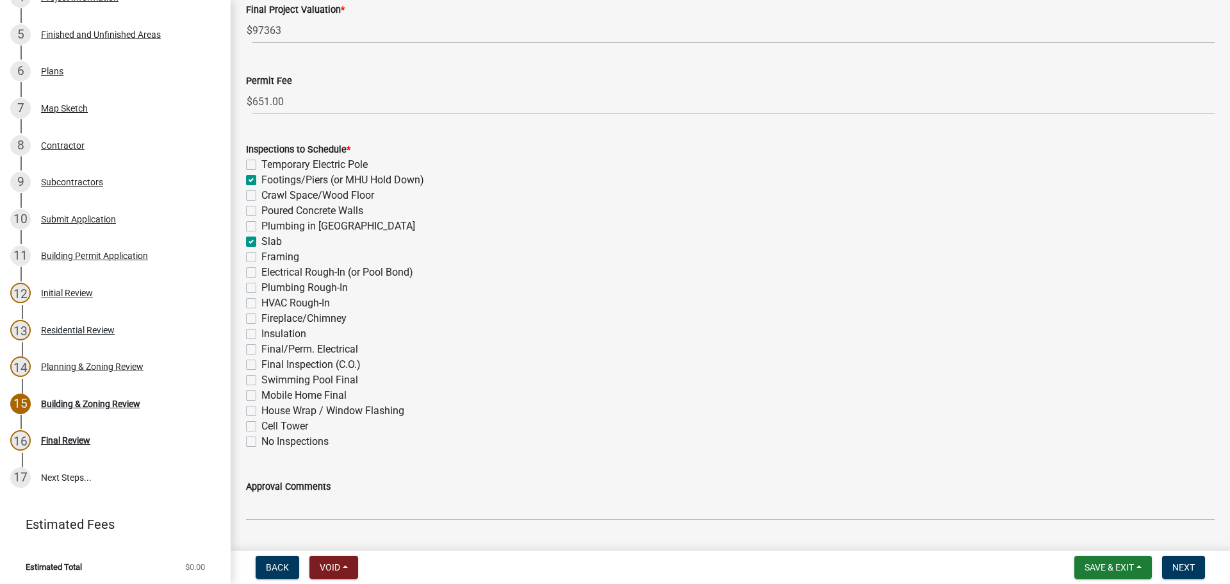
checkbox input "false"
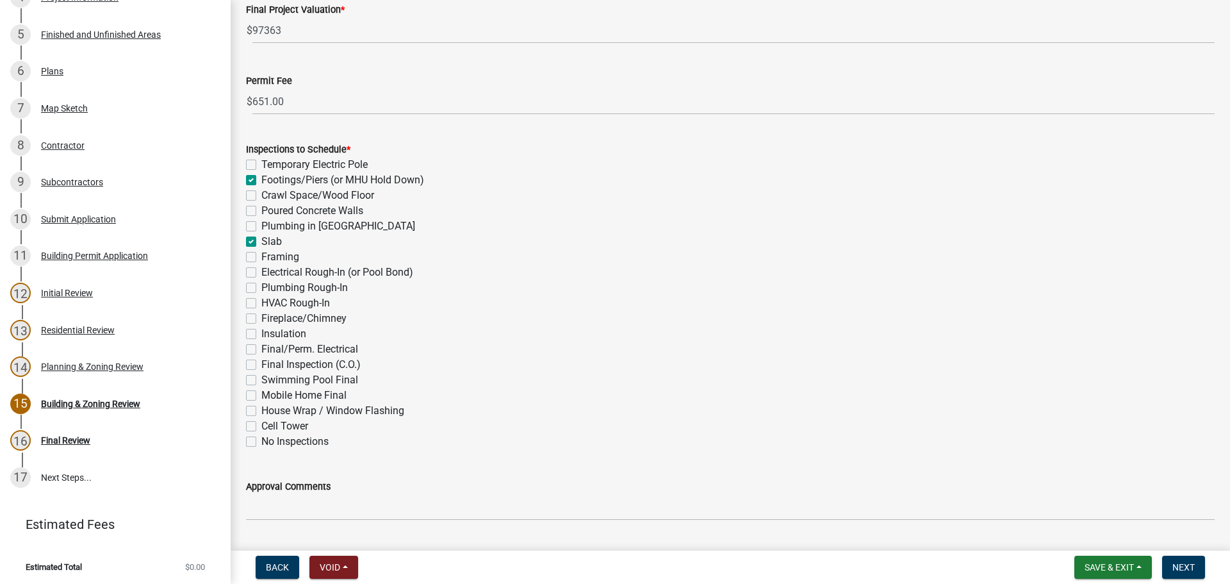
checkbox input "false"
click at [261, 258] on label "Framing" at bounding box center [280, 256] width 38 height 15
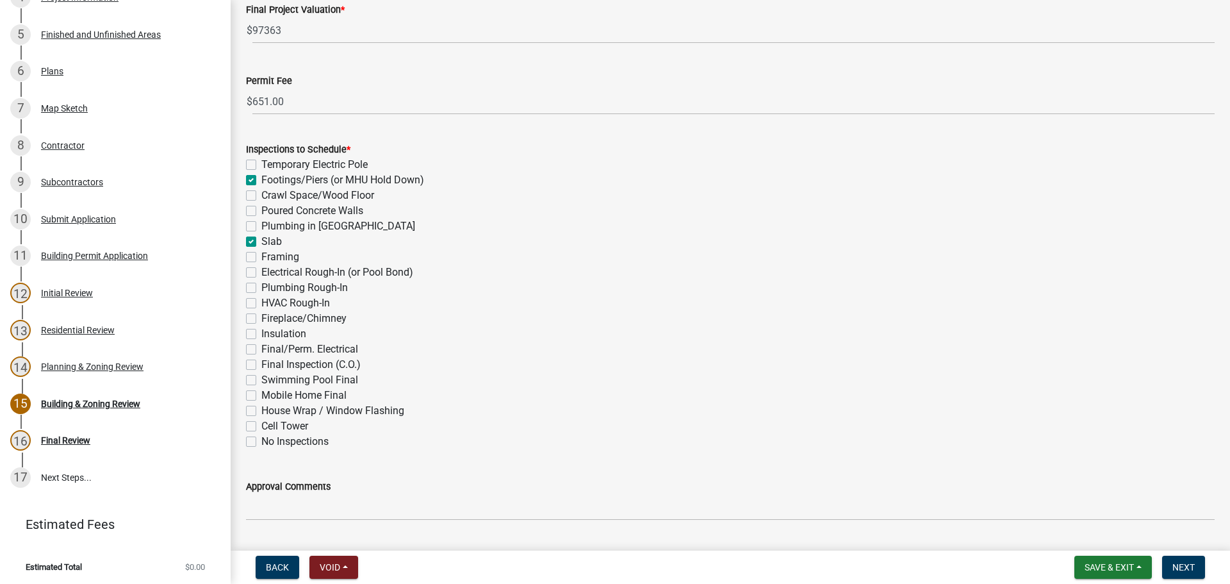
click at [261, 258] on input "Framing" at bounding box center [265, 253] width 8 height 8
checkbox input "true"
checkbox input "false"
checkbox input "true"
checkbox input "false"
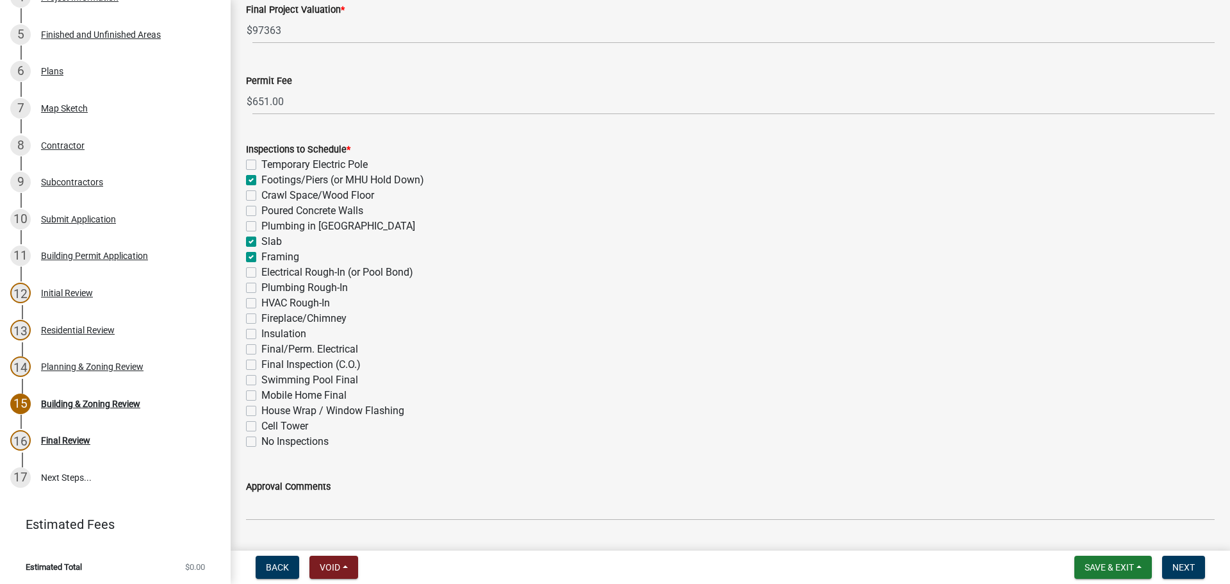
checkbox input "false"
checkbox input "true"
checkbox input "false"
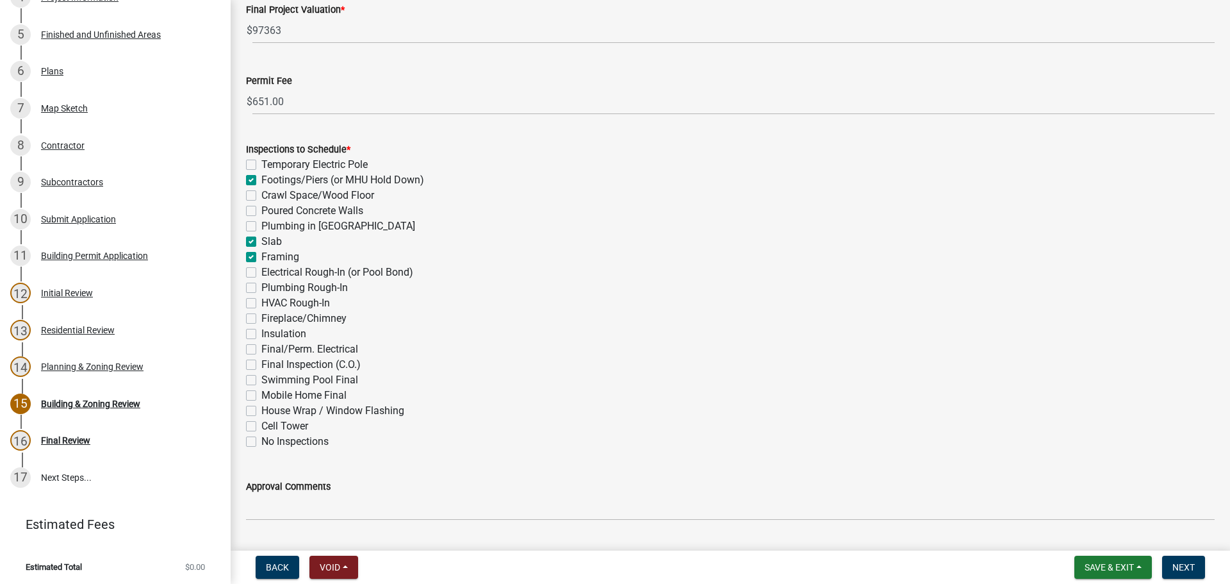
checkbox input "false"
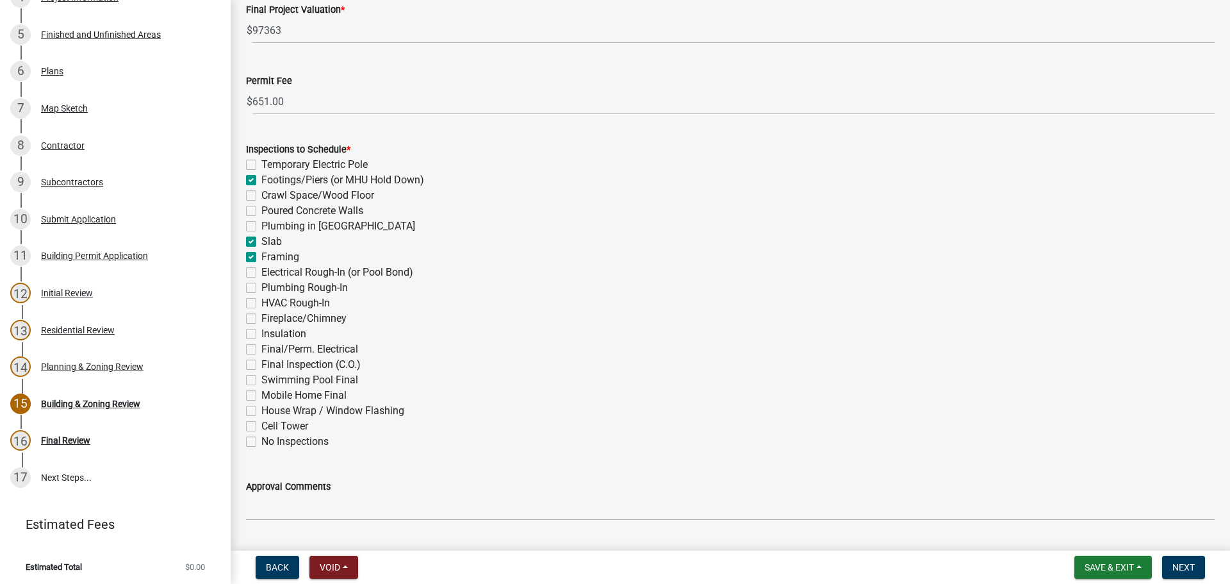
checkbox input "false"
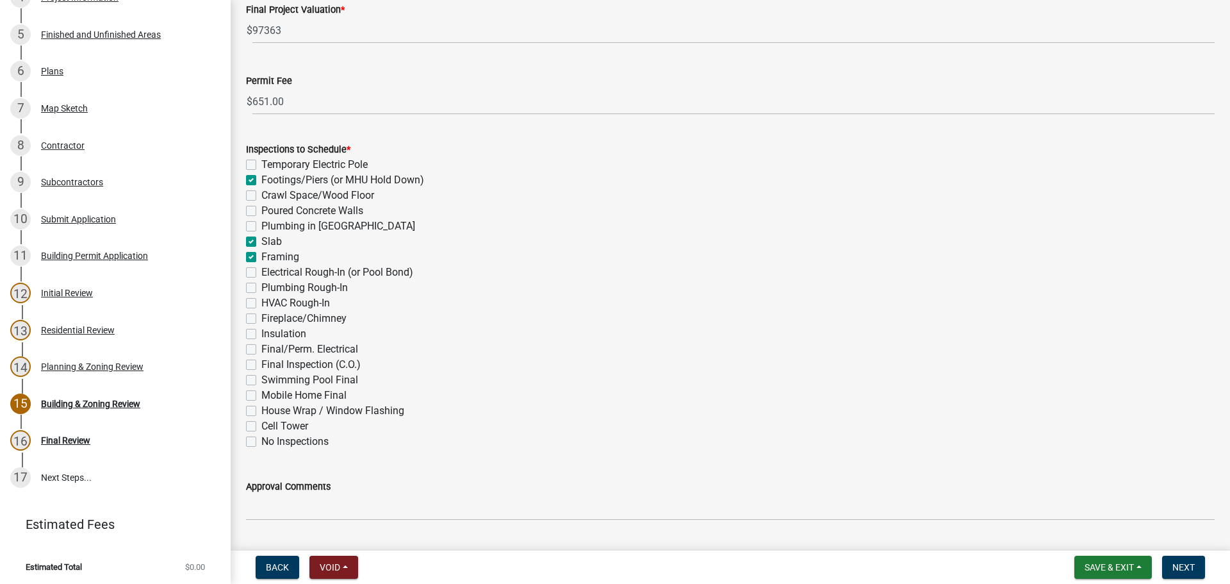
checkbox input "false"
click at [261, 240] on label "Slab" at bounding box center [271, 241] width 21 height 15
click at [261, 240] on input "Slab" at bounding box center [265, 238] width 8 height 8
checkbox input "false"
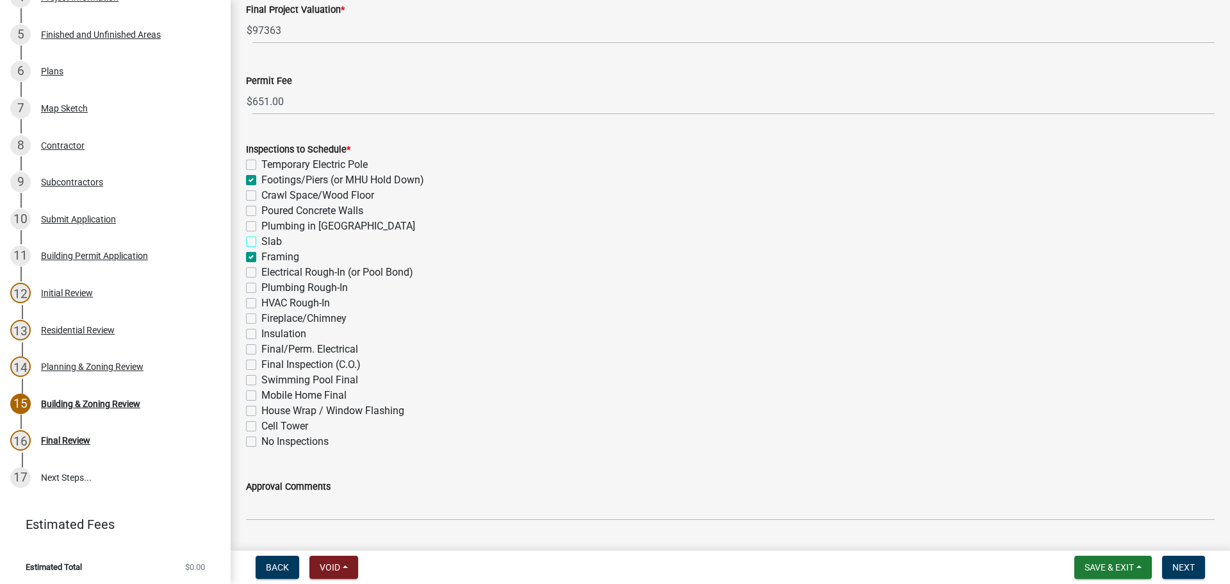
checkbox input "true"
checkbox input "false"
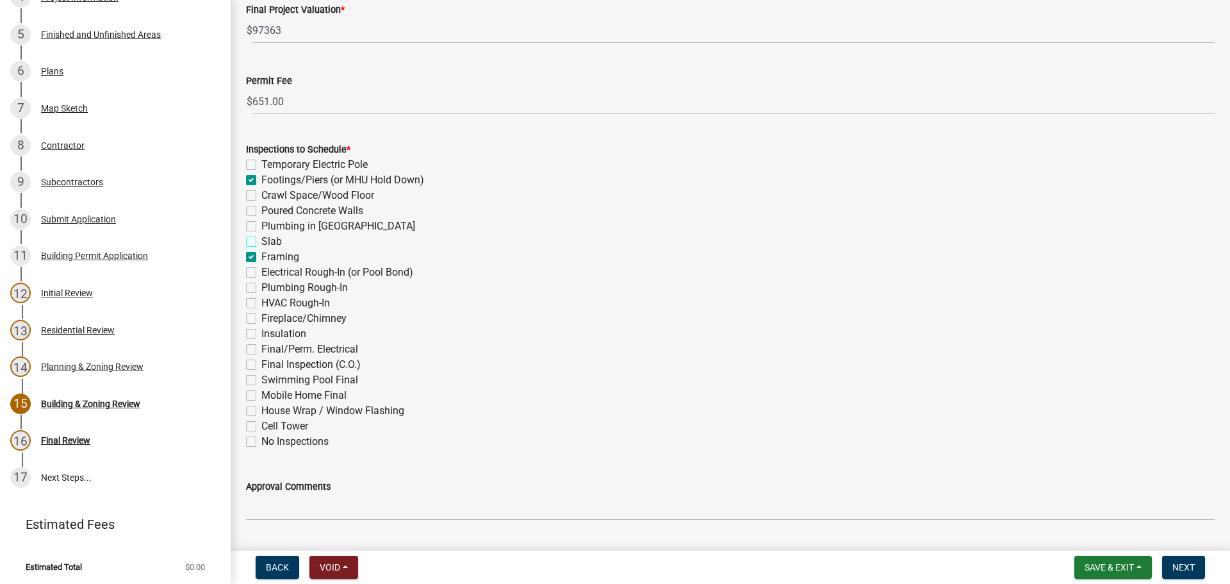
checkbox input "true"
checkbox input "false"
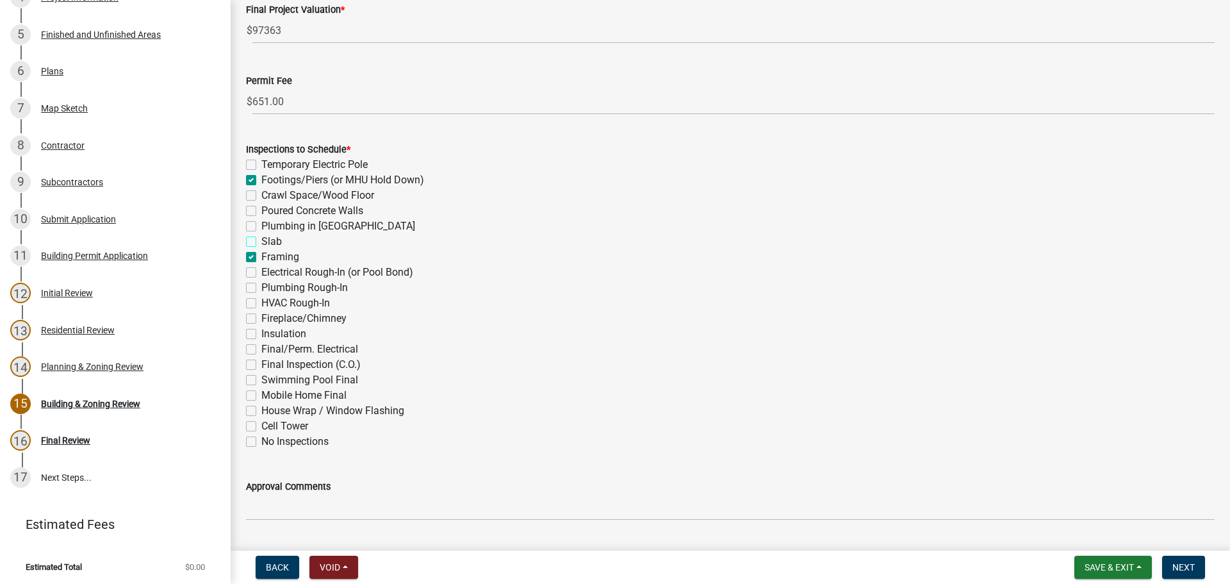
checkbox input "false"
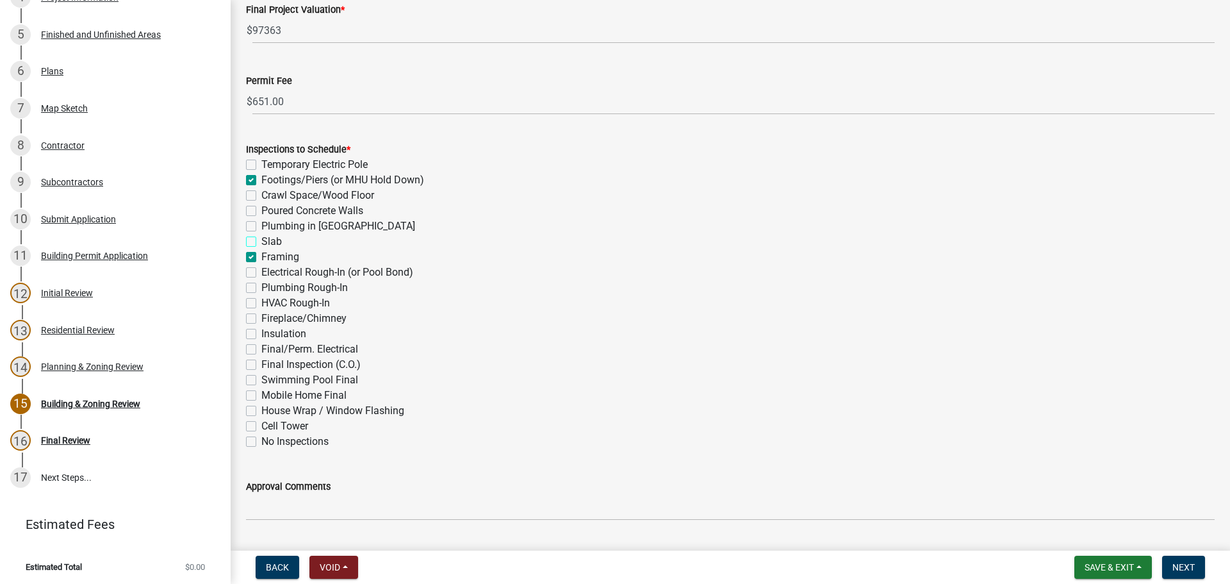
checkbox input "false"
click at [261, 272] on label "Electrical Rough-In (or Pool Bond)" at bounding box center [337, 272] width 152 height 15
click at [261, 272] on input "Electrical Rough-In (or Pool Bond)" at bounding box center [265, 269] width 8 height 8
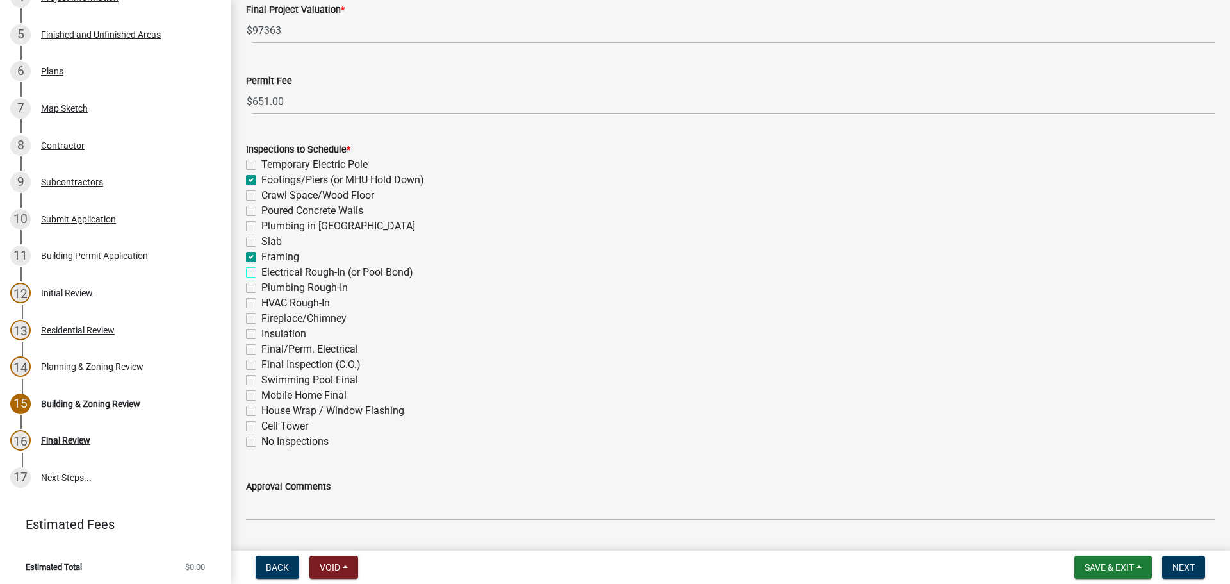
checkbox input "true"
checkbox input "false"
checkbox input "true"
checkbox input "false"
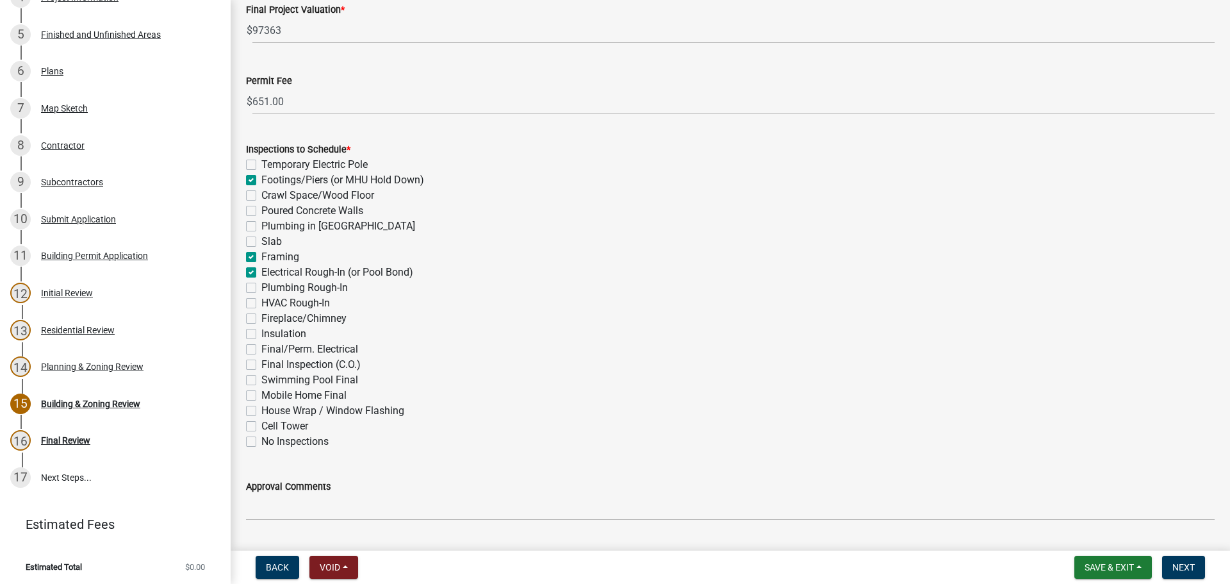
checkbox input "false"
checkbox input "true"
checkbox input "false"
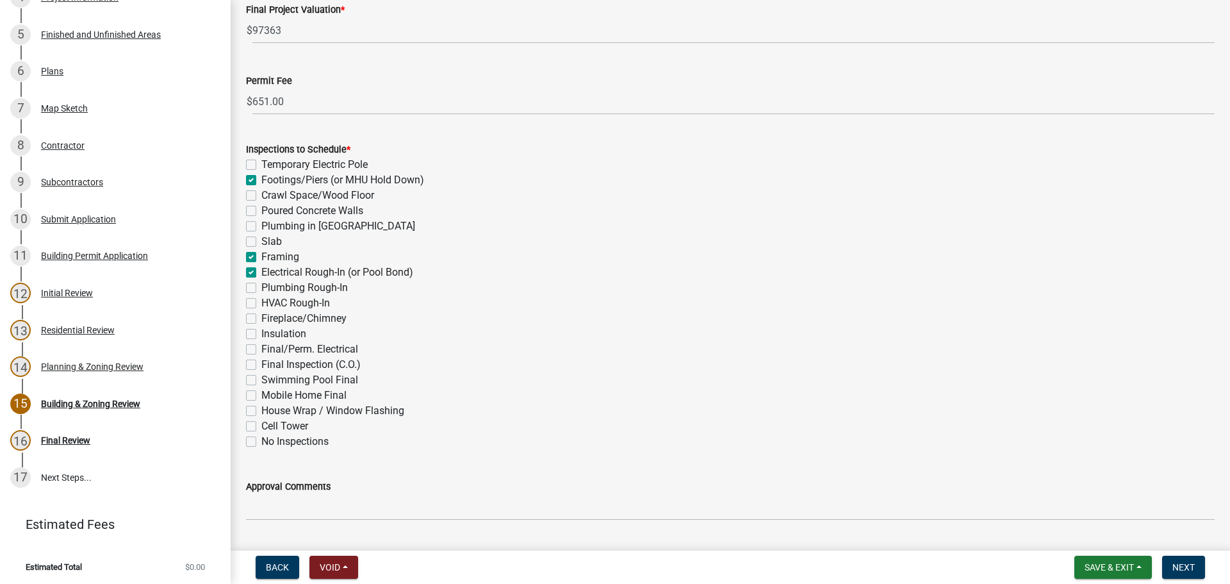
checkbox input "false"
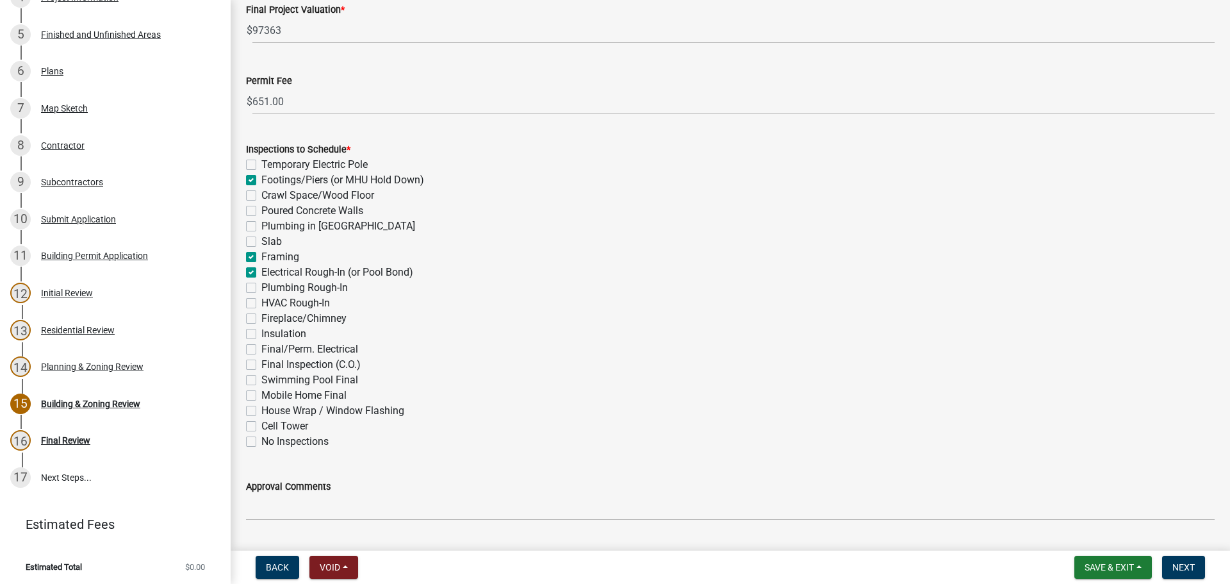
checkbox input "false"
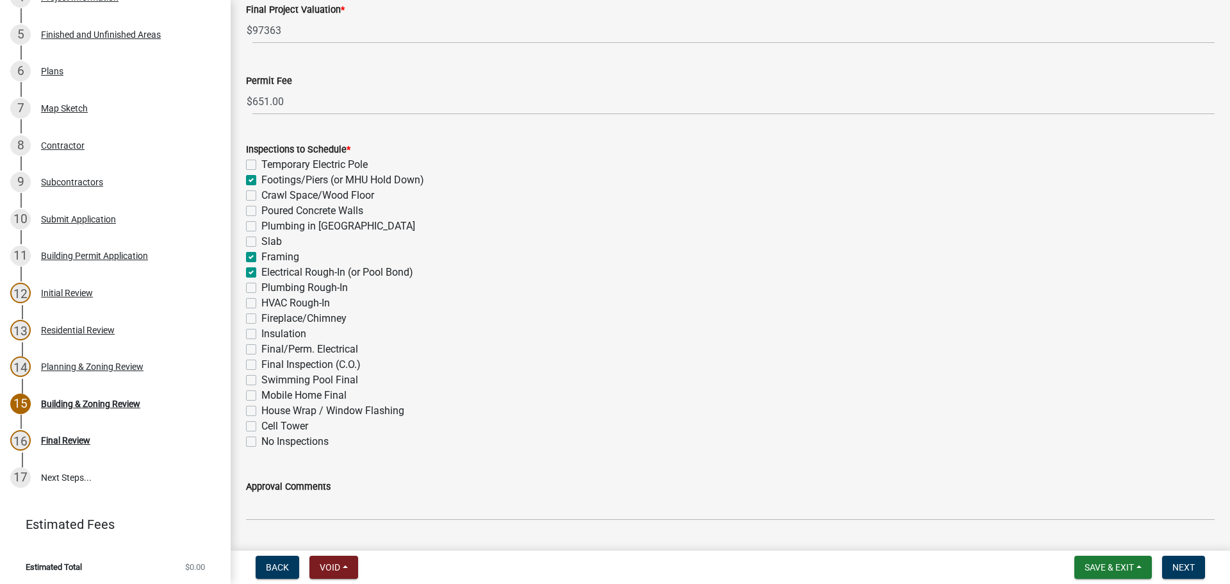
click at [261, 287] on label "Plumbing Rough-In" at bounding box center [304, 287] width 86 height 15
click at [261, 287] on input "Plumbing Rough-In" at bounding box center [265, 284] width 8 height 8
checkbox input "true"
checkbox input "false"
checkbox input "true"
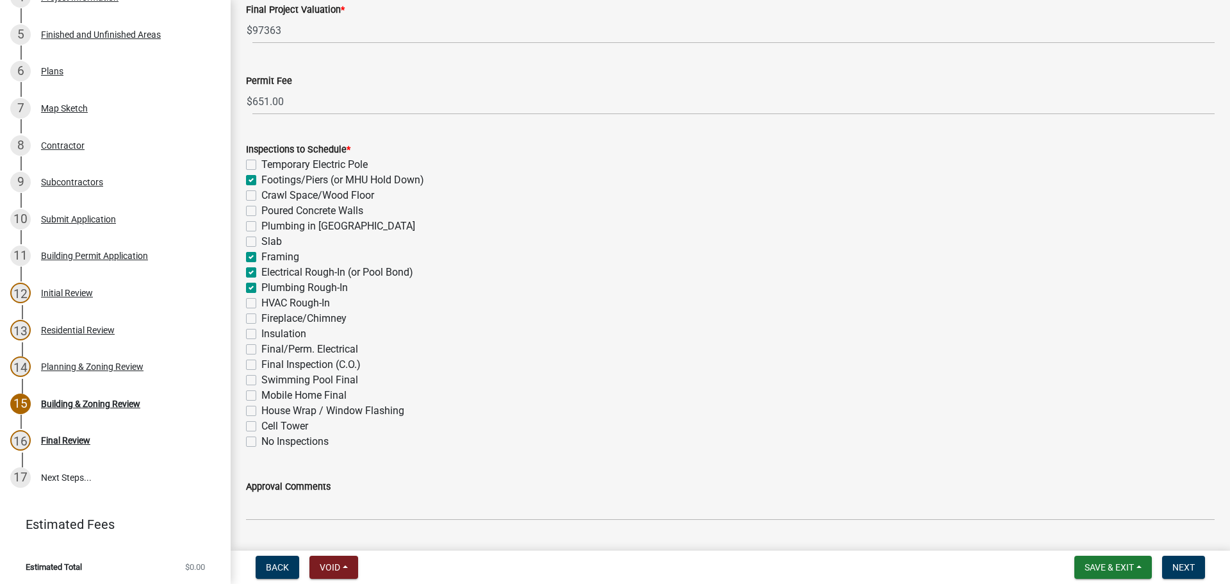
checkbox input "false"
checkbox input "true"
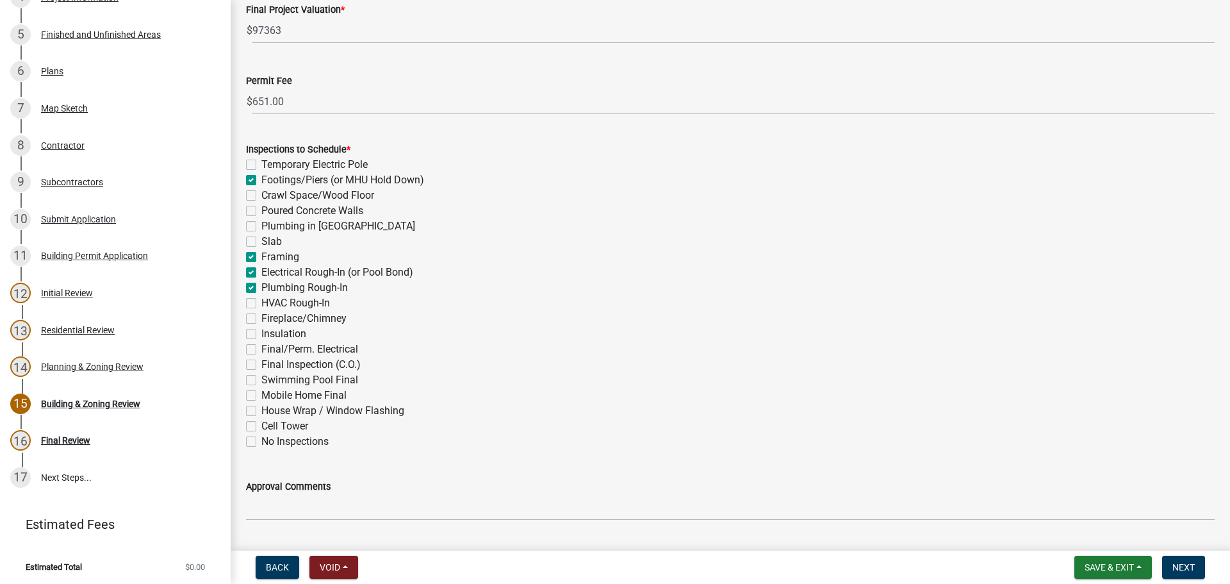
checkbox input "true"
checkbox input "false"
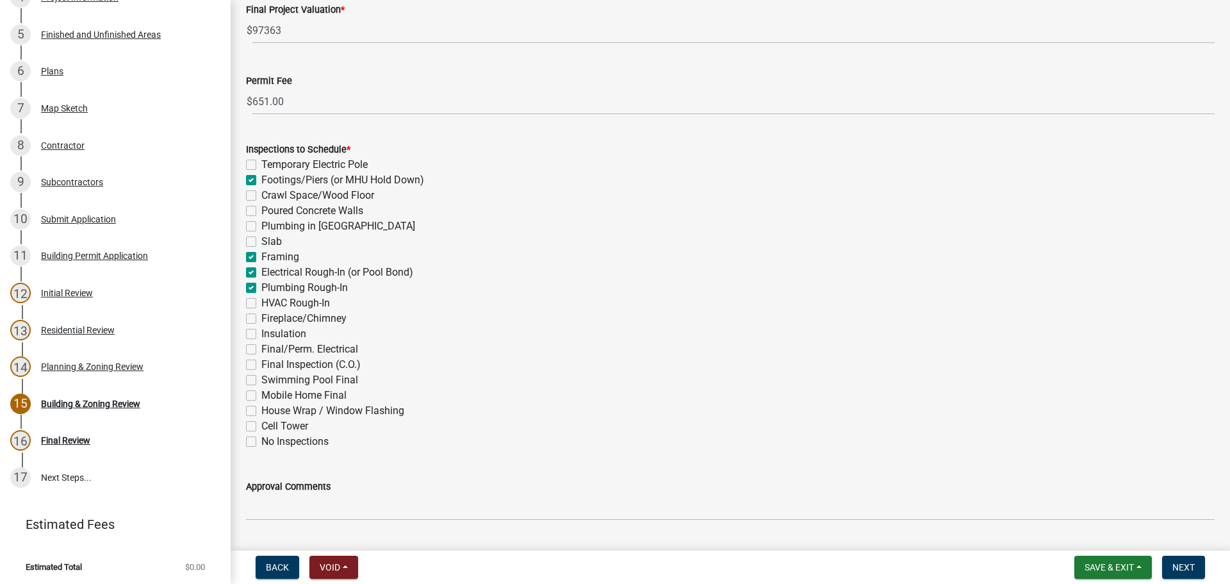
checkbox input "false"
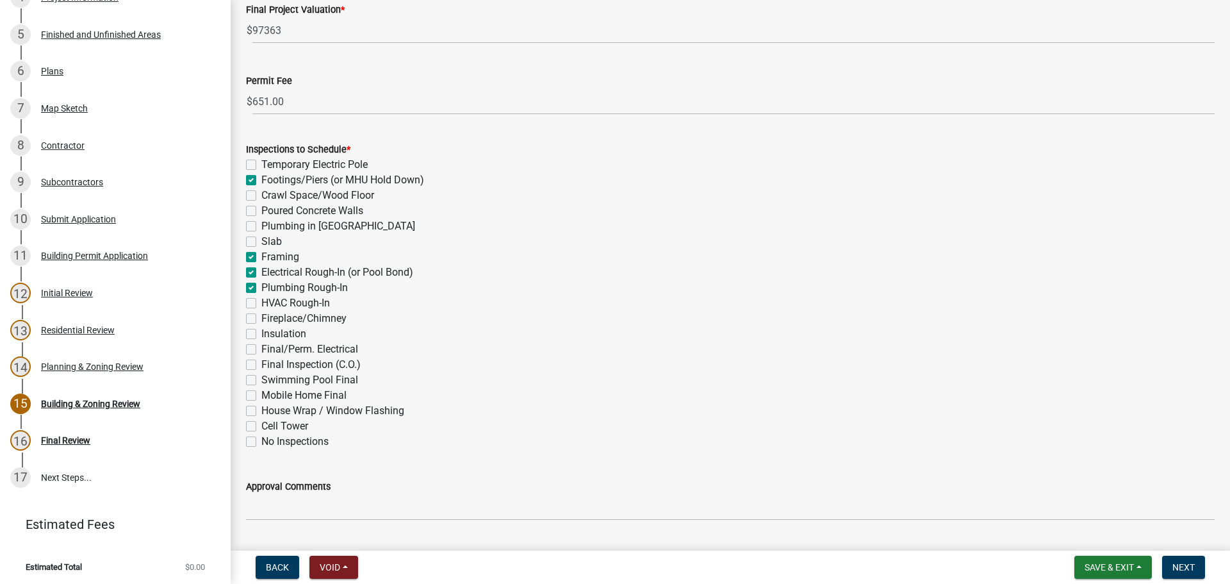
checkbox input "false"
click at [261, 302] on label "HVAC Rough-In" at bounding box center [295, 302] width 69 height 15
click at [261, 302] on input "HVAC Rough-In" at bounding box center [265, 299] width 8 height 8
checkbox input "true"
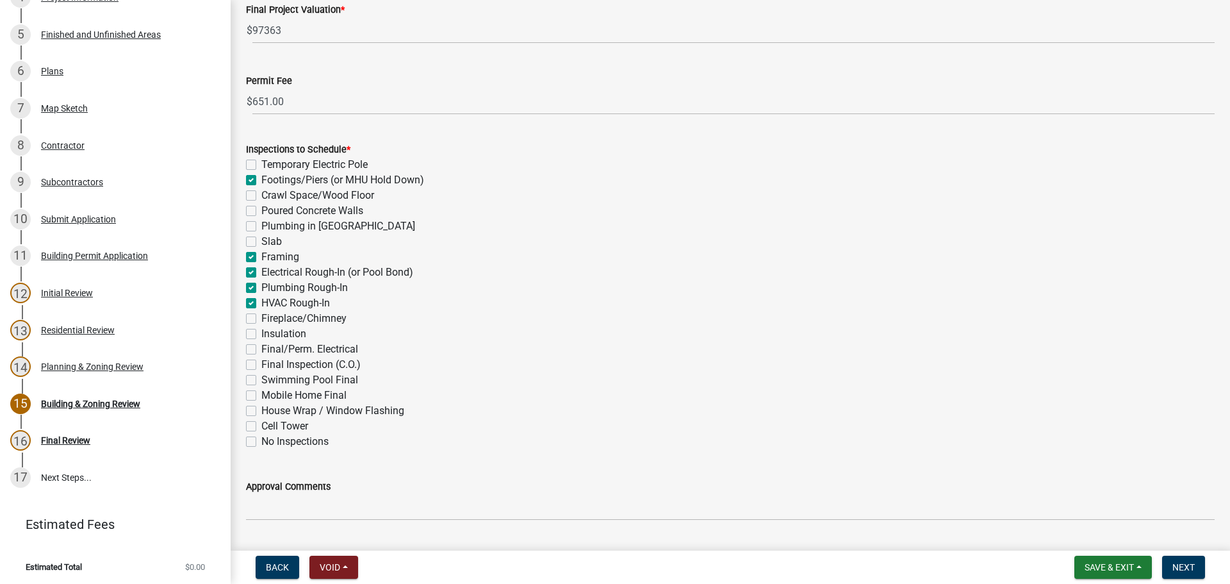
checkbox input "false"
checkbox input "true"
checkbox input "false"
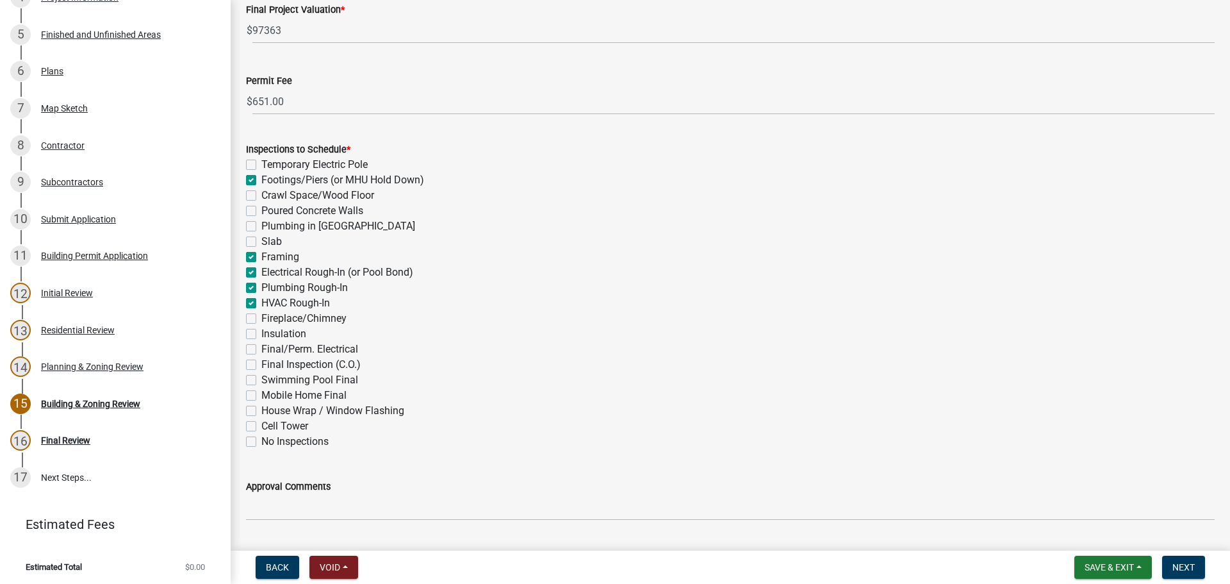
checkbox input "false"
checkbox input "true"
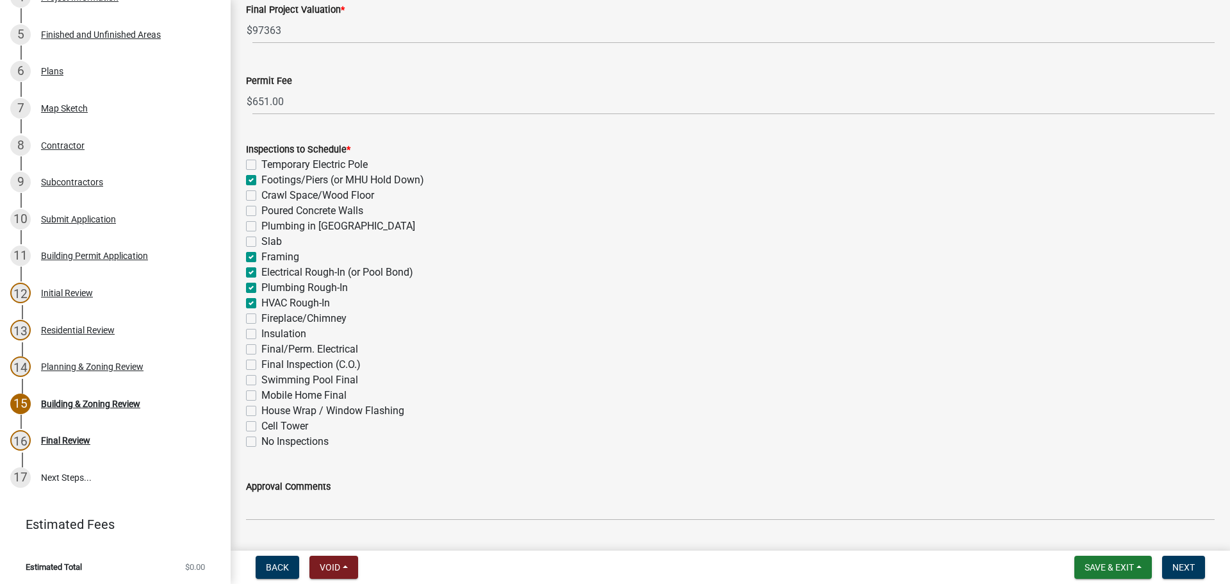
checkbox input "false"
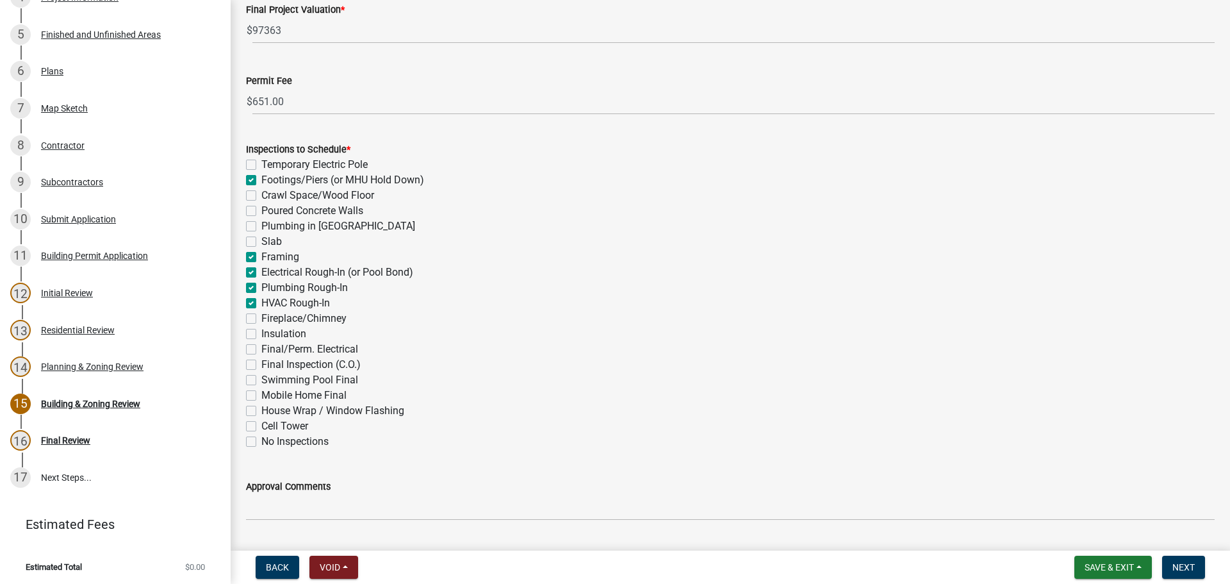
checkbox input "false"
click at [261, 331] on label "Insulation" at bounding box center [283, 333] width 45 height 15
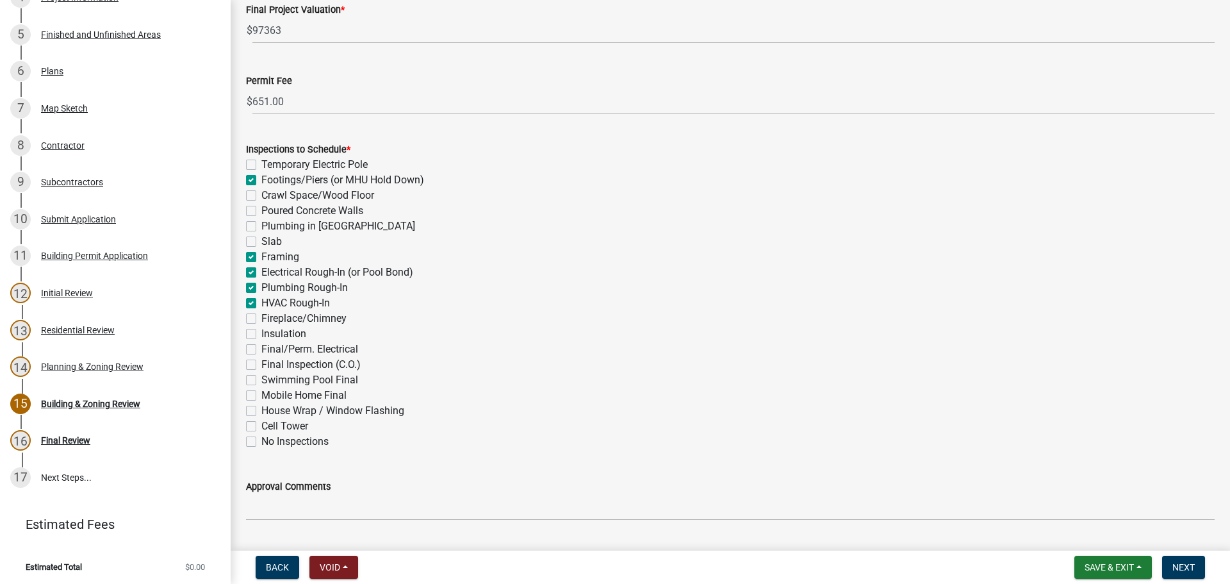
click at [261, 331] on input "Insulation" at bounding box center [265, 330] width 8 height 8
checkbox input "true"
checkbox input "false"
checkbox input "true"
checkbox input "false"
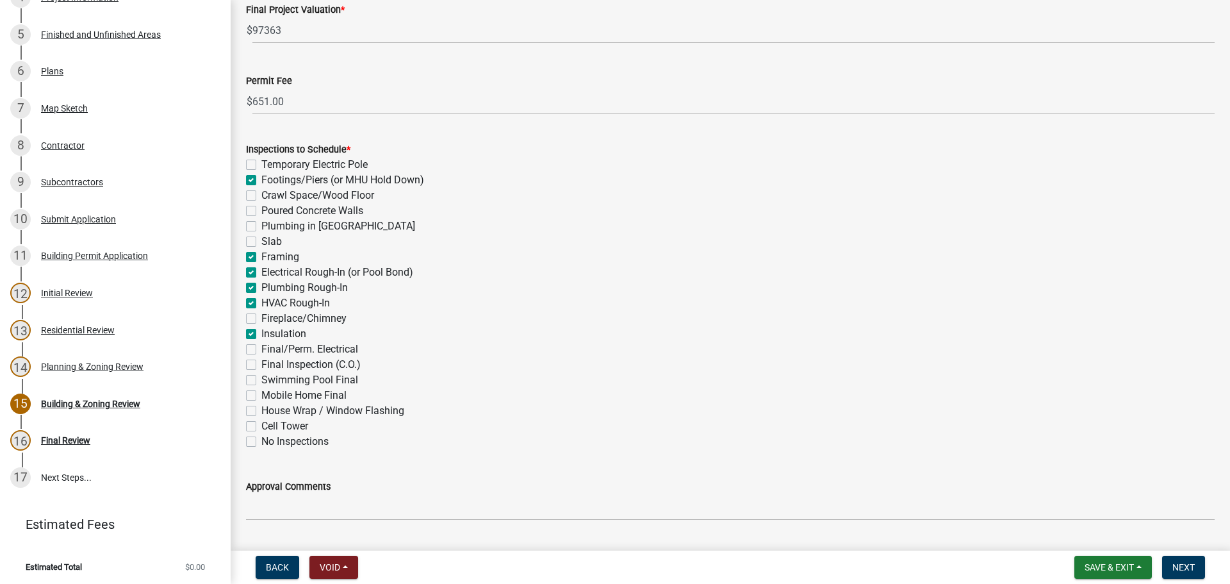
checkbox input "false"
checkbox input "true"
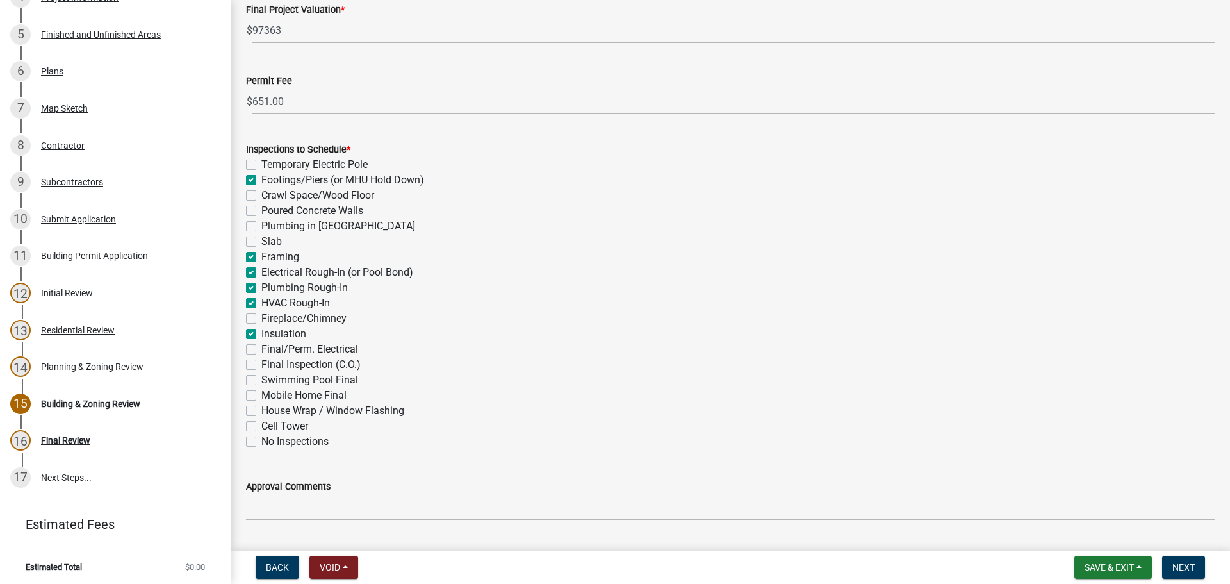
checkbox input "true"
checkbox input "false"
checkbox input "true"
checkbox input "false"
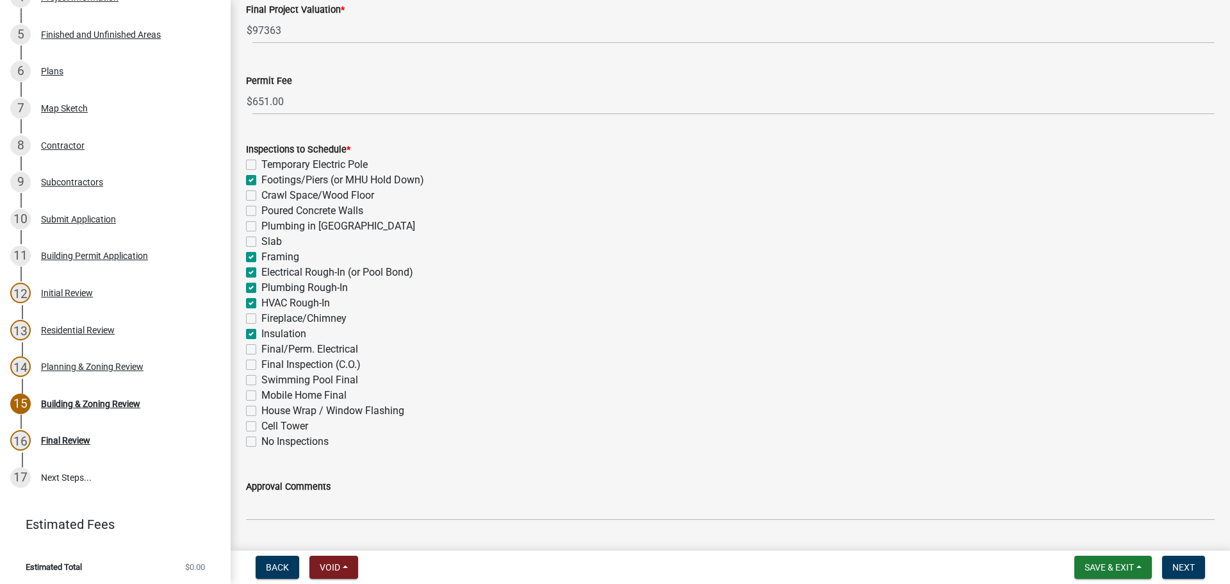
checkbox input "false"
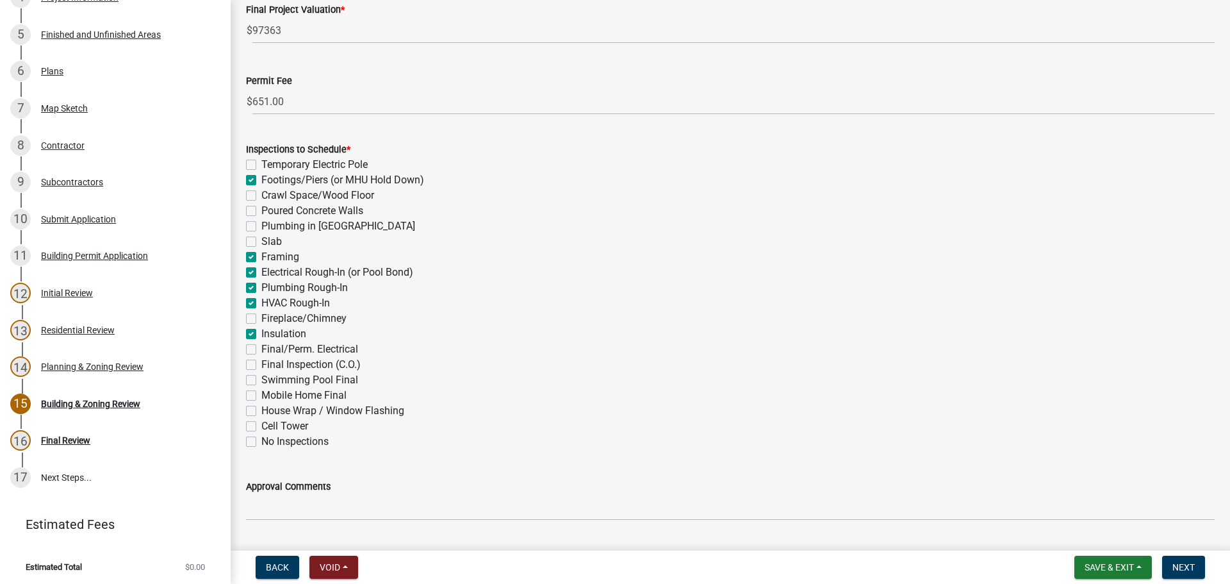
checkbox input "false"
click at [261, 350] on label "Final/Perm. Electrical" at bounding box center [309, 348] width 97 height 15
click at [261, 350] on input "Final/Perm. Electrical" at bounding box center [265, 345] width 8 height 8
checkbox input "true"
checkbox input "false"
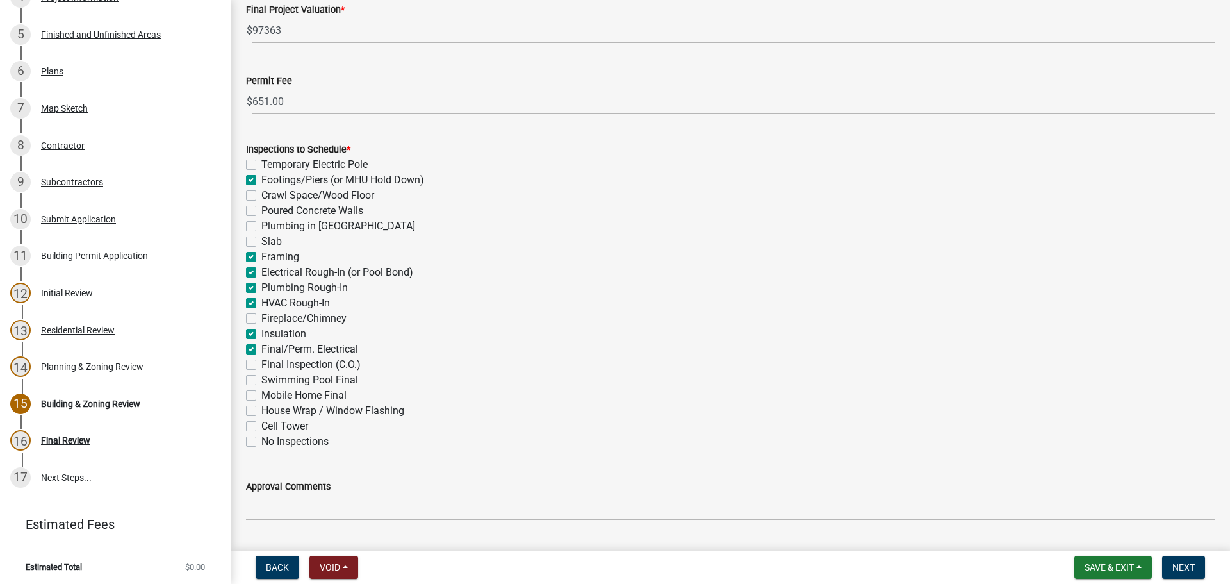
checkbox input "true"
checkbox input "false"
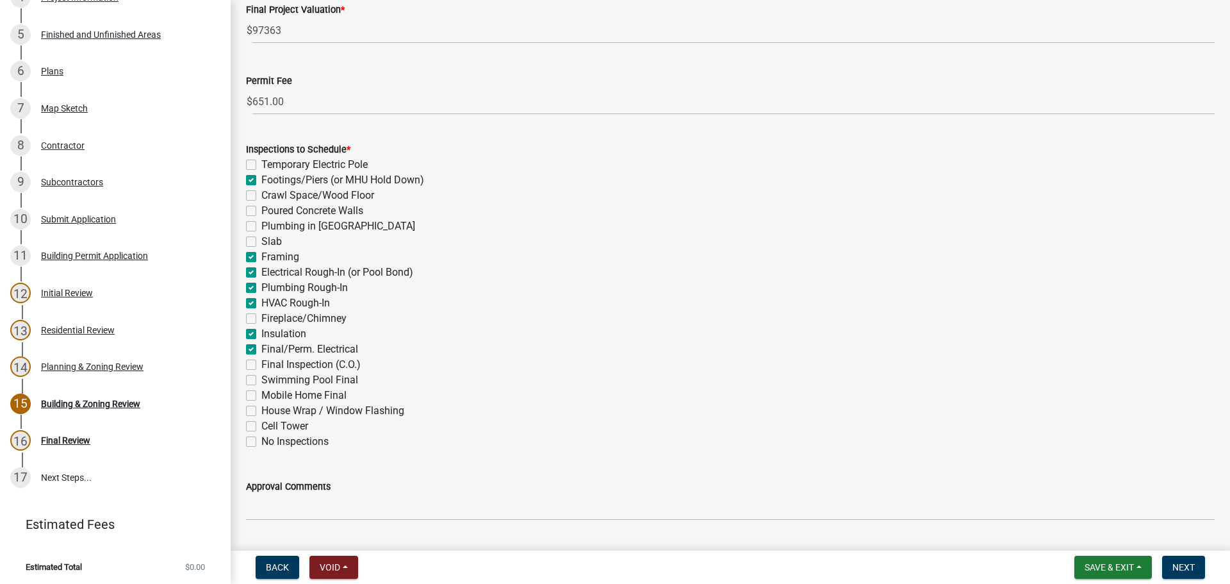
checkbox input "true"
checkbox input "false"
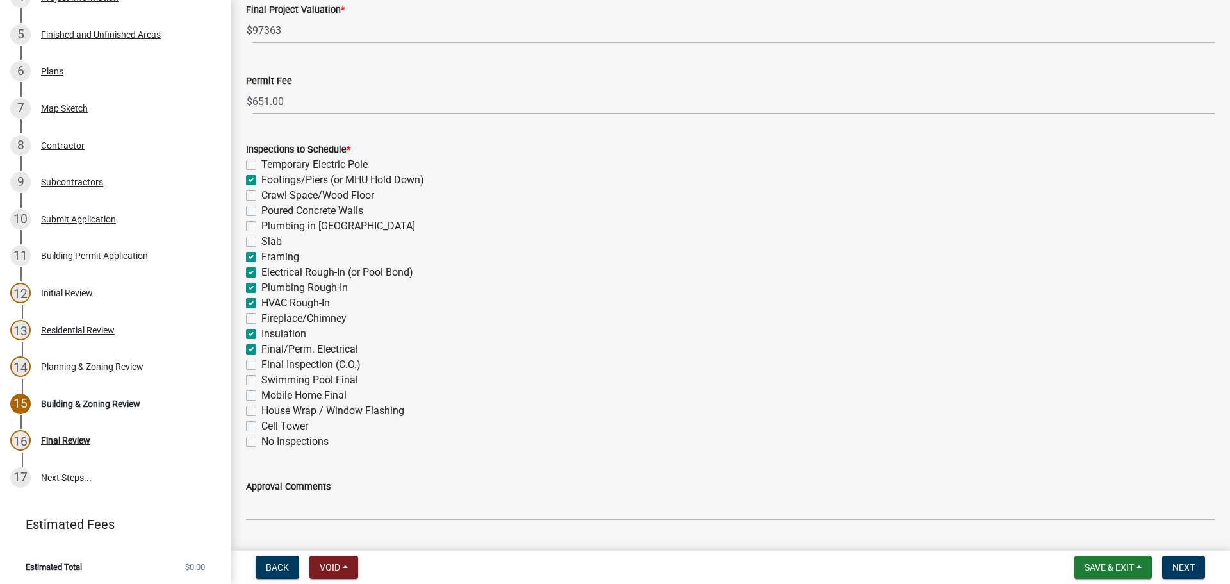
checkbox input "true"
checkbox input "false"
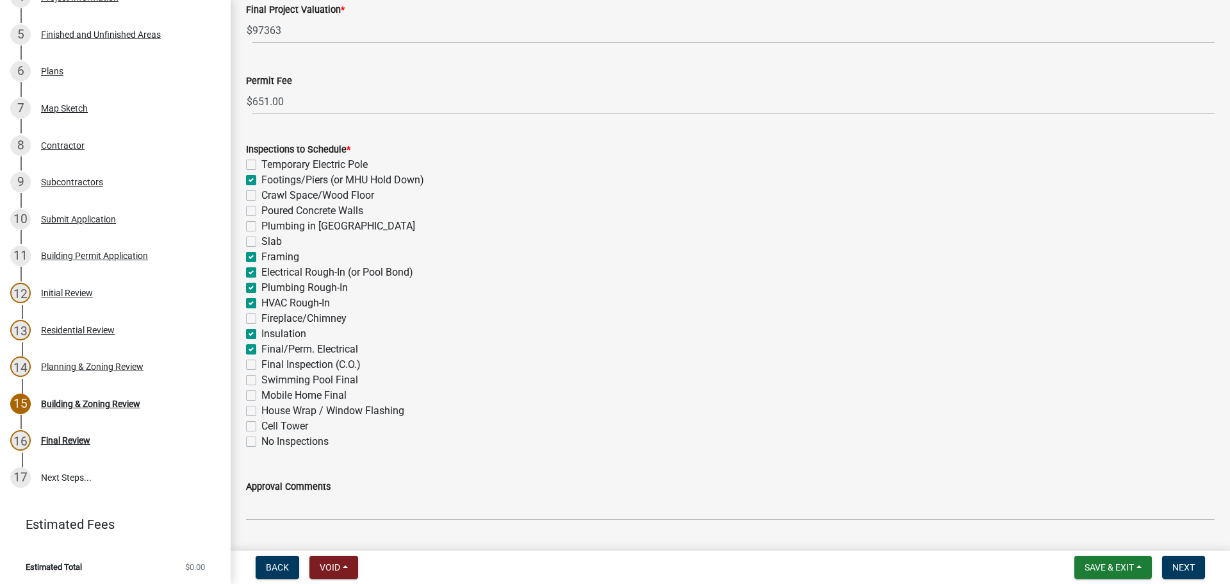
checkbox input "false"
click at [261, 364] on label "Final Inspection (C.O.)" at bounding box center [310, 364] width 99 height 15
click at [261, 364] on input "Final Inspection (C.O.)" at bounding box center [265, 361] width 8 height 8
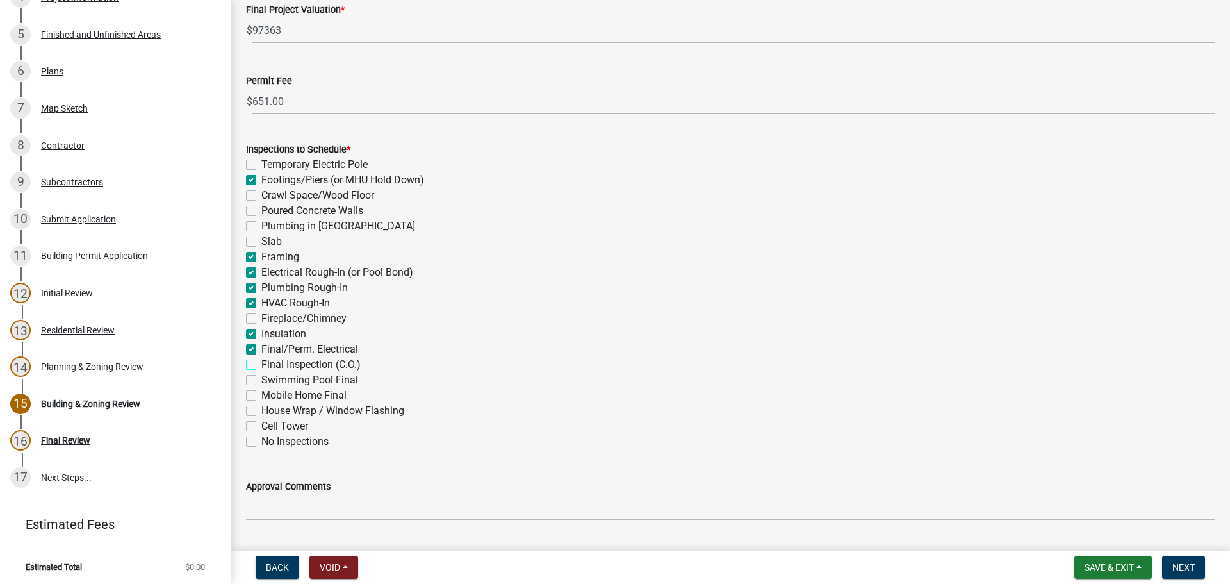
checkbox input "true"
checkbox input "false"
checkbox input "true"
checkbox input "false"
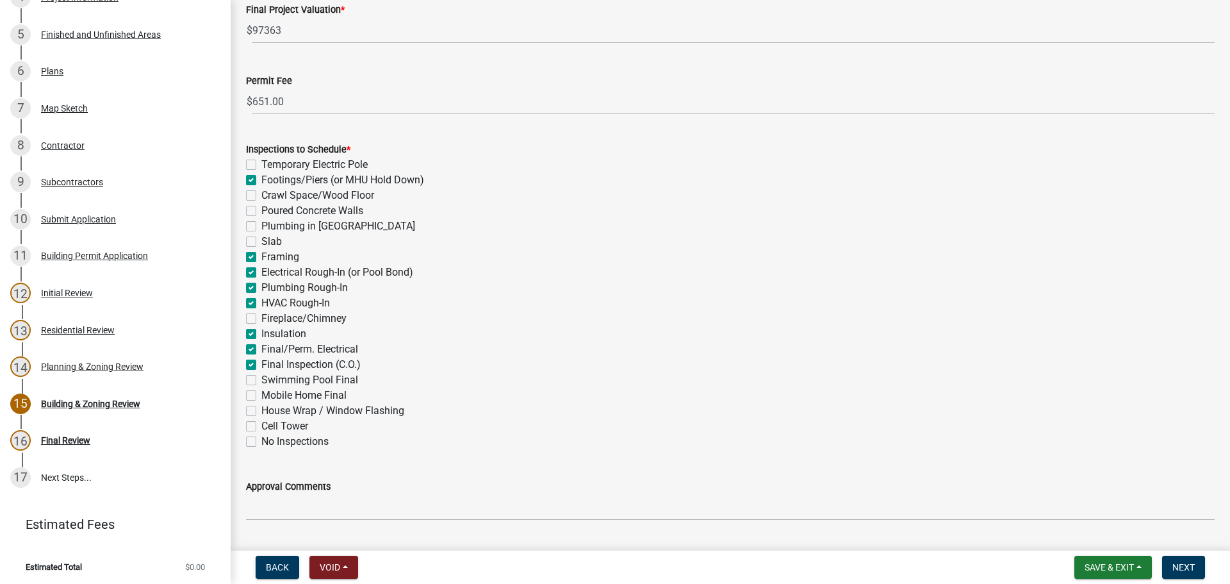
checkbox input "false"
checkbox input "true"
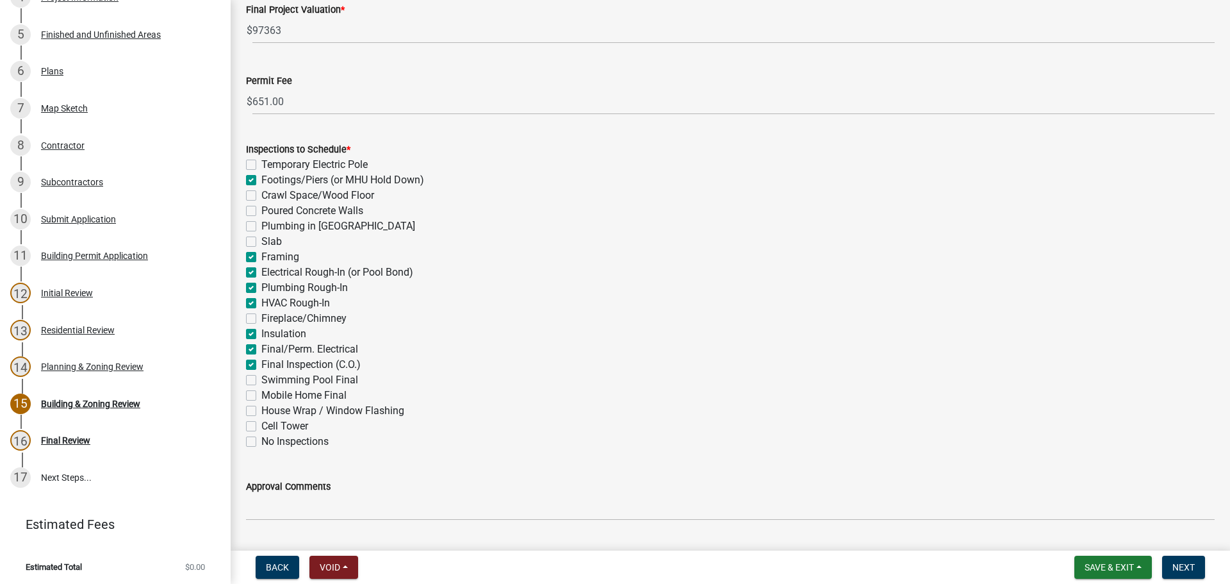
checkbox input "true"
checkbox input "false"
checkbox input "true"
click at [261, 409] on label "House Wrap / Window Flashing" at bounding box center [332, 410] width 143 height 15
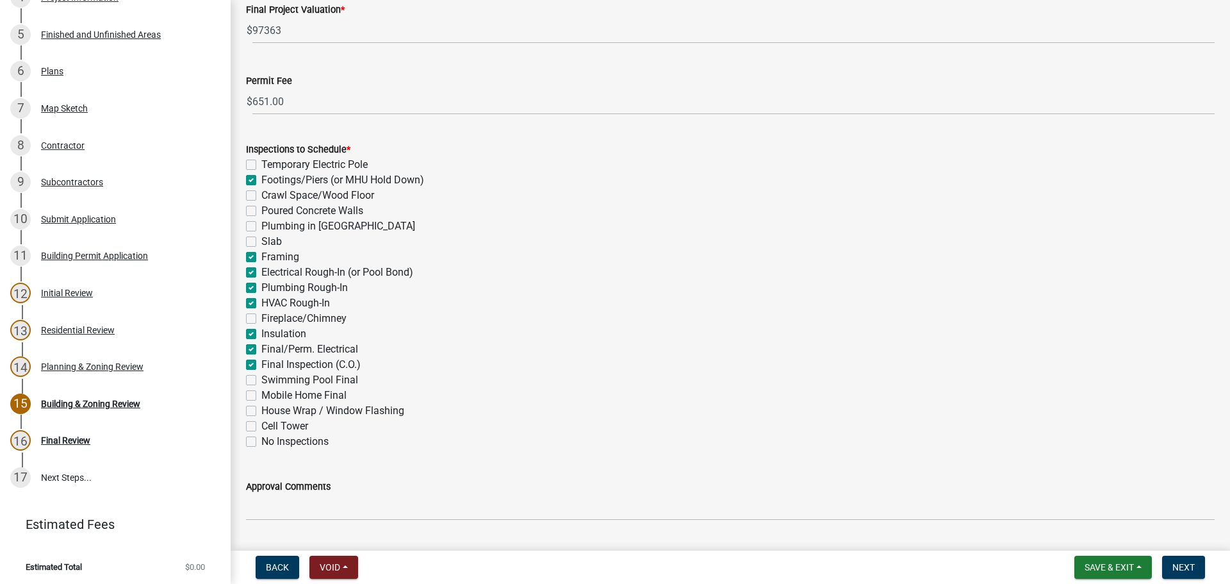
click at [261, 409] on input "House Wrap / Window Flashing" at bounding box center [265, 407] width 8 height 8
click at [261, 193] on label "Crawl Space/Wood Floor" at bounding box center [317, 195] width 113 height 15
click at [261, 193] on input "Crawl Space/Wood Floor" at bounding box center [265, 192] width 8 height 8
click at [1178, 561] on button "Next" at bounding box center [1183, 566] width 43 height 23
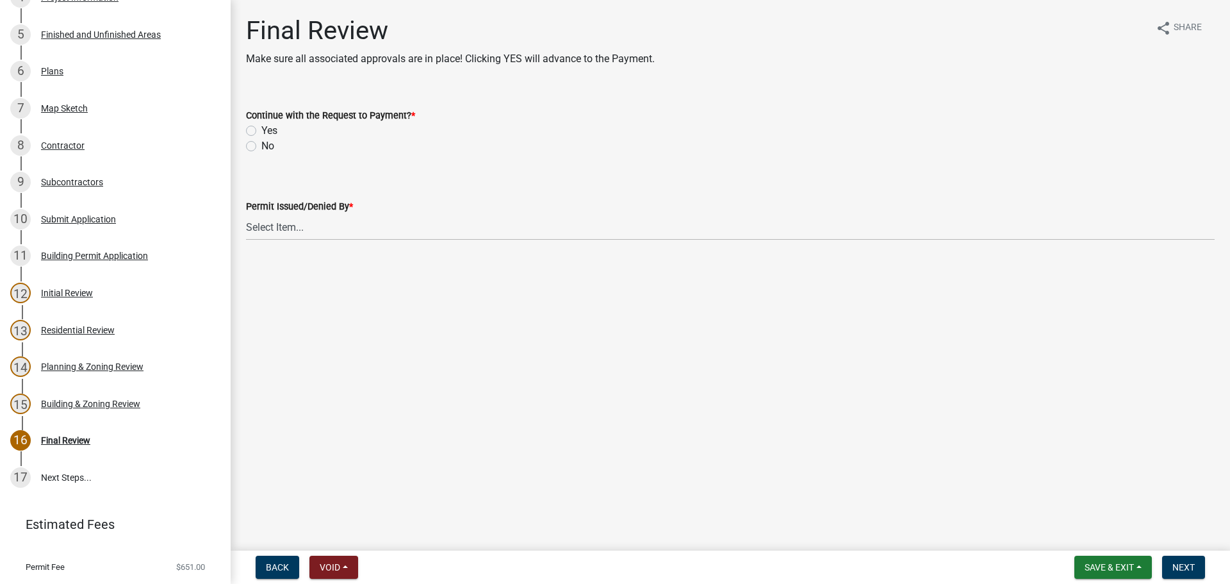
click at [261, 130] on label "Yes" at bounding box center [269, 130] width 16 height 15
click at [261, 130] on input "Yes" at bounding box center [265, 127] width 8 height 8
drag, startPoint x: 274, startPoint y: 220, endPoint x: 283, endPoint y: 240, distance: 21.2
click at [274, 220] on select "Select Item... Douglas Richardson James Lorimer Thrailkill Jr Keanua Patterson …" at bounding box center [730, 227] width 969 height 26
click at [246, 214] on select "Select Item... Douglas Richardson James Lorimer Thrailkill Jr Keanua Patterson …" at bounding box center [730, 227] width 969 height 26
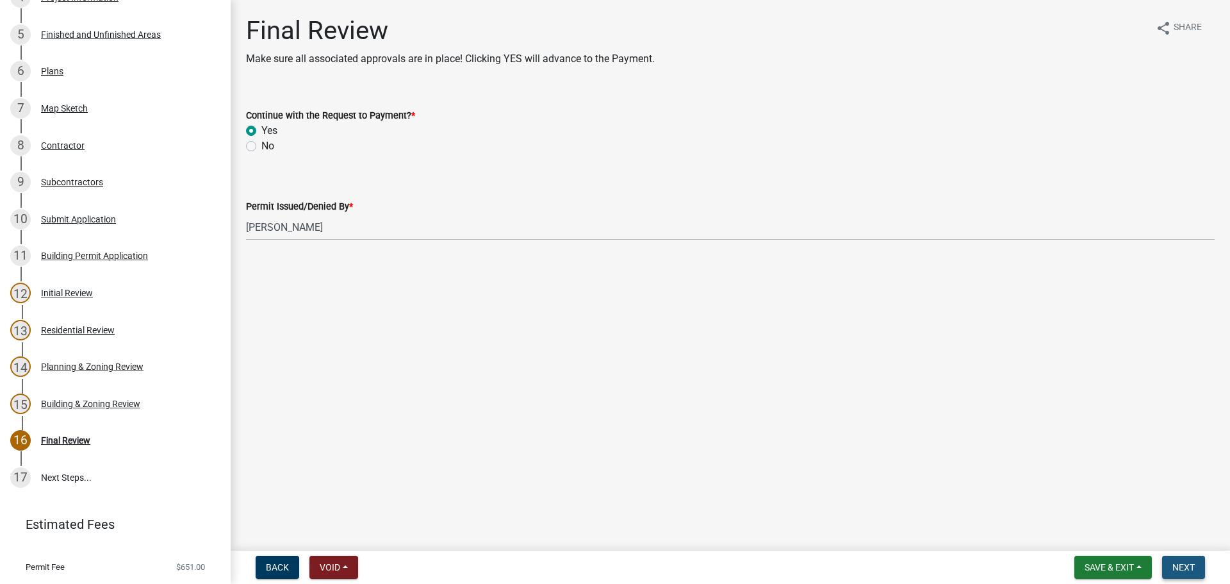
click at [1199, 564] on button "Next" at bounding box center [1183, 566] width 43 height 23
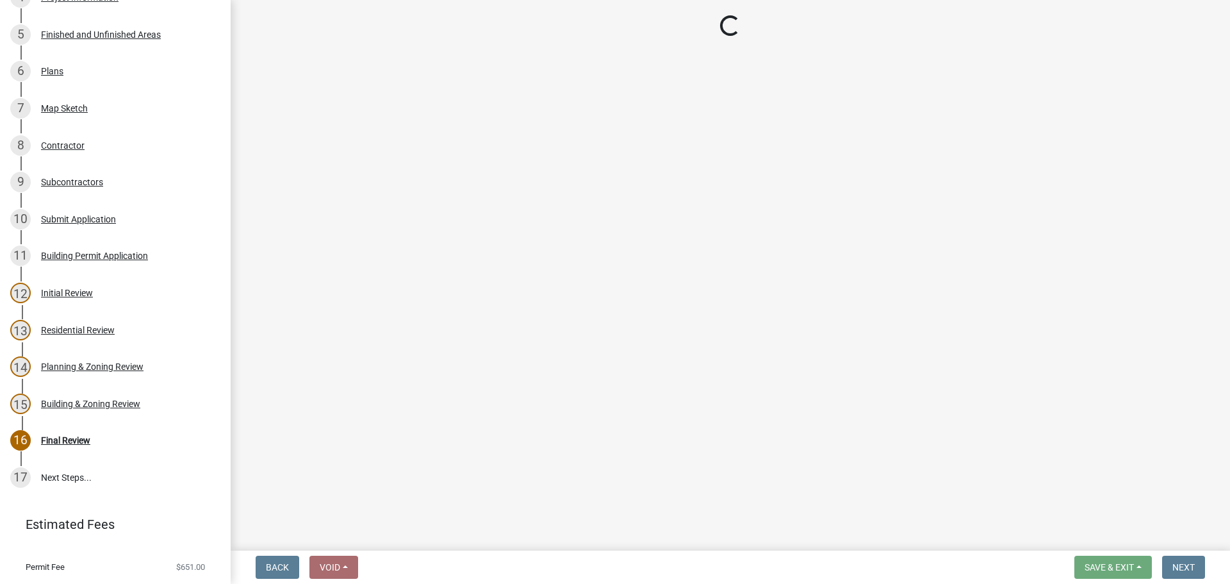
scroll to position [1566, 0]
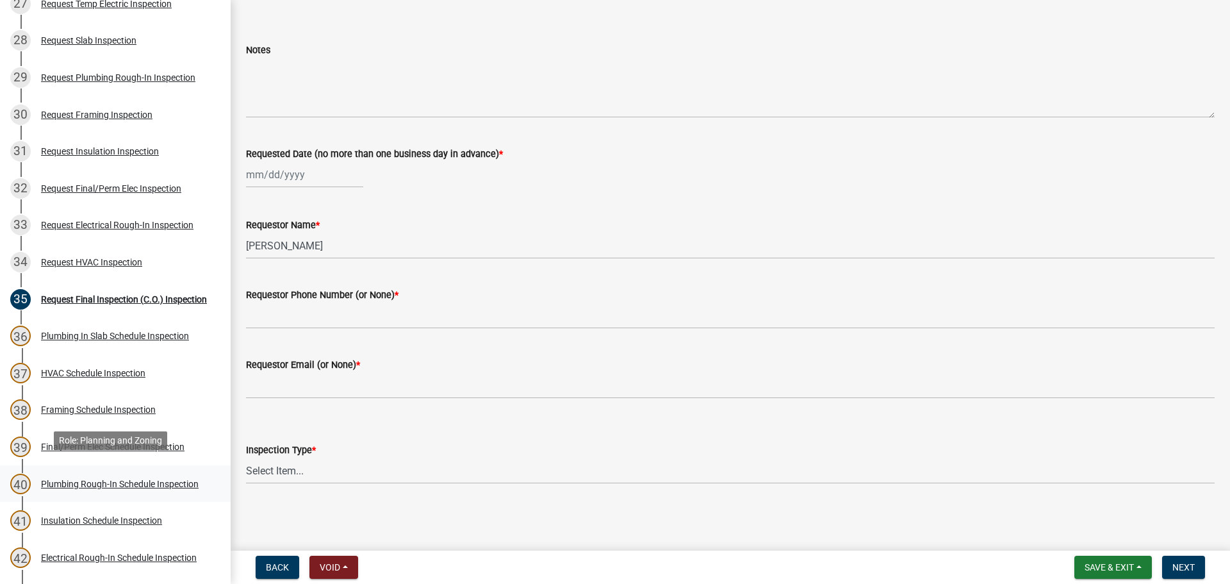
scroll to position [1153, 0]
click at [278, 178] on div at bounding box center [304, 174] width 117 height 26
select select "9"
select select "2025"
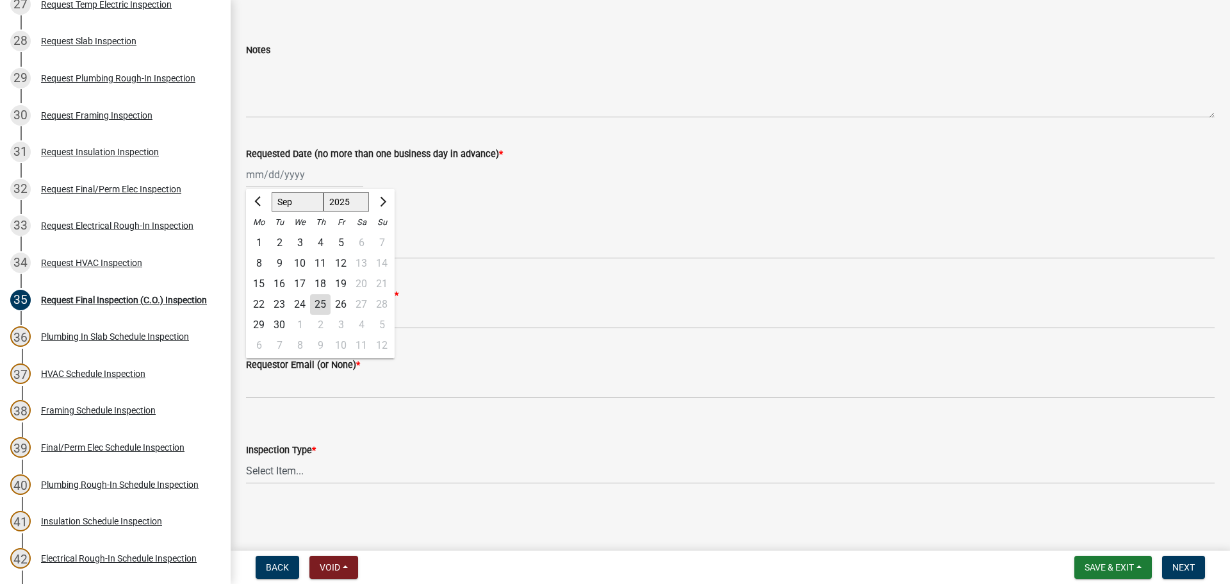
click at [316, 307] on div "25" at bounding box center [320, 304] width 21 height 21
type input "[DATE]"
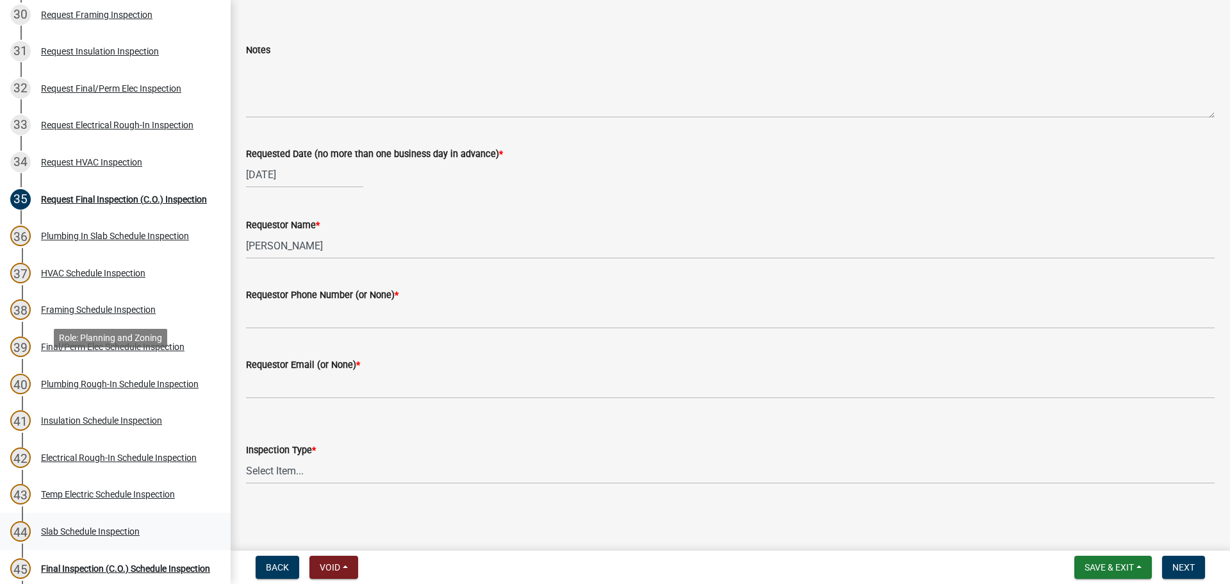
scroll to position [1409, 0]
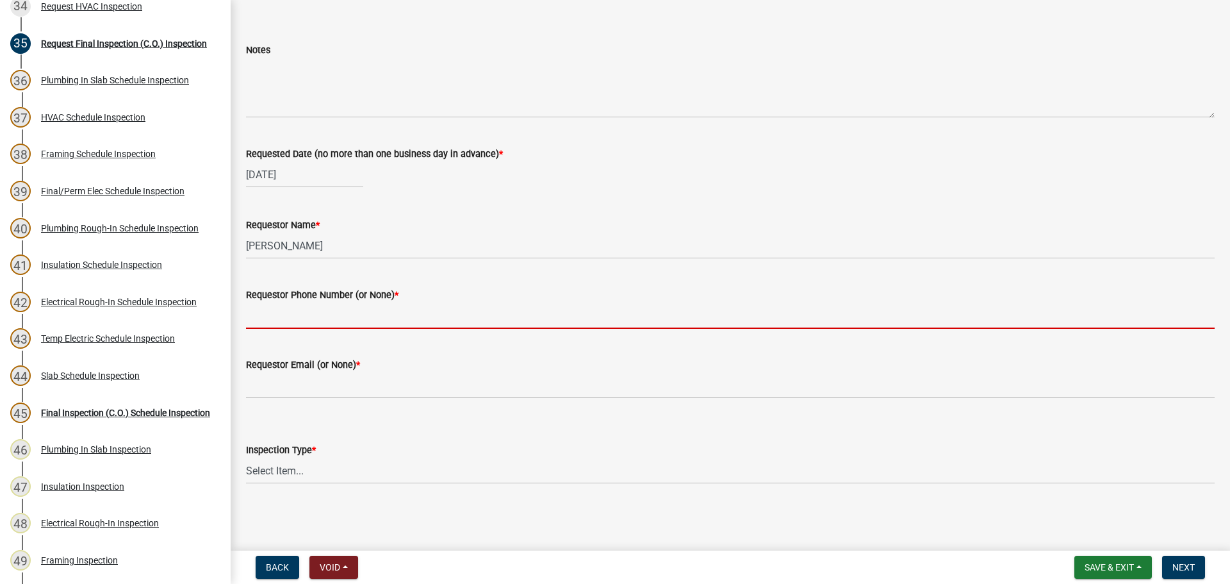
click at [291, 323] on input "Requestor Phone Number (or None) *" at bounding box center [730, 315] width 969 height 26
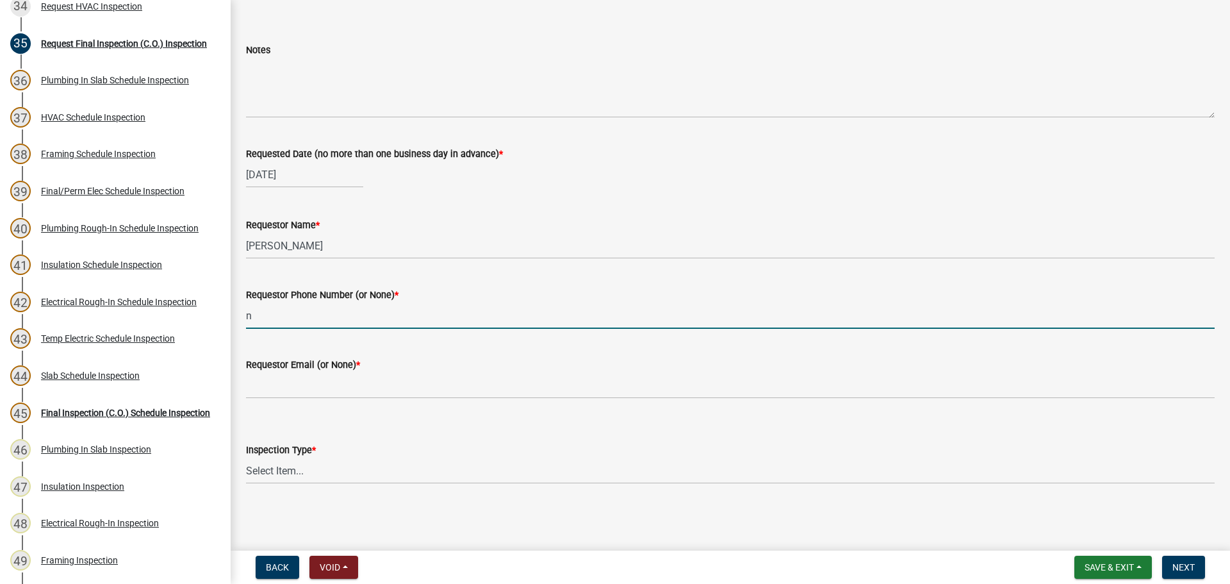
type input "none"
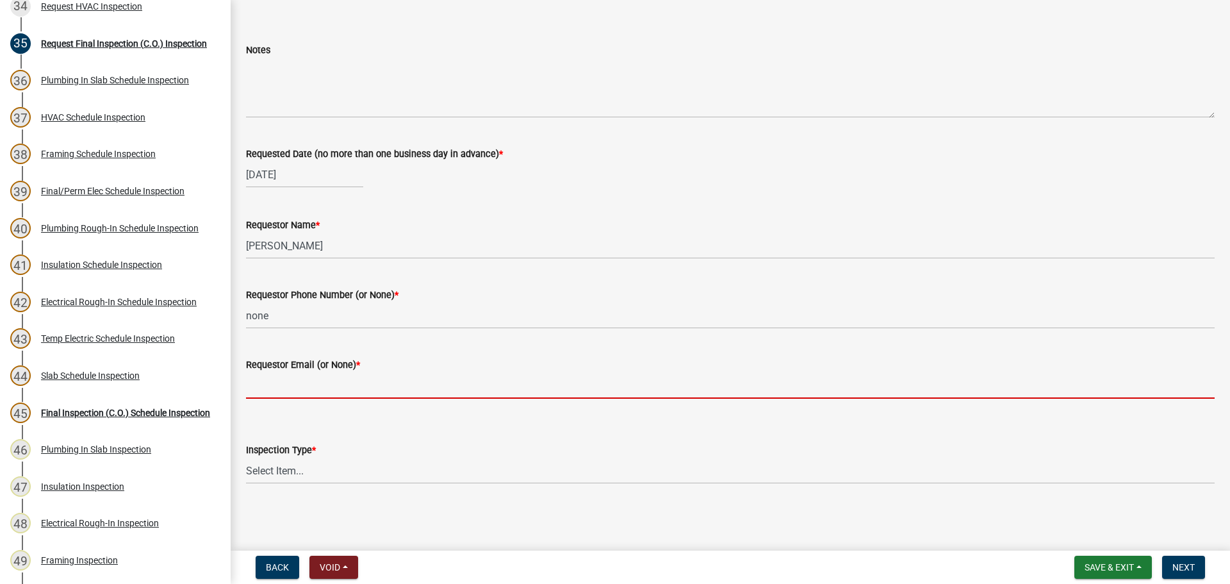
click at [318, 389] on input "Requestor Email (or None) *" at bounding box center [730, 385] width 969 height 26
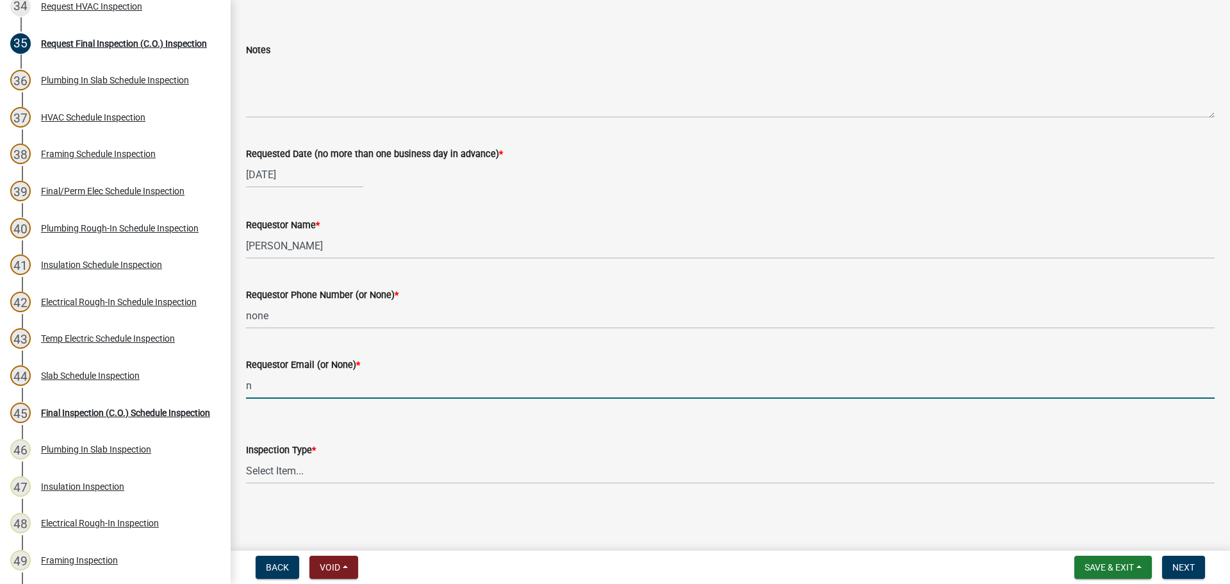
type input "none"
click at [317, 468] on select "Select Item... Final Inspection (C.O.)" at bounding box center [730, 470] width 969 height 26
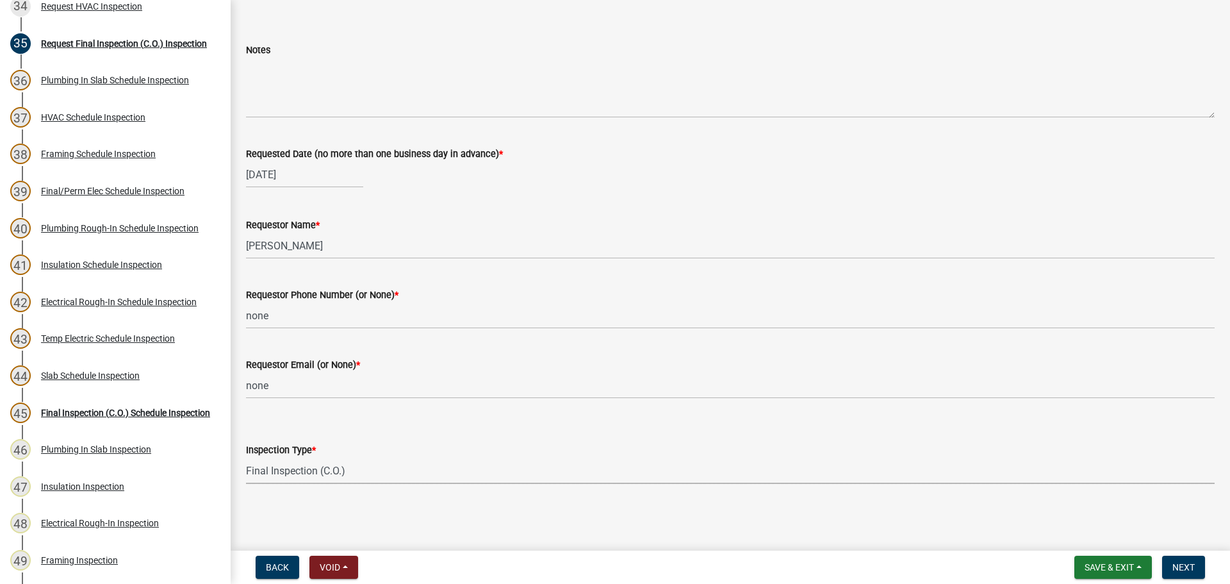
click at [246, 457] on select "Select Item... Final Inspection (C.O.)" at bounding box center [730, 470] width 969 height 26
select select "6c928486-1faa-4d04-9598-905eebfdff84"
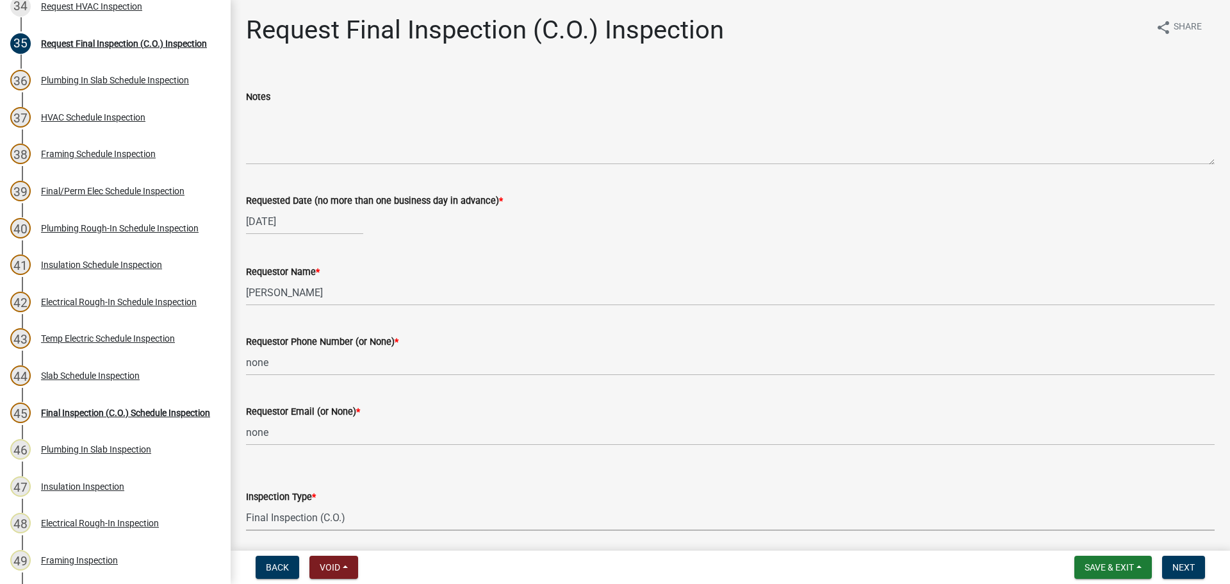
scroll to position [0, 0]
click at [1192, 562] on span "Next" at bounding box center [1183, 567] width 22 height 10
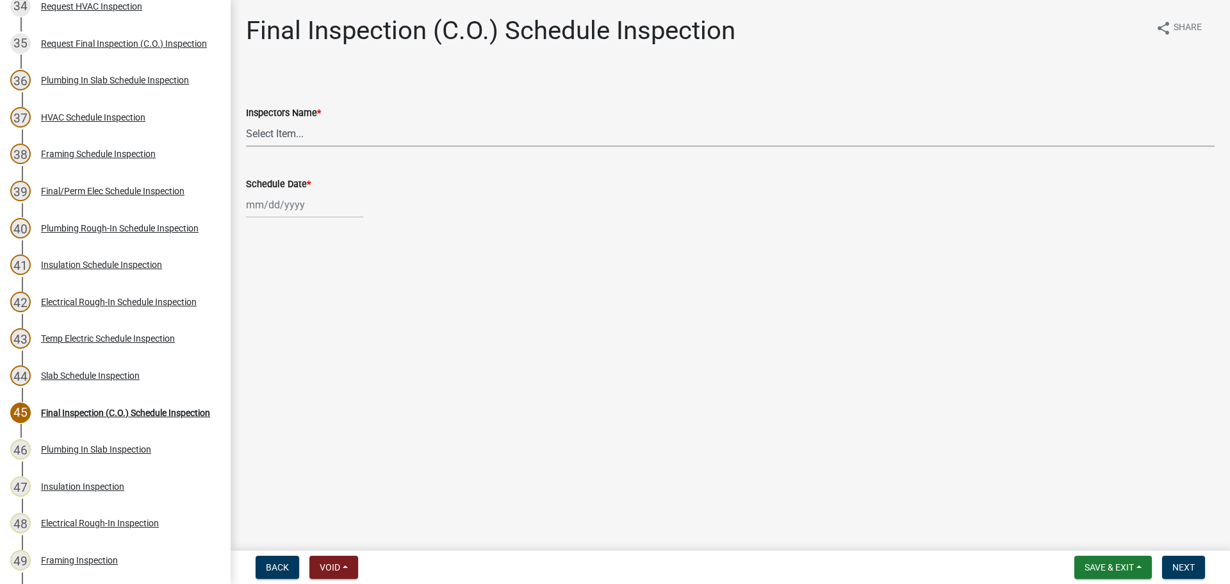
click at [341, 135] on select "Select Item... [PERSON_NAME] ([PERSON_NAME]) drichardson ([PERSON_NAME]) knorre…" at bounding box center [730, 133] width 969 height 26
select select "a5a5a9dc-14a5-4192-801a-4b6ec73e6000"
click at [246, 120] on select "Select Item... [PERSON_NAME] ([PERSON_NAME]) drichardson ([PERSON_NAME]) knorre…" at bounding box center [730, 133] width 969 height 26
click at [300, 213] on div at bounding box center [304, 205] width 117 height 26
select select "9"
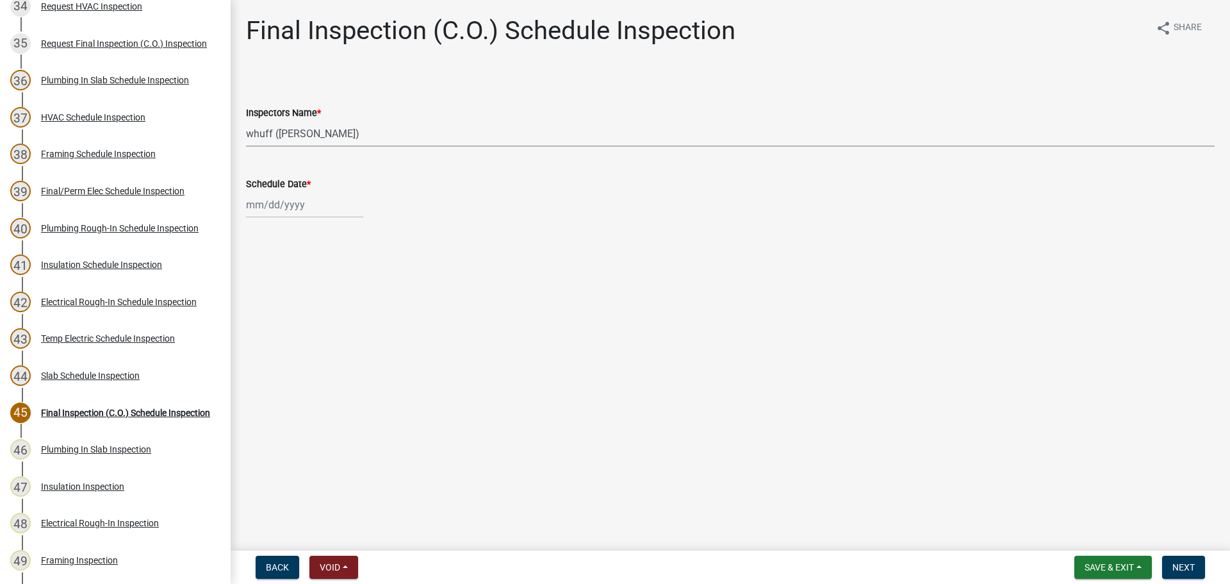
select select "2025"
click at [322, 333] on div "25" at bounding box center [320, 334] width 21 height 21
type input "[DATE]"
click at [1198, 566] on button "Next" at bounding box center [1183, 566] width 43 height 23
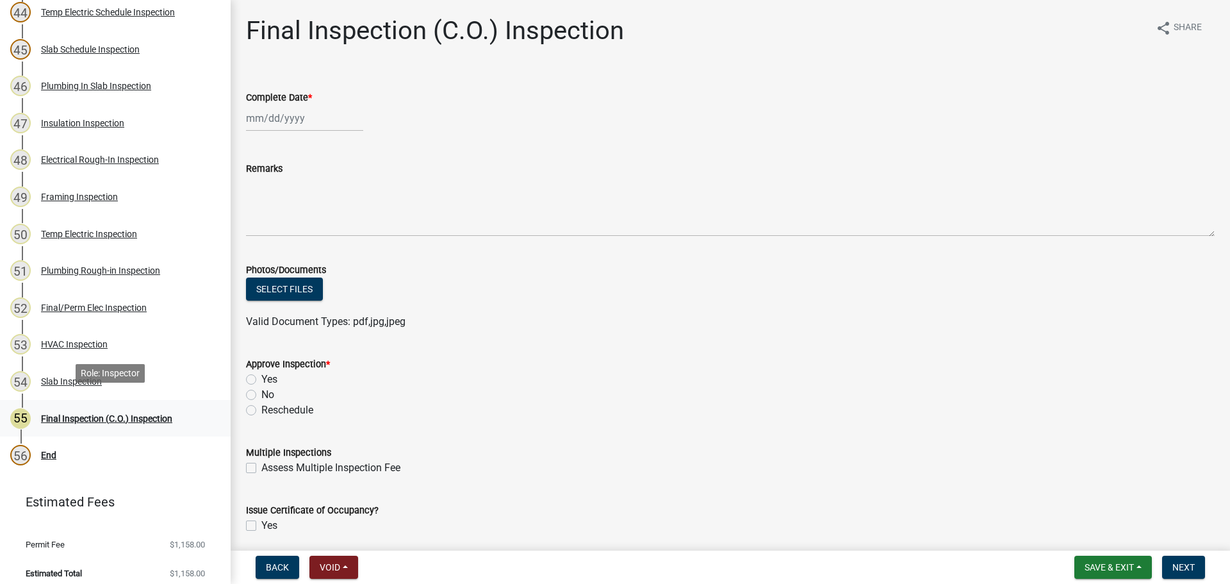
scroll to position [1779, 0]
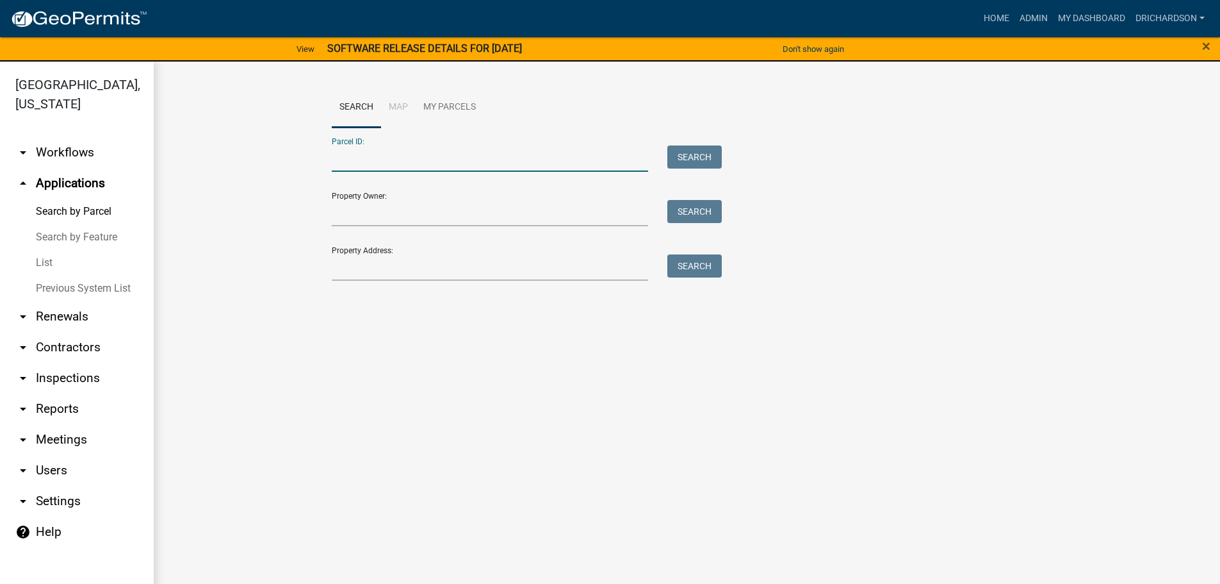
click at [381, 158] on input "Parcel ID:" at bounding box center [490, 158] width 317 height 26
click at [349, 159] on input "080100015a" at bounding box center [490, 158] width 317 height 26
click at [353, 158] on input "080100015a" at bounding box center [490, 158] width 317 height 26
click at [677, 154] on button "Search" at bounding box center [695, 156] width 54 height 23
click at [374, 156] on input "0801 00015a" at bounding box center [490, 158] width 317 height 26
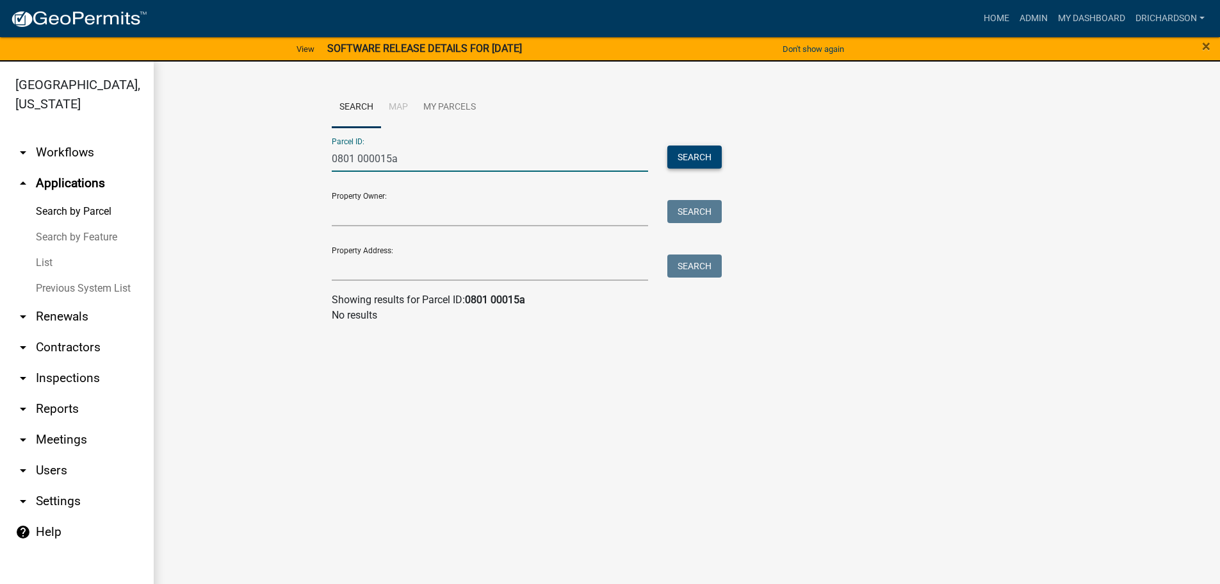
type input "0801 000015a"
drag, startPoint x: 687, startPoint y: 154, endPoint x: 678, endPoint y: 157, distance: 9.3
click at [687, 154] on button "Search" at bounding box center [695, 156] width 54 height 23
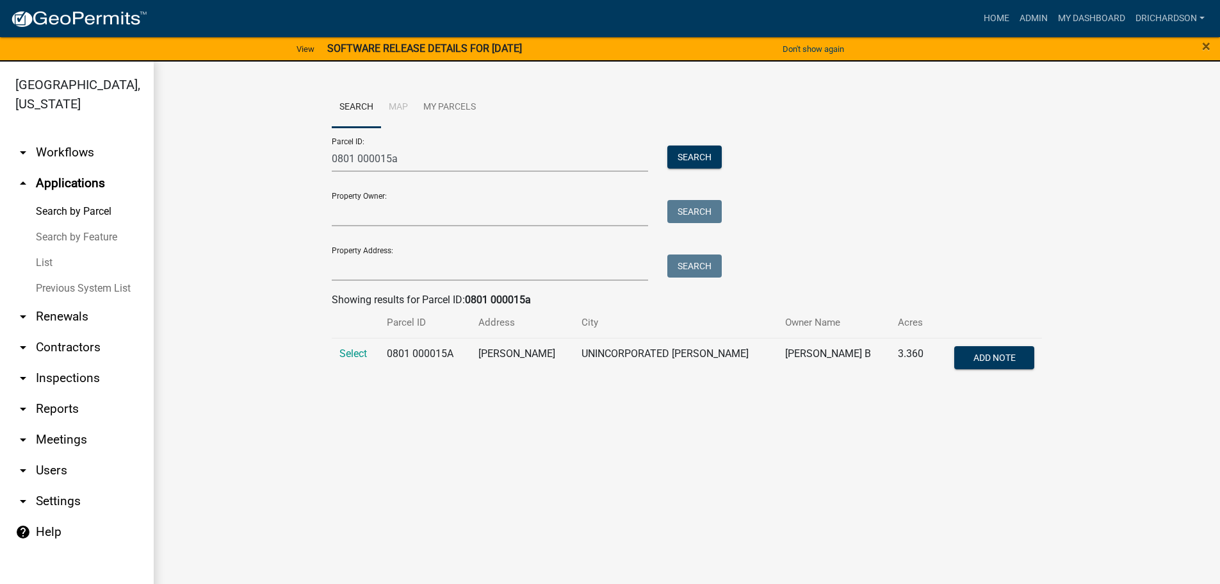
click at [363, 360] on td "Select" at bounding box center [356, 359] width 48 height 42
click at [359, 356] on span "Select" at bounding box center [354, 353] width 28 height 12
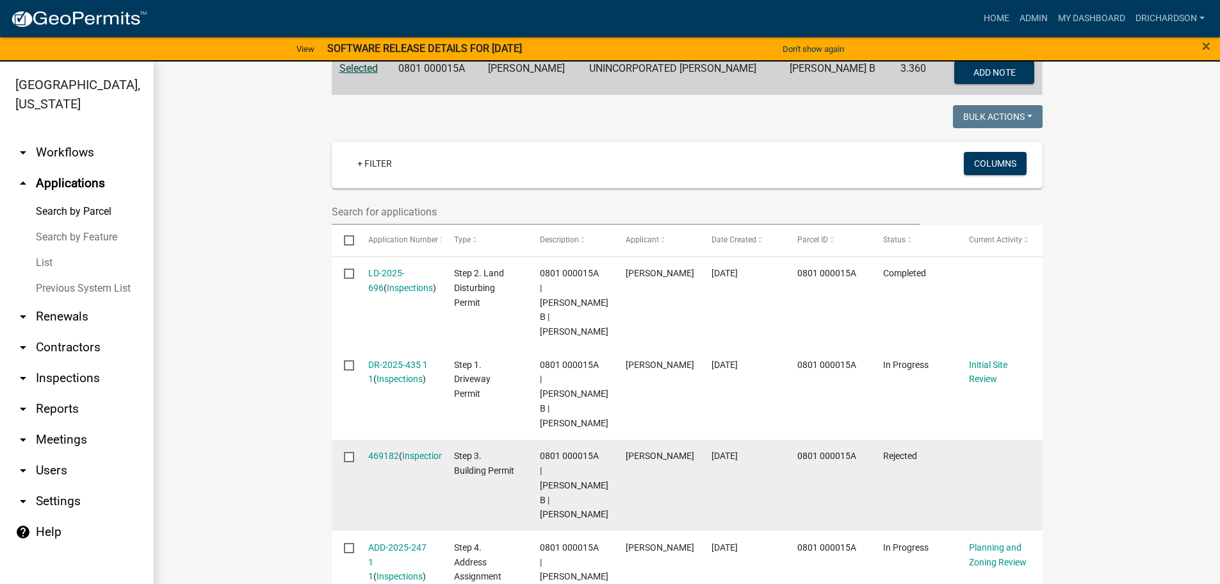
scroll to position [320, 0]
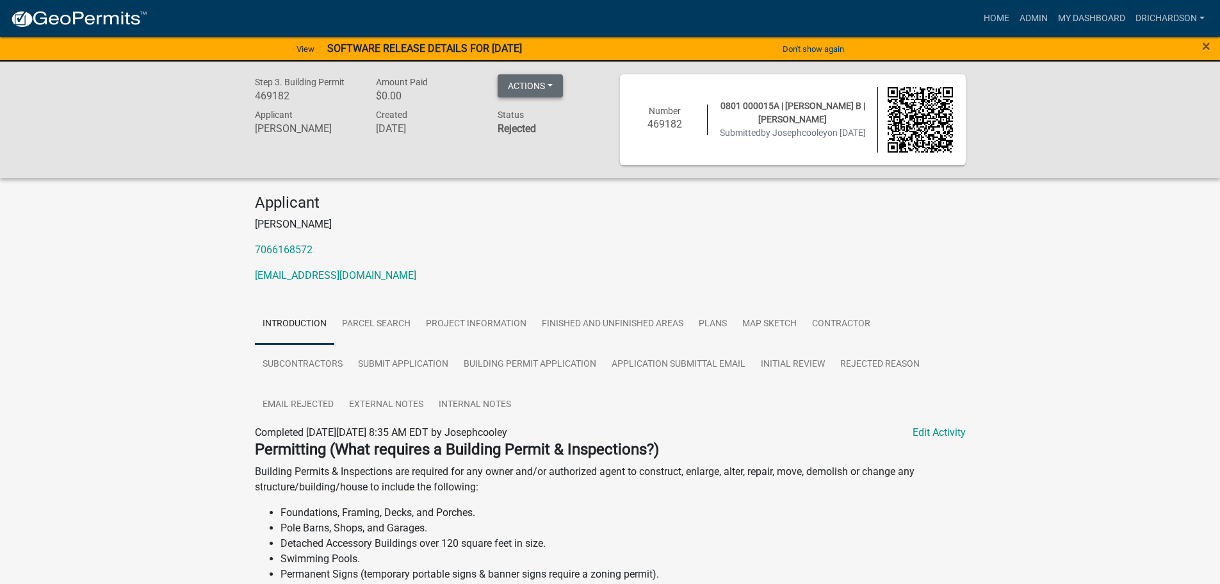
click at [549, 77] on button "Actions" at bounding box center [530, 85] width 65 height 23
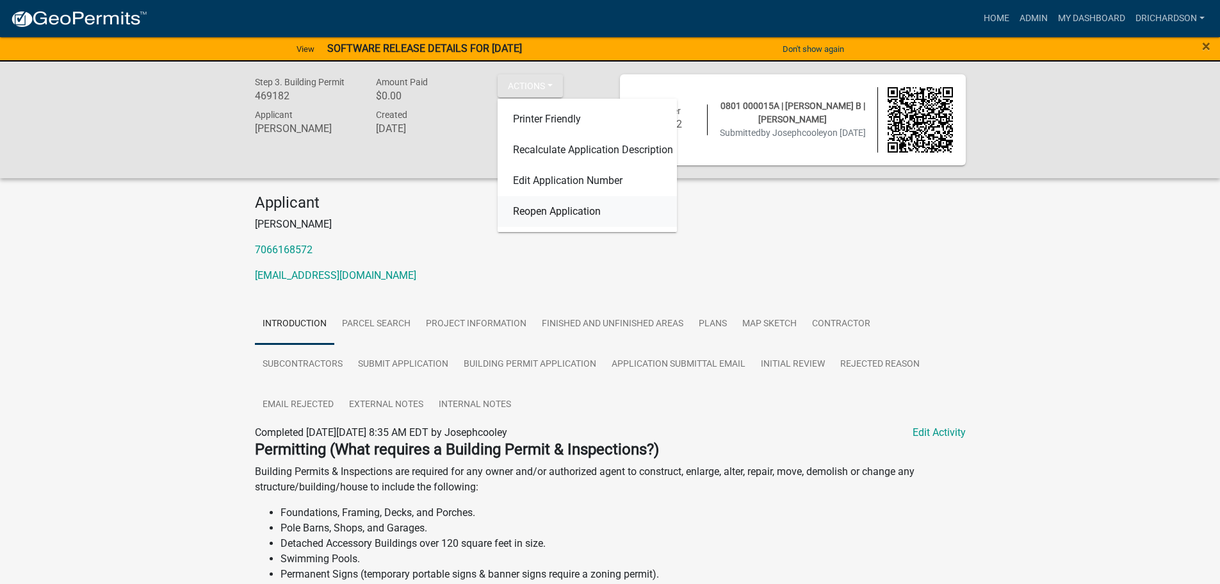
click at [547, 202] on link "Reopen Application" at bounding box center [587, 211] width 179 height 31
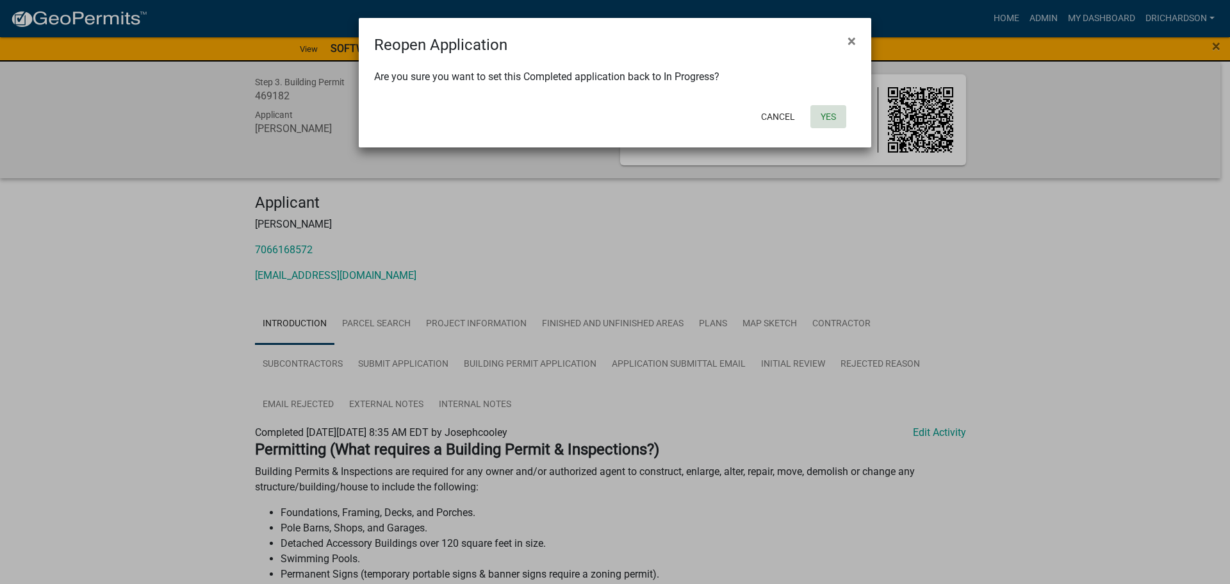
click at [815, 120] on button "Yes" at bounding box center [828, 116] width 36 height 23
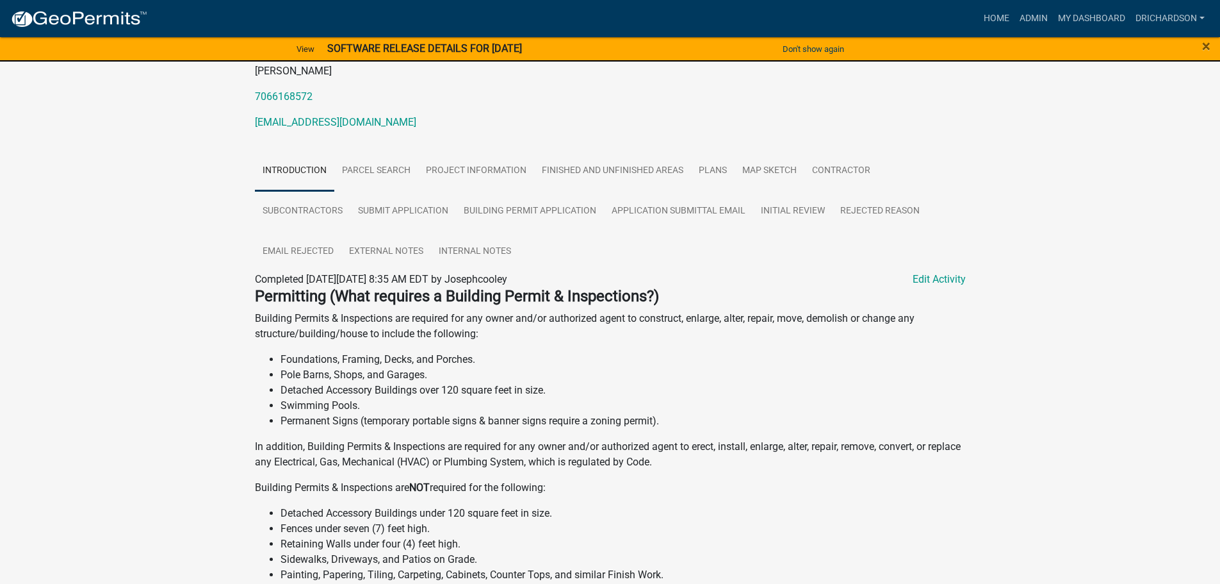
scroll to position [86, 0]
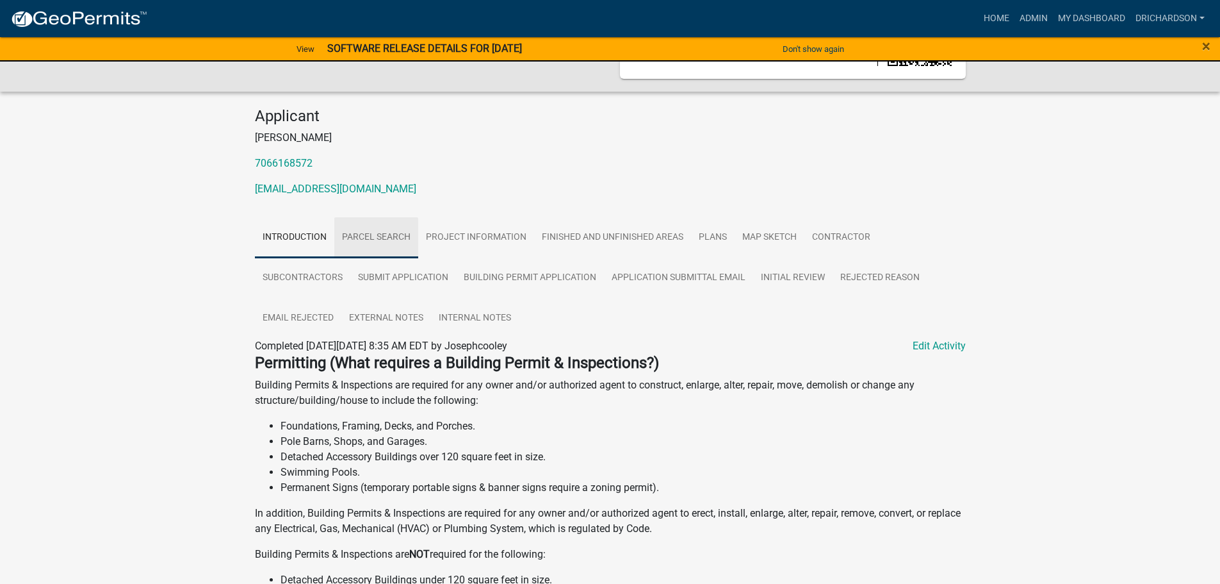
click at [398, 250] on link "Parcel search" at bounding box center [376, 237] width 84 height 41
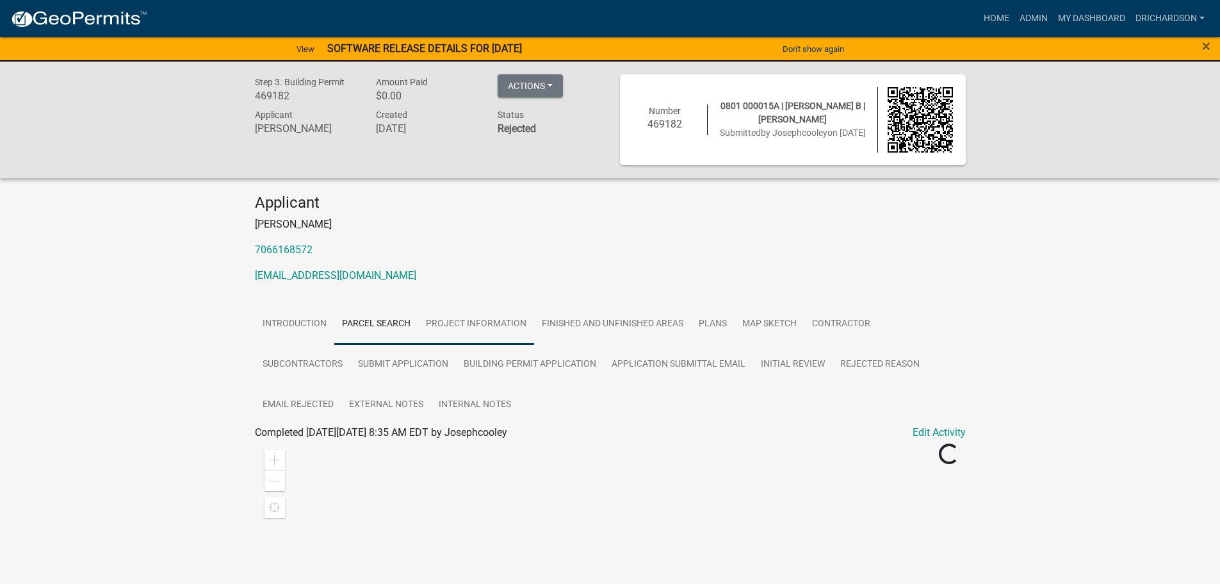
click at [479, 329] on link "Project Information" at bounding box center [476, 324] width 116 height 41
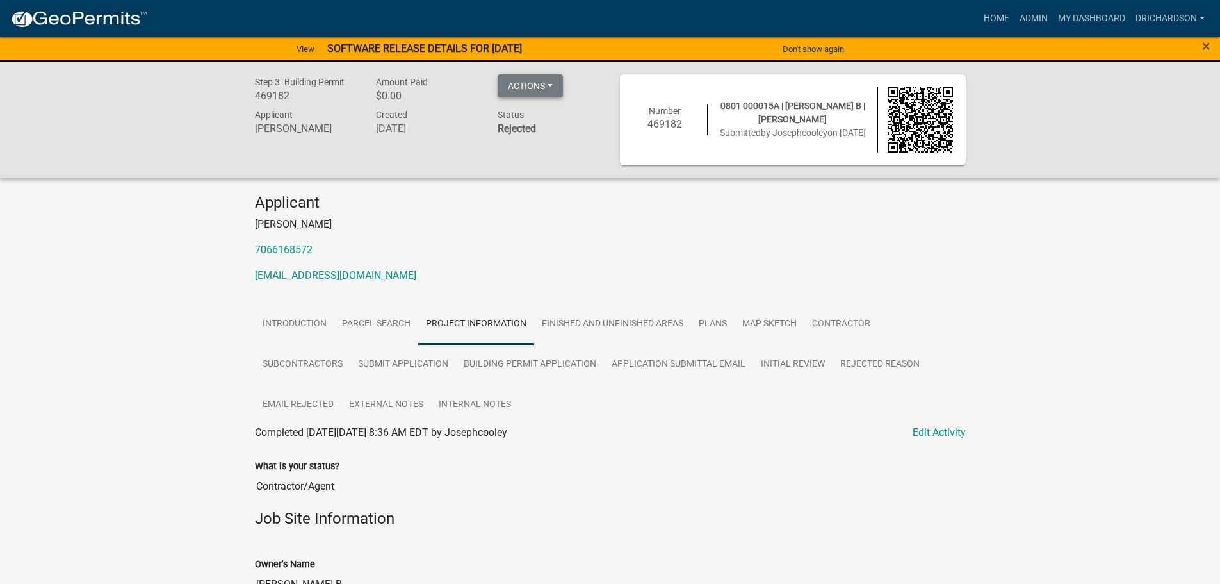
click at [538, 86] on button "Actions" at bounding box center [530, 85] width 65 height 23
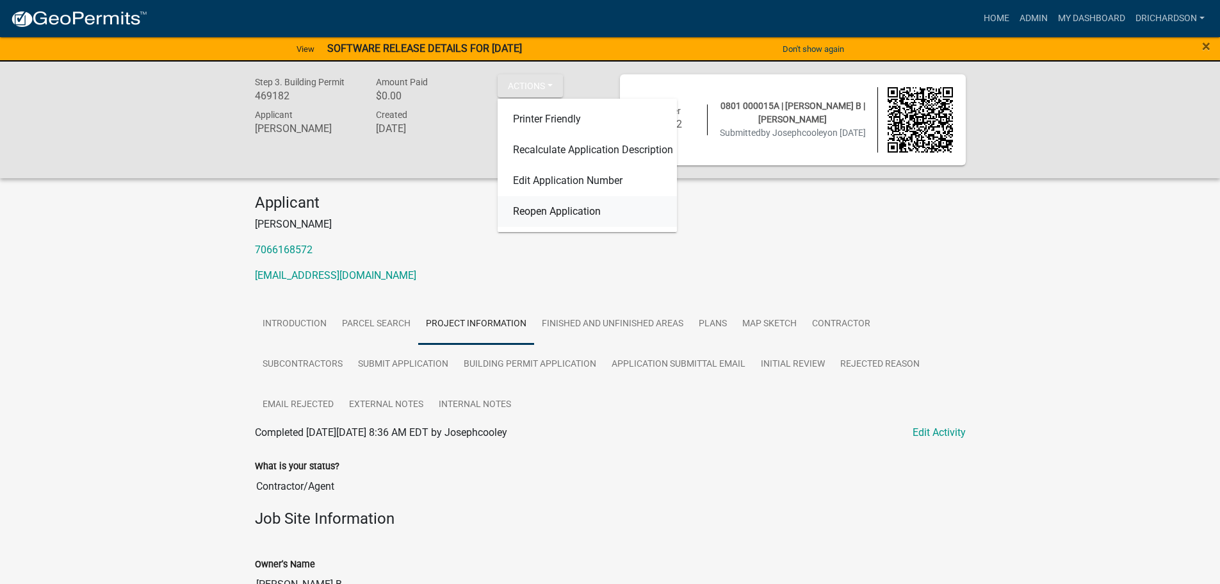
click at [553, 209] on link "Reopen Application" at bounding box center [587, 211] width 179 height 31
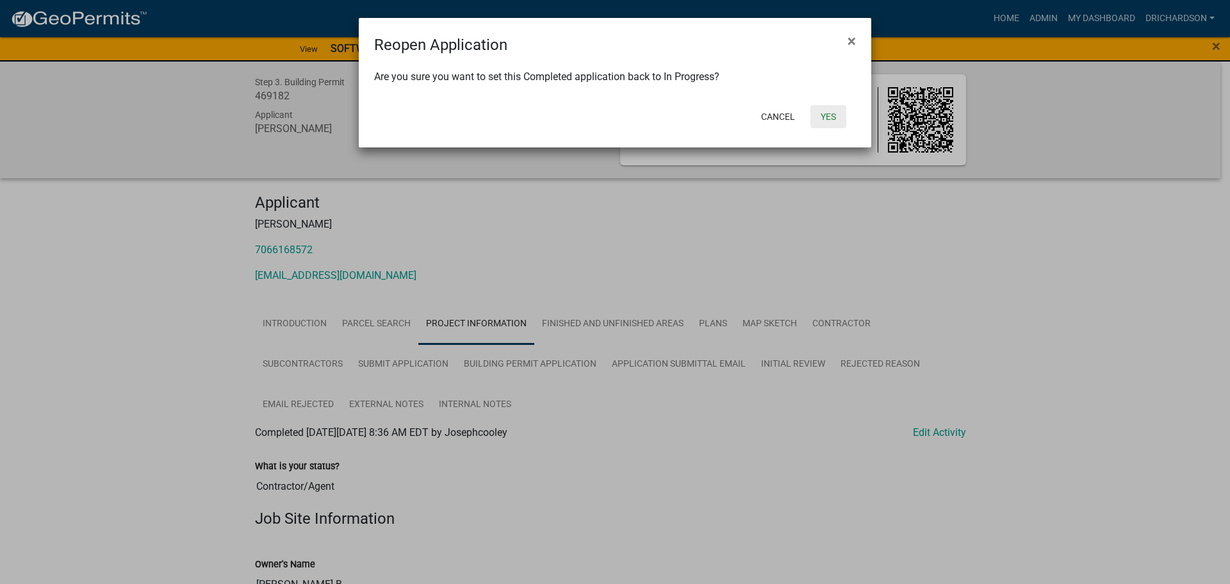
click at [822, 113] on button "Yes" at bounding box center [828, 116] width 36 height 23
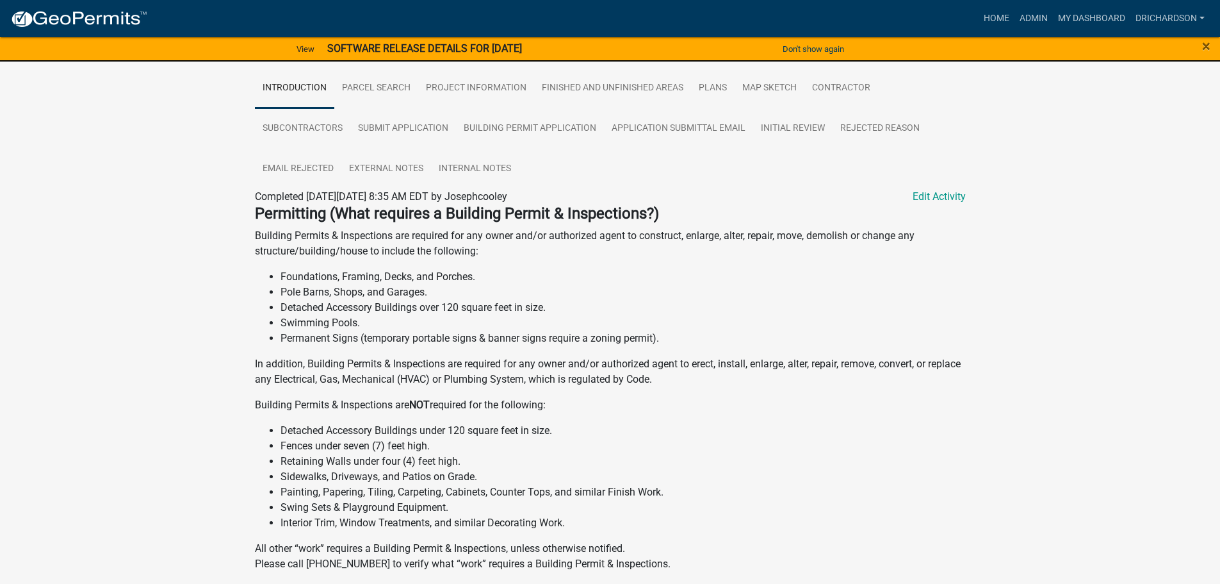
scroll to position [215, 0]
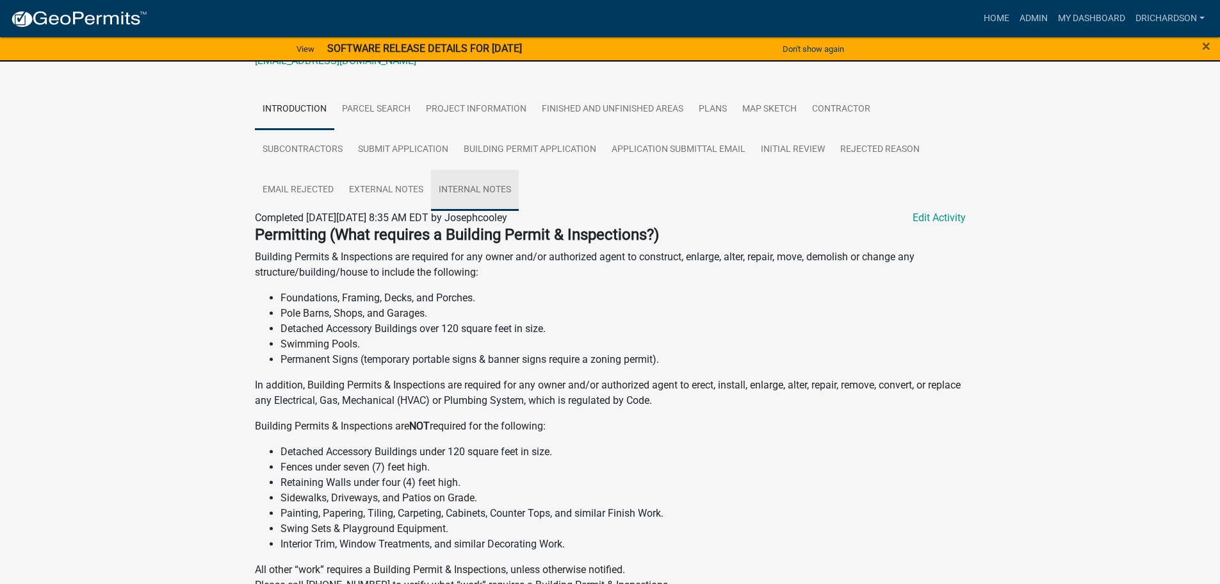
drag, startPoint x: 469, startPoint y: 189, endPoint x: 442, endPoint y: 193, distance: 27.2
click at [468, 189] on link "Internal Notes" at bounding box center [475, 190] width 88 height 41
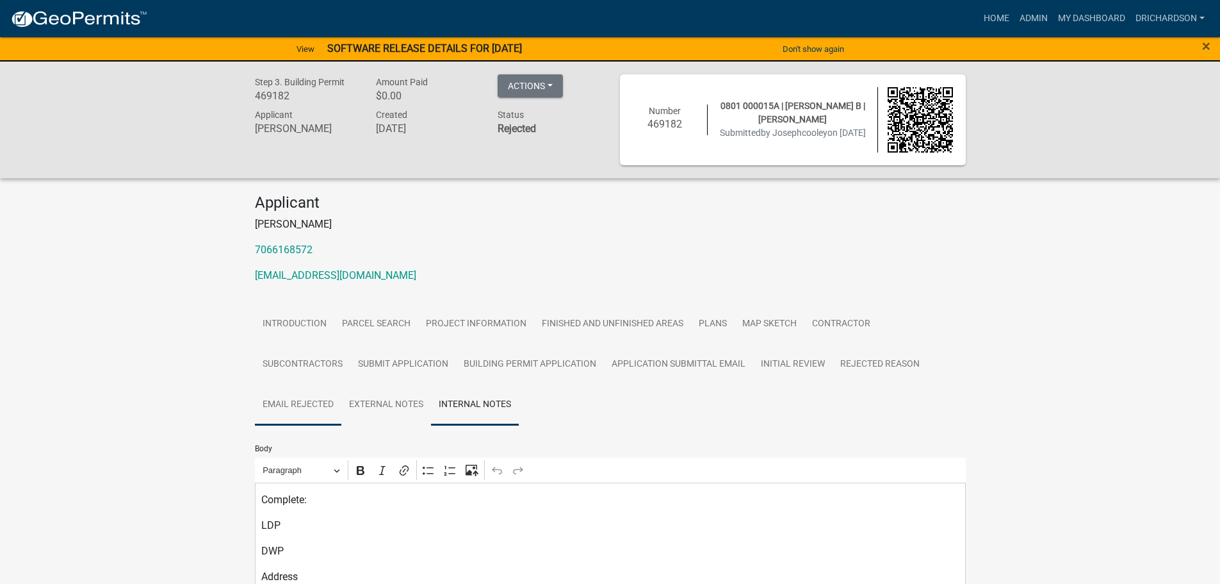
click at [296, 401] on link "Email Rejected" at bounding box center [298, 404] width 86 height 41
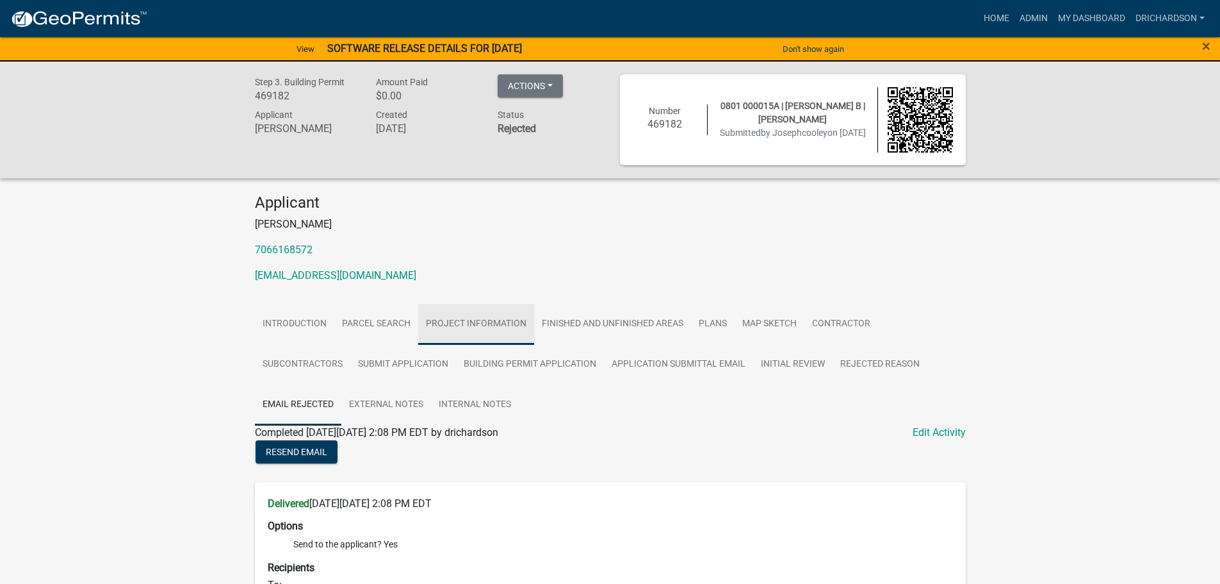
click at [448, 321] on link "Project Information" at bounding box center [476, 324] width 116 height 41
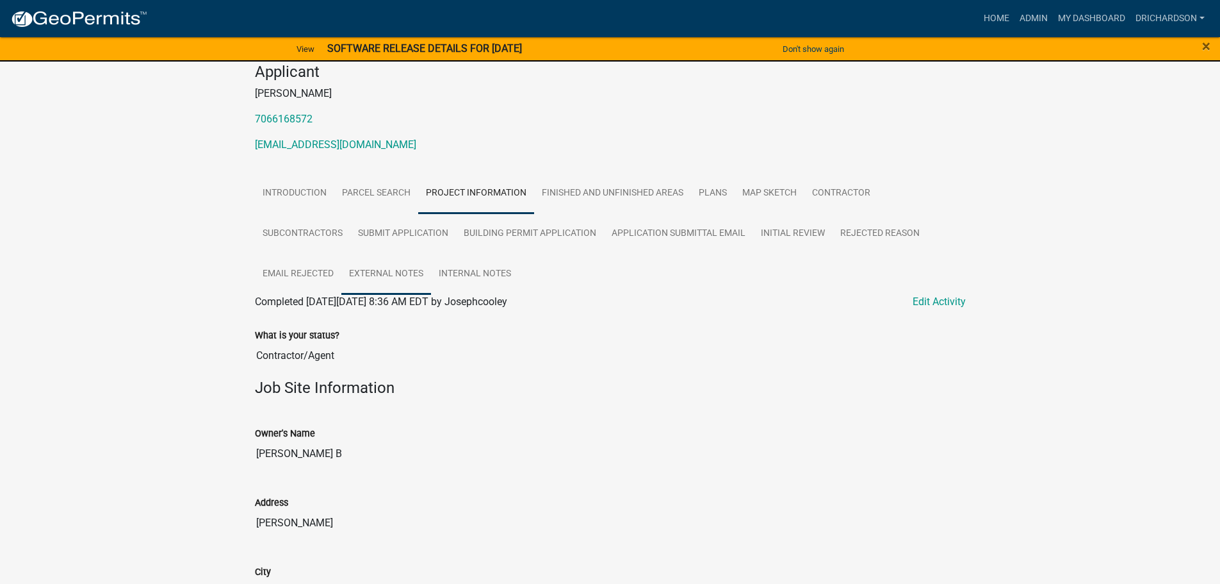
scroll to position [128, 0]
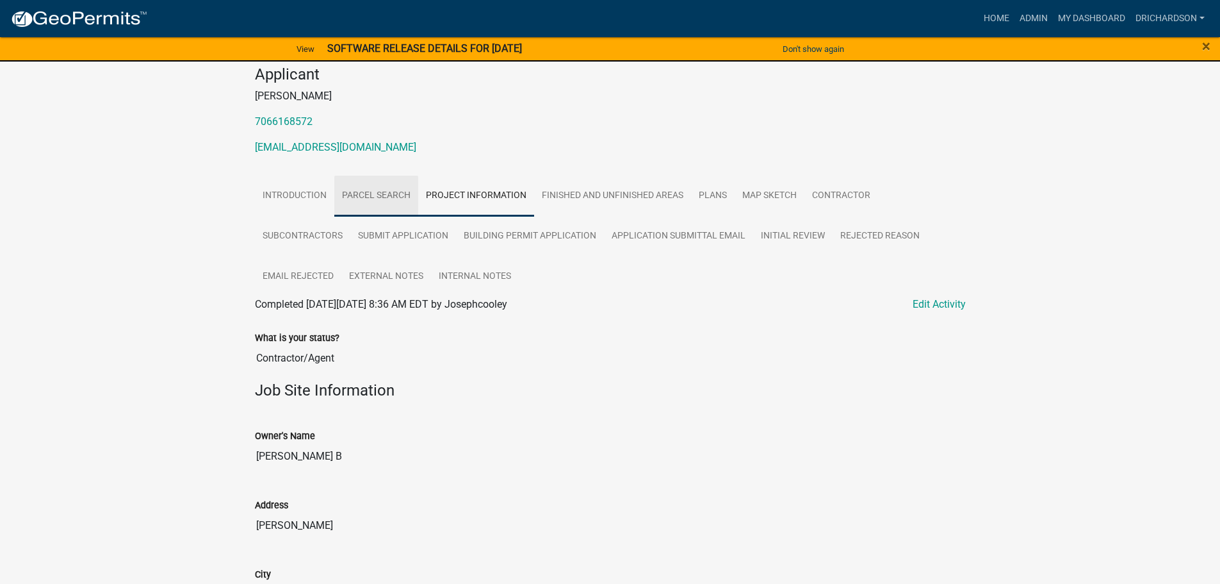
click at [378, 200] on link "Parcel search" at bounding box center [376, 196] width 84 height 41
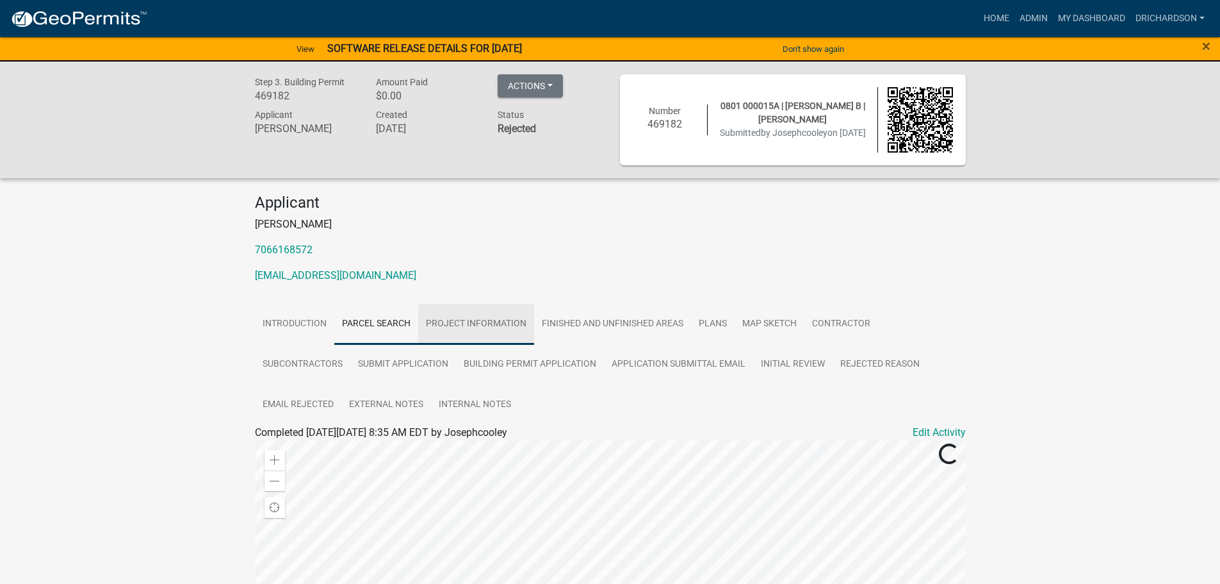
click at [457, 322] on link "Project Information" at bounding box center [476, 324] width 116 height 41
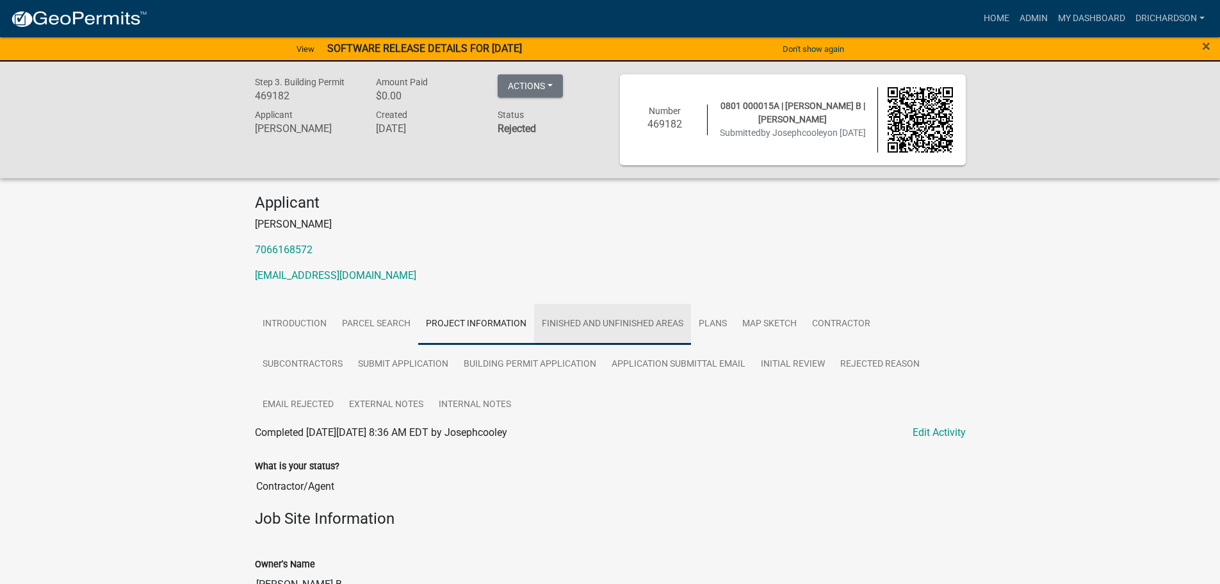
click at [580, 331] on link "Finished and Unfinished Areas" at bounding box center [612, 324] width 157 height 41
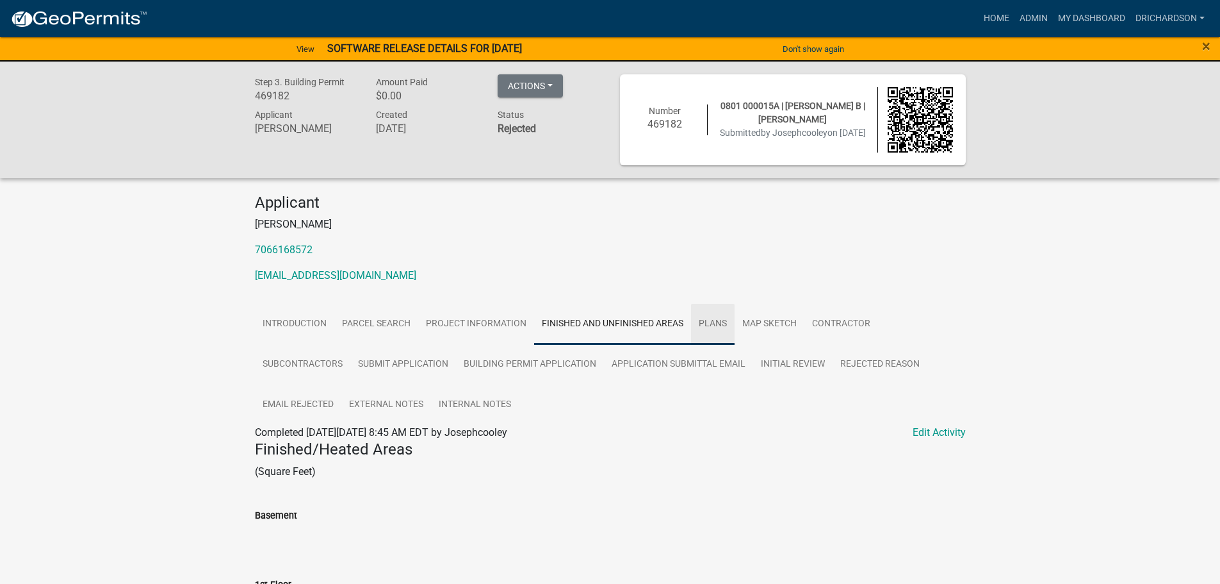
click at [702, 325] on link "Plans" at bounding box center [713, 324] width 44 height 41
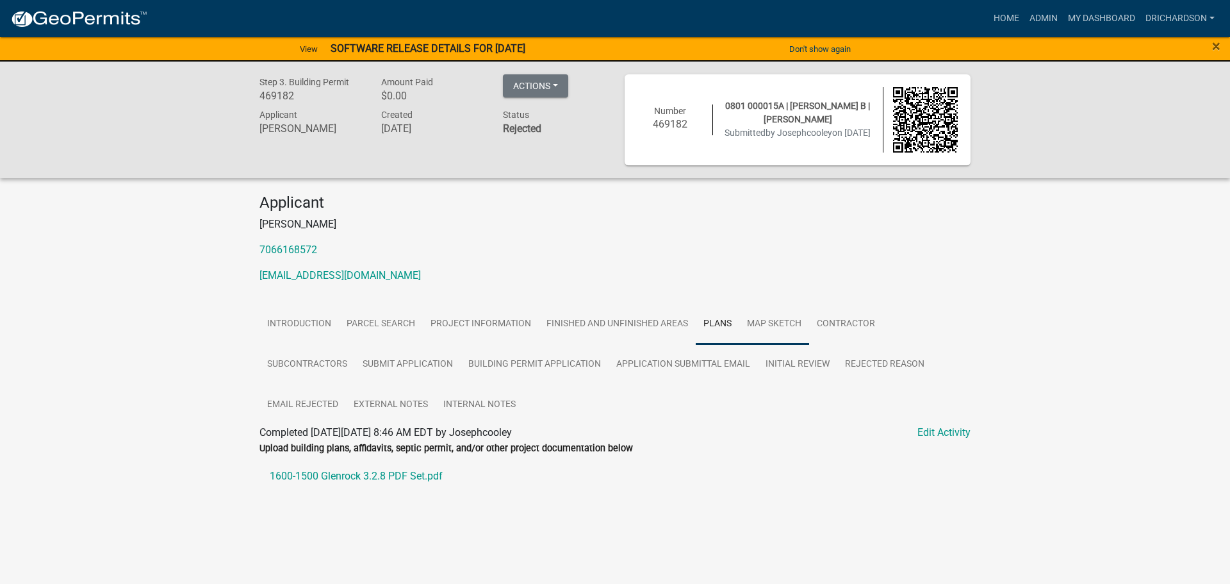
click at [784, 316] on link "Map Sketch" at bounding box center [774, 324] width 70 height 41
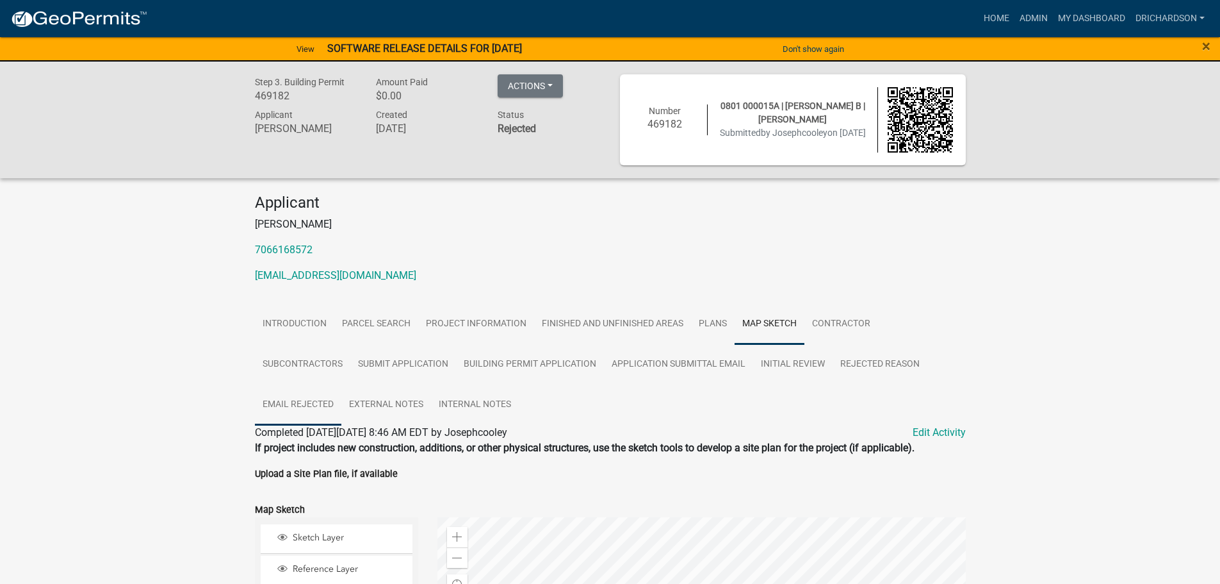
click at [325, 398] on link "Email Rejected" at bounding box center [298, 404] width 86 height 41
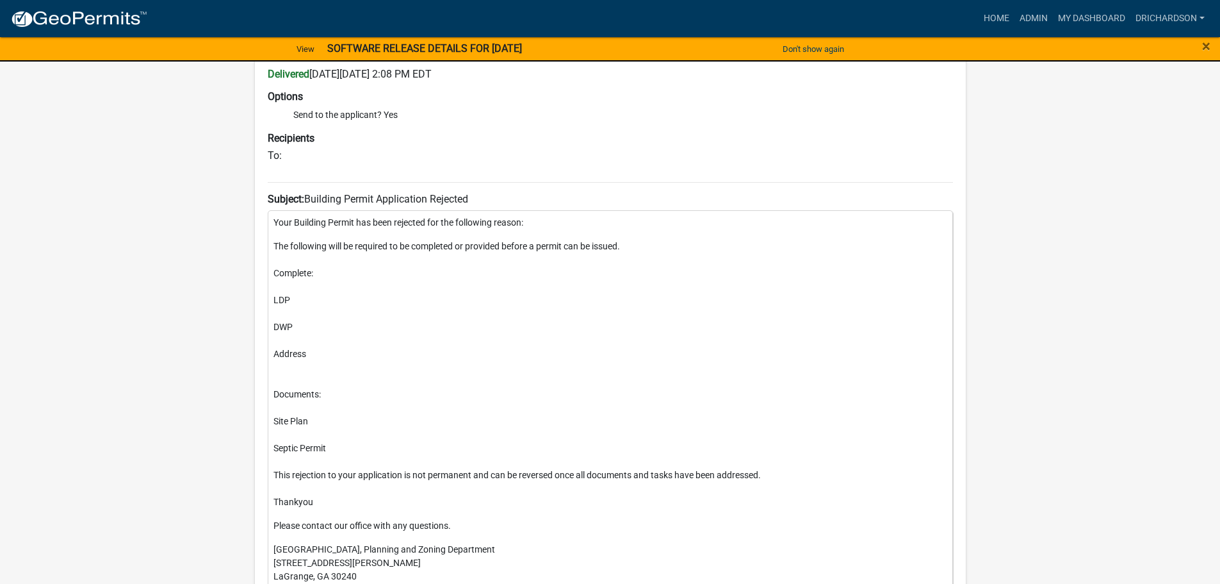
scroll to position [434, 0]
